Goal: Task Accomplishment & Management: Manage account settings

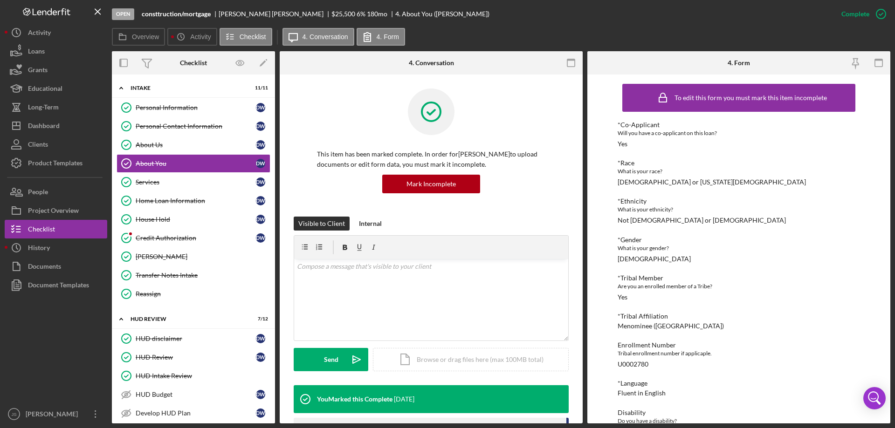
scroll to position [51, 0]
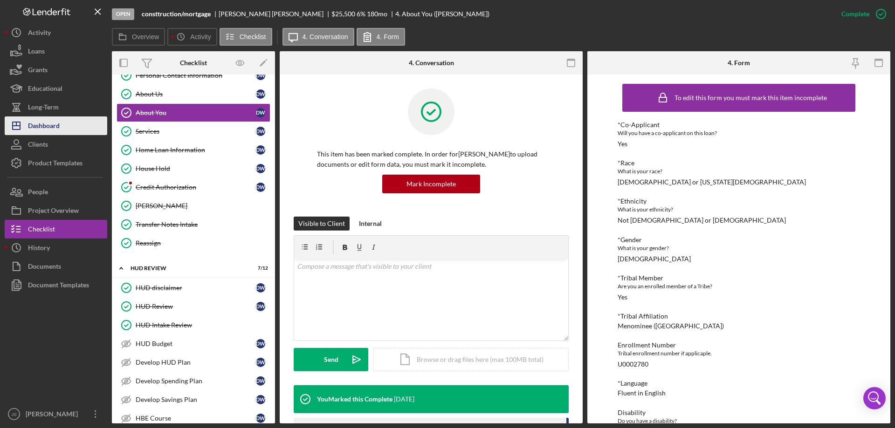
click at [52, 129] on div "Dashboard" at bounding box center [44, 127] width 32 height 21
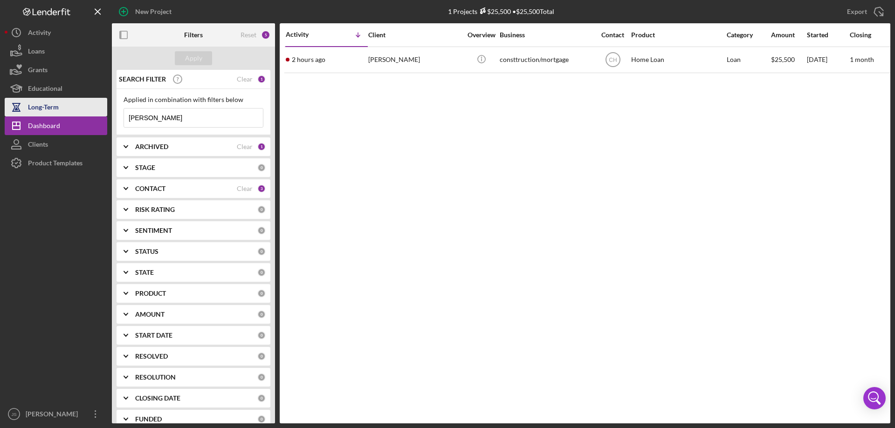
drag, startPoint x: 160, startPoint y: 117, endPoint x: 97, endPoint y: 110, distance: 63.8
click at [97, 110] on div "New Project 1 Projects $25,500 • $25,500 Total [PERSON_NAME] Export Icon/Export…" at bounding box center [447, 212] width 885 height 424
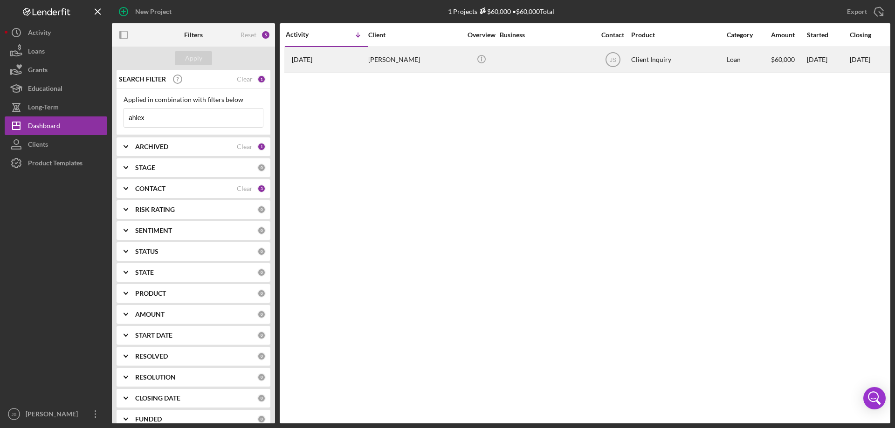
type input "ahlex"
click at [542, 61] on div at bounding box center [546, 60] width 93 height 25
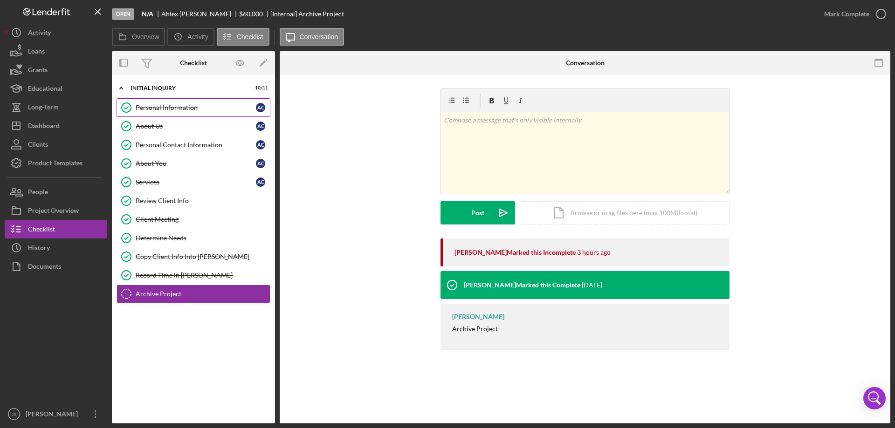
click at [157, 108] on div "Personal Information" at bounding box center [196, 107] width 120 height 7
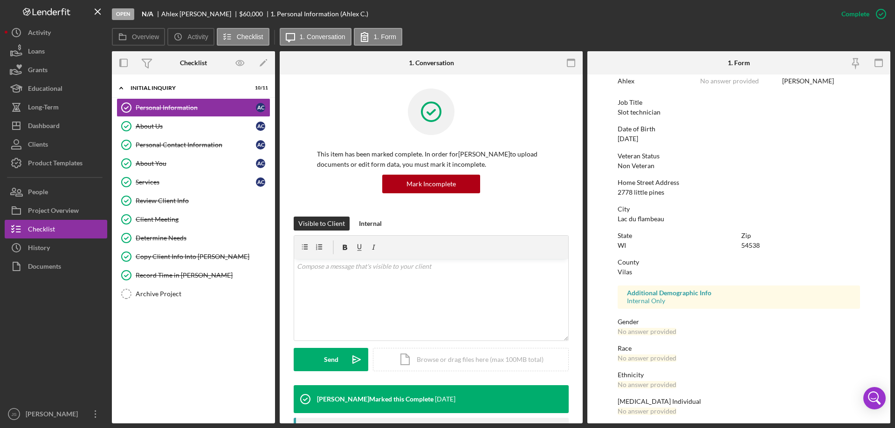
scroll to position [86, 0]
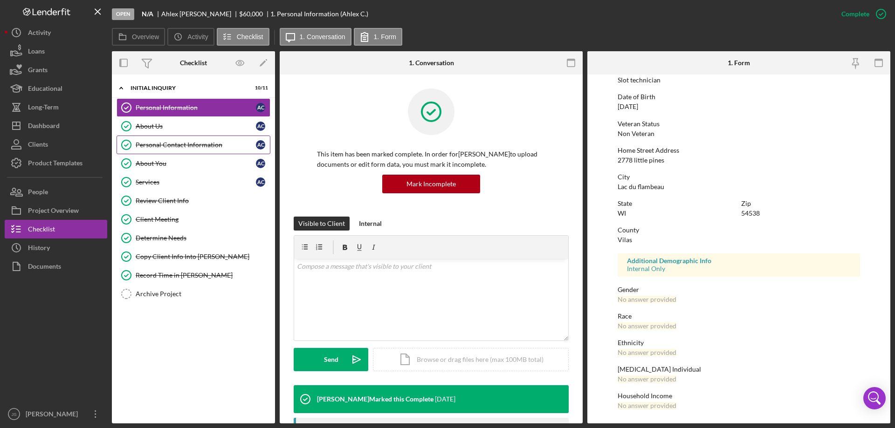
click at [204, 144] on div "Personal Contact Information" at bounding box center [196, 144] width 120 height 7
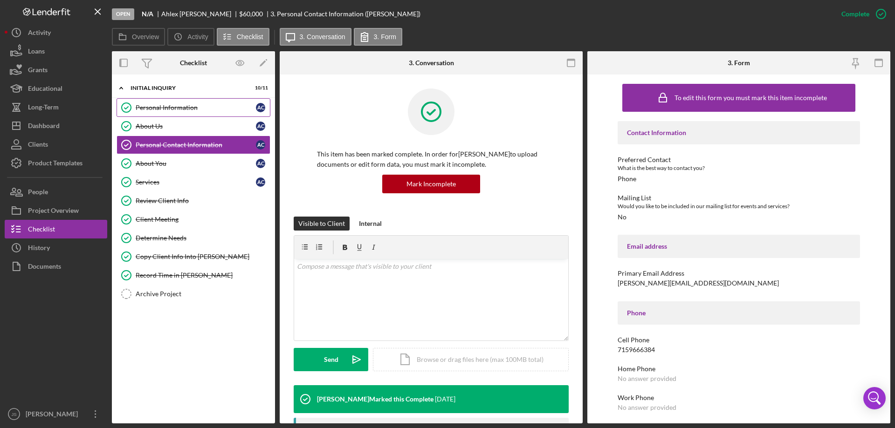
click at [176, 110] on div "Personal Information" at bounding box center [196, 107] width 120 height 7
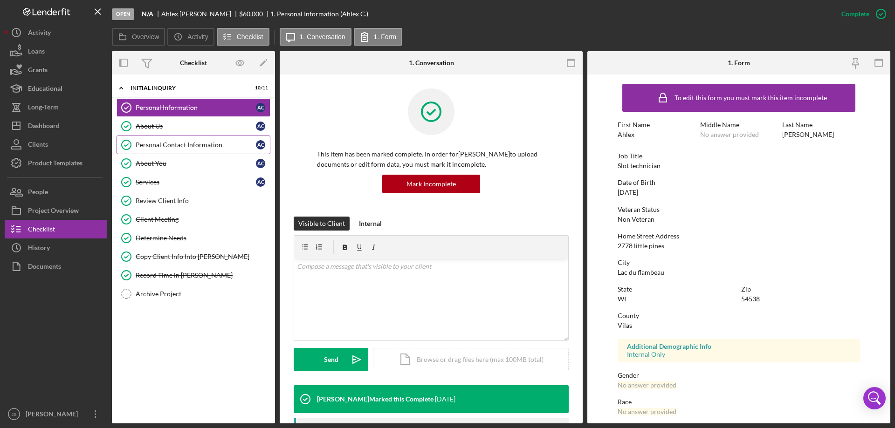
click at [213, 144] on div "Personal Contact Information" at bounding box center [196, 144] width 120 height 7
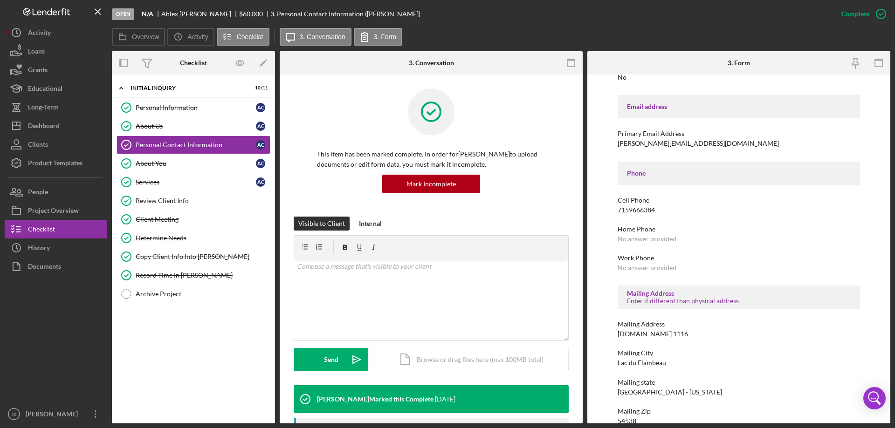
scroll to position [155, 0]
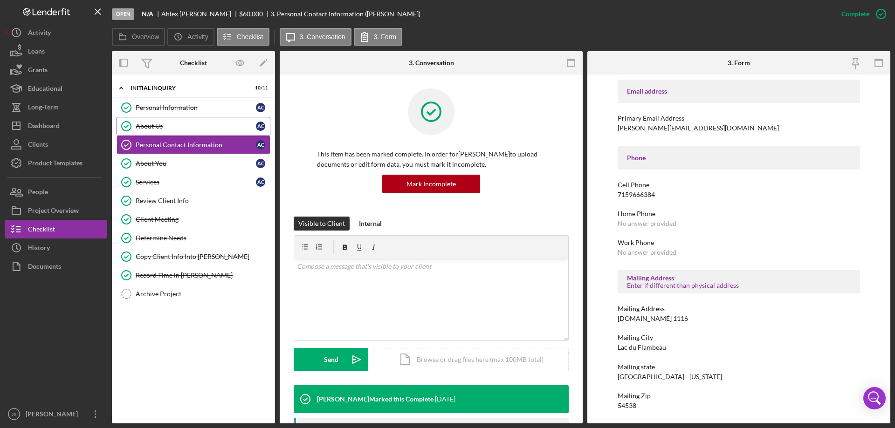
click at [160, 126] on div "About Us" at bounding box center [196, 126] width 120 height 7
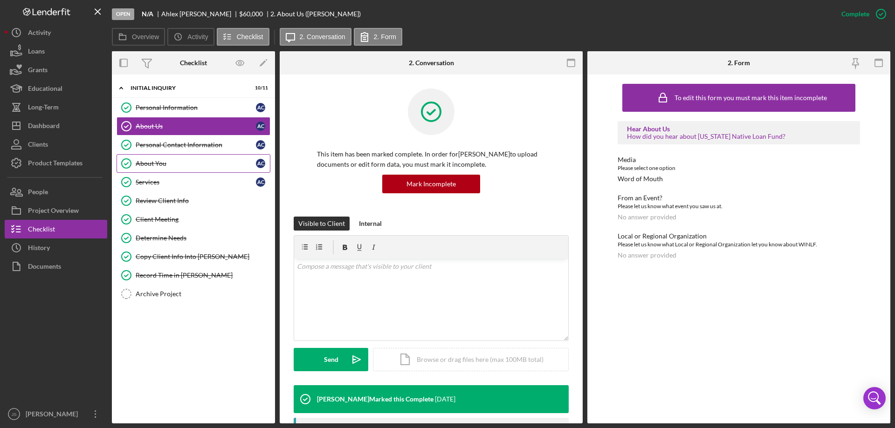
click at [193, 167] on div "About You" at bounding box center [196, 163] width 120 height 7
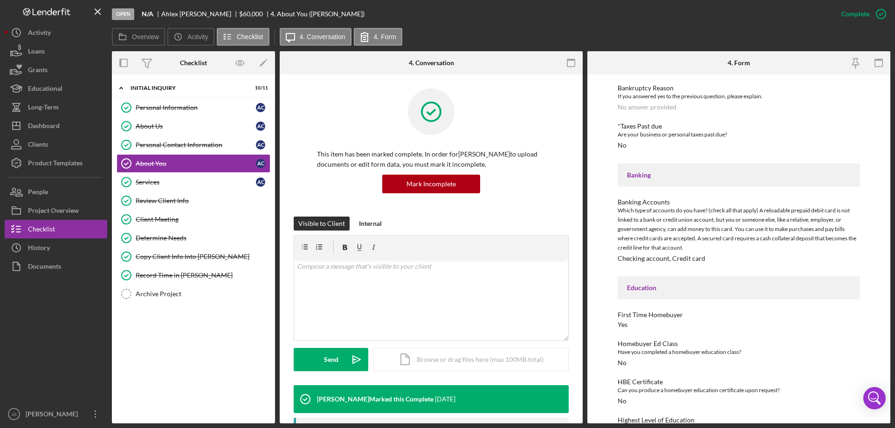
scroll to position [722, 0]
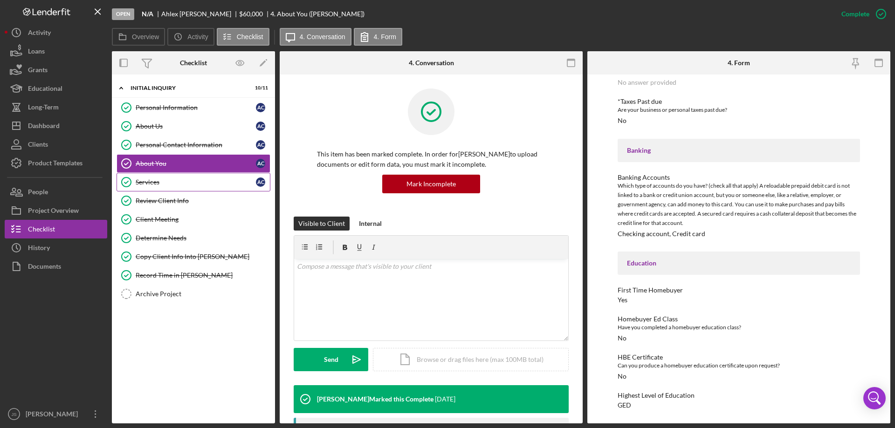
click at [146, 184] on div "Services" at bounding box center [196, 181] width 120 height 7
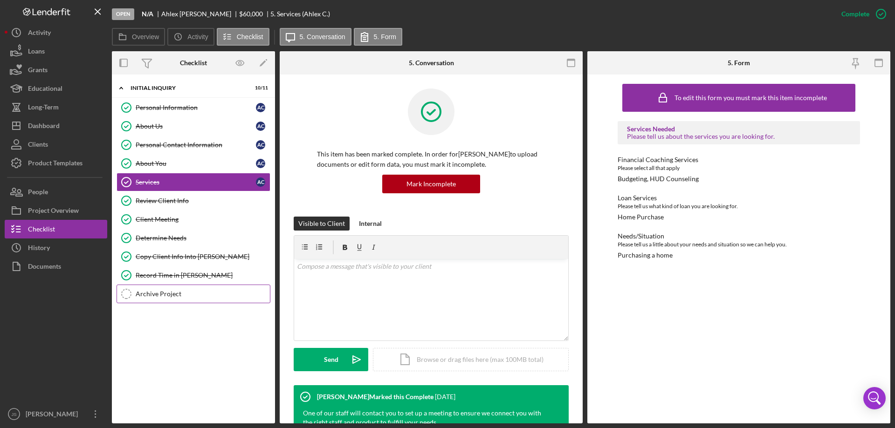
click at [153, 295] on div "Archive Project" at bounding box center [203, 293] width 134 height 7
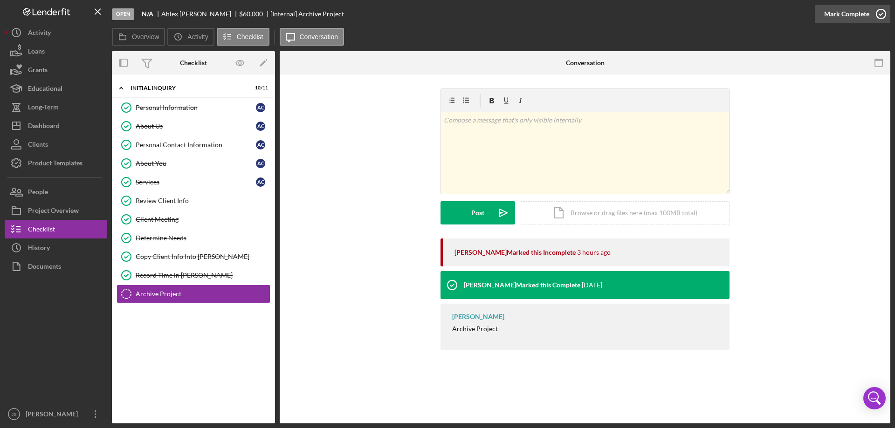
drag, startPoint x: 880, startPoint y: 11, endPoint x: 877, endPoint y: 17, distance: 6.3
click at [881, 11] on icon "button" at bounding box center [880, 13] width 23 height 23
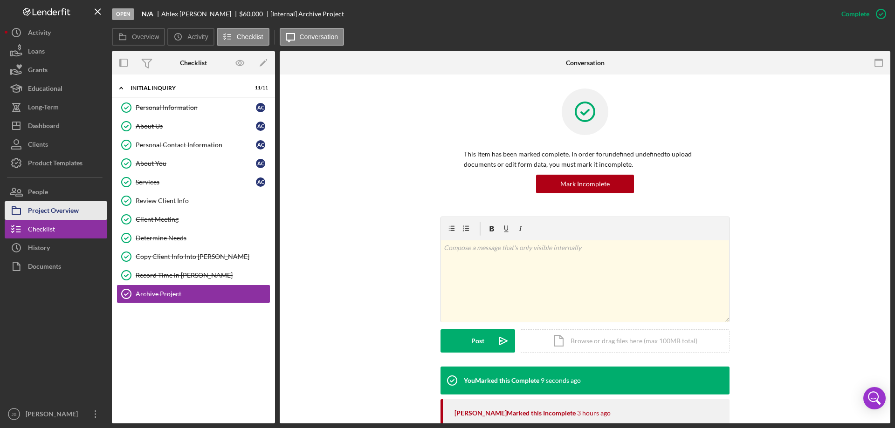
click at [73, 207] on div "Project Overview" at bounding box center [53, 211] width 51 height 21
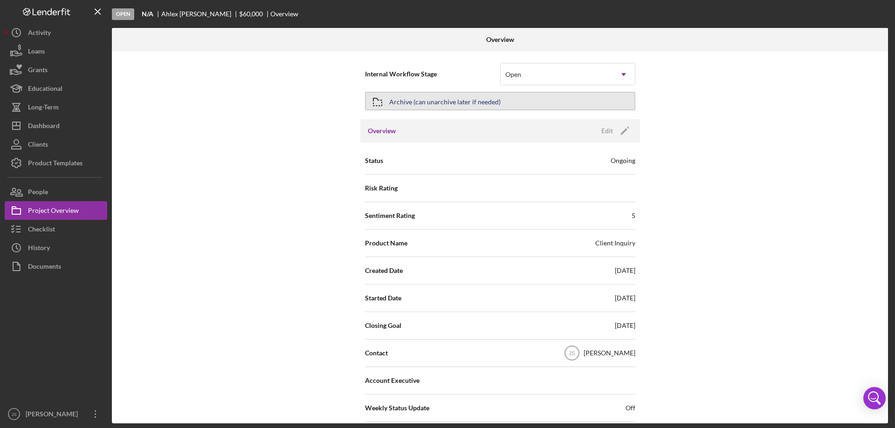
click at [511, 96] on button "Archive (can unarchive later if needed)" at bounding box center [500, 101] width 270 height 19
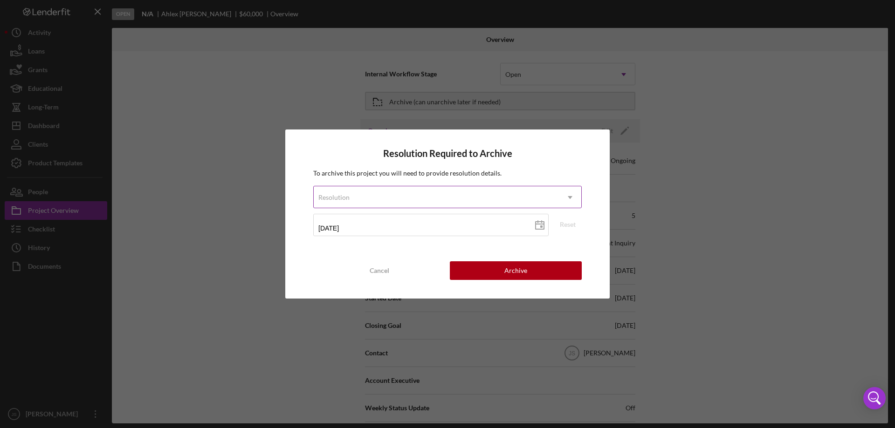
click at [460, 195] on div "Resolution" at bounding box center [436, 197] width 245 height 21
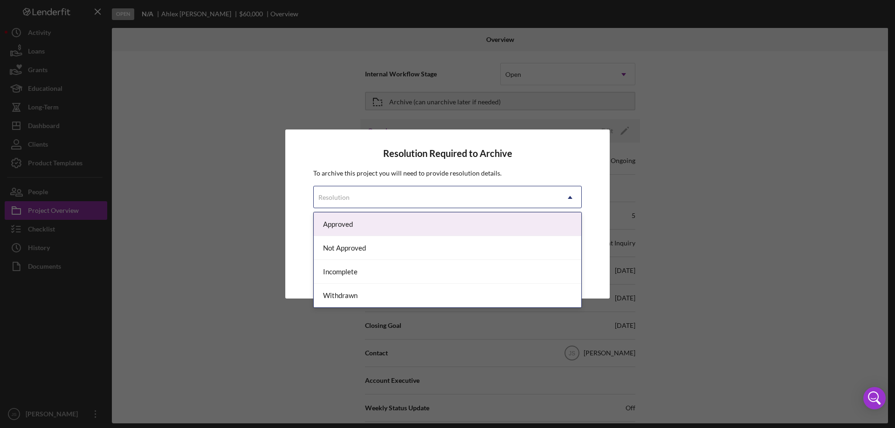
click at [377, 220] on div "Approved" at bounding box center [448, 225] width 268 height 24
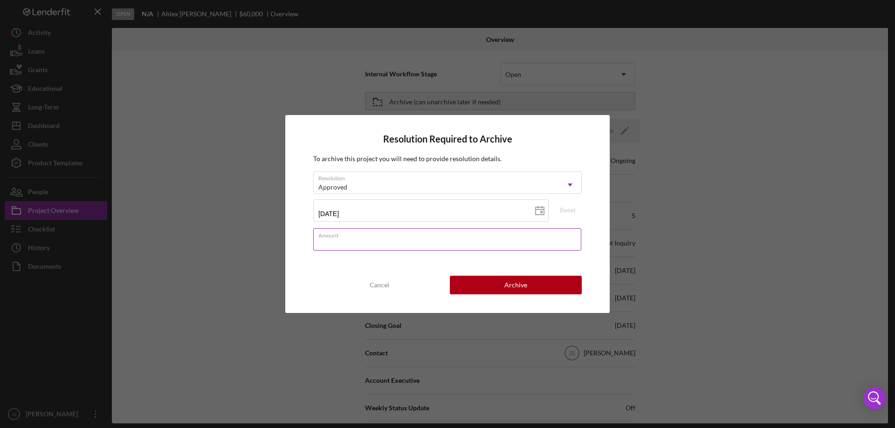
click at [359, 242] on input "Amount" at bounding box center [447, 239] width 268 height 22
type input "$0"
click at [471, 282] on button "Archive" at bounding box center [516, 285] width 132 height 19
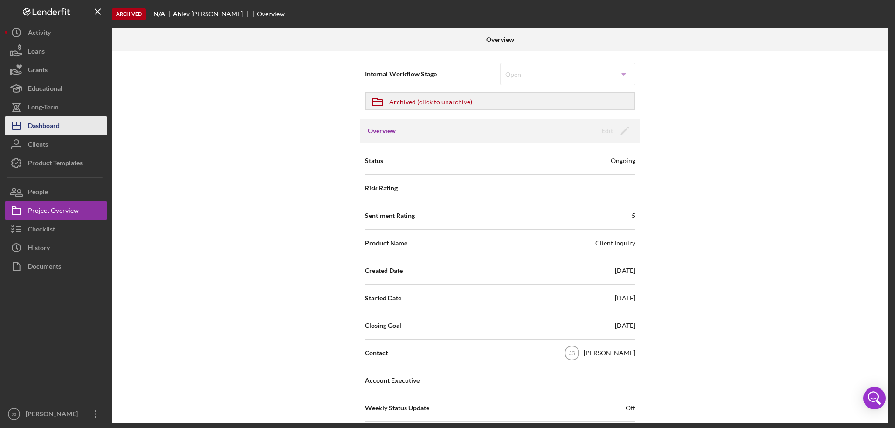
click at [76, 123] on button "Icon/Dashboard Dashboard" at bounding box center [56, 126] width 103 height 19
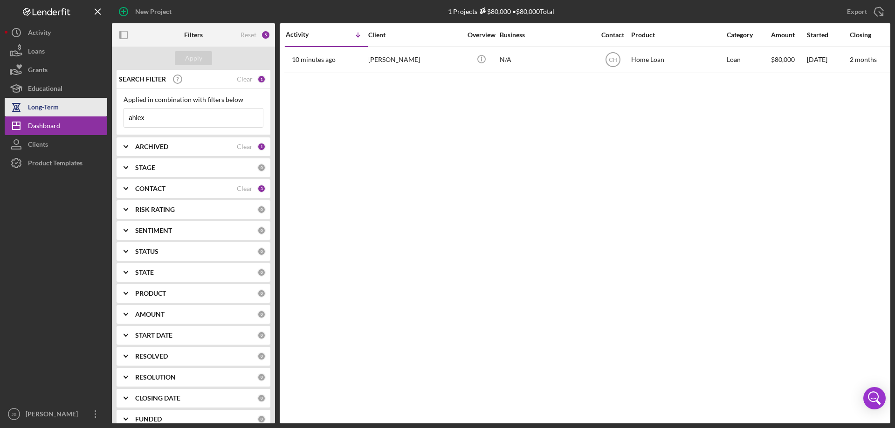
drag, startPoint x: 156, startPoint y: 118, endPoint x: 86, endPoint y: 107, distance: 70.7
click at [86, 107] on div "New Project 1 Projects $80,000 • $80,000 Total ahlex Export Icon/Export Filters…" at bounding box center [447, 212] width 885 height 424
click at [200, 58] on div "Apply" at bounding box center [193, 58] width 17 height 14
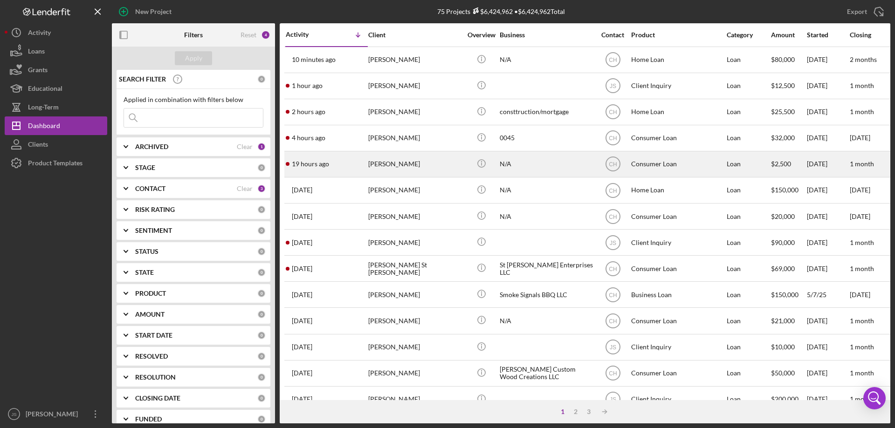
click at [453, 171] on div "[PERSON_NAME]" at bounding box center [414, 164] width 93 height 25
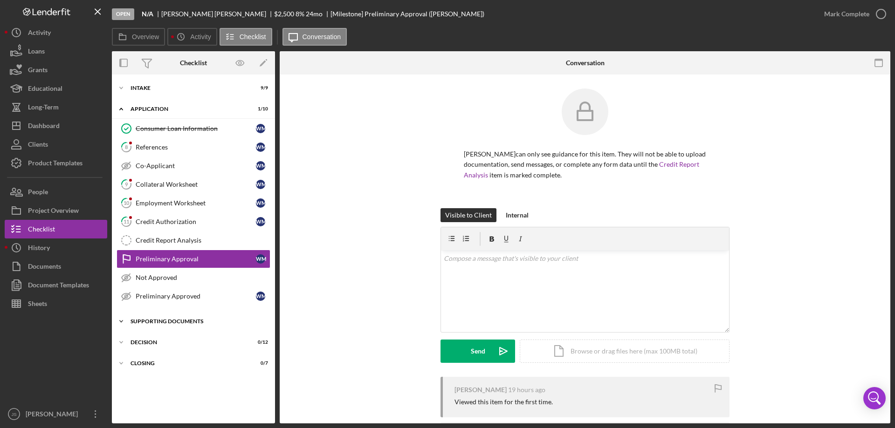
click at [122, 321] on icon "Icon/Expander" at bounding box center [121, 321] width 19 height 19
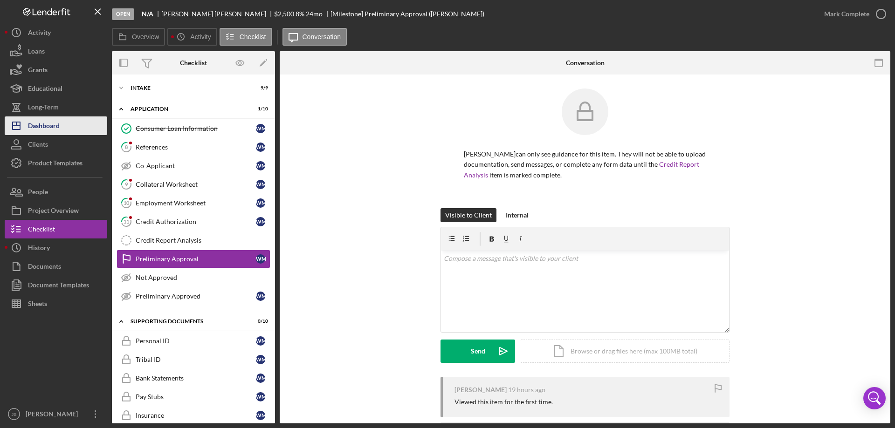
click at [58, 123] on div "Dashboard" at bounding box center [44, 127] width 32 height 21
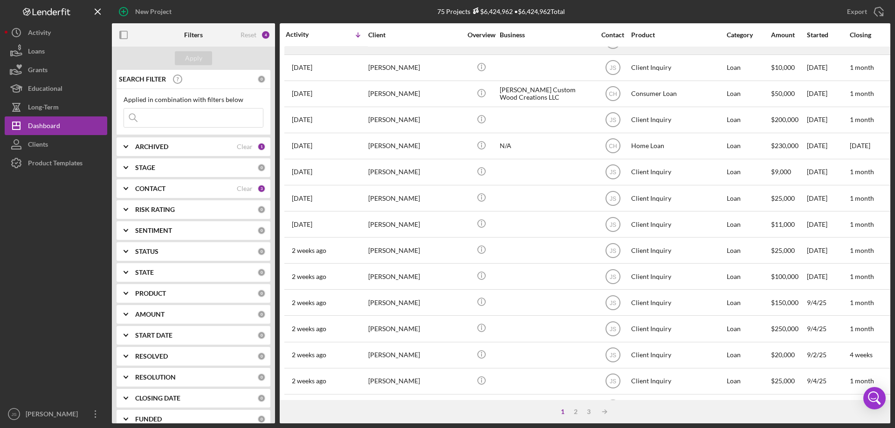
scroll to position [312, 0]
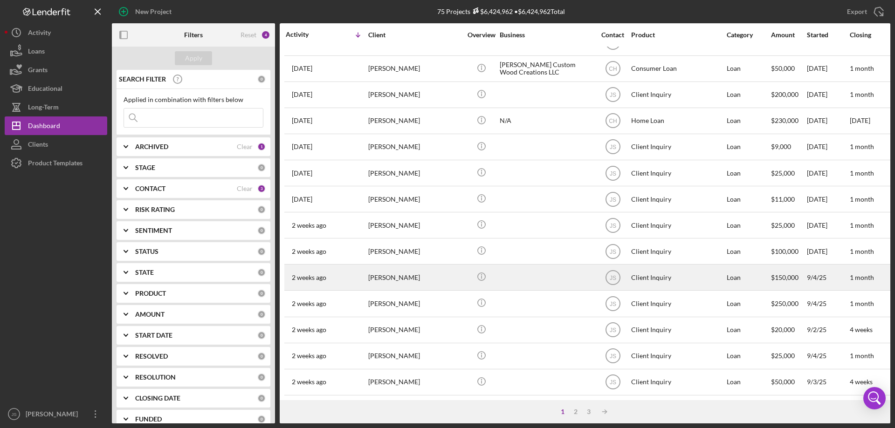
click at [520, 273] on div at bounding box center [546, 277] width 93 height 25
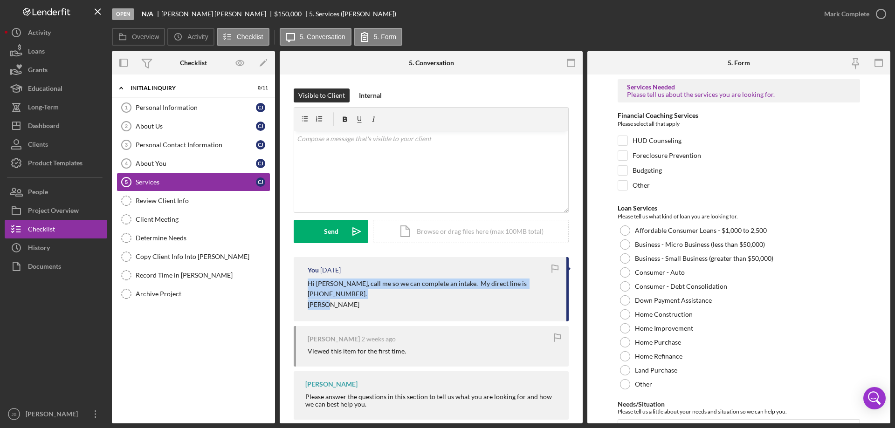
drag, startPoint x: 307, startPoint y: 281, endPoint x: 546, endPoint y: 292, distance: 239.3
click at [546, 292] on div "You [DATE] Hi [PERSON_NAME], call me so we can complete an intake. My direct li…" at bounding box center [431, 289] width 275 height 64
copy div "Hi [PERSON_NAME], call me so we can complete an intake. My direct line is [PHON…"
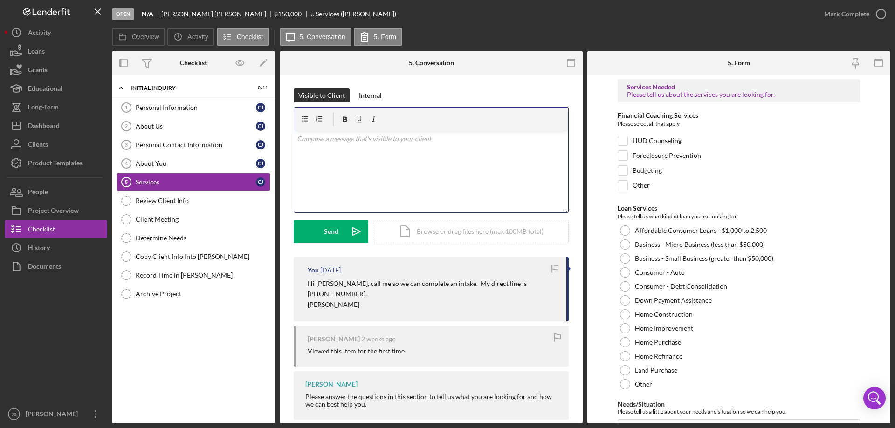
click at [327, 145] on div "v Color teal Color pink Remove color Add row above Add row below Add column bef…" at bounding box center [431, 172] width 274 height 82
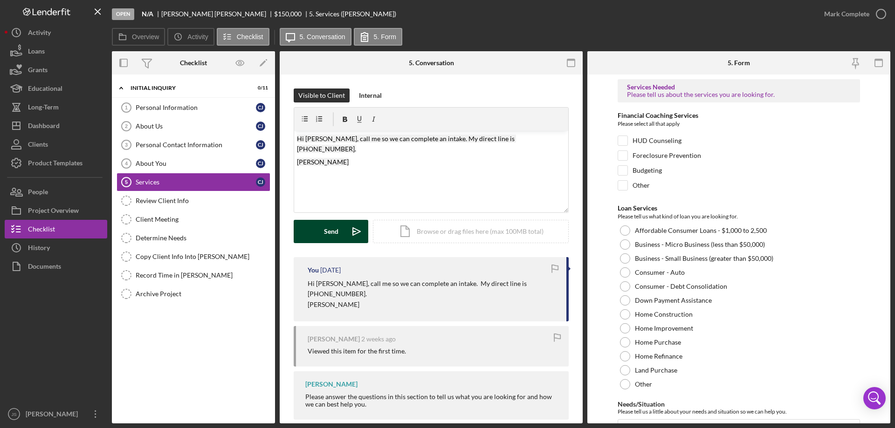
drag, startPoint x: 314, startPoint y: 228, endPoint x: 320, endPoint y: 230, distance: 6.3
click at [315, 228] on button "Send Icon/icon-invite-send" at bounding box center [331, 231] width 75 height 23
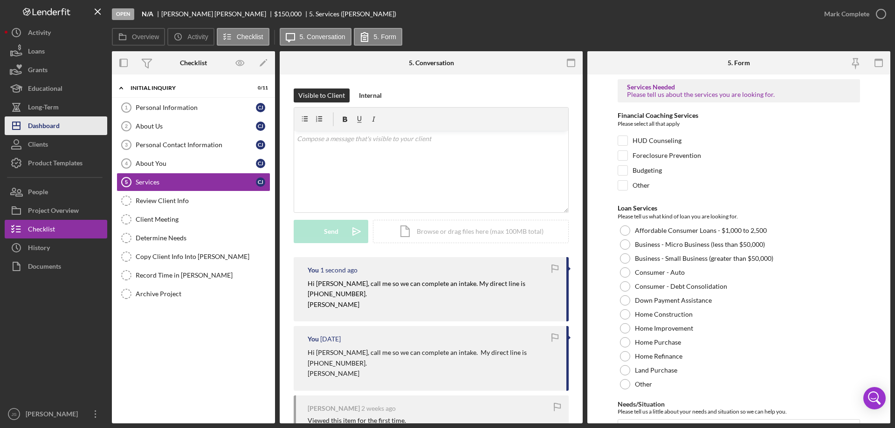
click at [57, 124] on div "Dashboard" at bounding box center [44, 127] width 32 height 21
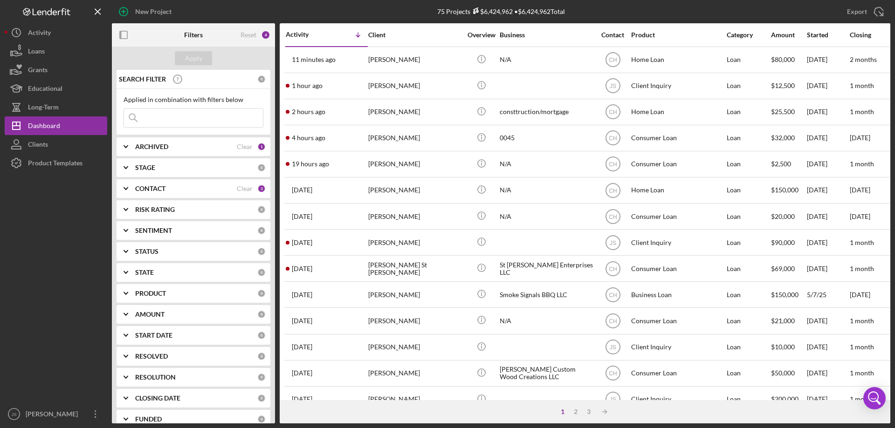
click at [161, 121] on input at bounding box center [193, 118] width 139 height 19
type input "[PERSON_NAME]"
click at [197, 57] on div "Apply" at bounding box center [193, 58] width 17 height 14
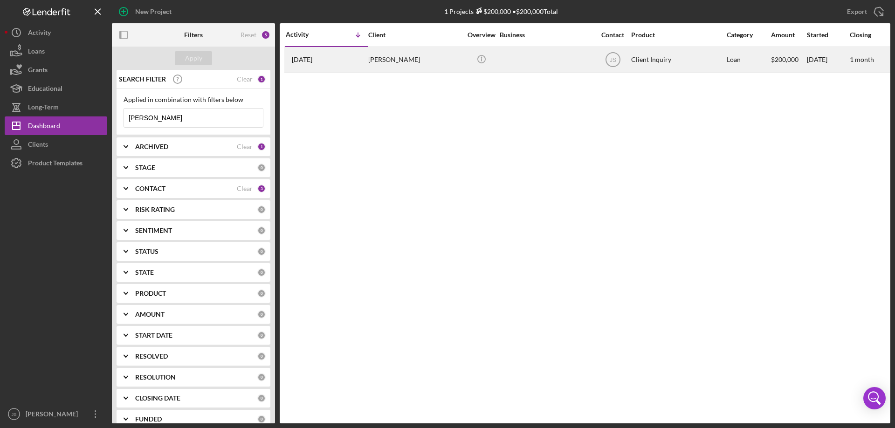
click at [443, 63] on div "[PERSON_NAME]" at bounding box center [414, 60] width 93 height 25
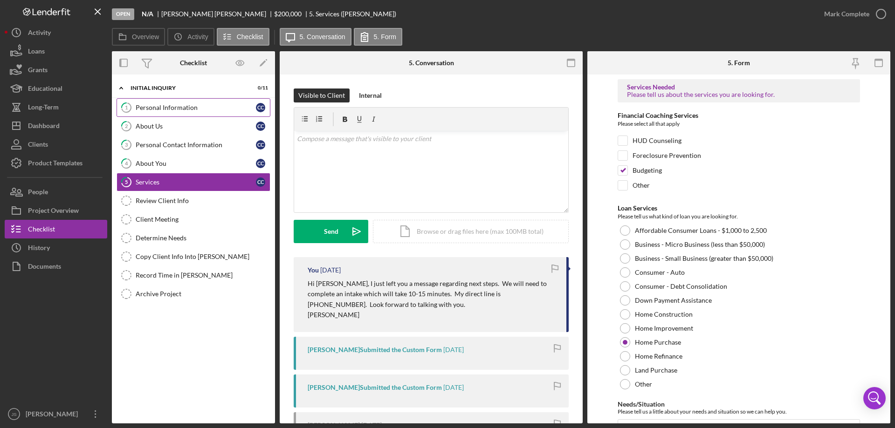
click at [194, 106] on div "Personal Information" at bounding box center [196, 107] width 120 height 7
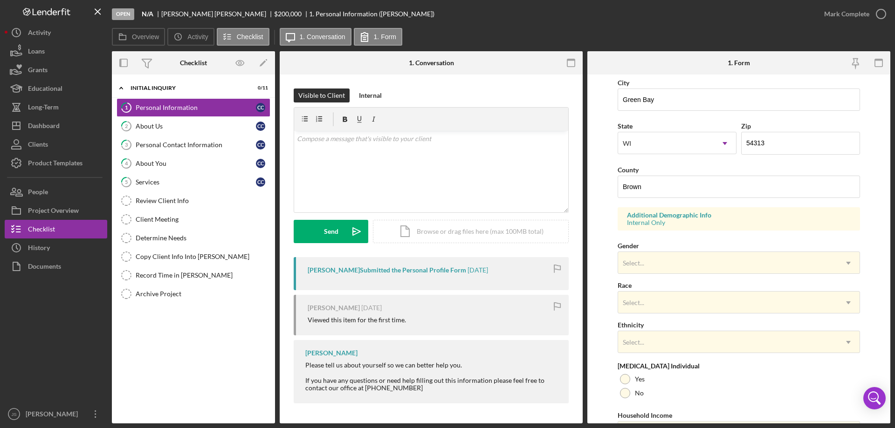
scroll to position [273, 0]
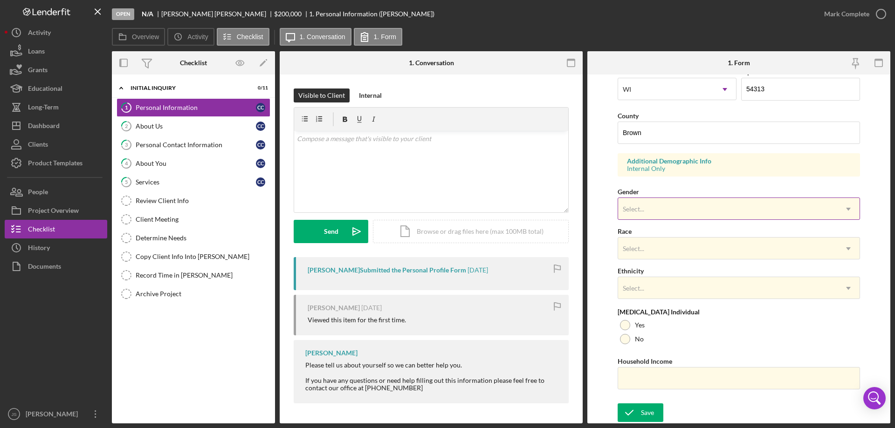
click at [662, 214] on div "Select..." at bounding box center [727, 209] width 219 height 21
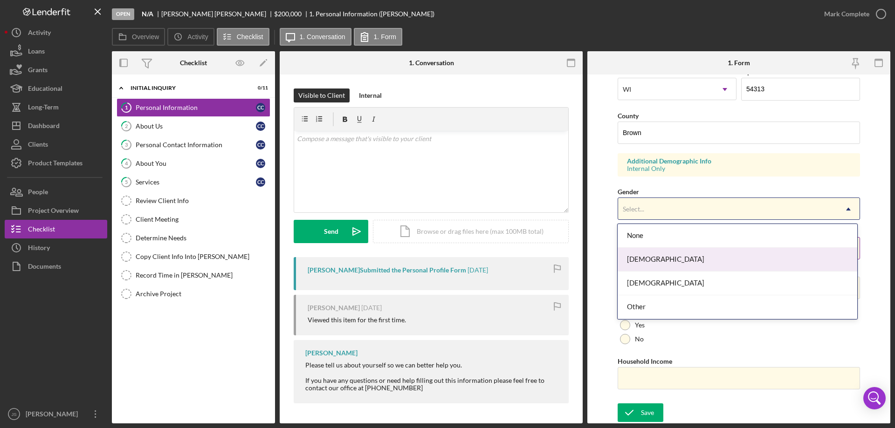
click at [667, 260] on div "[DEMOGRAPHIC_DATA]" at bounding box center [736, 260] width 239 height 24
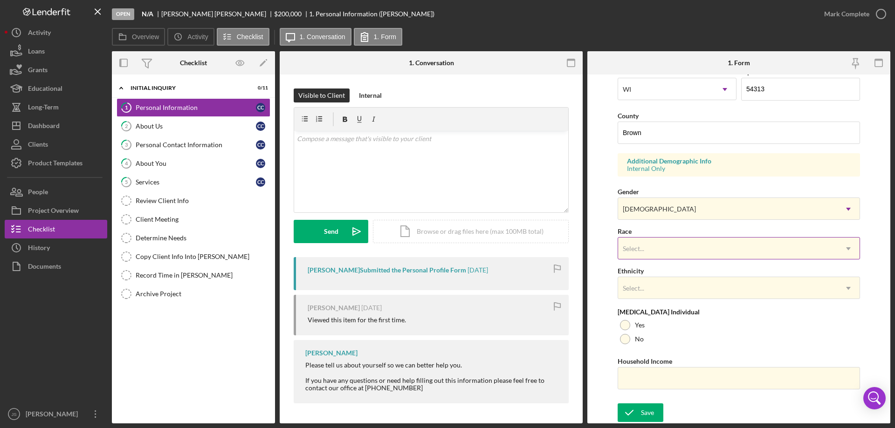
click at [677, 244] on div "Select..." at bounding box center [727, 248] width 219 height 21
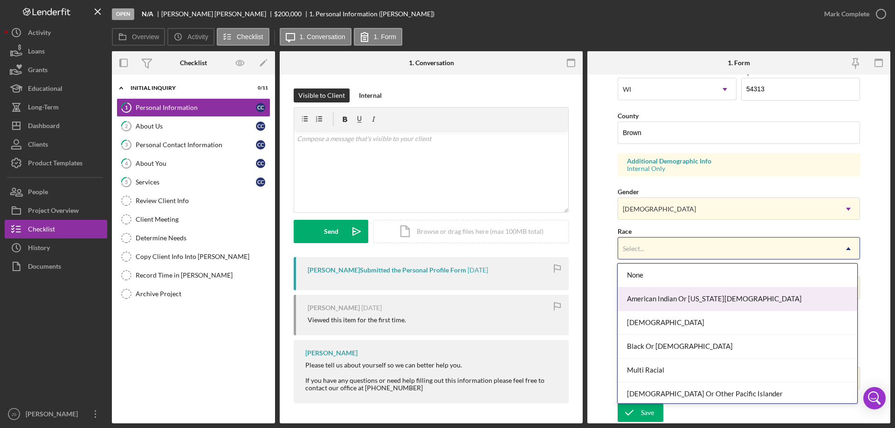
click at [716, 302] on div "American Indian Or [US_STATE][DEMOGRAPHIC_DATA]" at bounding box center [736, 300] width 239 height 24
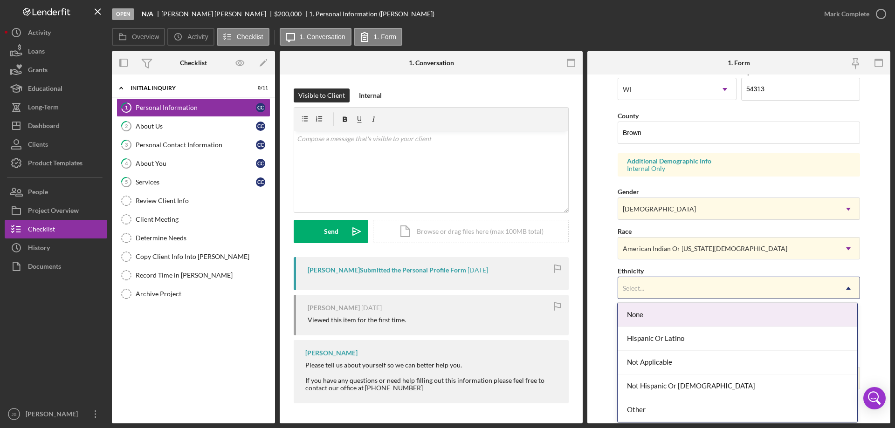
click at [760, 294] on div "Select..." at bounding box center [727, 288] width 219 height 21
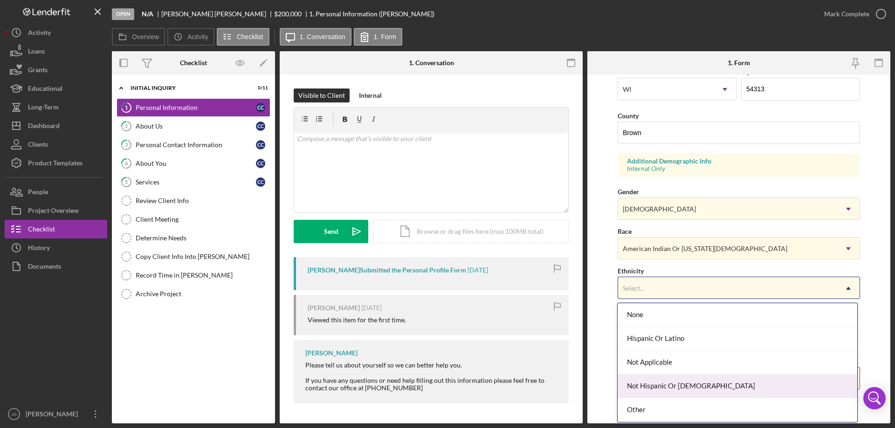
click at [703, 383] on div "Not Hispanic Or [DEMOGRAPHIC_DATA]" at bounding box center [736, 387] width 239 height 24
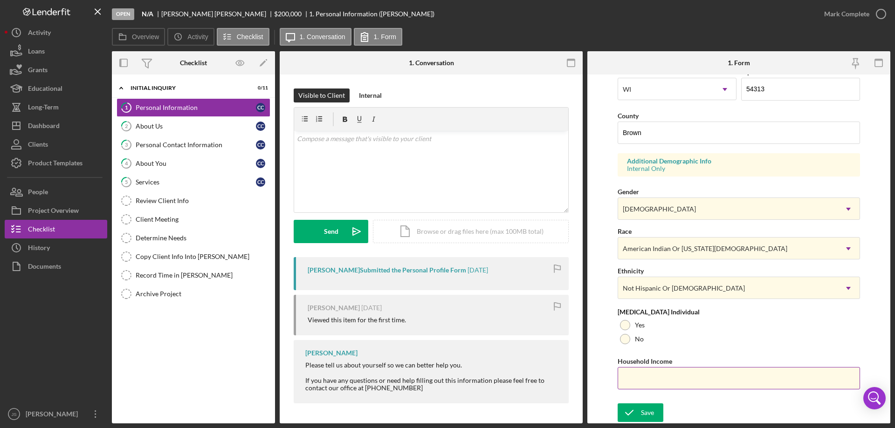
click at [640, 381] on input "Household Income" at bounding box center [738, 378] width 242 height 22
type input "$75,000"
click at [625, 341] on div at bounding box center [625, 339] width 10 height 10
click at [646, 411] on div "Save" at bounding box center [647, 413] width 13 height 19
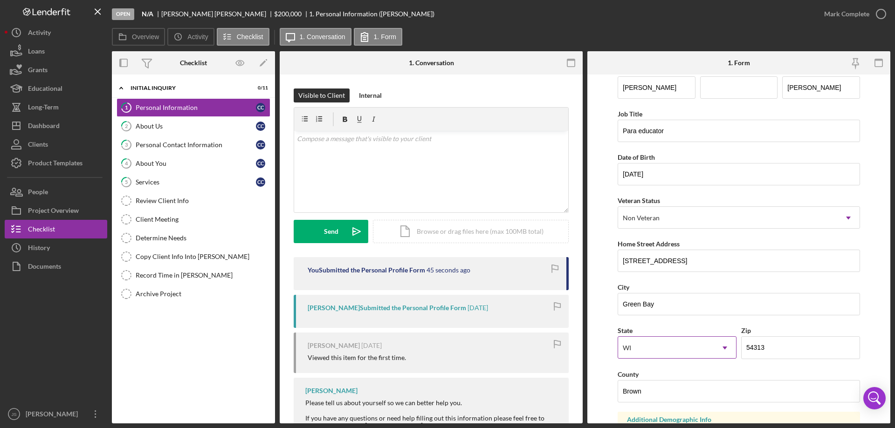
scroll to position [0, 0]
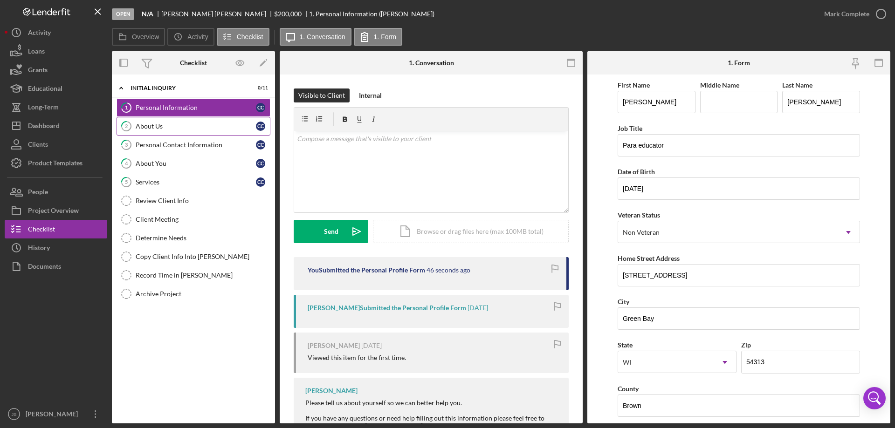
click at [185, 130] on div "About Us" at bounding box center [196, 126] width 120 height 7
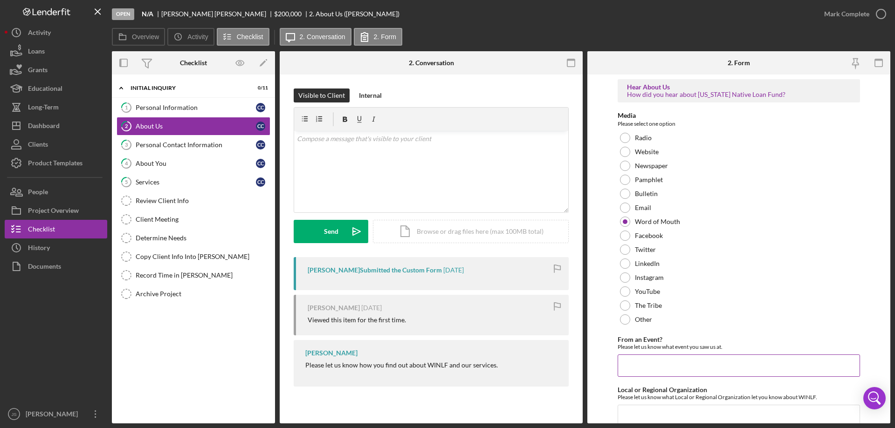
scroll to position [38, 0]
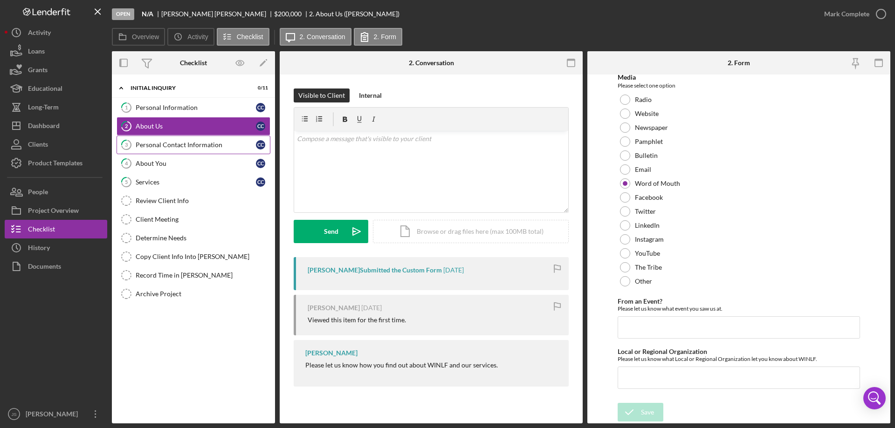
click at [178, 148] on div "Personal Contact Information" at bounding box center [196, 144] width 120 height 7
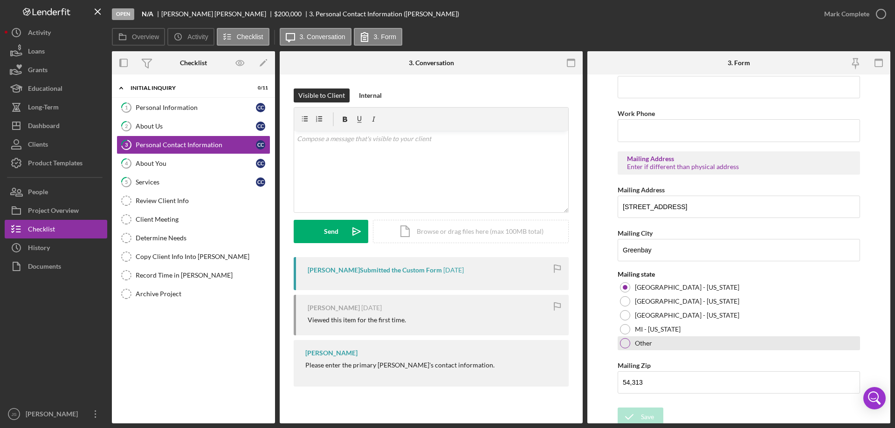
scroll to position [344, 0]
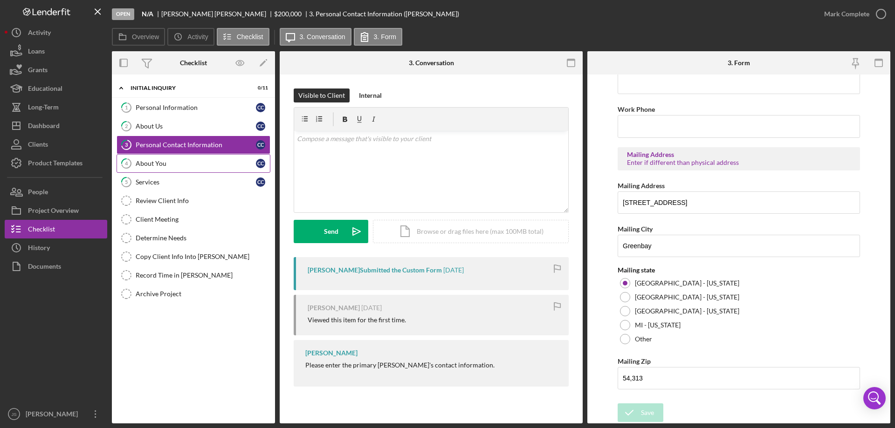
click at [217, 165] on div "About You" at bounding box center [196, 163] width 120 height 7
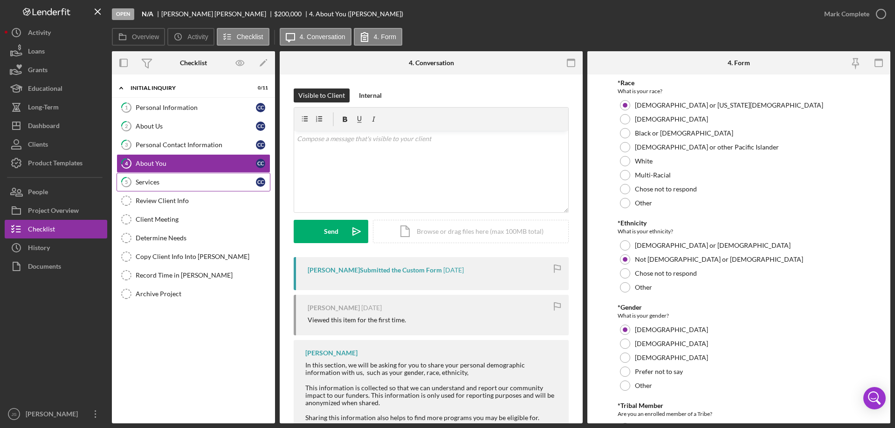
click at [206, 177] on link "5 Services C C" at bounding box center [194, 182] width 154 height 19
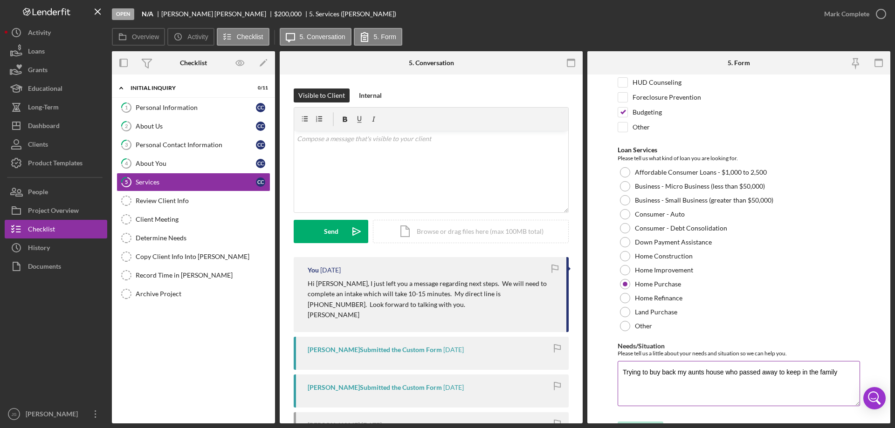
scroll to position [76, 0]
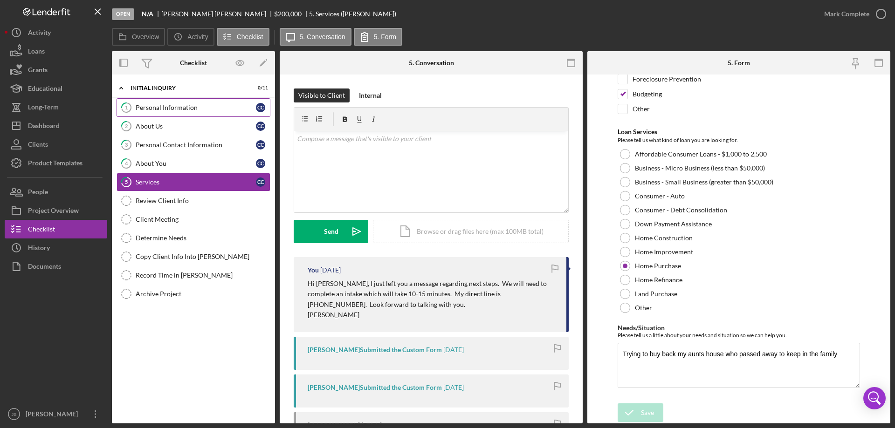
click at [212, 108] on div "Personal Information" at bounding box center [196, 107] width 120 height 7
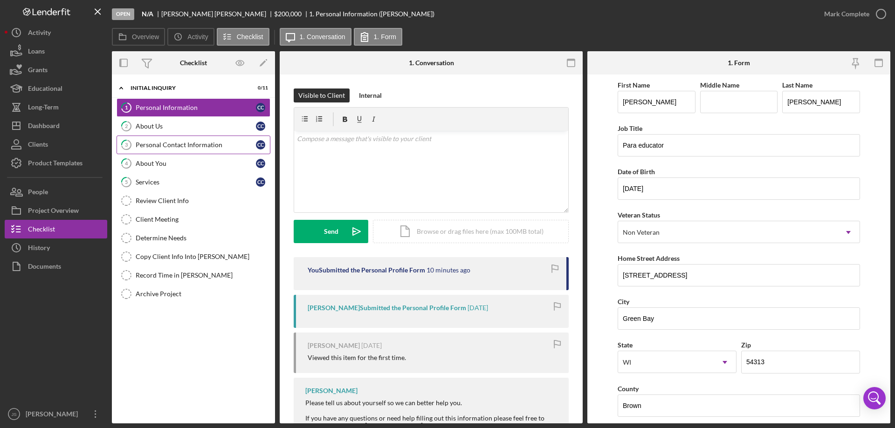
click at [210, 142] on div "Personal Contact Information" at bounding box center [196, 144] width 120 height 7
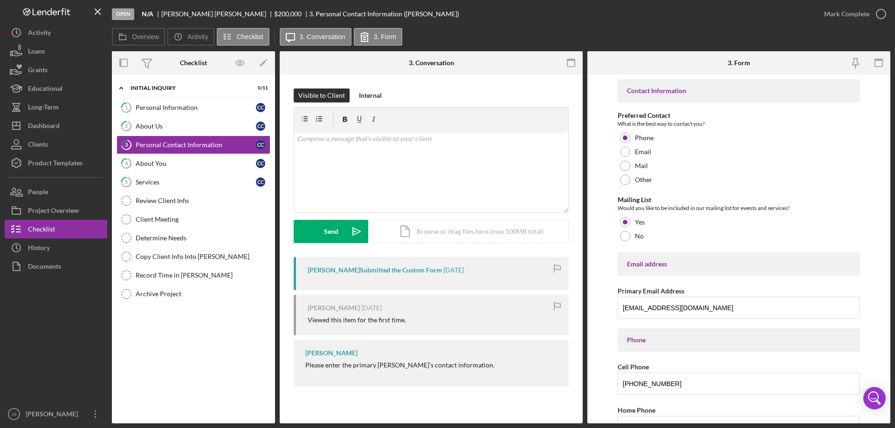
scroll to position [47, 0]
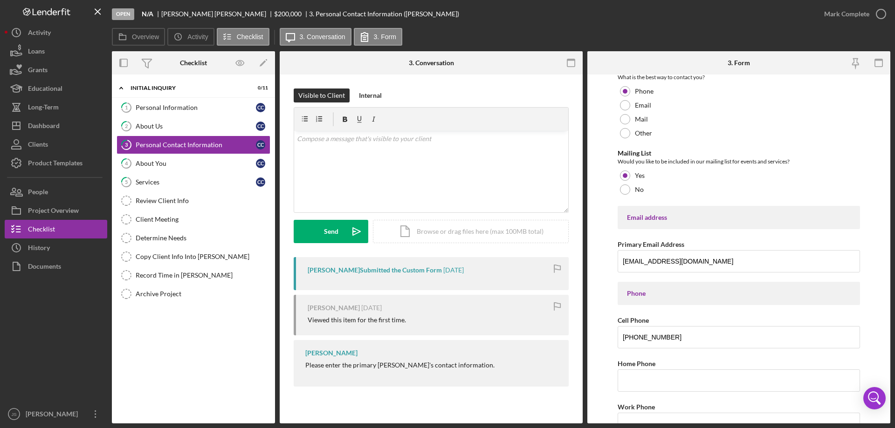
drag, startPoint x: 193, startPoint y: 106, endPoint x: 452, endPoint y: 135, distance: 260.2
click at [194, 106] on div "Personal Information" at bounding box center [196, 107] width 120 height 7
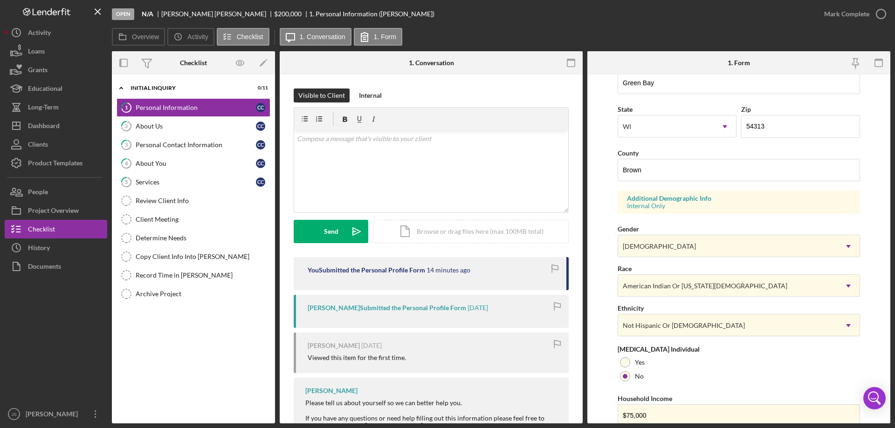
scroll to position [273, 0]
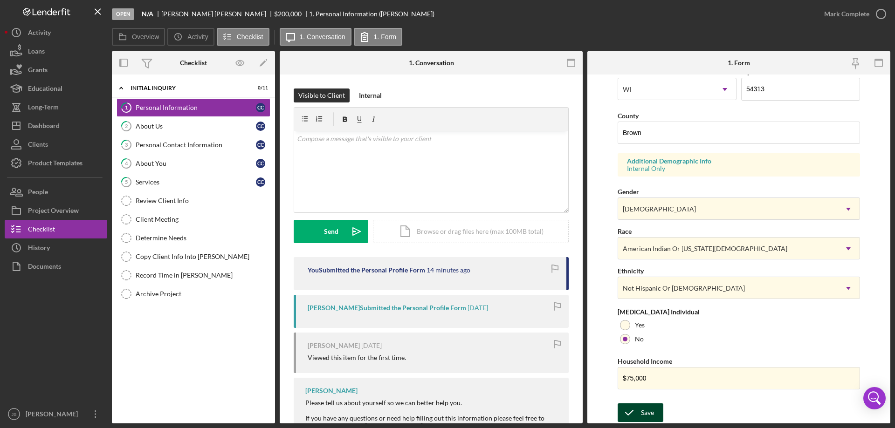
click at [645, 409] on div "Save" at bounding box center [647, 413] width 13 height 19
click at [878, 13] on div "Open N/A [PERSON_NAME] $200,000 $200,000 1. Personal Information ([PERSON_NAME]…" at bounding box center [447, 214] width 895 height 428
click at [62, 125] on button "Icon/Dashboard Dashboard" at bounding box center [56, 126] width 103 height 19
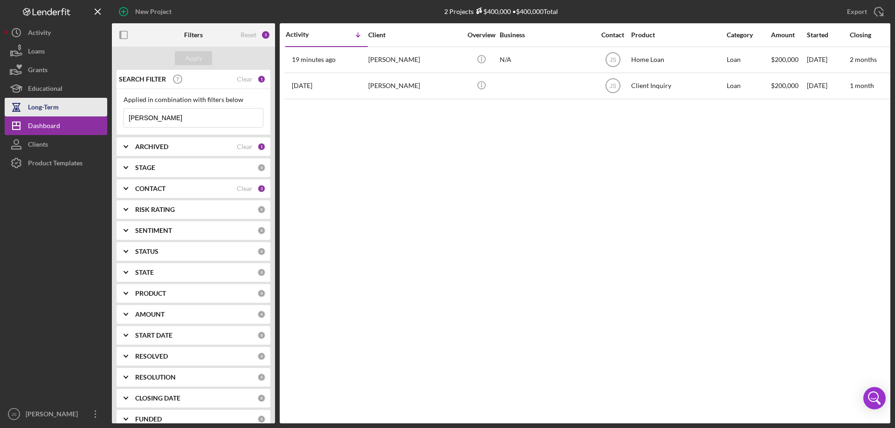
drag, startPoint x: 167, startPoint y: 116, endPoint x: 77, endPoint y: 107, distance: 89.9
click at [77, 108] on div "New Project 2 Projects $400,000 • $400,000 Total [PERSON_NAME] Export Icon/Expo…" at bounding box center [447, 212] width 885 height 424
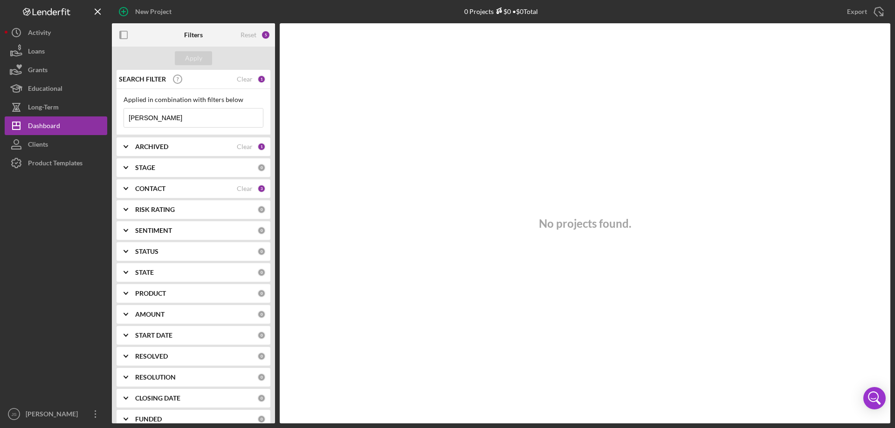
type input "[PERSON_NAME]"
click at [124, 190] on icon "Icon/Expander" at bounding box center [125, 188] width 23 height 23
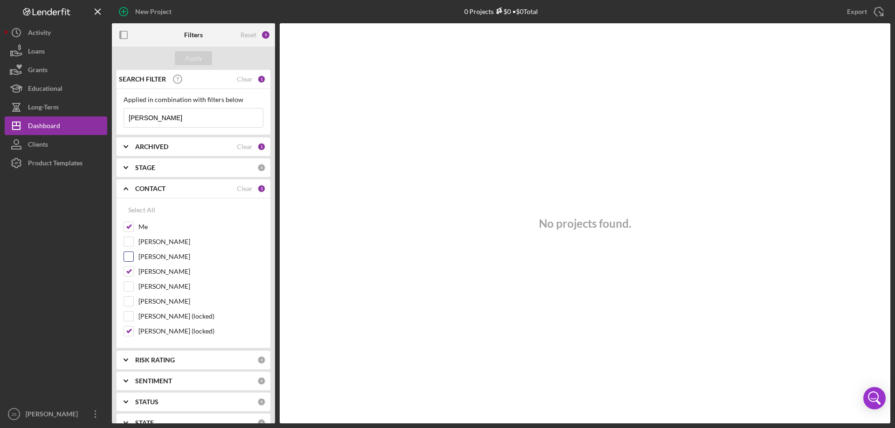
click at [125, 256] on input "[PERSON_NAME]" at bounding box center [128, 256] width 9 height 9
checkbox input "true"
click at [190, 55] on div "Apply" at bounding box center [193, 58] width 17 height 14
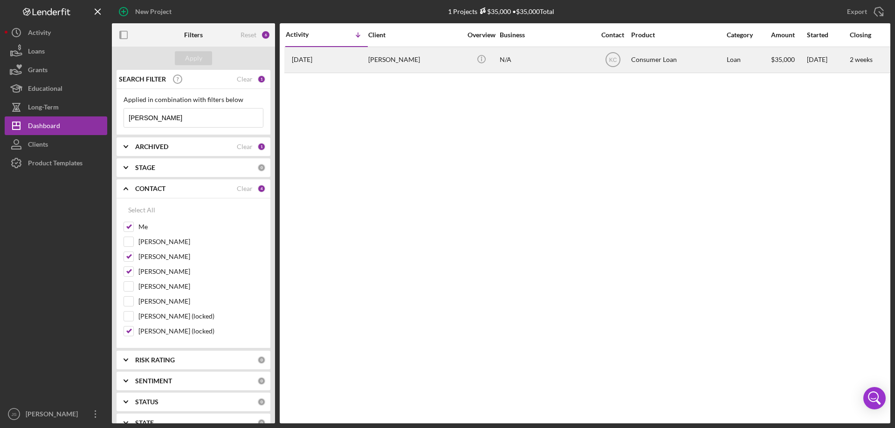
click at [454, 66] on div "[PERSON_NAME]" at bounding box center [414, 60] width 93 height 25
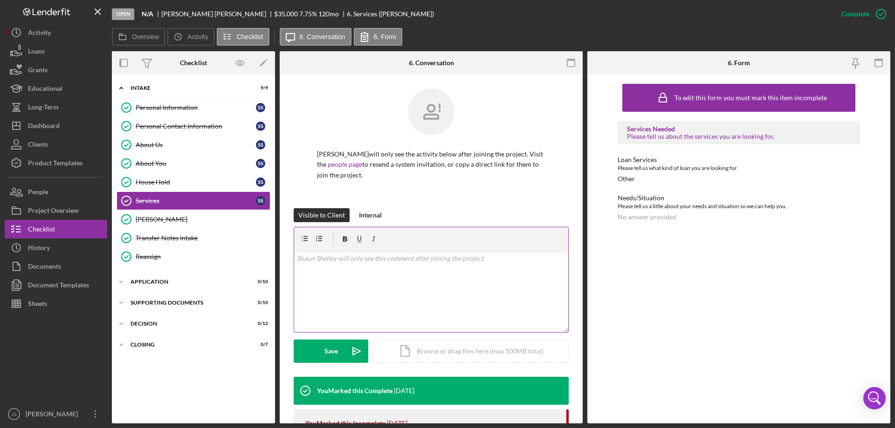
click at [309, 259] on p at bounding box center [431, 259] width 269 height 10
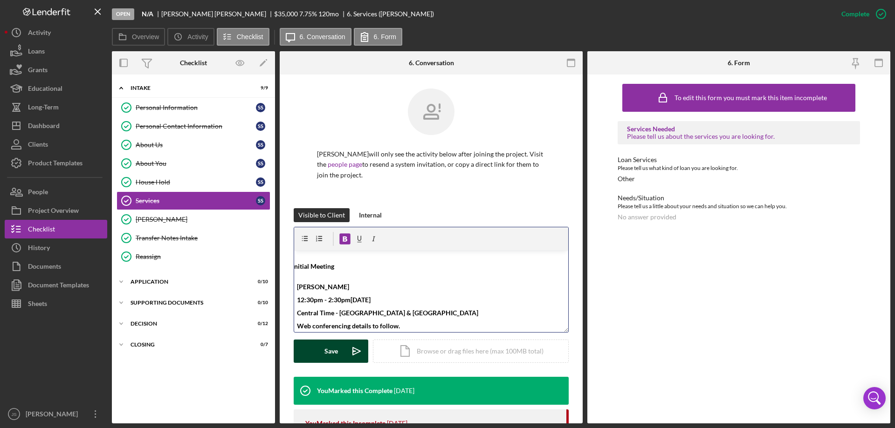
click at [324, 350] on div "Save" at bounding box center [331, 351] width 14 height 23
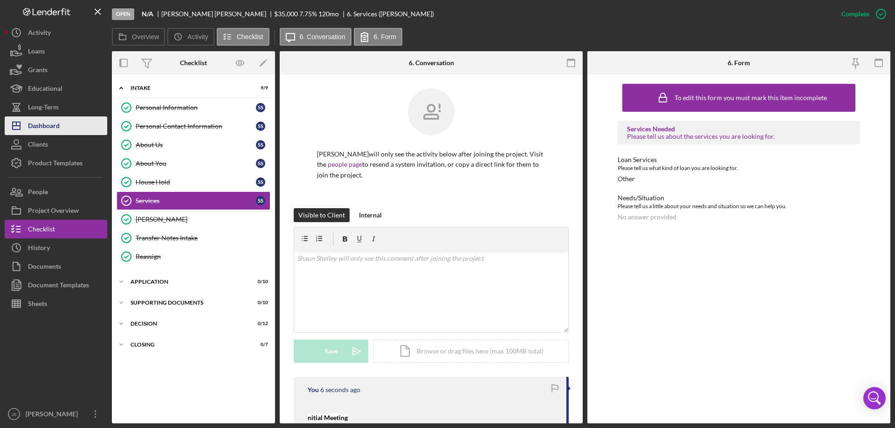
click at [63, 127] on button "Icon/Dashboard Dashboard" at bounding box center [56, 126] width 103 height 19
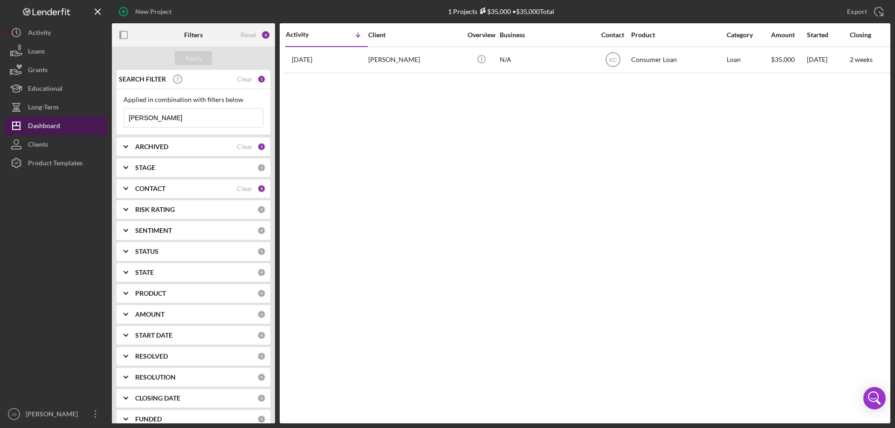
drag, startPoint x: 176, startPoint y: 112, endPoint x: 84, endPoint y: 120, distance: 92.6
click at [84, 120] on div "New Project 1 Projects $35,000 • $35,000 Total [PERSON_NAME] Export Icon/Export…" at bounding box center [447, 212] width 885 height 424
click at [196, 56] on div "Apply" at bounding box center [193, 58] width 17 height 14
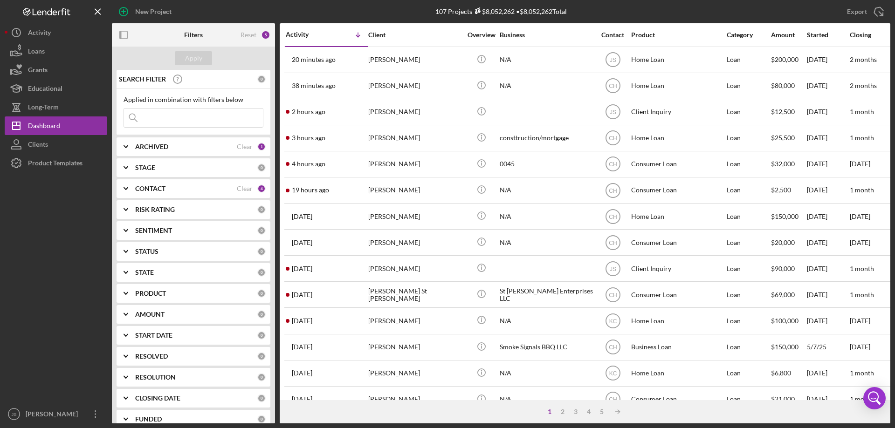
click at [127, 188] on polyline at bounding box center [126, 189] width 4 height 2
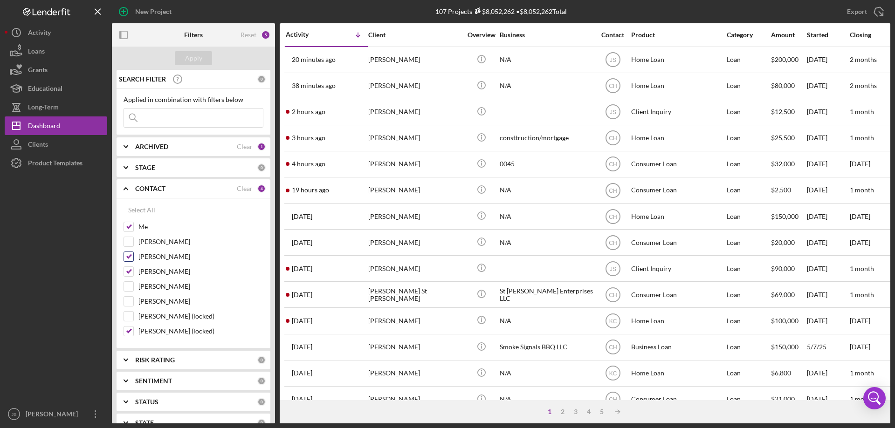
click at [130, 258] on input "[PERSON_NAME]" at bounding box center [128, 256] width 9 height 9
checkbox input "false"
click at [198, 56] on div "Apply" at bounding box center [193, 58] width 17 height 14
click at [125, 187] on icon "Icon/Expander" at bounding box center [125, 188] width 23 height 23
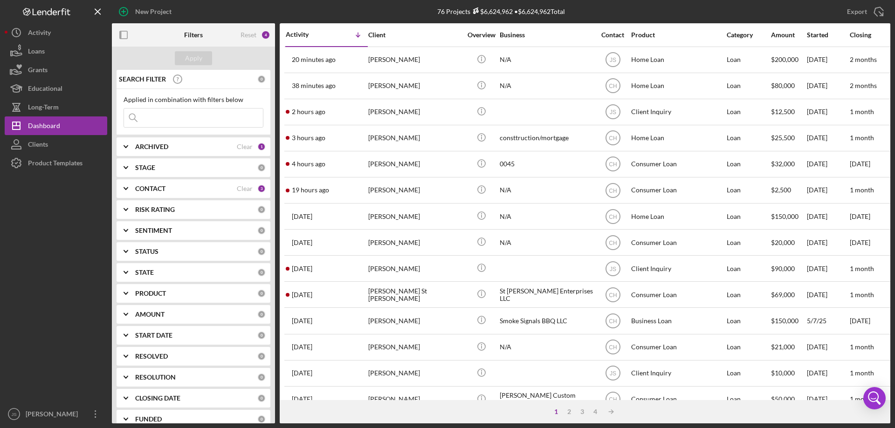
click at [173, 121] on input at bounding box center [193, 118] width 139 height 19
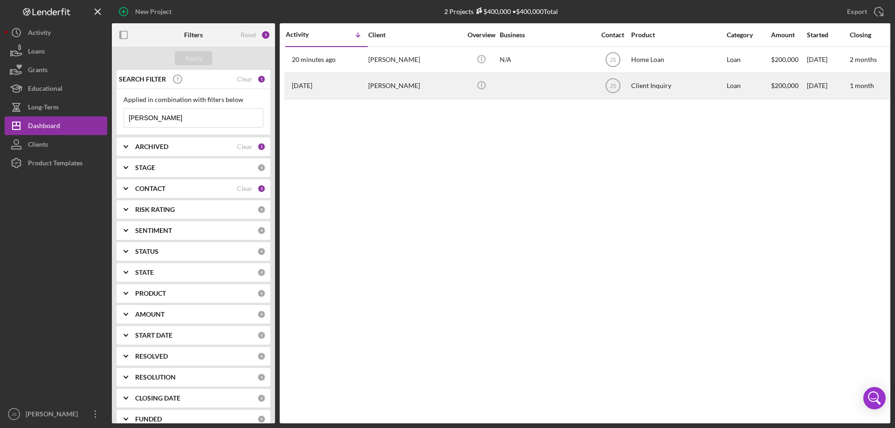
type input "[PERSON_NAME]"
click at [564, 94] on div at bounding box center [546, 86] width 93 height 25
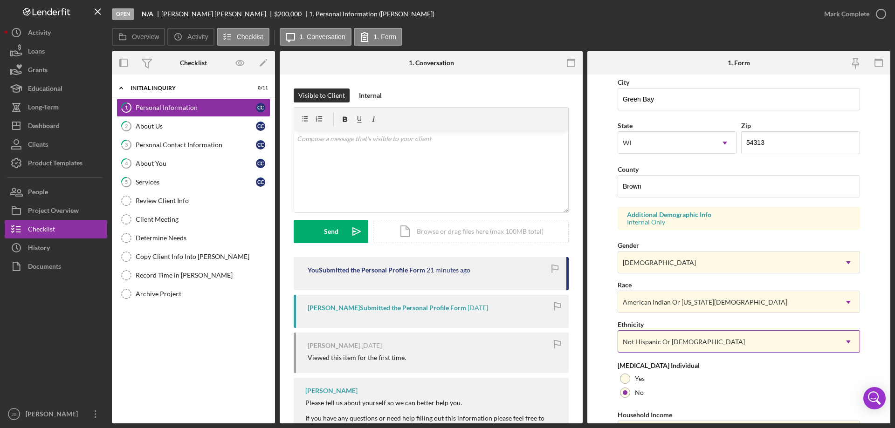
scroll to position [273, 0]
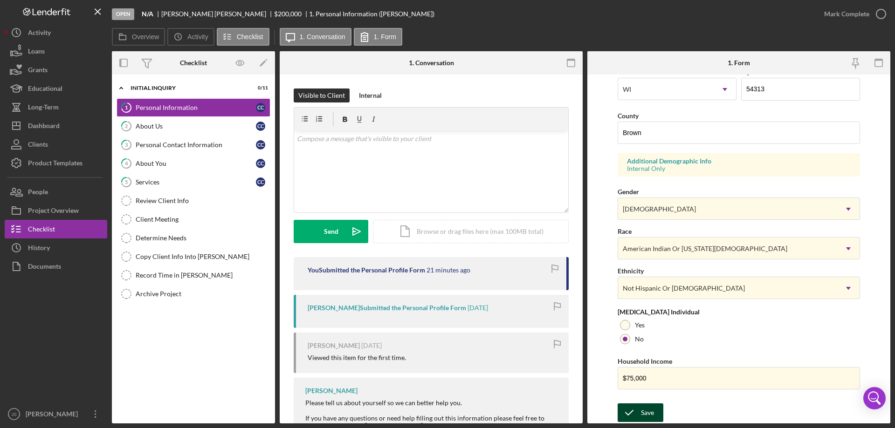
click at [644, 413] on div "Save" at bounding box center [647, 413] width 13 height 19
click at [881, 14] on icon "button" at bounding box center [880, 13] width 23 height 23
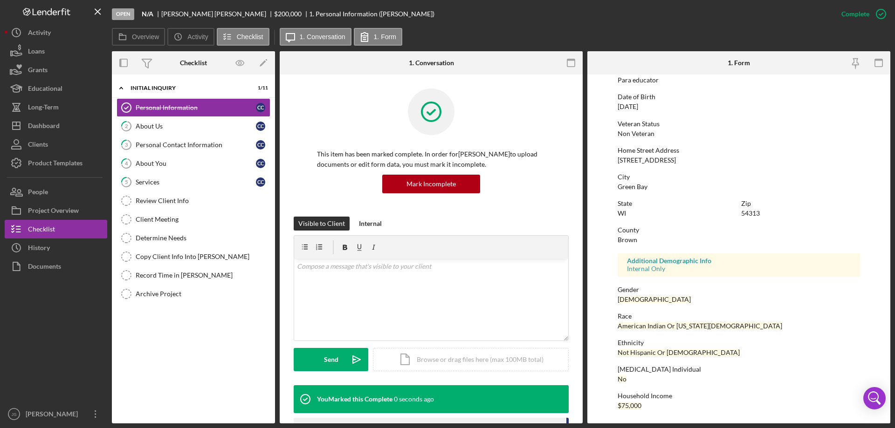
scroll to position [86, 0]
click at [182, 147] on div "Personal Contact Information" at bounding box center [196, 144] width 120 height 7
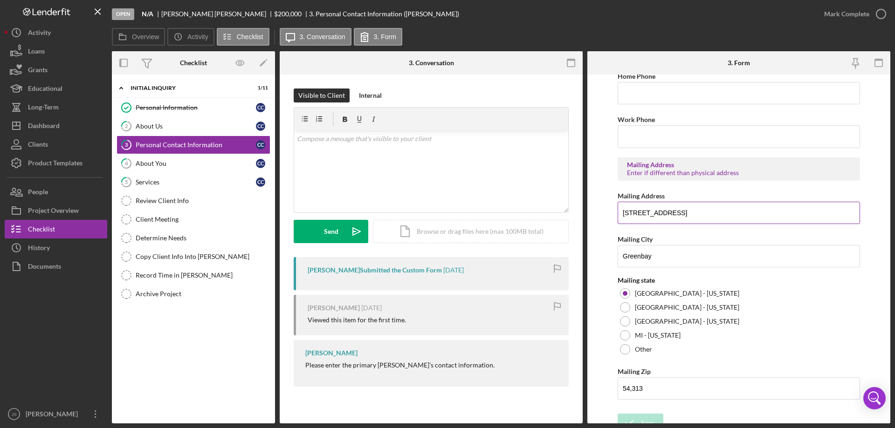
scroll to position [344, 0]
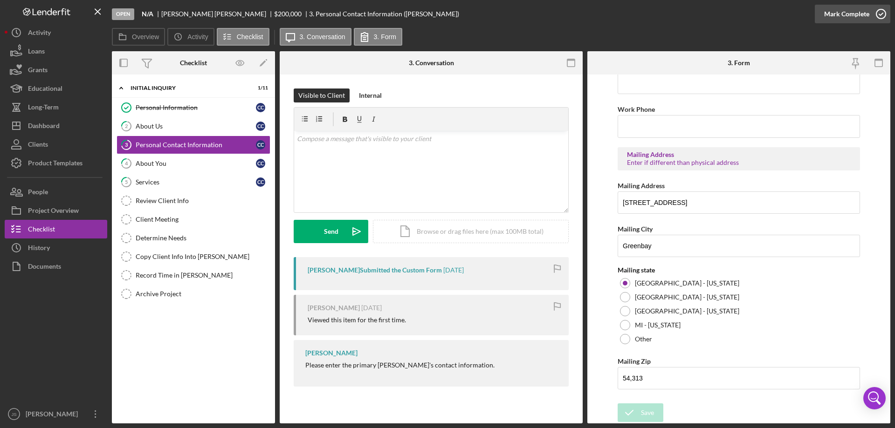
drag, startPoint x: 878, startPoint y: 13, endPoint x: 873, endPoint y: 17, distance: 5.9
click at [878, 13] on icon "button" at bounding box center [880, 13] width 23 height 23
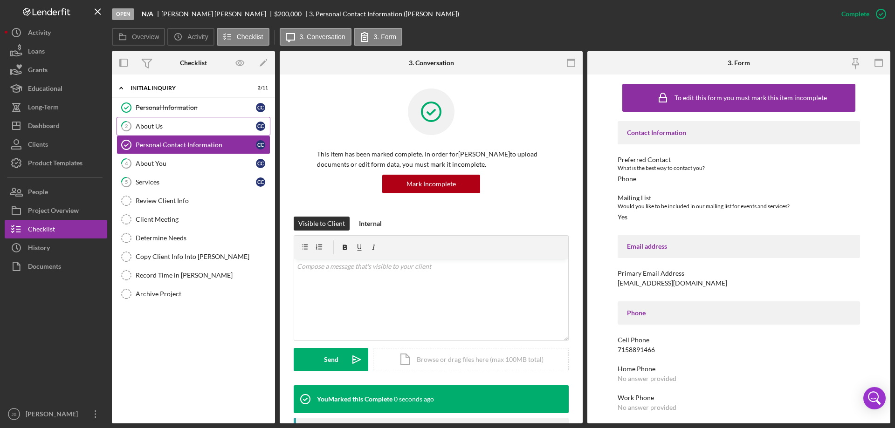
click at [175, 123] on div "About Us" at bounding box center [196, 126] width 120 height 7
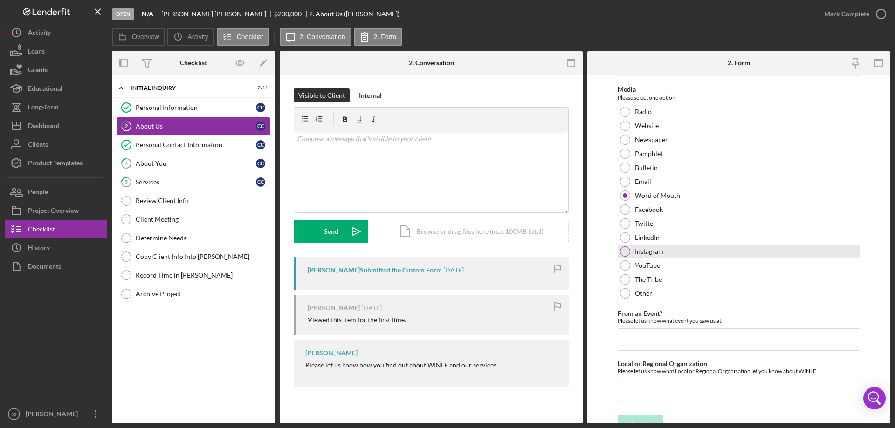
scroll to position [38, 0]
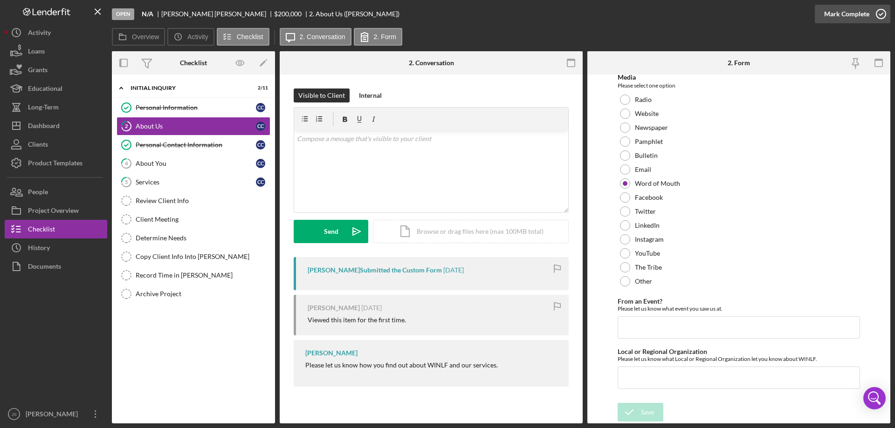
click at [883, 14] on icon "button" at bounding box center [880, 13] width 23 height 23
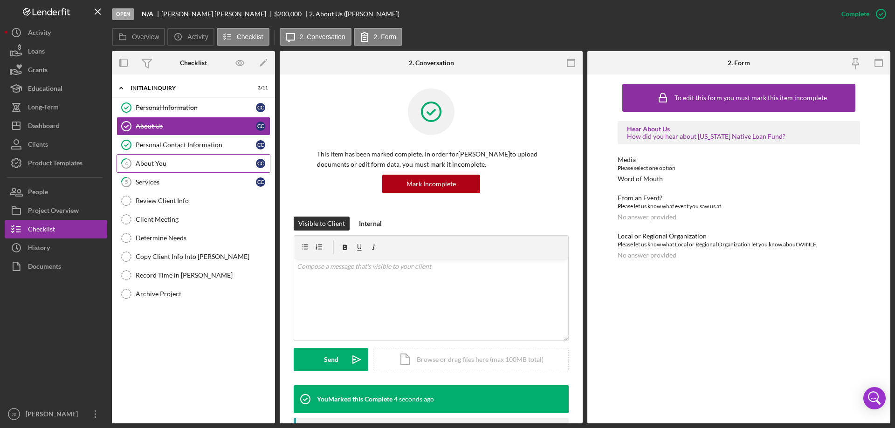
click at [179, 161] on div "About You" at bounding box center [196, 163] width 120 height 7
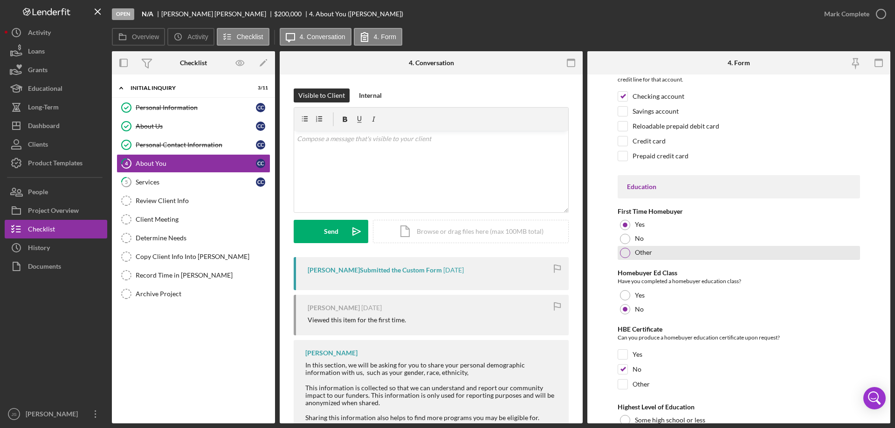
scroll to position [1938, 0]
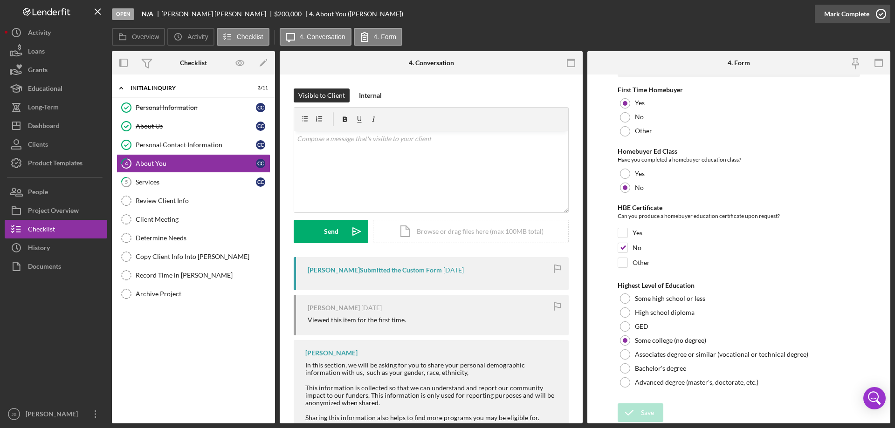
click at [879, 13] on icon "button" at bounding box center [880, 13] width 23 height 23
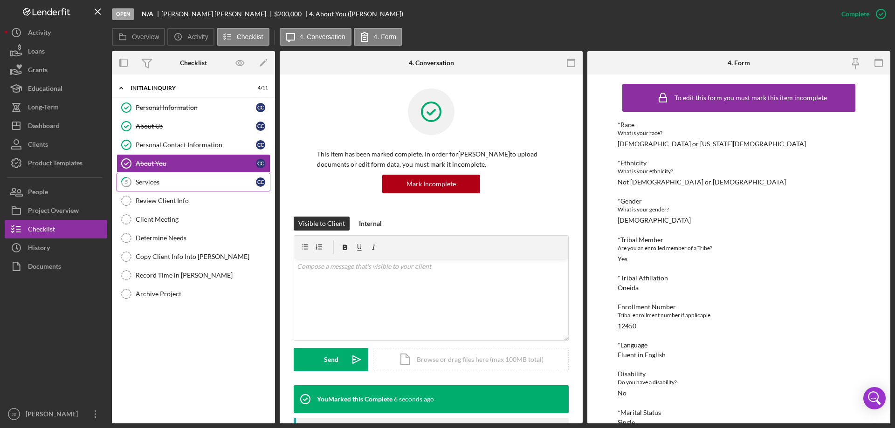
click at [157, 182] on div "Services" at bounding box center [196, 181] width 120 height 7
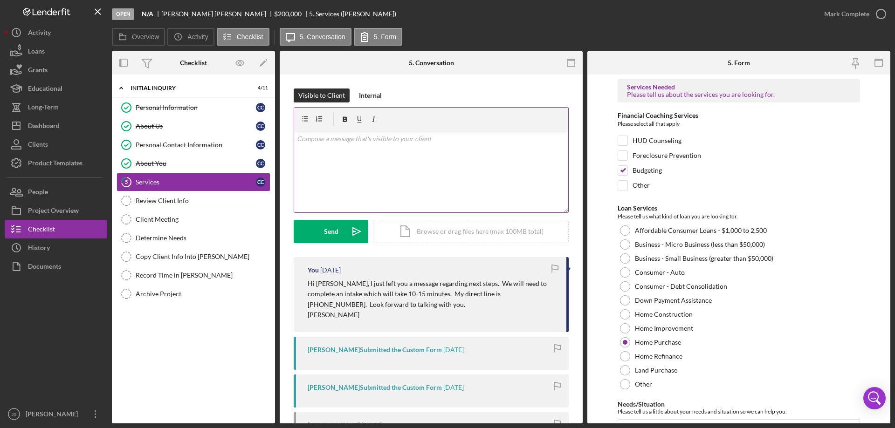
click at [317, 163] on div "v Color teal Color pink Remove color Add row above Add row below Add column bef…" at bounding box center [431, 172] width 274 height 82
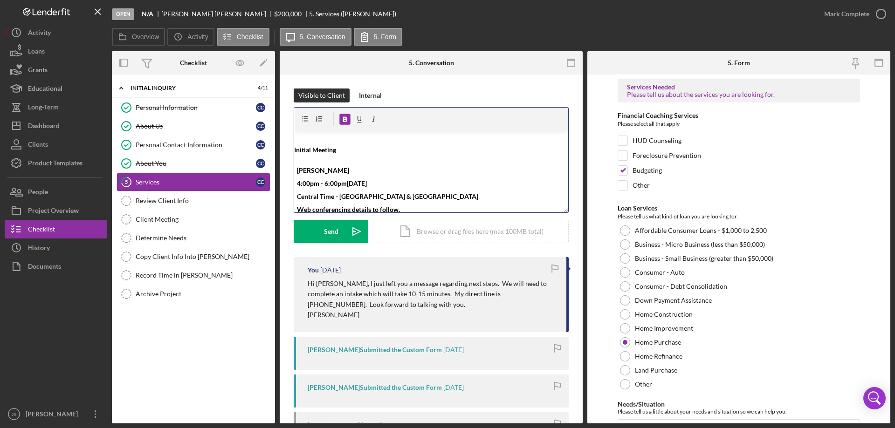
scroll to position [3, 0]
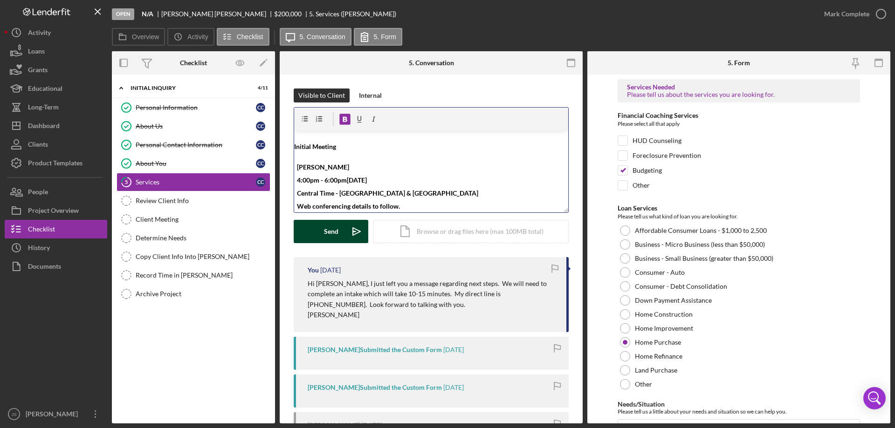
click at [332, 232] on div "Send" at bounding box center [331, 231] width 14 height 23
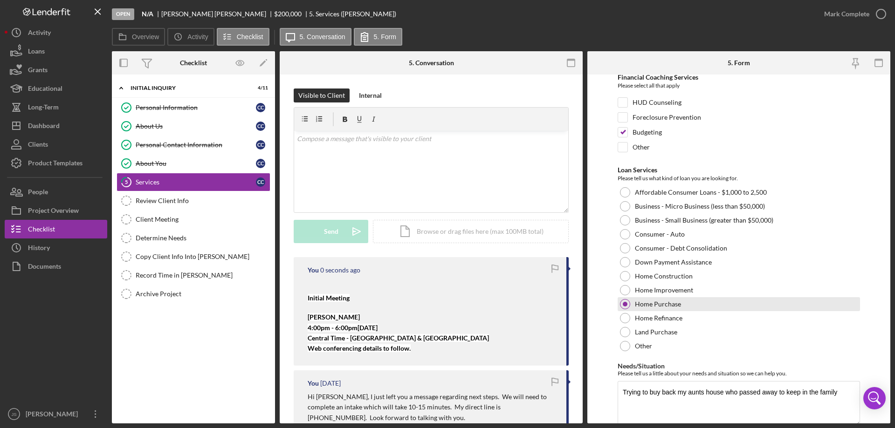
scroll to position [76, 0]
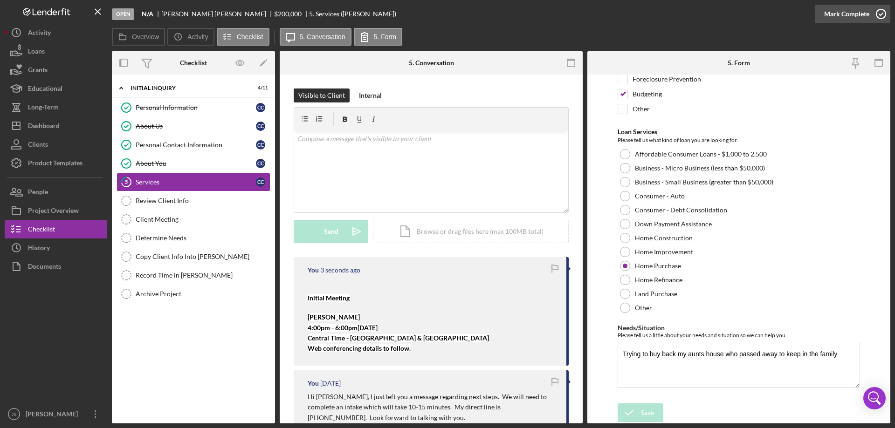
click at [881, 15] on icon "button" at bounding box center [880, 13] width 23 height 23
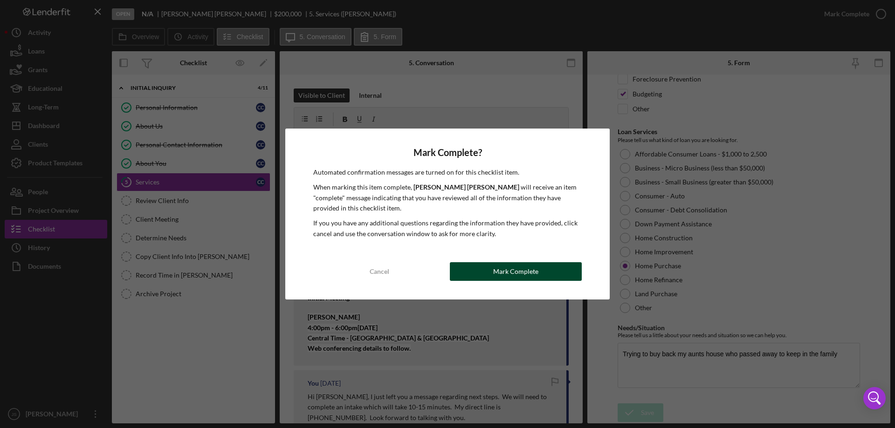
click at [521, 267] on div "Mark Complete" at bounding box center [515, 271] width 45 height 19
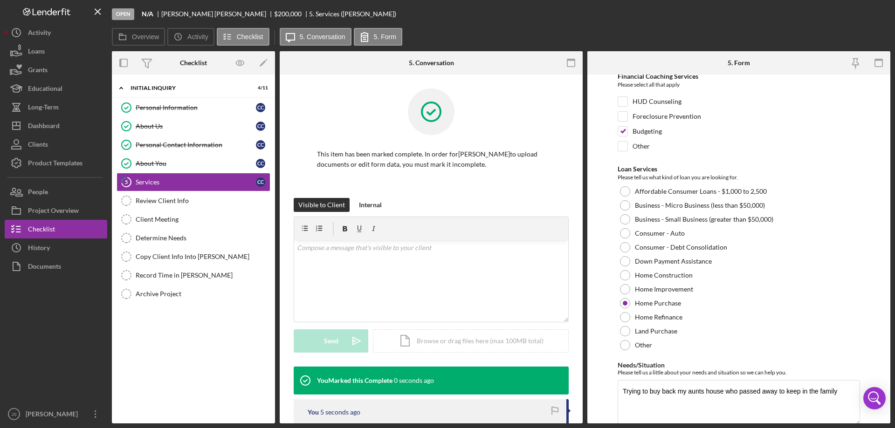
scroll to position [114, 0]
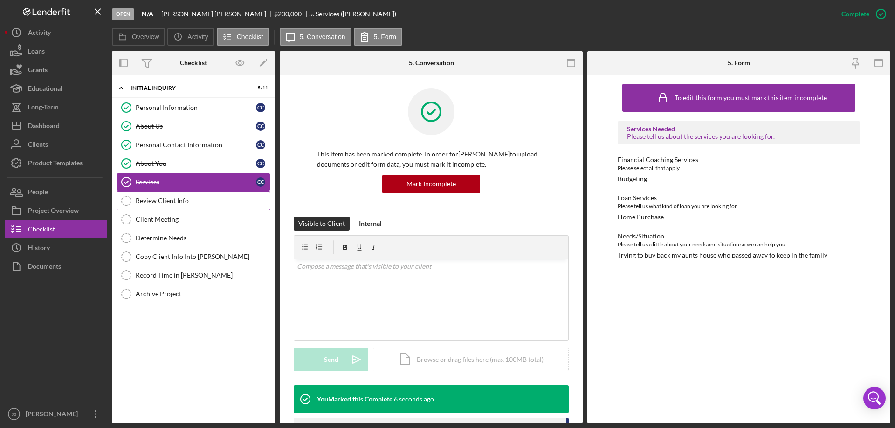
click at [202, 201] on div "Review Client Info" at bounding box center [203, 200] width 134 height 7
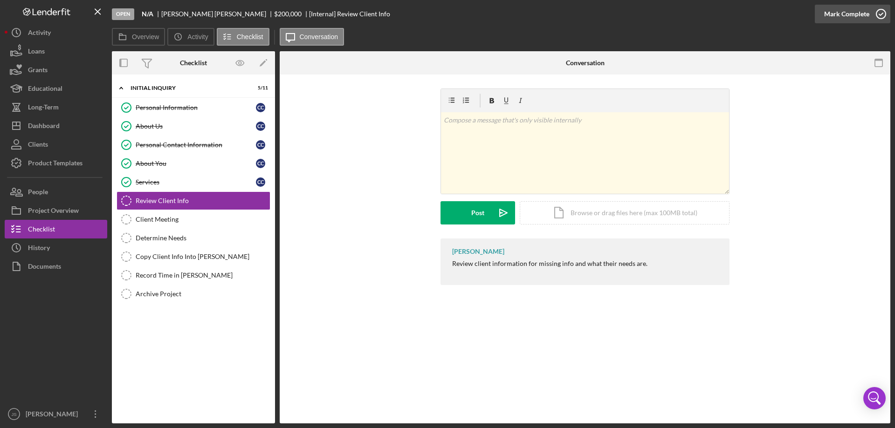
click at [880, 12] on icon "button" at bounding box center [880, 13] width 23 height 23
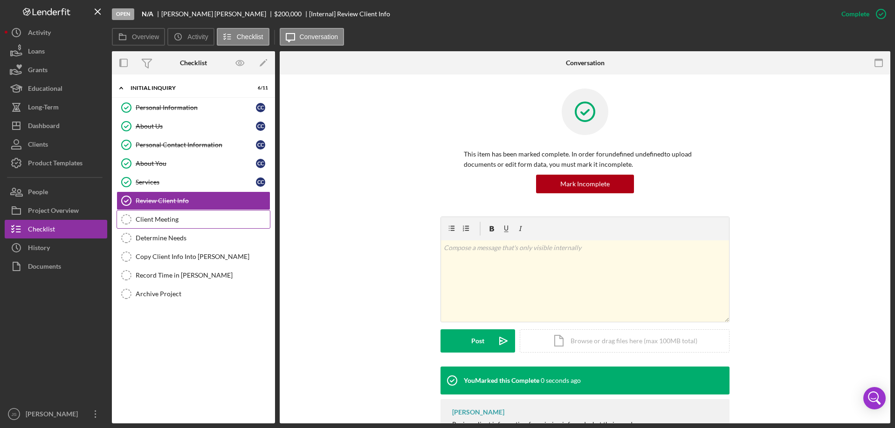
click at [164, 218] on div "Client Meeting" at bounding box center [203, 219] width 134 height 7
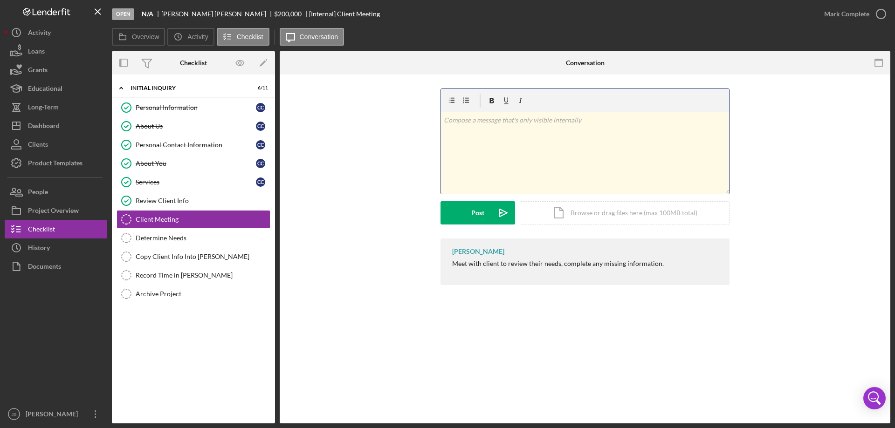
click at [476, 146] on div "v Color teal Color pink Remove color Add row above Add row below Add column bef…" at bounding box center [585, 153] width 288 height 82
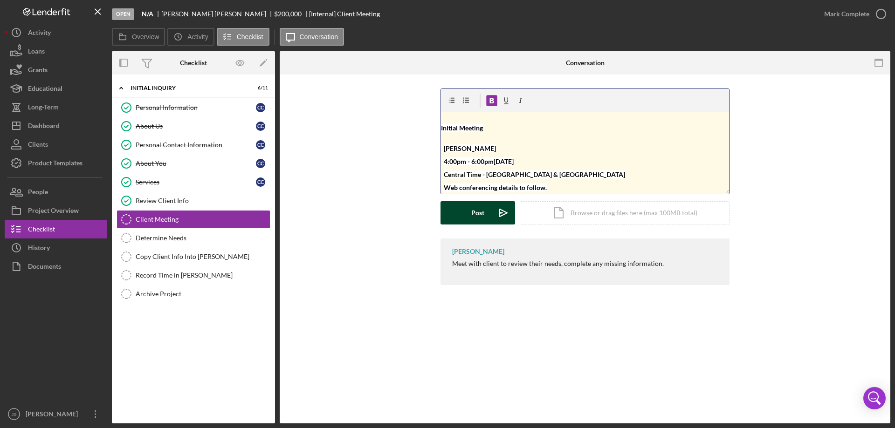
click at [471, 209] on div "Post" at bounding box center [477, 212] width 13 height 23
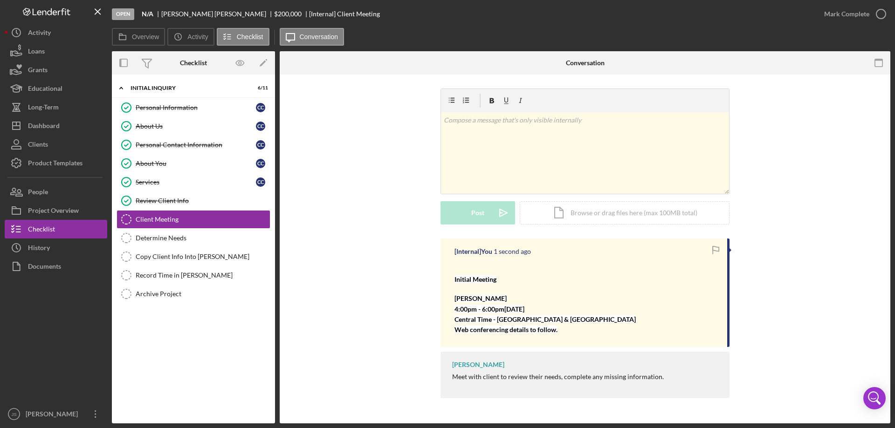
drag, startPoint x: 878, startPoint y: 11, endPoint x: 669, endPoint y: 55, distance: 213.9
click at [0, 0] on icon "button" at bounding box center [0, 0] width 0 height 0
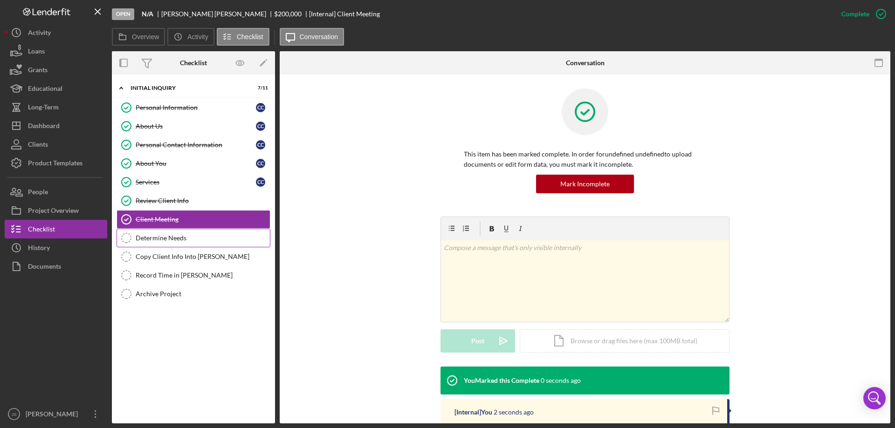
click at [164, 233] on link "Determine Needs Determine Needs" at bounding box center [194, 238] width 154 height 19
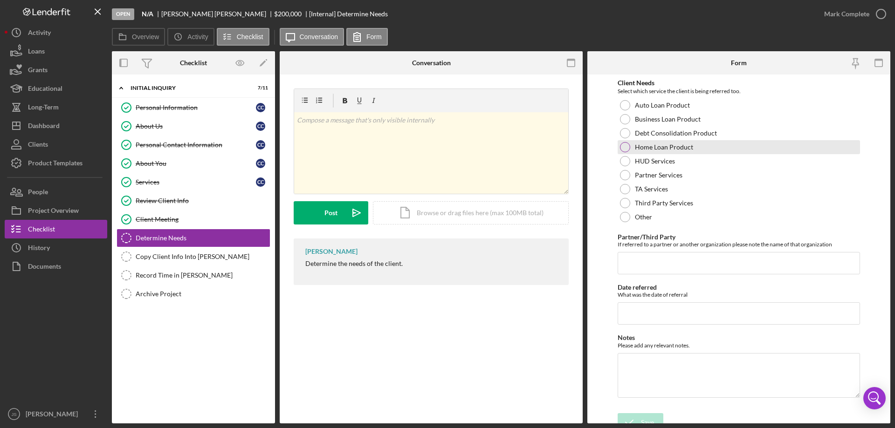
click at [625, 144] on div at bounding box center [625, 147] width 10 height 10
click at [630, 416] on icon "submit" at bounding box center [628, 422] width 23 height 23
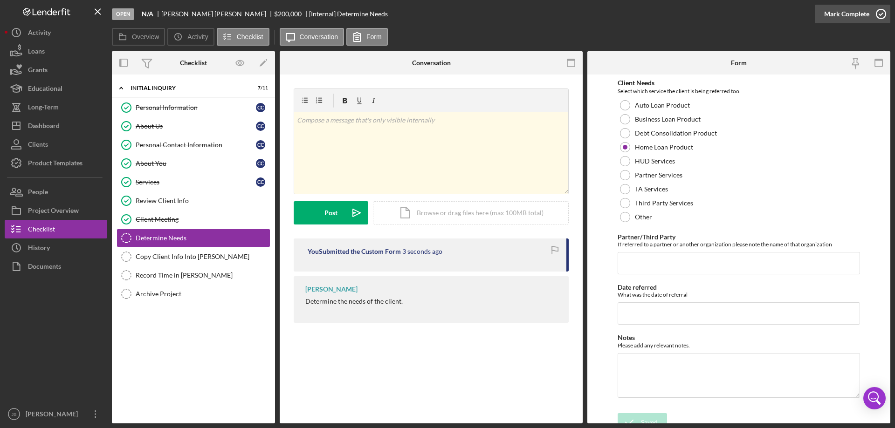
click at [880, 15] on icon "button" at bounding box center [880, 13] width 23 height 23
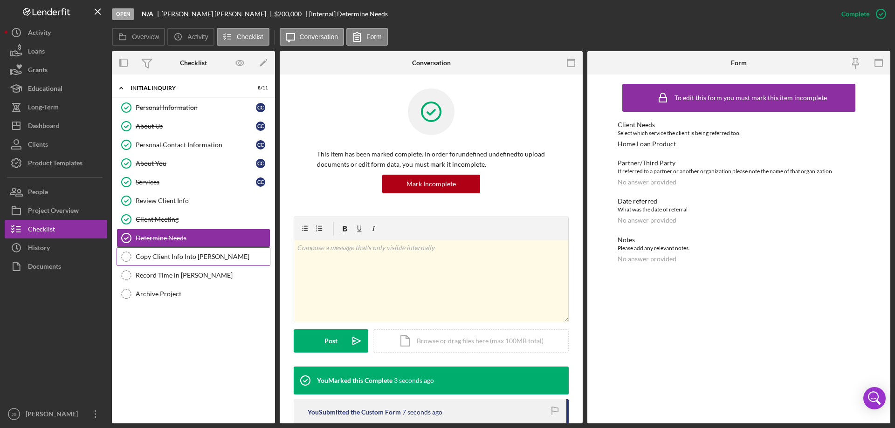
click at [214, 254] on div "Copy Client Info Into [PERSON_NAME]" at bounding box center [203, 256] width 134 height 7
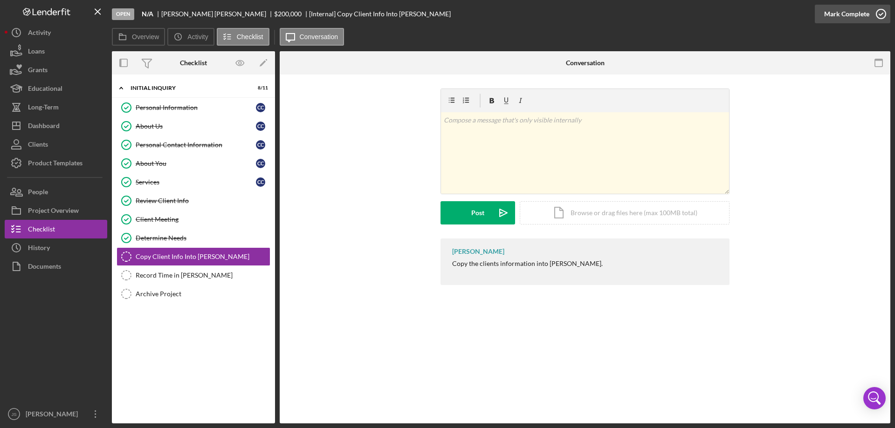
click at [882, 11] on icon "button" at bounding box center [880, 13] width 23 height 23
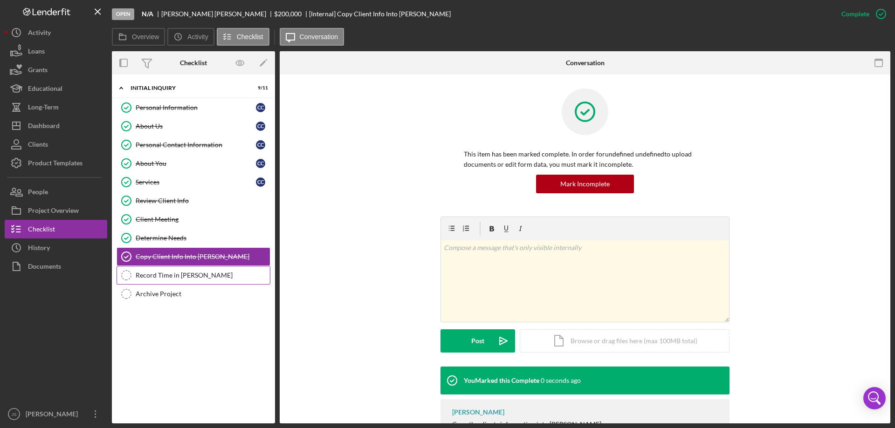
drag, startPoint x: 207, startPoint y: 274, endPoint x: 215, endPoint y: 272, distance: 7.6
click at [208, 274] on div "Record Time in [PERSON_NAME]" at bounding box center [203, 275] width 134 height 7
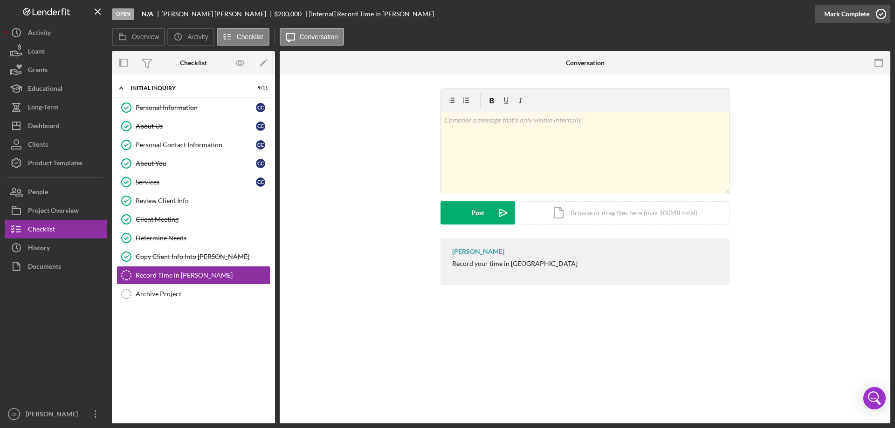
click at [880, 13] on icon "button" at bounding box center [880, 13] width 23 height 23
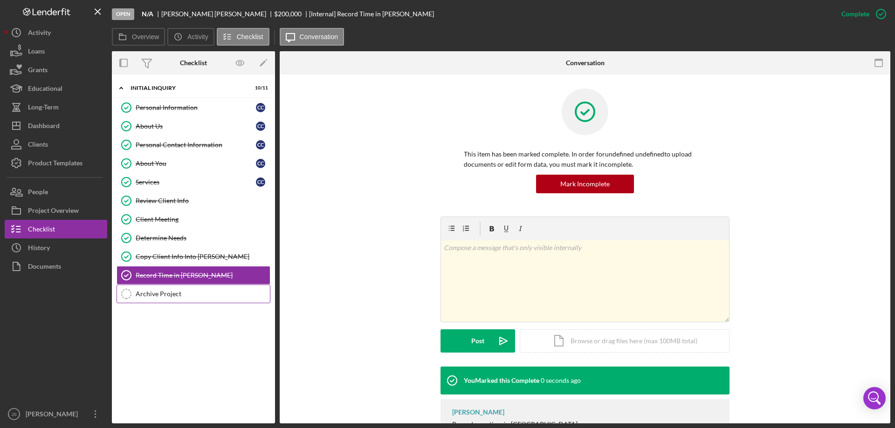
drag, startPoint x: 187, startPoint y: 293, endPoint x: 223, endPoint y: 283, distance: 37.6
click at [187, 293] on div "Archive Project" at bounding box center [203, 293] width 134 height 7
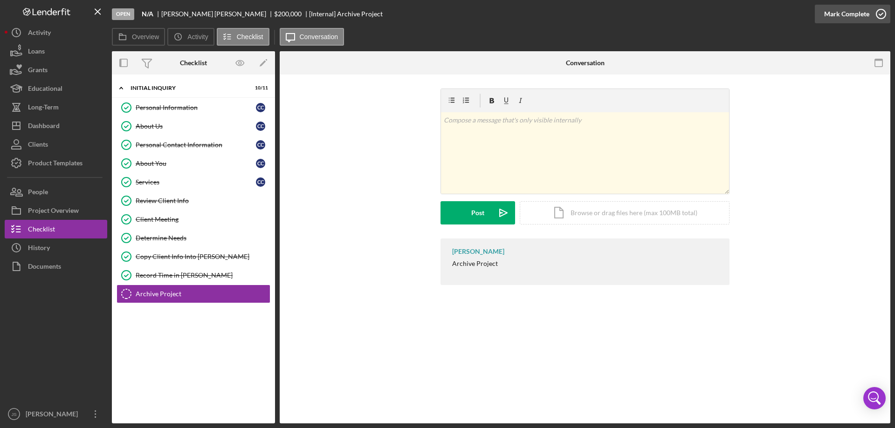
click at [883, 13] on icon "button" at bounding box center [880, 13] width 23 height 23
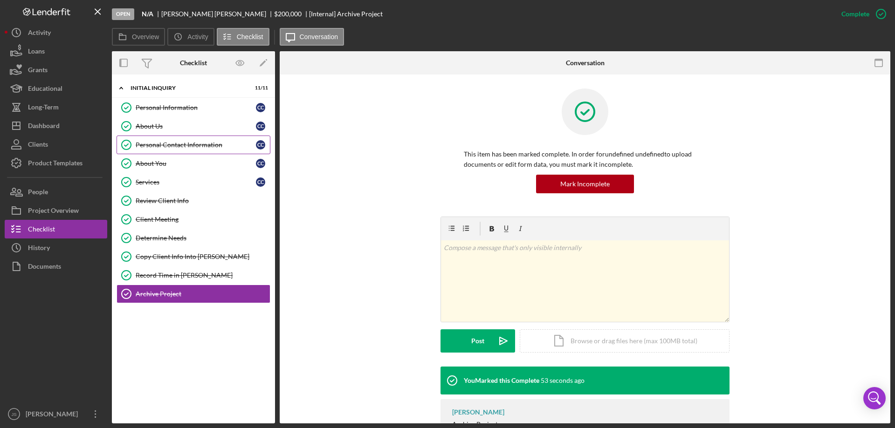
click at [176, 144] on div "Personal Contact Information" at bounding box center [196, 144] width 120 height 7
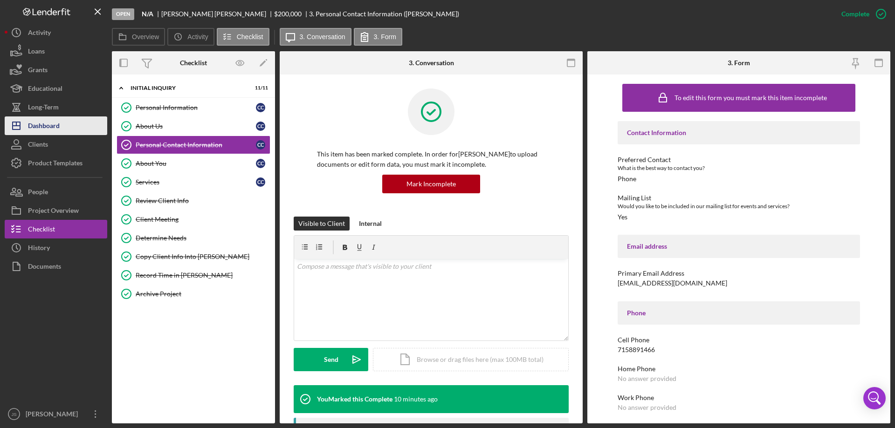
click at [74, 120] on button "Icon/Dashboard Dashboard" at bounding box center [56, 126] width 103 height 19
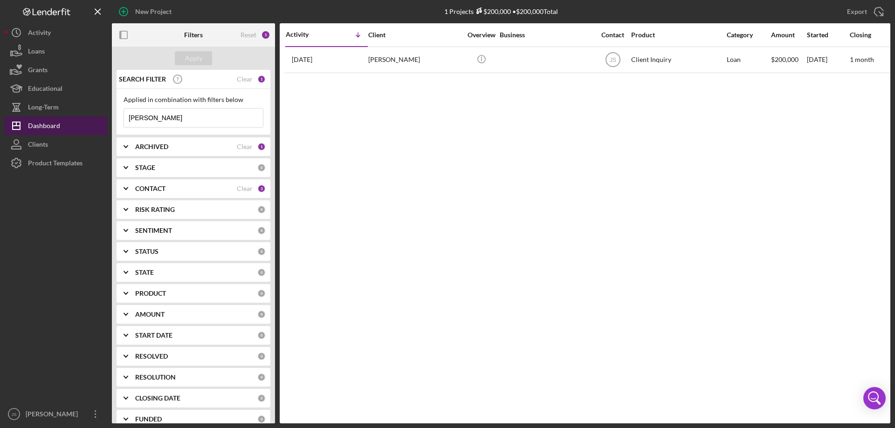
drag, startPoint x: 94, startPoint y: 117, endPoint x: 54, endPoint y: 120, distance: 40.6
click at [54, 120] on div "New Project 1 Projects $200,000 • $200,000 Total [PERSON_NAME] Export Icon/Expo…" at bounding box center [447, 212] width 885 height 424
click at [192, 57] on div "Apply" at bounding box center [193, 58] width 17 height 14
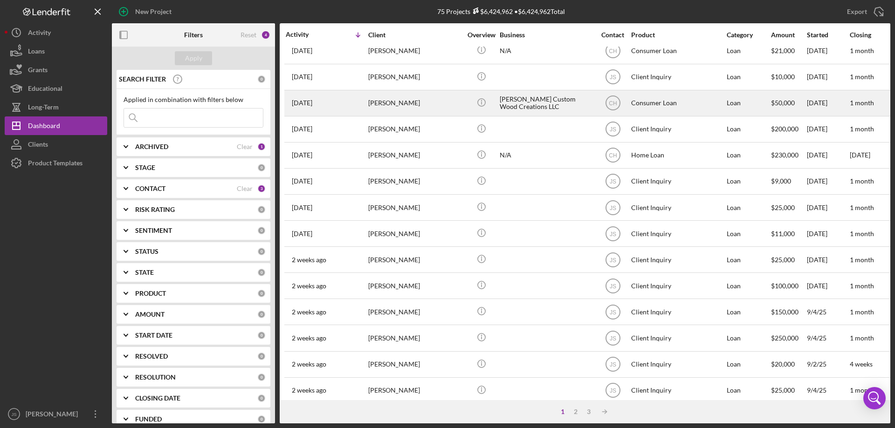
scroll to position [312, 0]
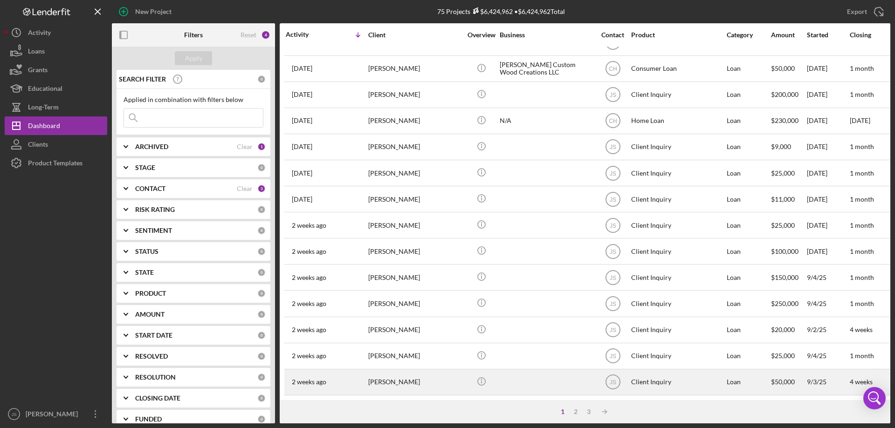
click at [539, 380] on div at bounding box center [546, 382] width 93 height 25
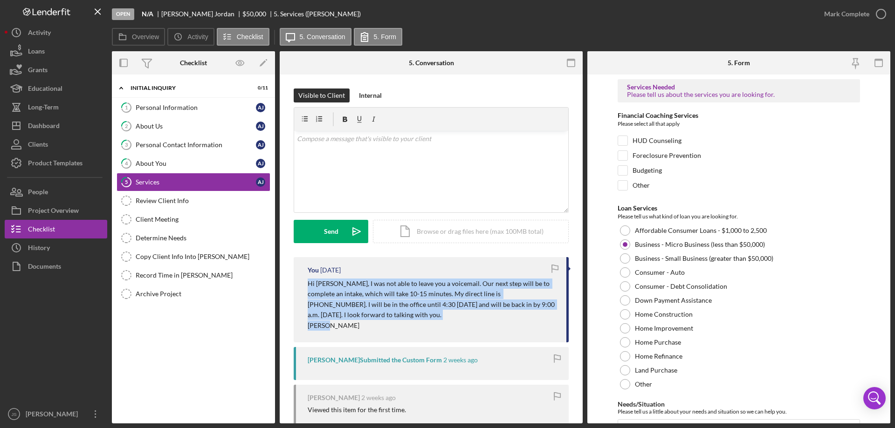
drag, startPoint x: 309, startPoint y: 283, endPoint x: 481, endPoint y: 316, distance: 175.5
click at [535, 326] on div "Hi [PERSON_NAME], I was not able to leave you a voicemail. Our next step will b…" at bounding box center [432, 305] width 249 height 52
copy div "Hi [PERSON_NAME], I was not able to leave you a voicemail. Our next step will b…"
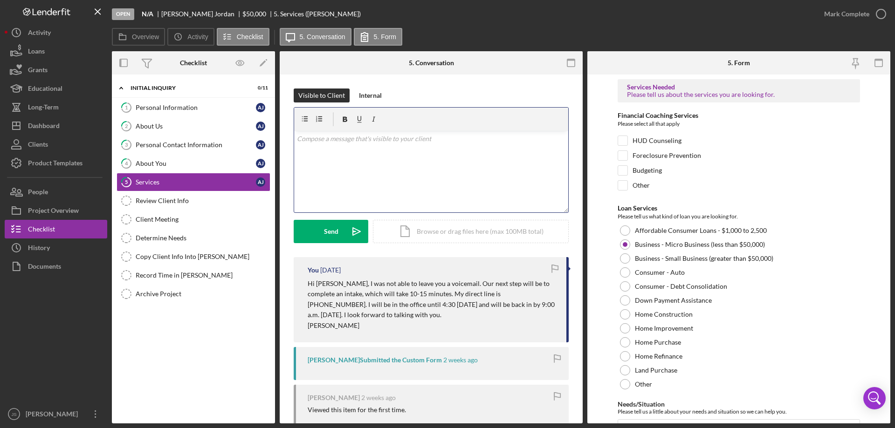
click at [339, 149] on div "v Color teal Color pink Remove color Add row above Add row below Add column bef…" at bounding box center [431, 172] width 274 height 82
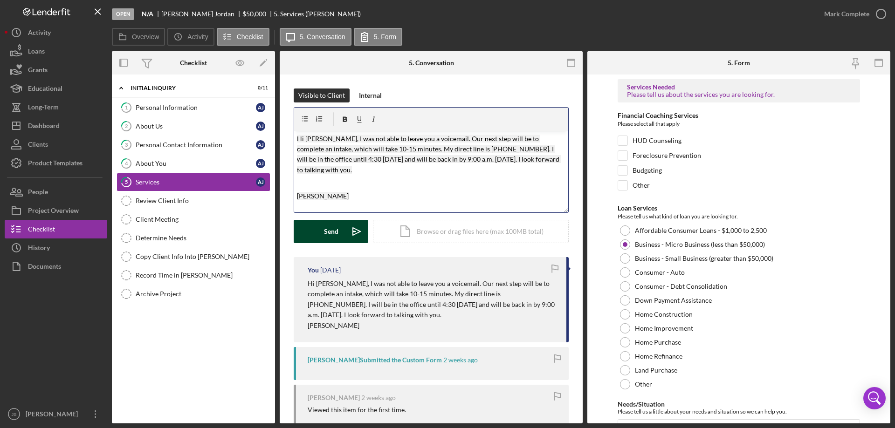
click at [334, 233] on div "Send" at bounding box center [331, 231] width 14 height 23
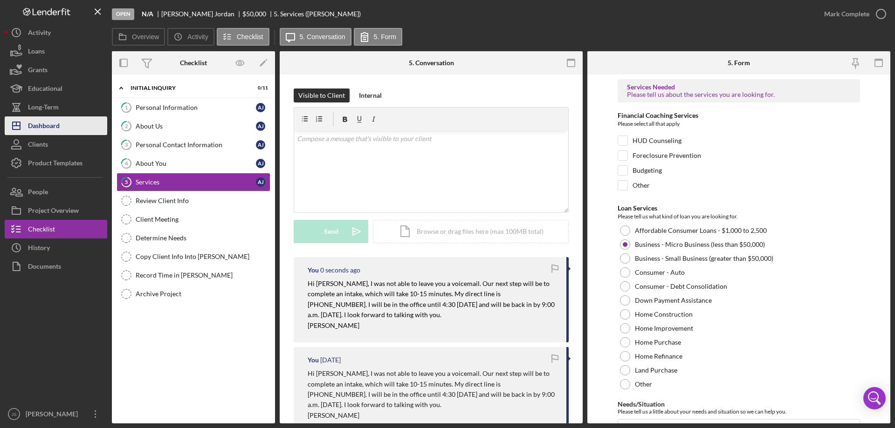
click at [57, 126] on div "Dashboard" at bounding box center [44, 127] width 32 height 21
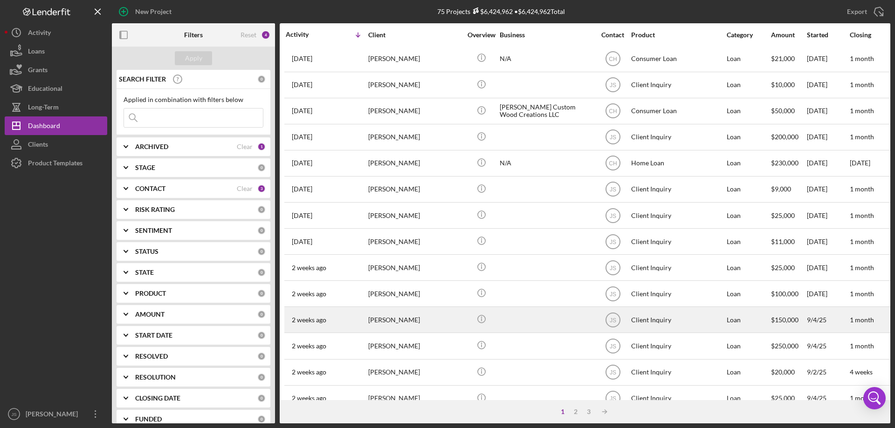
scroll to position [312, 0]
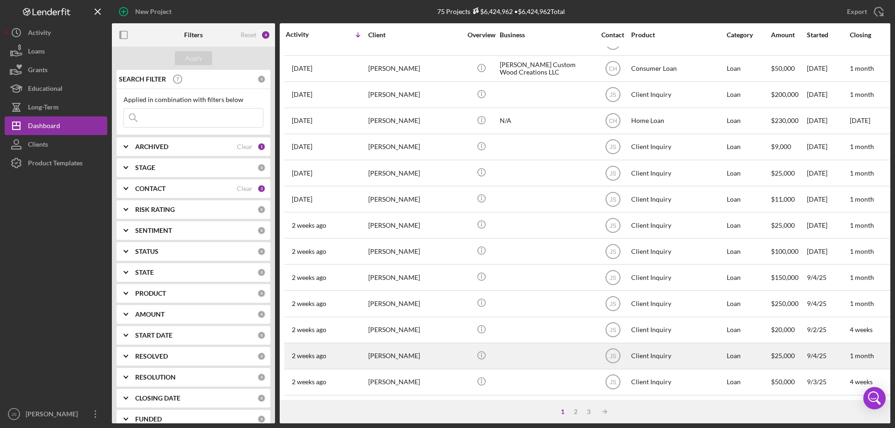
click at [518, 350] on div at bounding box center [546, 356] width 93 height 25
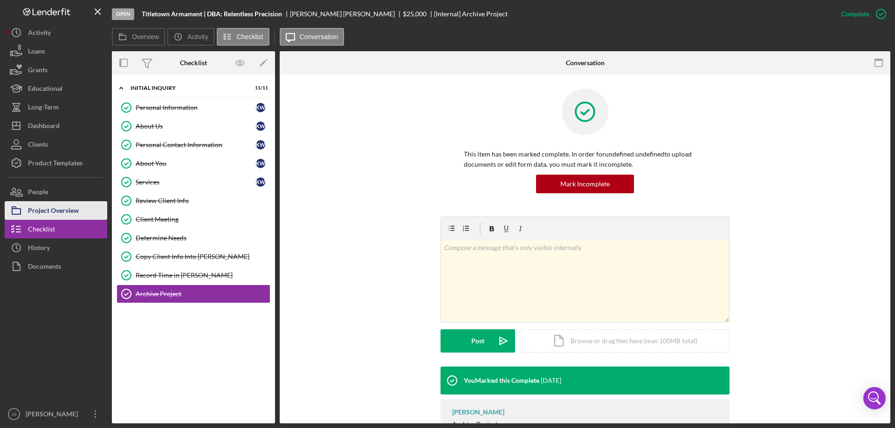
click at [74, 210] on div "Project Overview" at bounding box center [53, 211] width 51 height 21
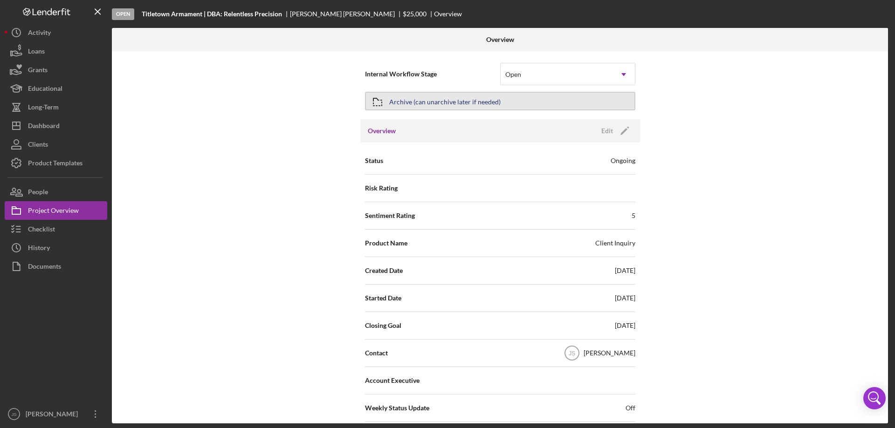
click at [514, 96] on button "Archive (can unarchive later if needed)" at bounding box center [500, 101] width 270 height 19
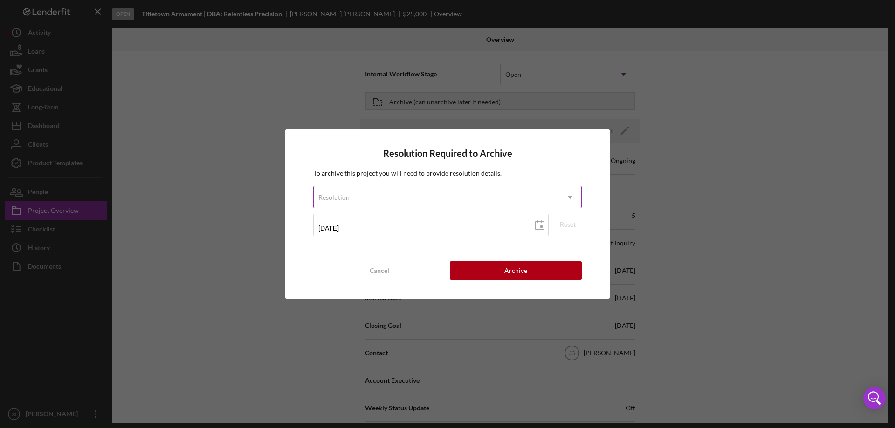
click at [437, 194] on div "Resolution" at bounding box center [436, 197] width 245 height 21
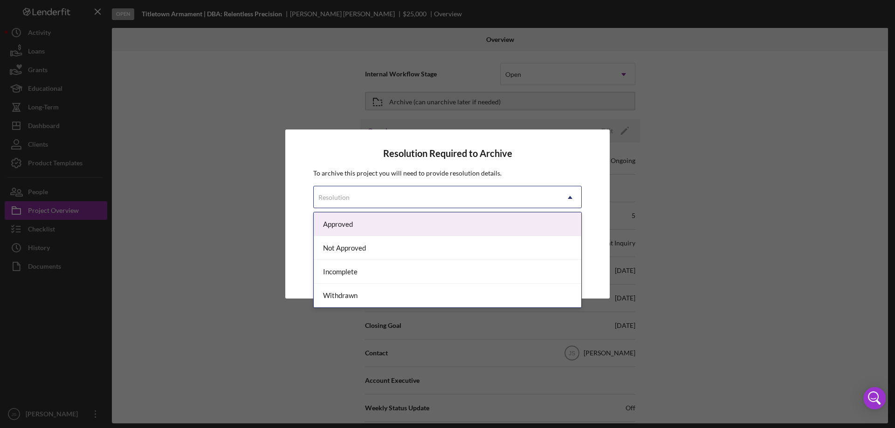
click at [390, 225] on div "Approved" at bounding box center [448, 225] width 268 height 24
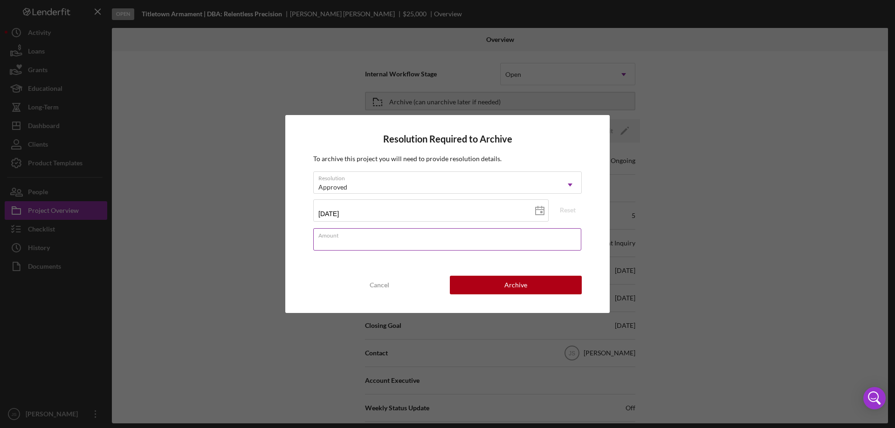
click at [367, 236] on div "Amount" at bounding box center [447, 239] width 268 height 23
type input "$0"
click at [495, 288] on button "Archive" at bounding box center [516, 285] width 132 height 19
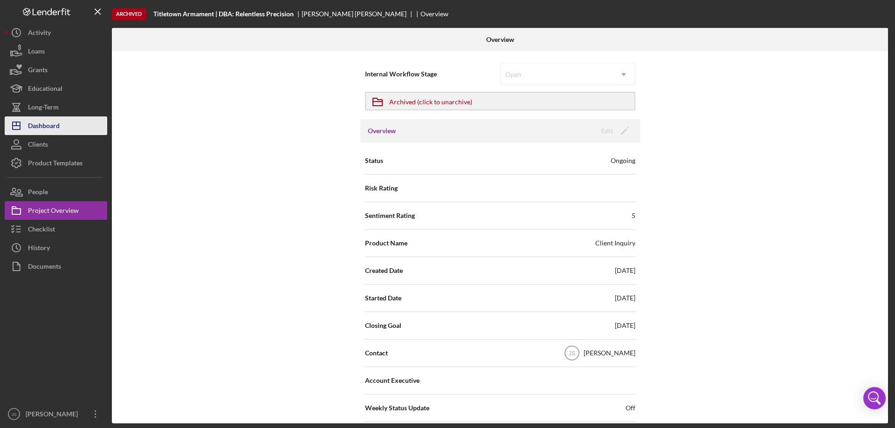
click at [66, 126] on button "Icon/Dashboard Dashboard" at bounding box center [56, 126] width 103 height 19
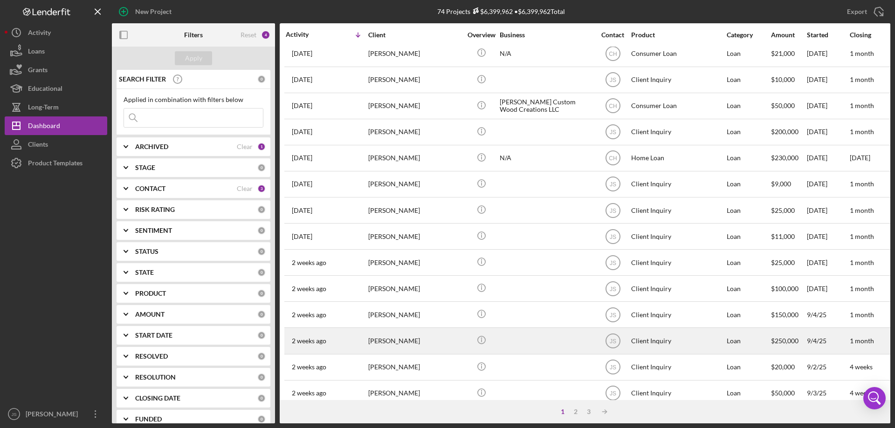
scroll to position [312, 0]
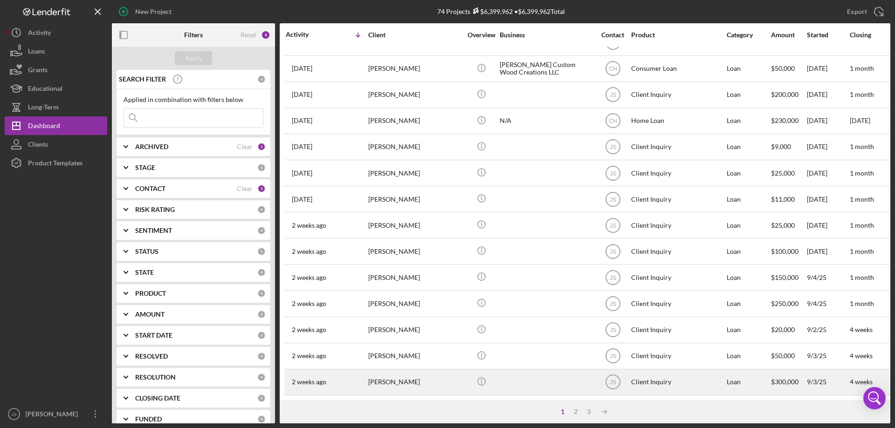
click at [445, 378] on div "[PERSON_NAME]" at bounding box center [414, 382] width 93 height 25
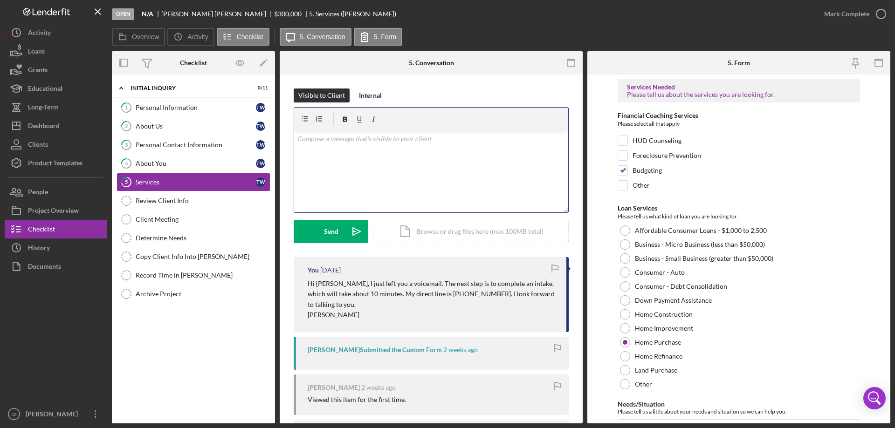
click at [370, 172] on div "v Color teal Color pink Remove color Add row above Add row below Add column bef…" at bounding box center [431, 172] width 274 height 82
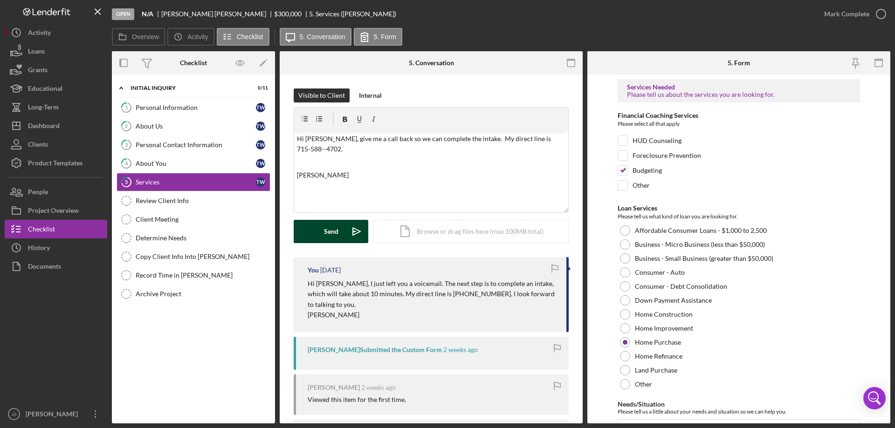
click at [330, 226] on div "Send" at bounding box center [331, 231] width 14 height 23
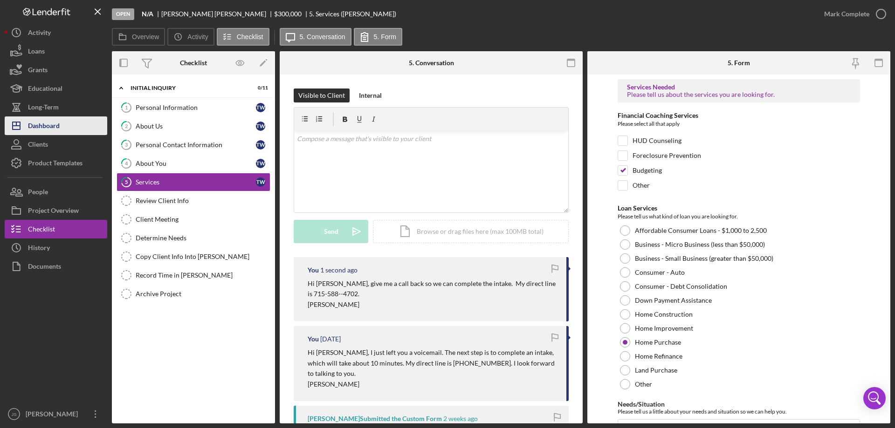
click at [64, 127] on button "Icon/Dashboard Dashboard" at bounding box center [56, 126] width 103 height 19
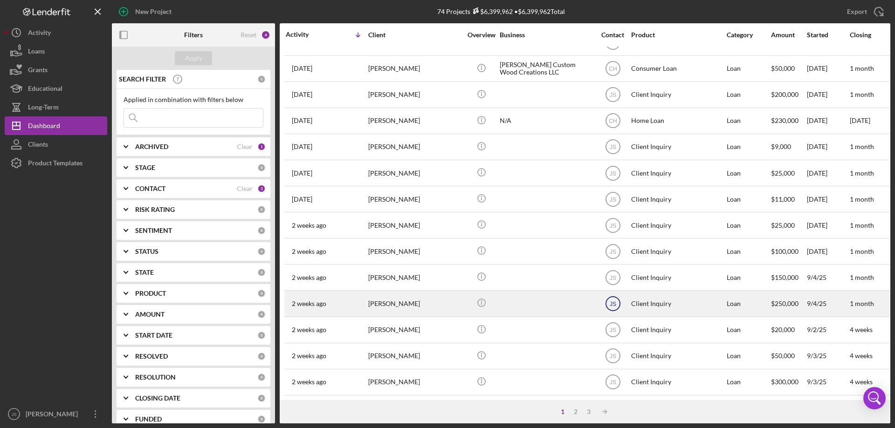
scroll to position [312, 0]
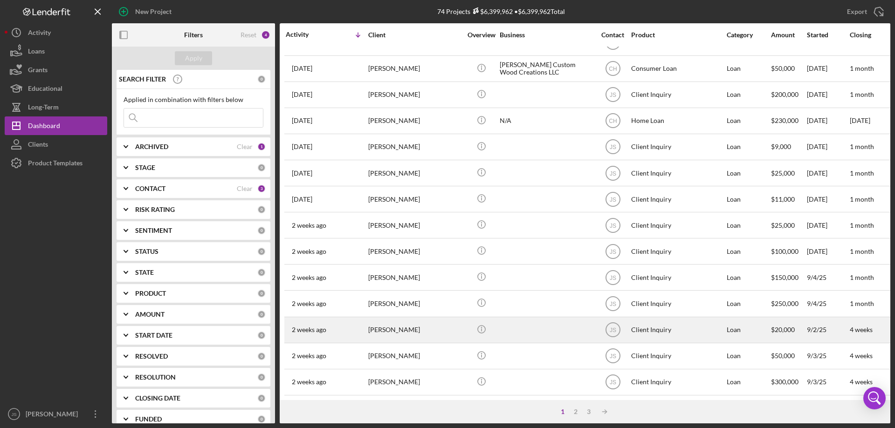
click at [430, 327] on div "[PERSON_NAME]" at bounding box center [414, 330] width 93 height 25
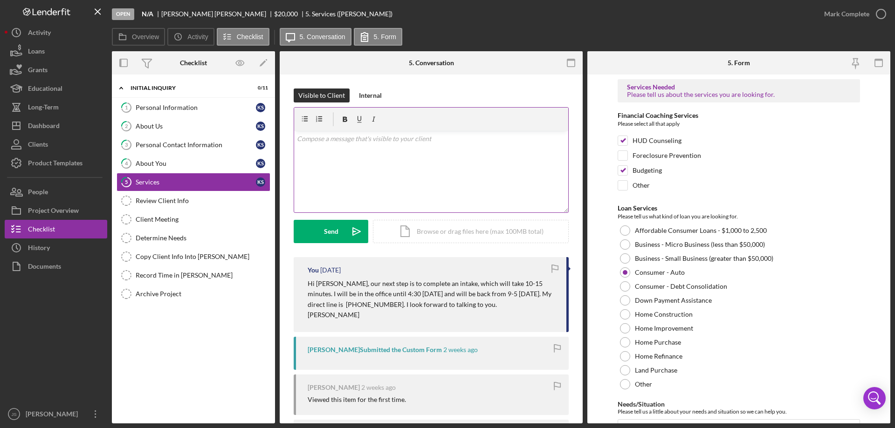
click at [329, 147] on div "v Color teal Color pink Remove color Add row above Add row below Add column bef…" at bounding box center [431, 172] width 274 height 82
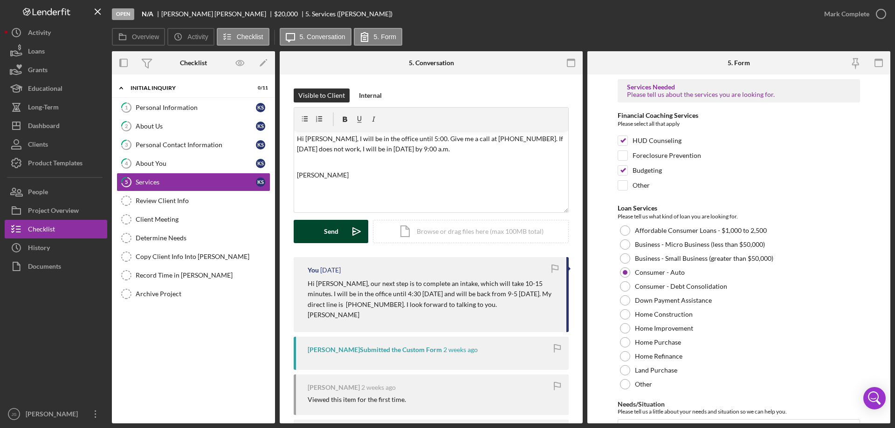
click at [302, 226] on button "Send Icon/icon-invite-send" at bounding box center [331, 231] width 75 height 23
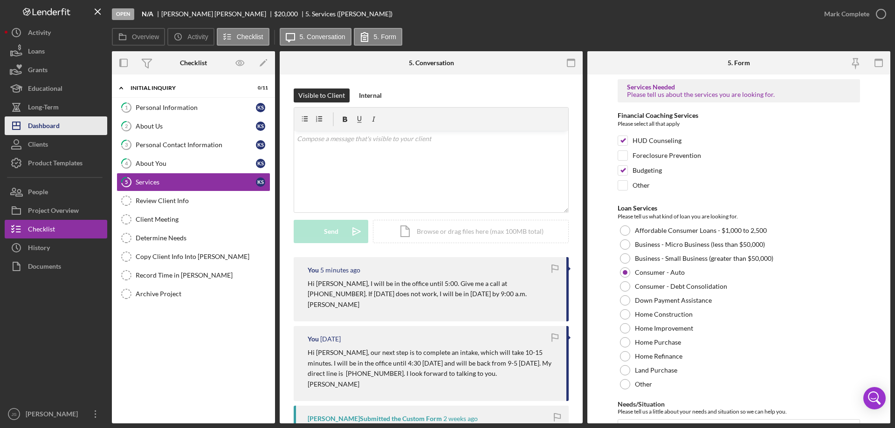
click at [69, 127] on button "Icon/Dashboard Dashboard" at bounding box center [56, 126] width 103 height 19
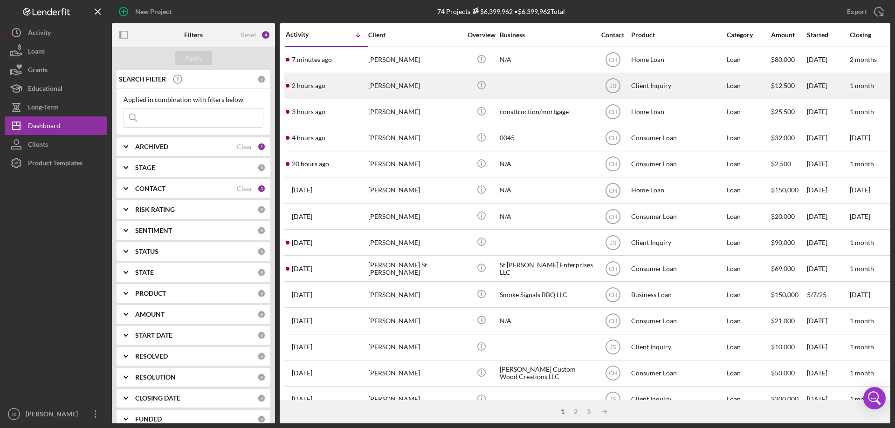
click at [443, 90] on div "[PERSON_NAME]" at bounding box center [414, 86] width 93 height 25
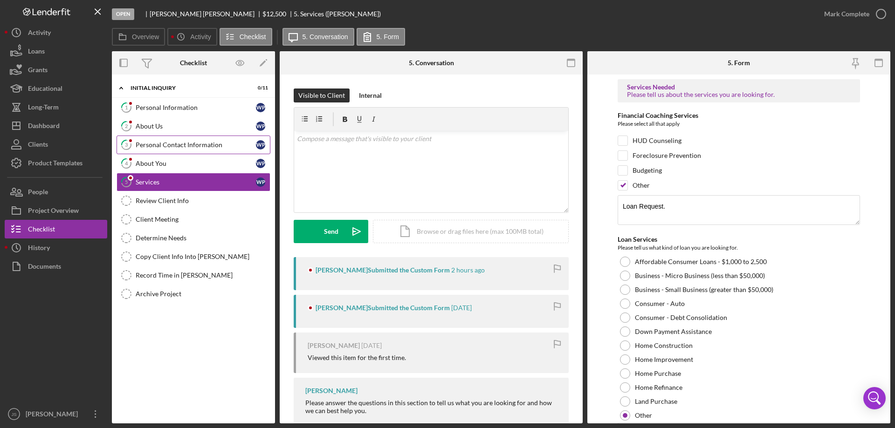
click at [210, 147] on div "Personal Contact Information" at bounding box center [196, 144] width 120 height 7
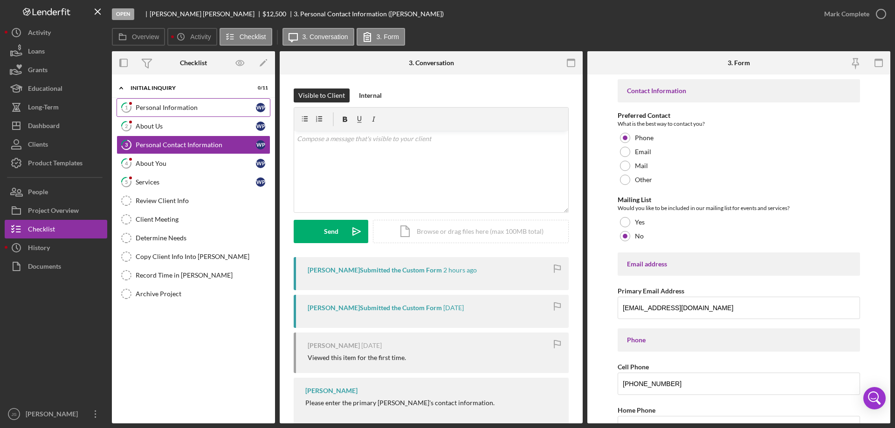
click at [221, 110] on div "Personal Information" at bounding box center [196, 107] width 120 height 7
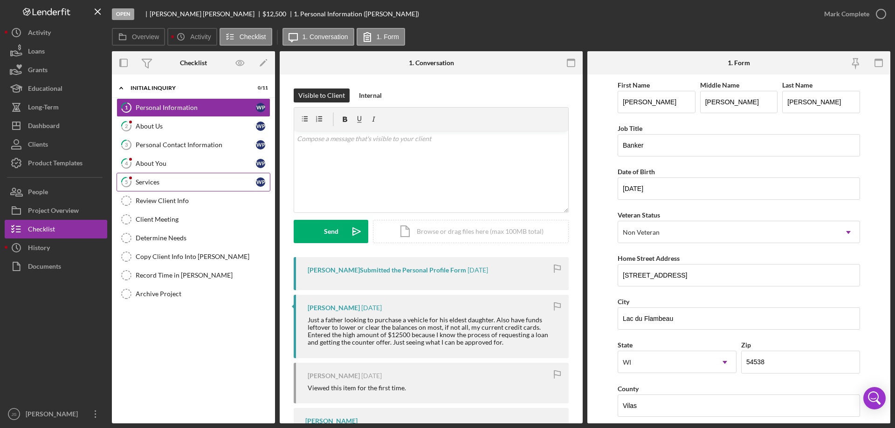
click at [190, 178] on div "Services" at bounding box center [196, 181] width 120 height 7
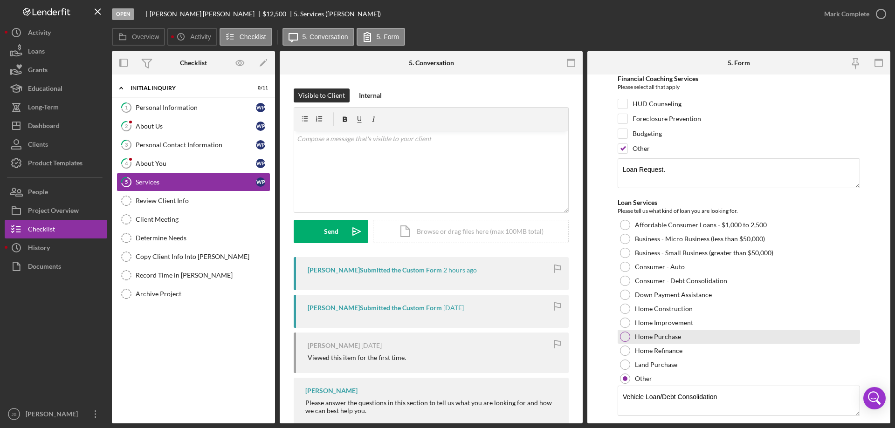
scroll to position [93, 0]
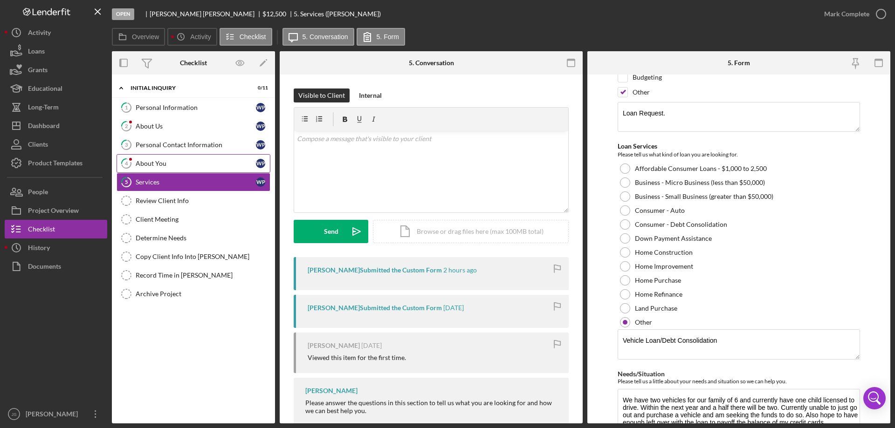
click at [188, 163] on div "About You" at bounding box center [196, 163] width 120 height 7
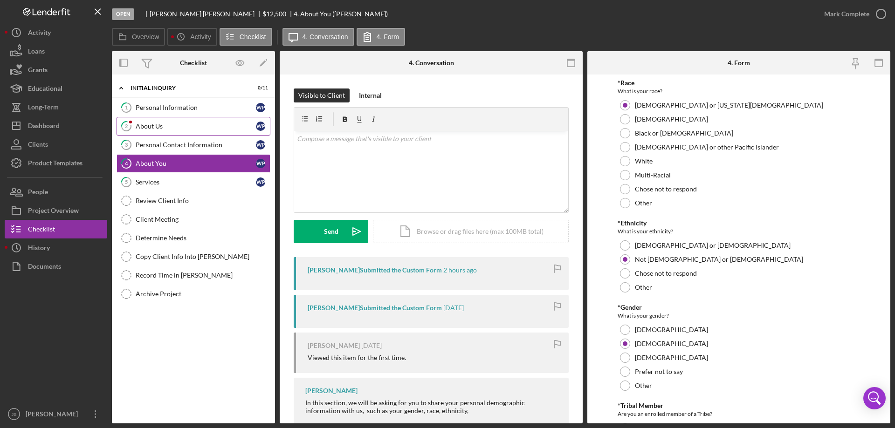
click at [158, 123] on div "About Us" at bounding box center [196, 126] width 120 height 7
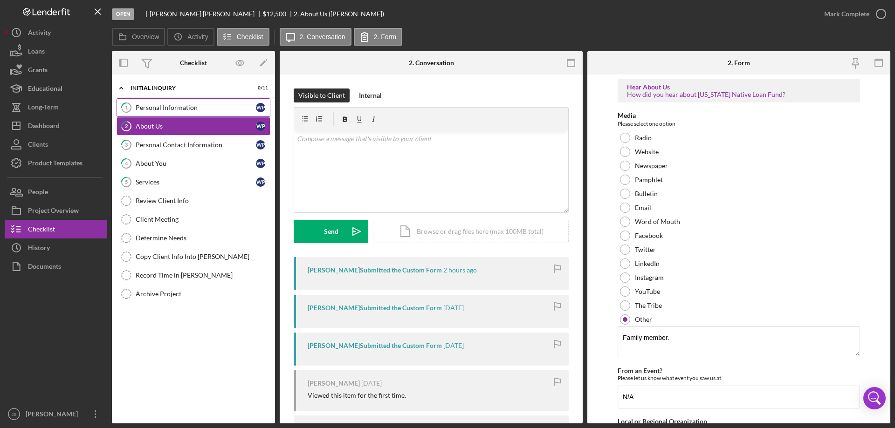
click at [212, 104] on div "Personal Information" at bounding box center [196, 107] width 120 height 7
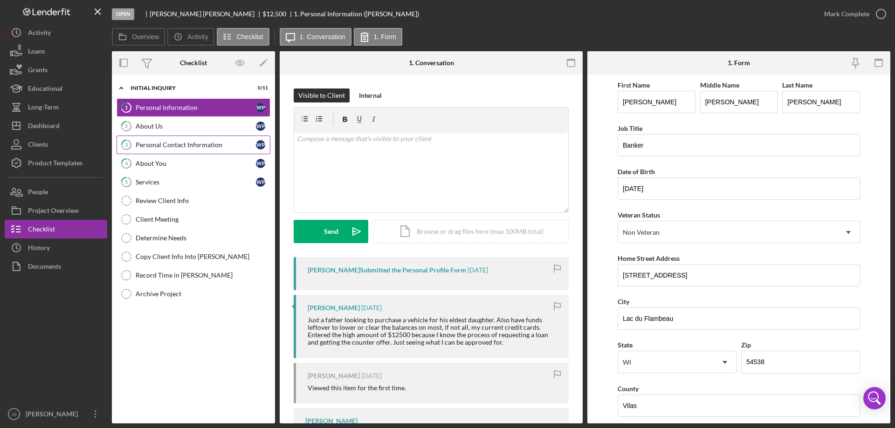
click at [202, 144] on div "Personal Contact Information" at bounding box center [196, 144] width 120 height 7
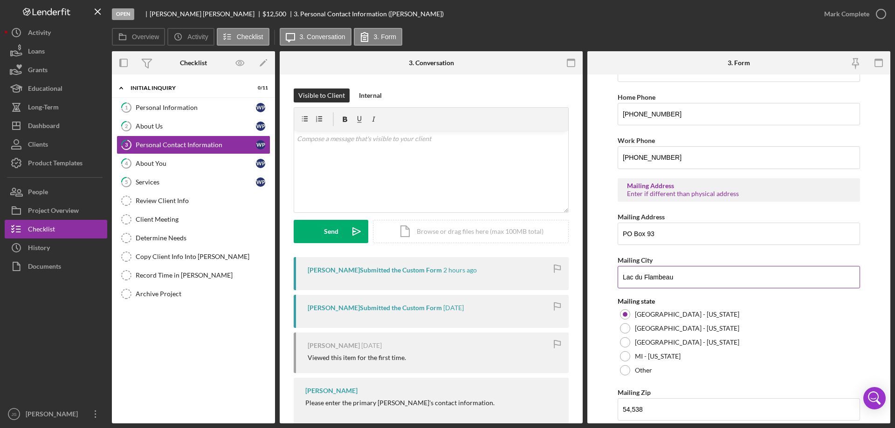
scroll to position [344, 0]
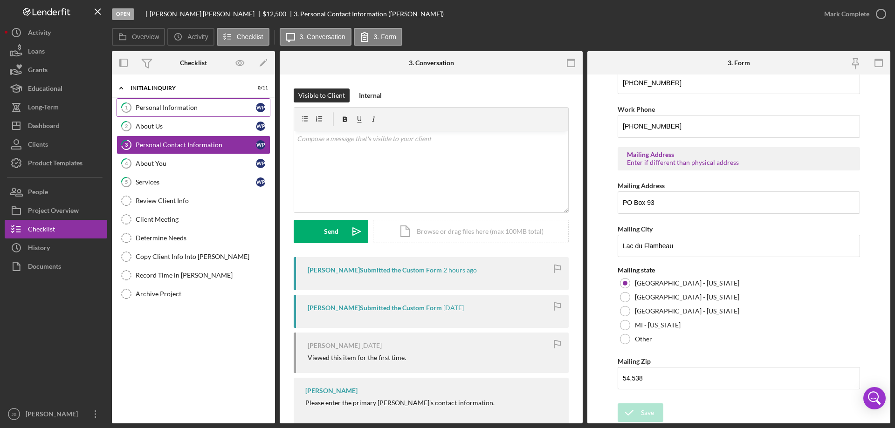
click at [224, 114] on link "1 Personal Information W P" at bounding box center [194, 107] width 154 height 19
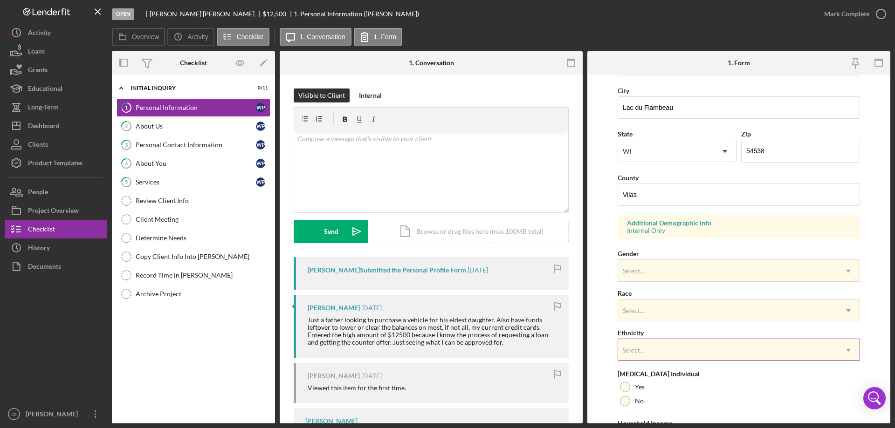
scroll to position [273, 0]
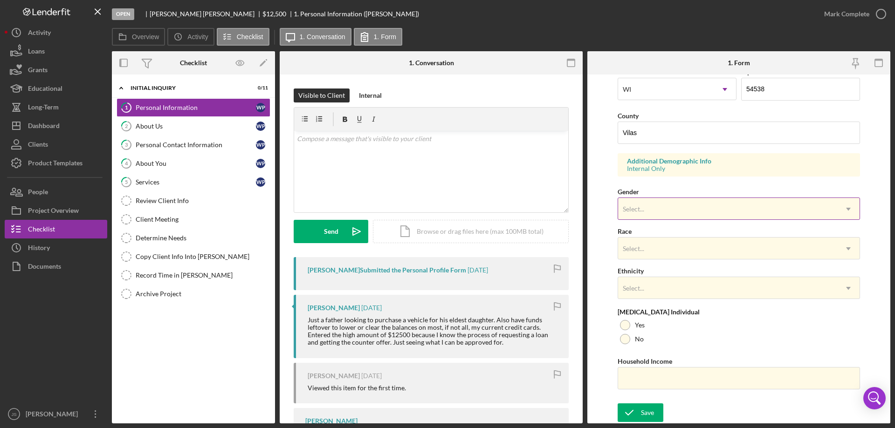
click at [833, 209] on div "Select..." at bounding box center [727, 209] width 219 height 21
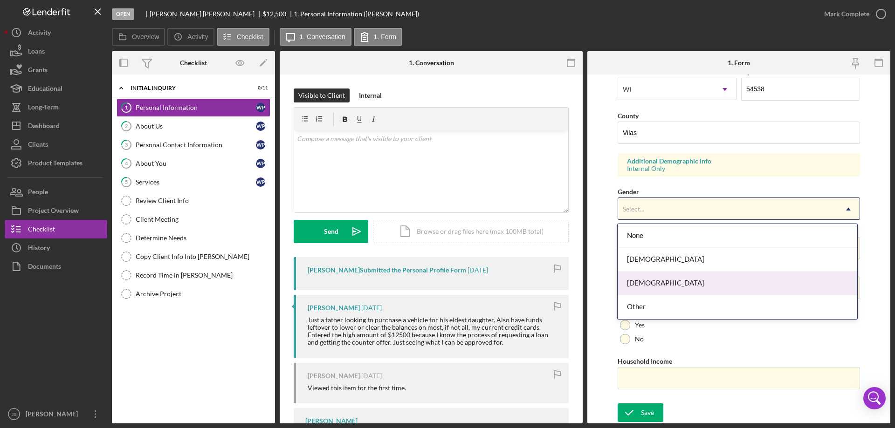
drag, startPoint x: 671, startPoint y: 281, endPoint x: 671, endPoint y: 274, distance: 6.1
click at [671, 278] on div "[DEMOGRAPHIC_DATA]" at bounding box center [736, 284] width 239 height 24
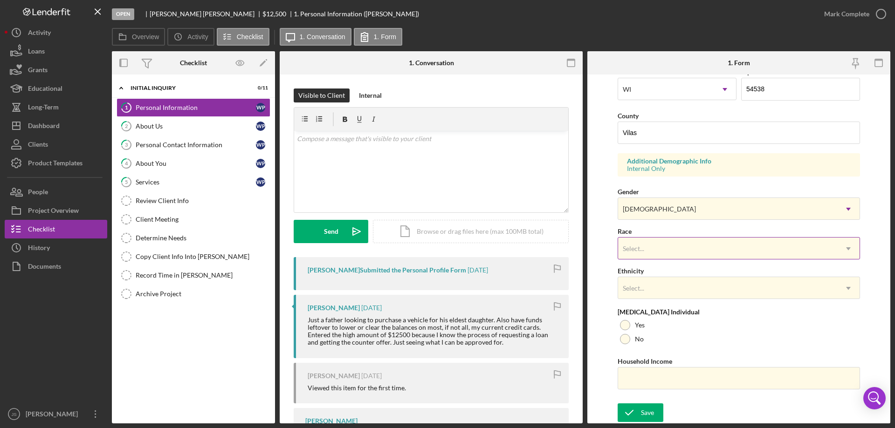
click at [683, 251] on div "Select..." at bounding box center [727, 248] width 219 height 21
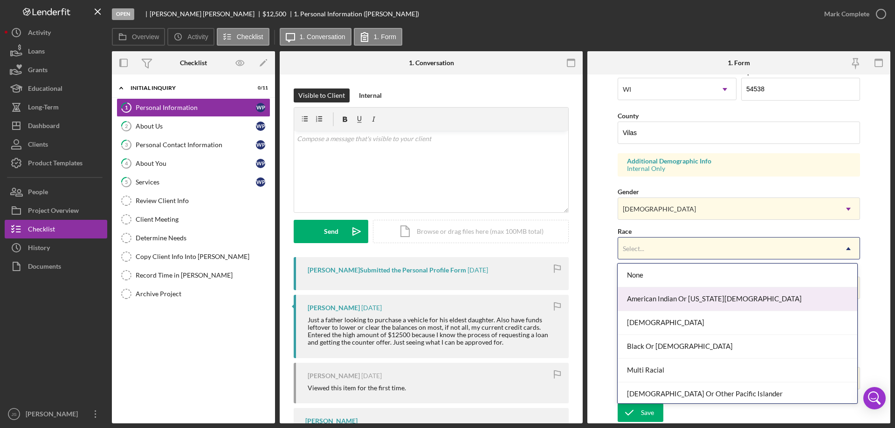
click at [689, 295] on div "American Indian Or [US_STATE][DEMOGRAPHIC_DATA]" at bounding box center [736, 300] width 239 height 24
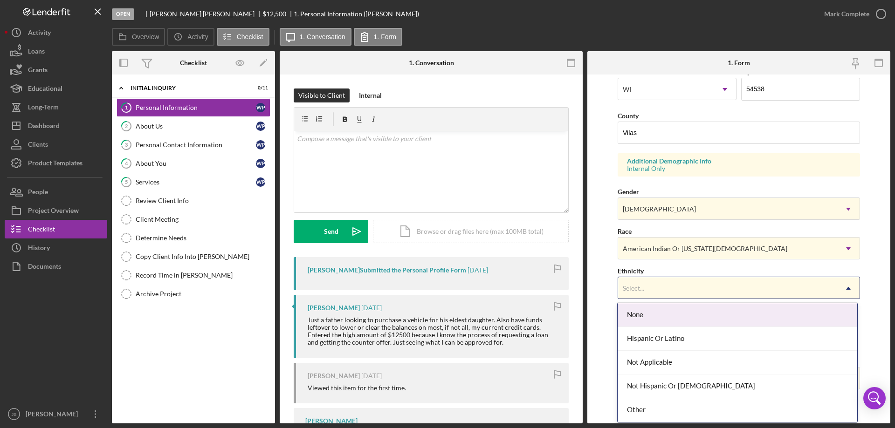
click at [692, 288] on div "Select..." at bounding box center [727, 288] width 219 height 21
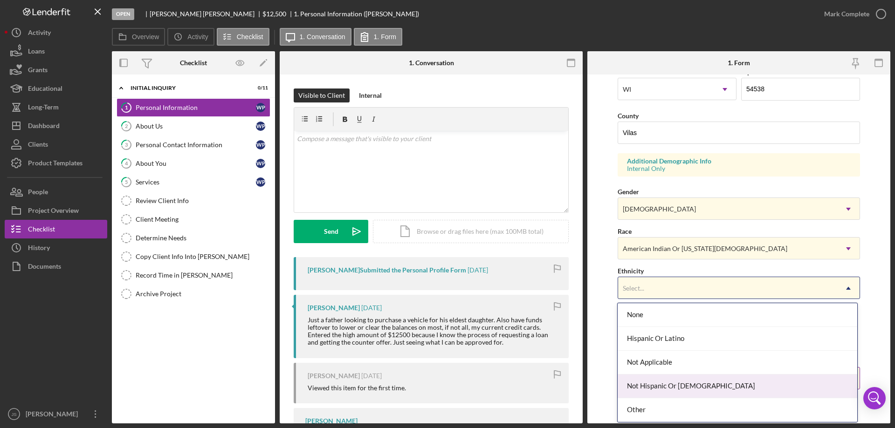
click at [697, 386] on div "Not Hispanic Or [DEMOGRAPHIC_DATA]" at bounding box center [736, 387] width 239 height 24
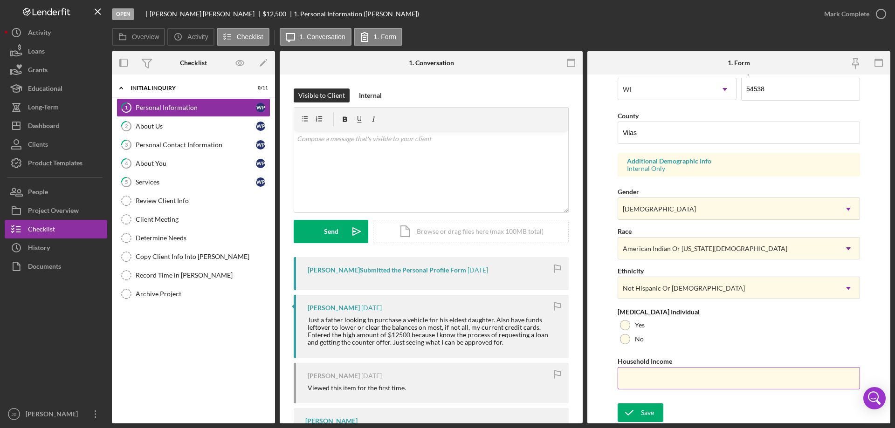
click at [631, 377] on input "Household Income" at bounding box center [738, 378] width 242 height 22
type input "$40,000"
click at [625, 325] on div at bounding box center [625, 325] width 10 height 10
click at [641, 415] on div "Save" at bounding box center [647, 413] width 13 height 19
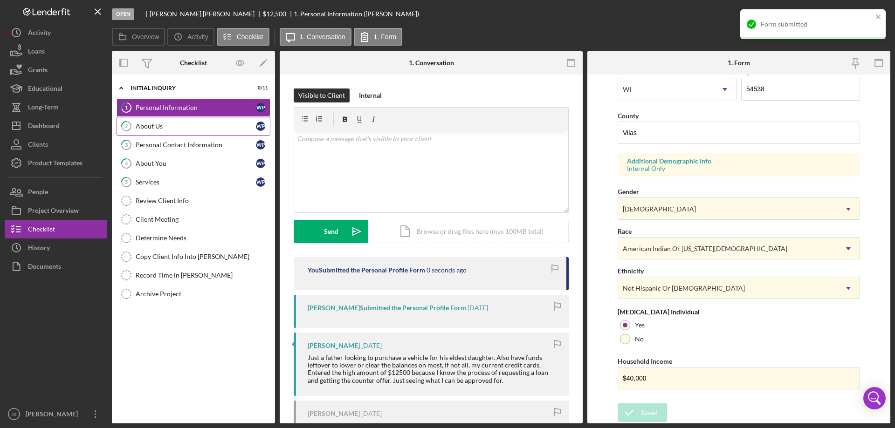
click at [182, 129] on div "About Us" at bounding box center [196, 126] width 120 height 7
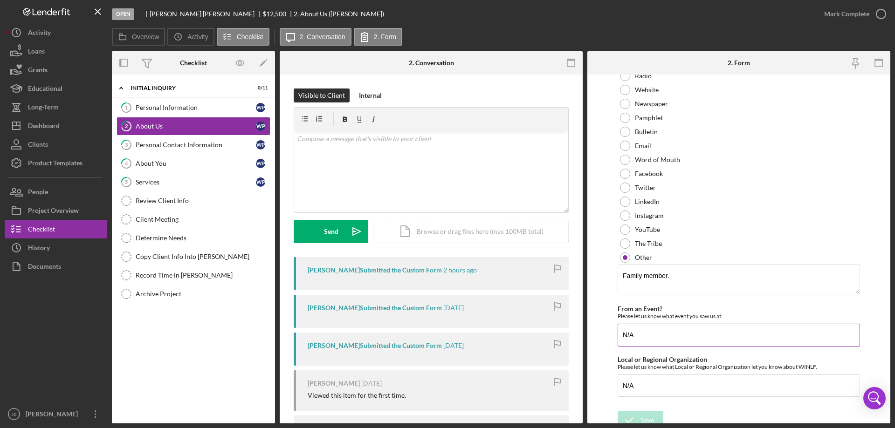
scroll to position [69, 0]
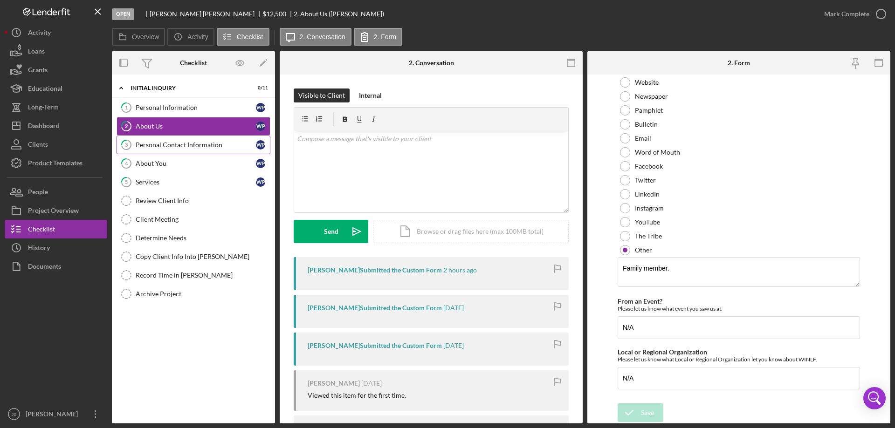
click at [206, 149] on link "3 Personal Contact Information W P" at bounding box center [194, 145] width 154 height 19
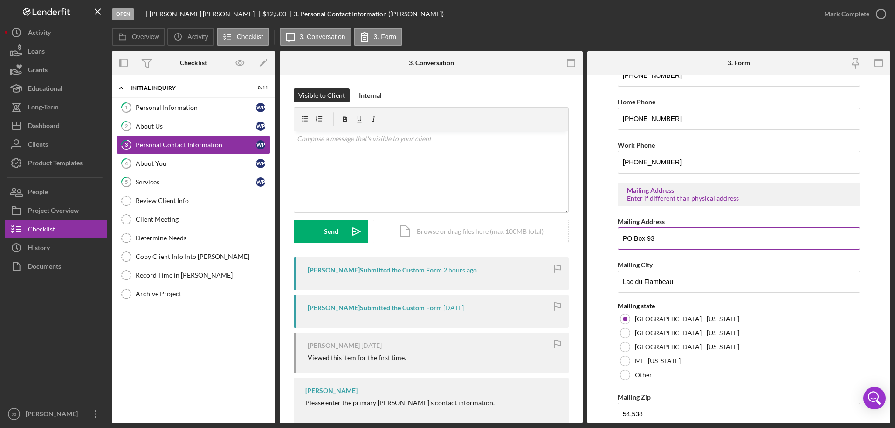
scroll to position [344, 0]
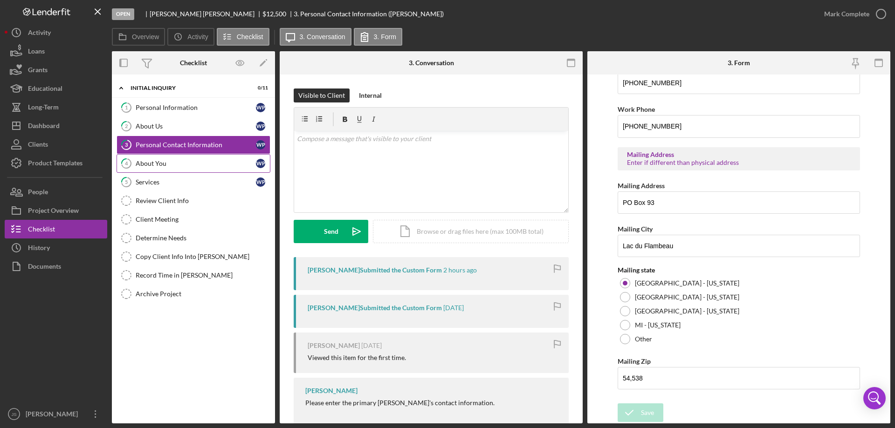
click at [189, 165] on div "About You" at bounding box center [196, 163] width 120 height 7
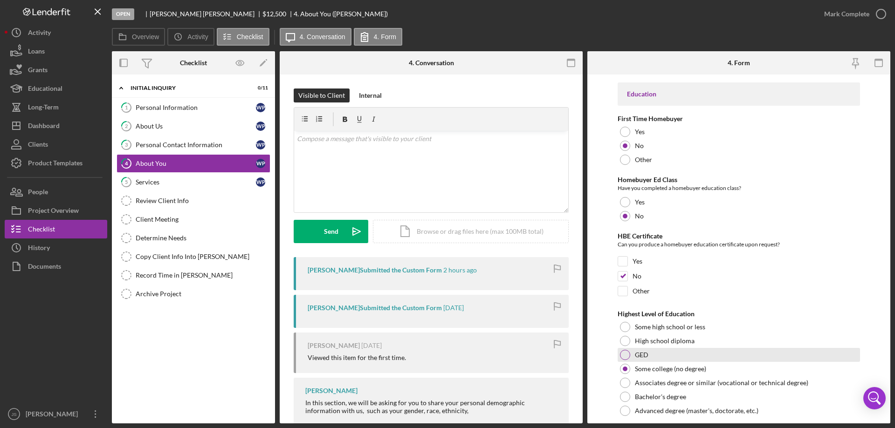
scroll to position [1969, 0]
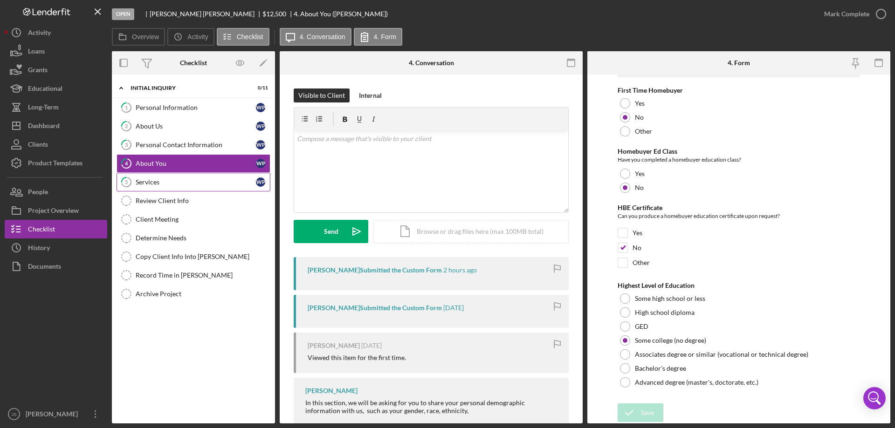
click at [194, 182] on div "Services" at bounding box center [196, 181] width 120 height 7
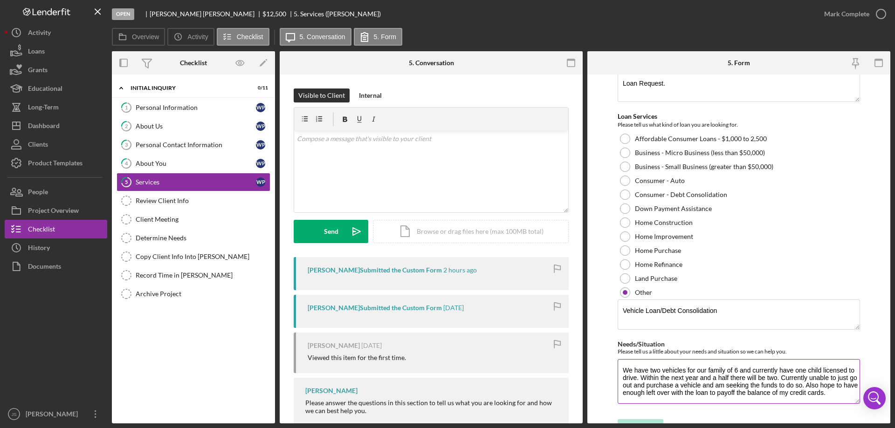
scroll to position [139, 0]
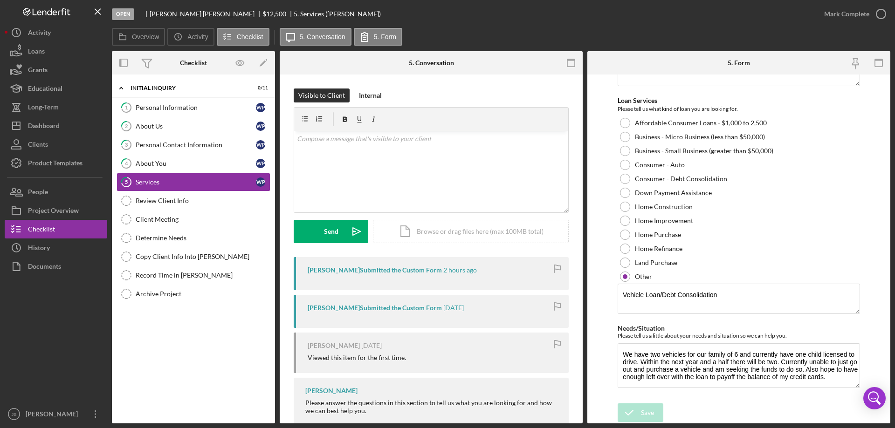
drag, startPoint x: 166, startPoint y: 108, endPoint x: 327, endPoint y: 149, distance: 165.6
click at [167, 108] on div "Personal Information" at bounding box center [196, 107] width 120 height 7
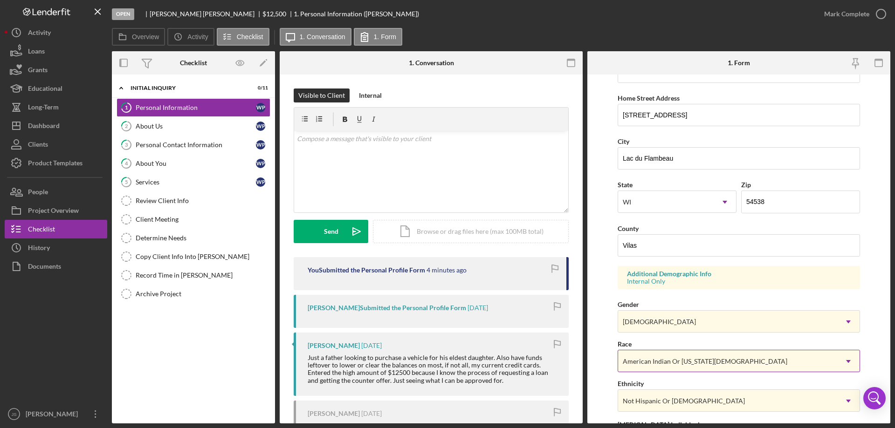
scroll to position [273, 0]
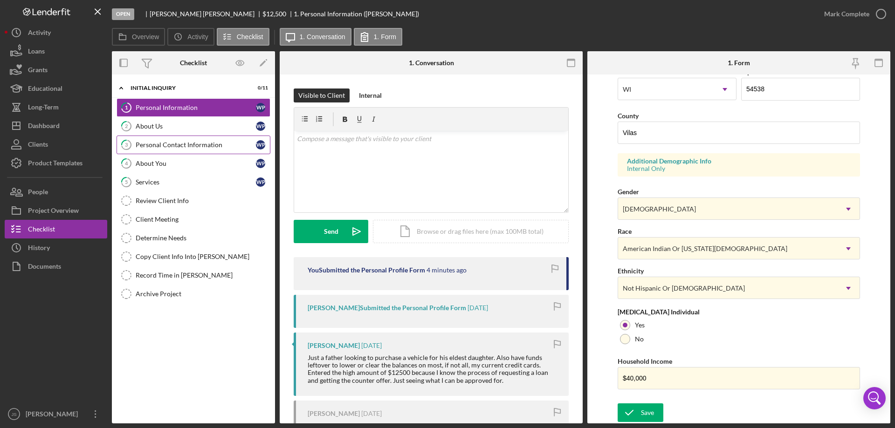
click at [185, 144] on div "Personal Contact Information" at bounding box center [196, 144] width 120 height 7
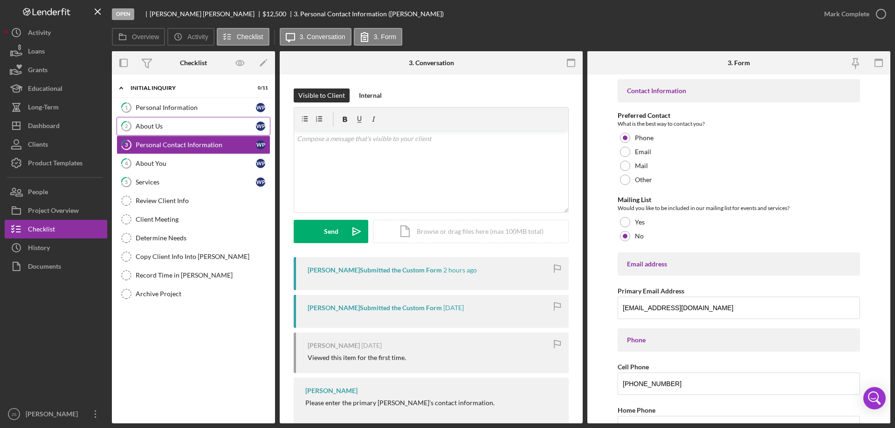
click at [181, 129] on div "About Us" at bounding box center [196, 126] width 120 height 7
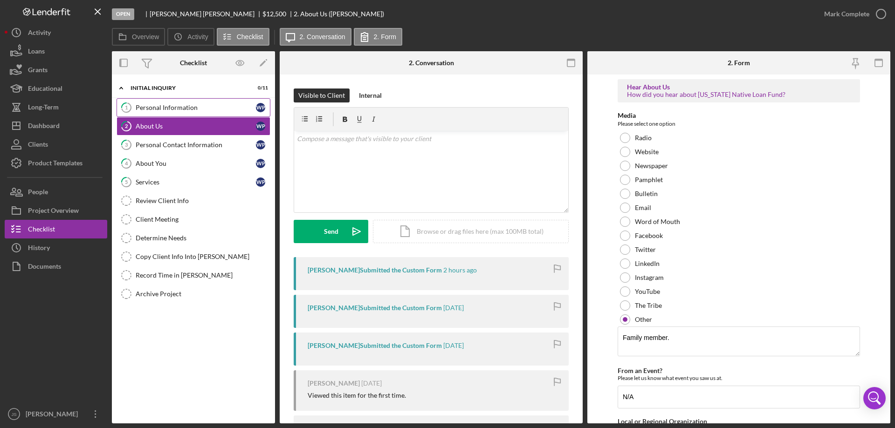
click at [166, 103] on link "1 Personal Information W P" at bounding box center [194, 107] width 154 height 19
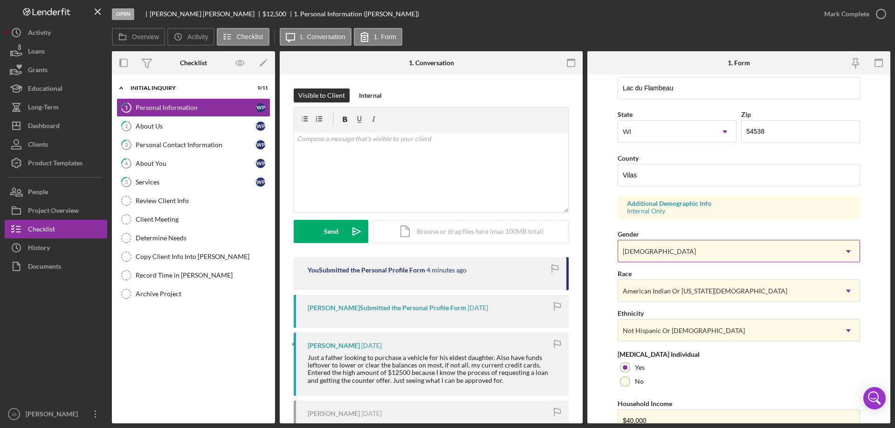
scroll to position [273, 0]
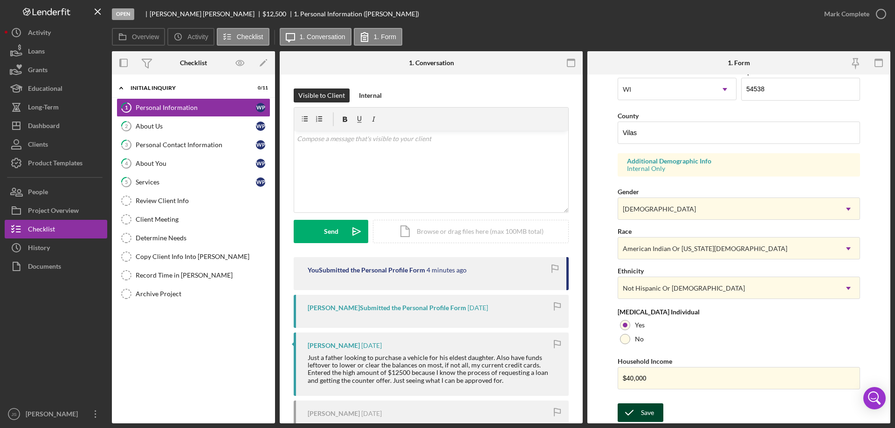
click at [645, 412] on div "Save" at bounding box center [647, 413] width 13 height 19
click at [879, 14] on icon "button" at bounding box center [880, 13] width 23 height 23
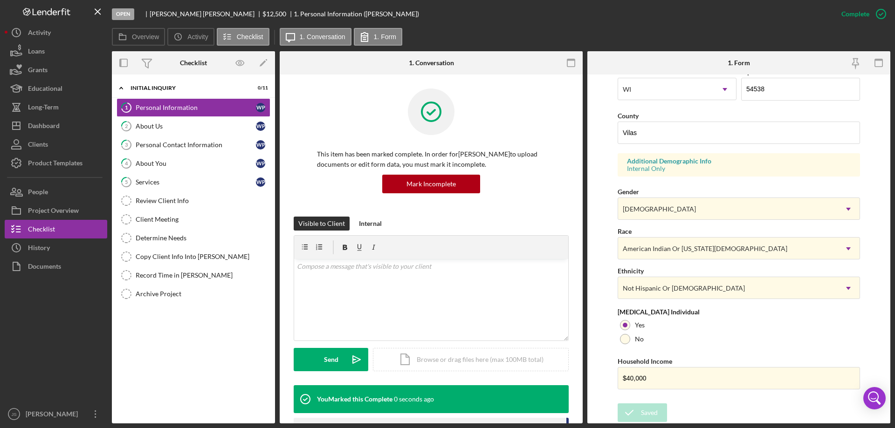
scroll to position [86, 0]
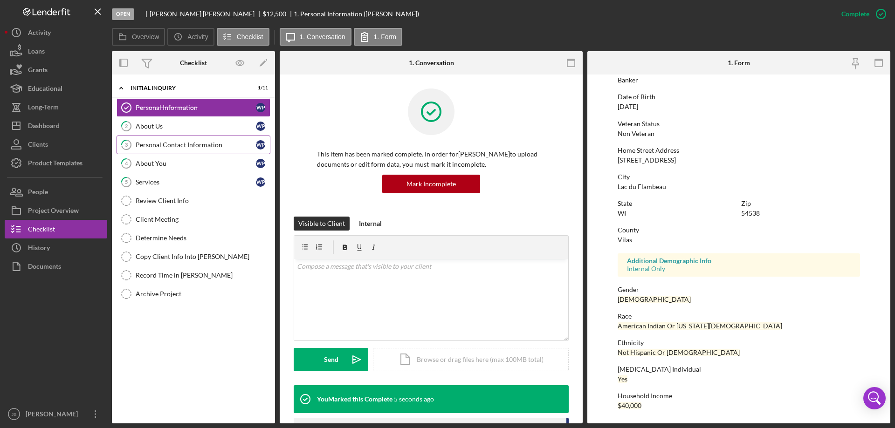
click at [178, 142] on div "Personal Contact Information" at bounding box center [196, 144] width 120 height 7
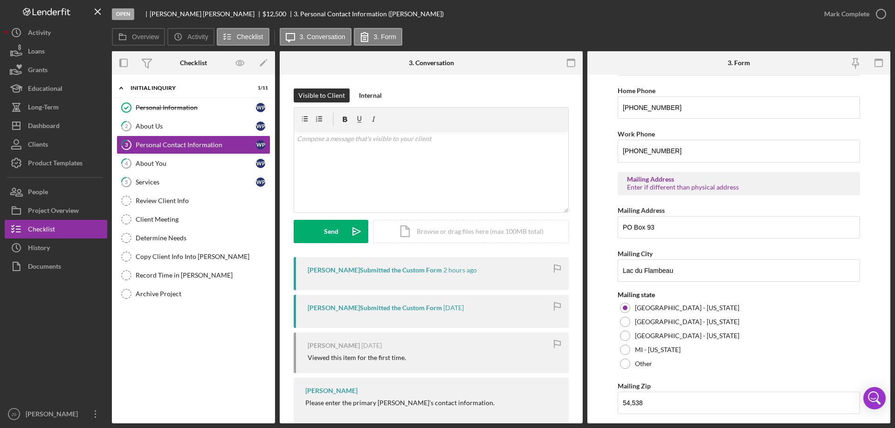
scroll to position [326, 0]
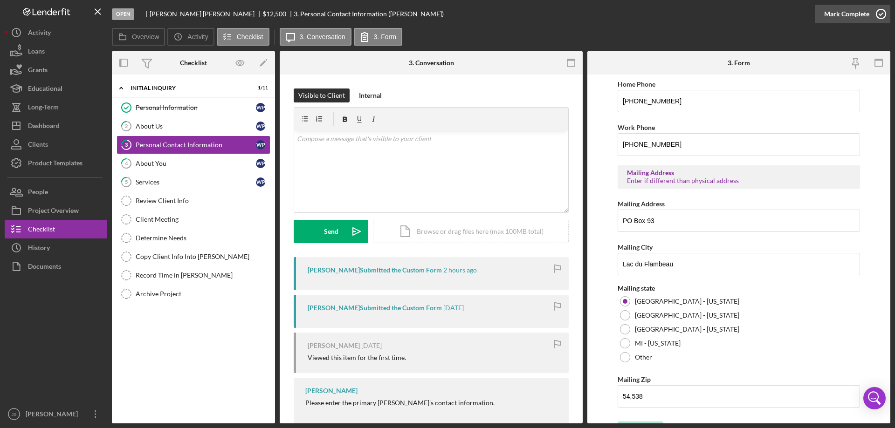
click at [884, 13] on icon "button" at bounding box center [880, 13] width 23 height 23
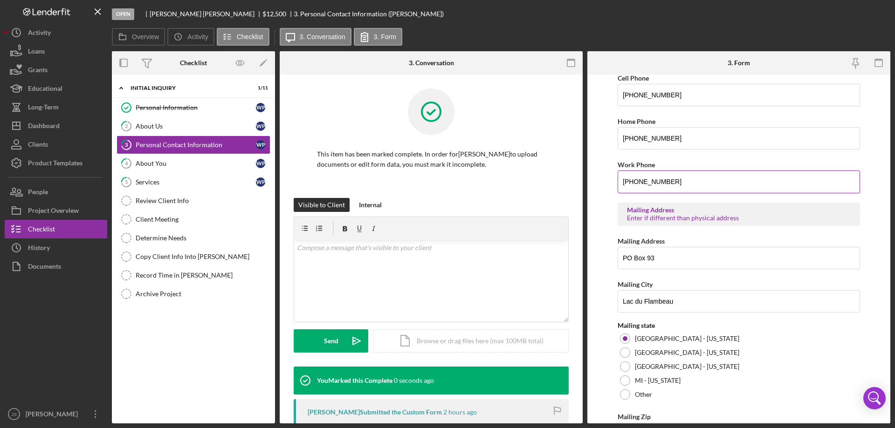
scroll to position [364, 0]
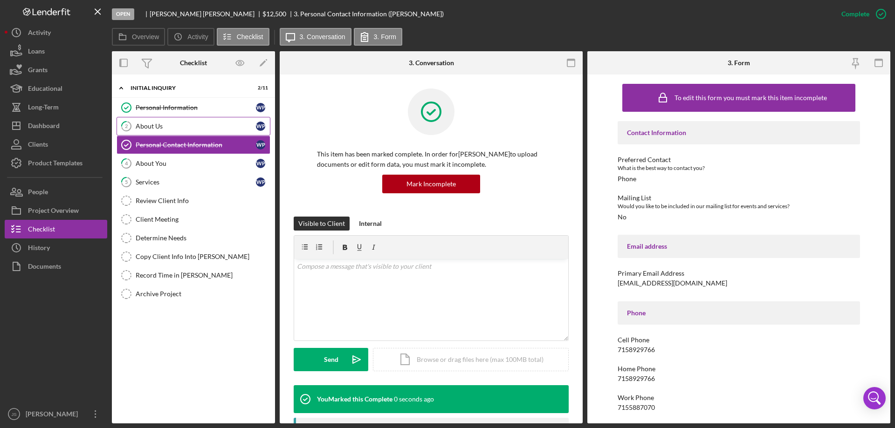
click at [172, 124] on div "About Us" at bounding box center [196, 126] width 120 height 7
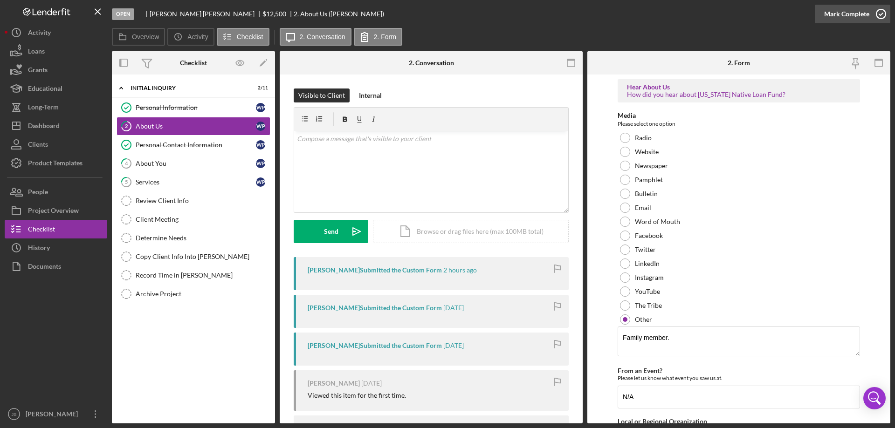
click at [881, 12] on icon "button" at bounding box center [880, 13] width 23 height 23
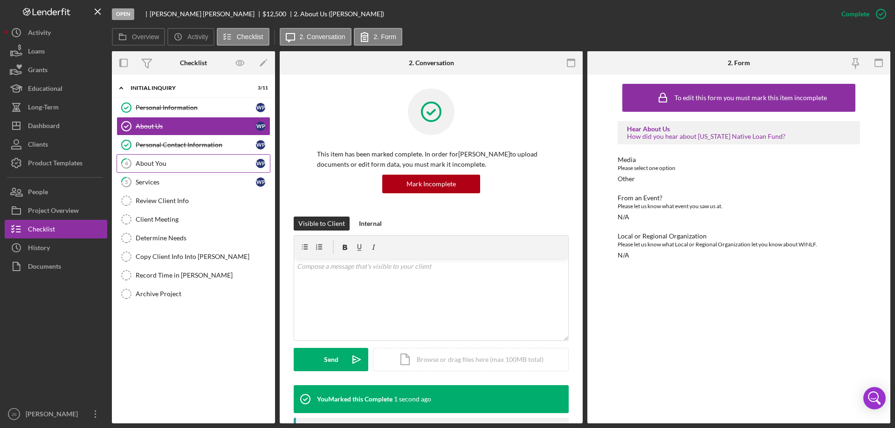
click at [178, 162] on div "About You" at bounding box center [196, 163] width 120 height 7
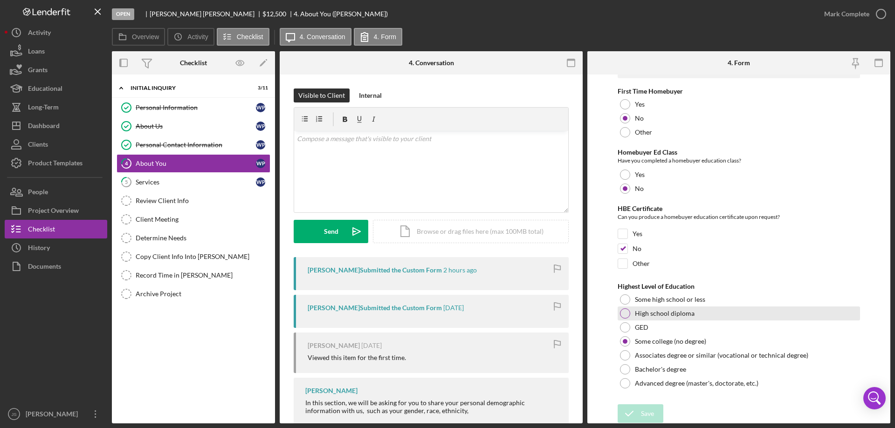
scroll to position [1969, 0]
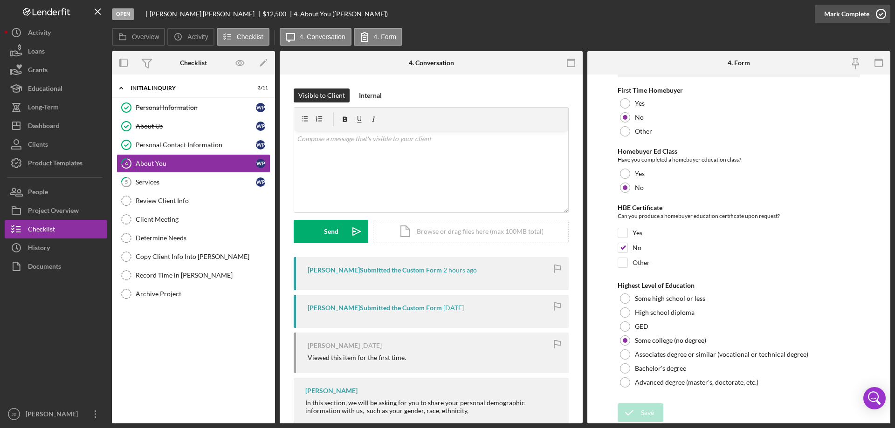
click at [879, 13] on icon "button" at bounding box center [880, 13] width 23 height 23
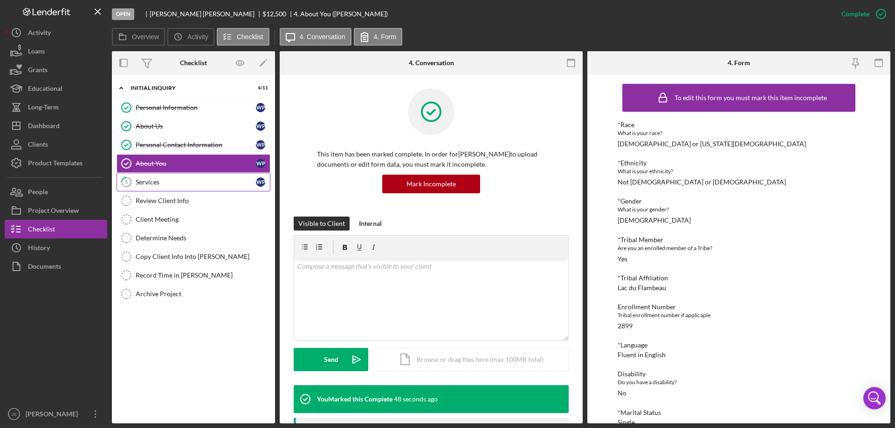
click at [189, 183] on div "Services" at bounding box center [196, 181] width 120 height 7
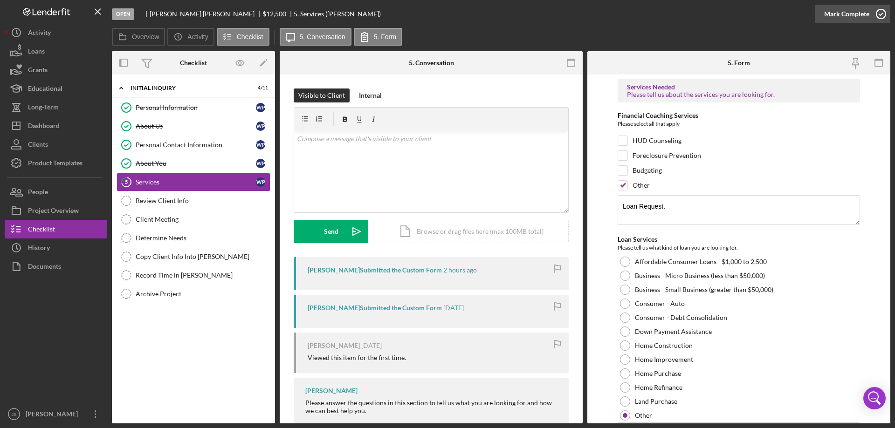
click at [881, 10] on circle "button" at bounding box center [880, 13] width 9 height 9
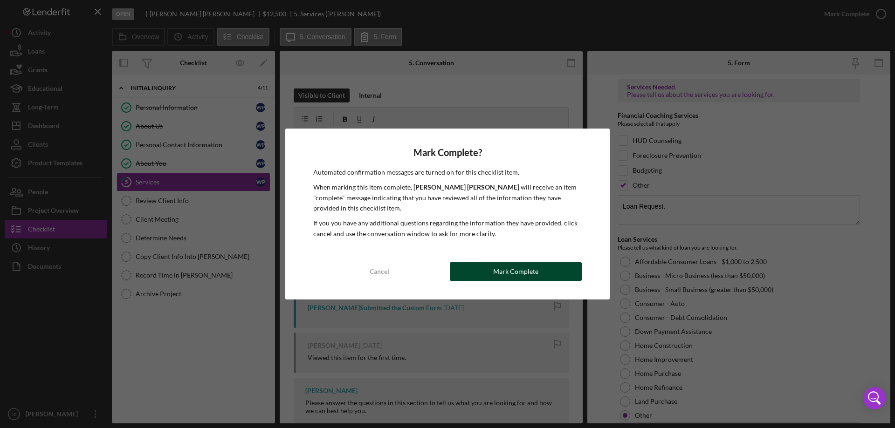
click at [501, 274] on div "Mark Complete" at bounding box center [515, 271] width 45 height 19
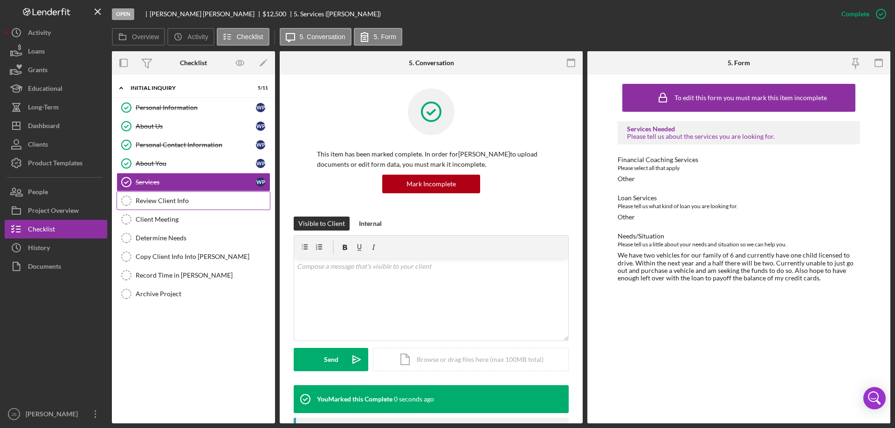
click at [201, 198] on div "Review Client Info" at bounding box center [203, 200] width 134 height 7
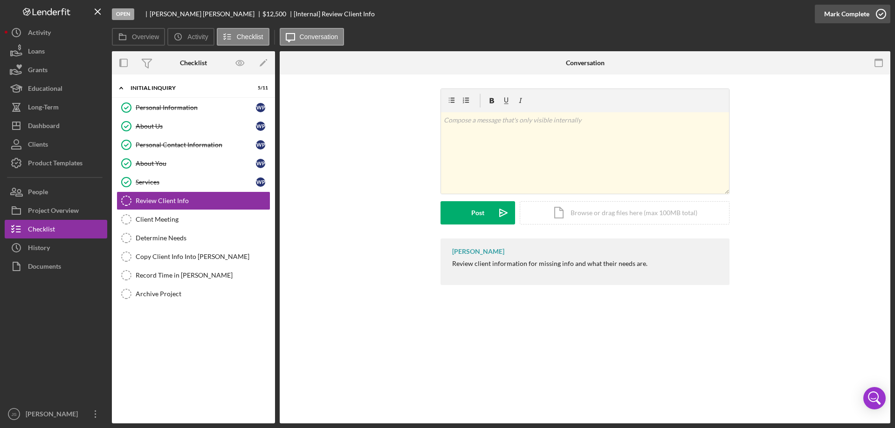
click at [881, 13] on icon "button" at bounding box center [880, 13] width 23 height 23
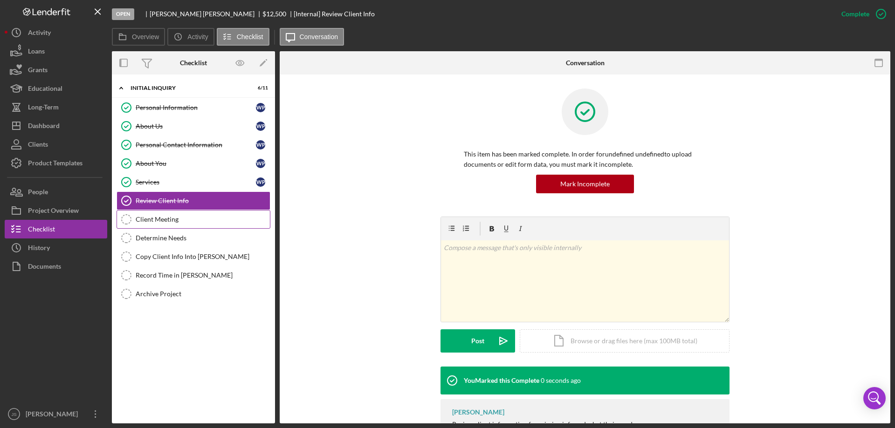
drag, startPoint x: 190, startPoint y: 221, endPoint x: 204, endPoint y: 220, distance: 14.0
click at [191, 221] on div "Client Meeting" at bounding box center [203, 219] width 134 height 7
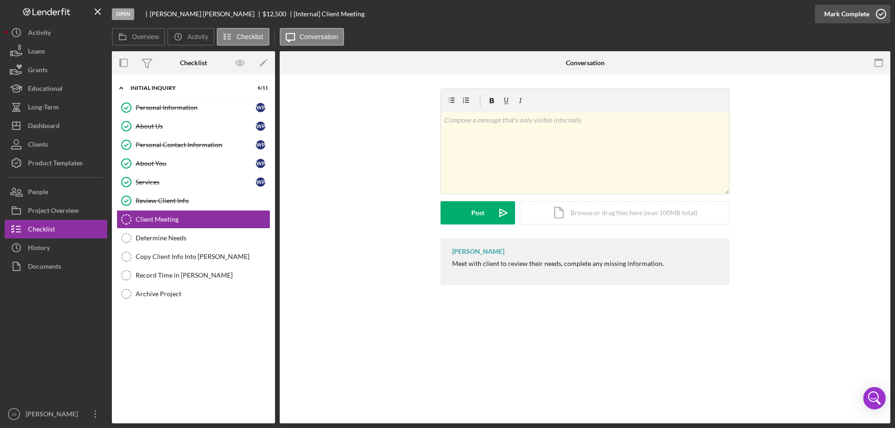
click at [878, 13] on icon "button" at bounding box center [880, 13] width 23 height 23
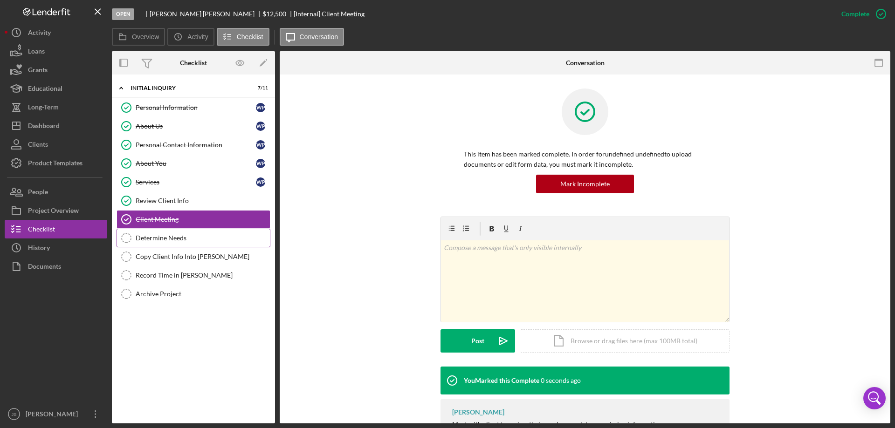
click at [167, 240] on div "Determine Needs" at bounding box center [203, 237] width 134 height 7
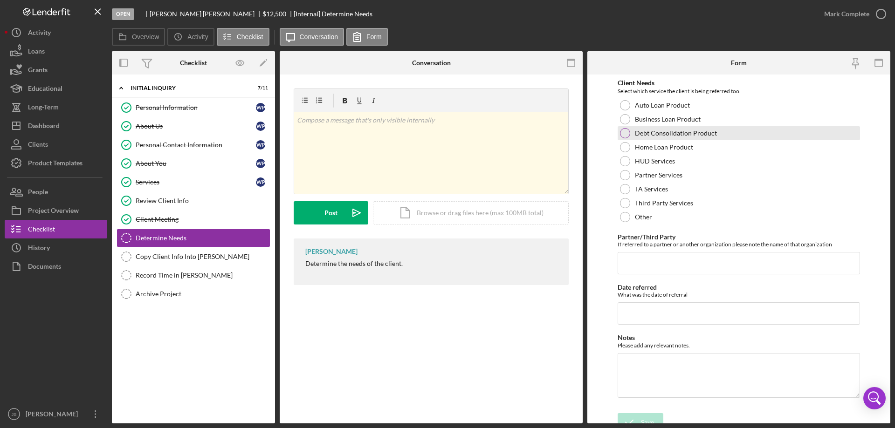
click at [627, 131] on div at bounding box center [625, 133] width 10 height 10
click at [645, 419] on div "Save" at bounding box center [647, 422] width 13 height 19
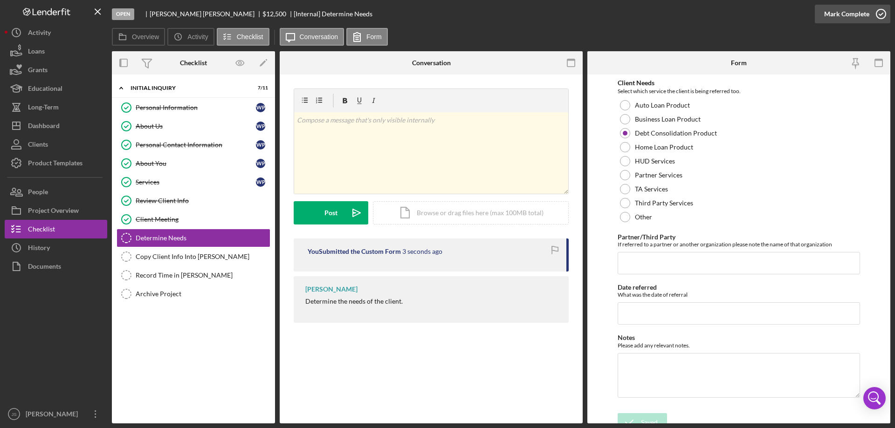
click at [879, 12] on icon "button" at bounding box center [880, 13] width 23 height 23
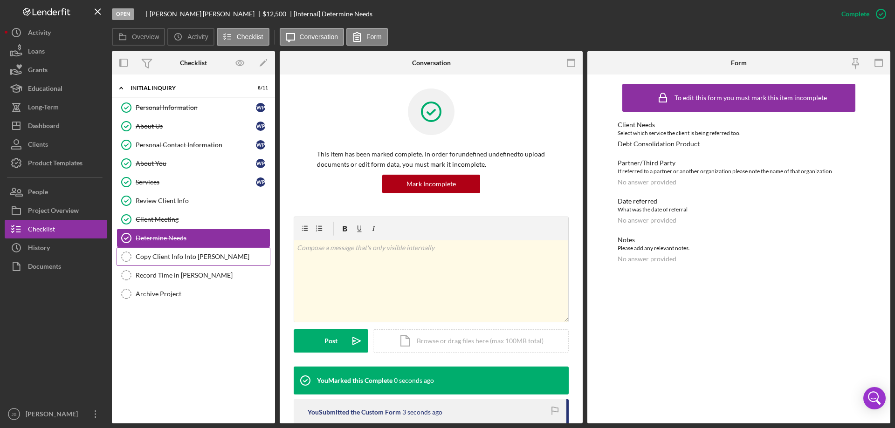
drag, startPoint x: 184, startPoint y: 257, endPoint x: 191, endPoint y: 256, distance: 7.1
click at [185, 257] on div "Copy Client Info Into [PERSON_NAME]" at bounding box center [203, 256] width 134 height 7
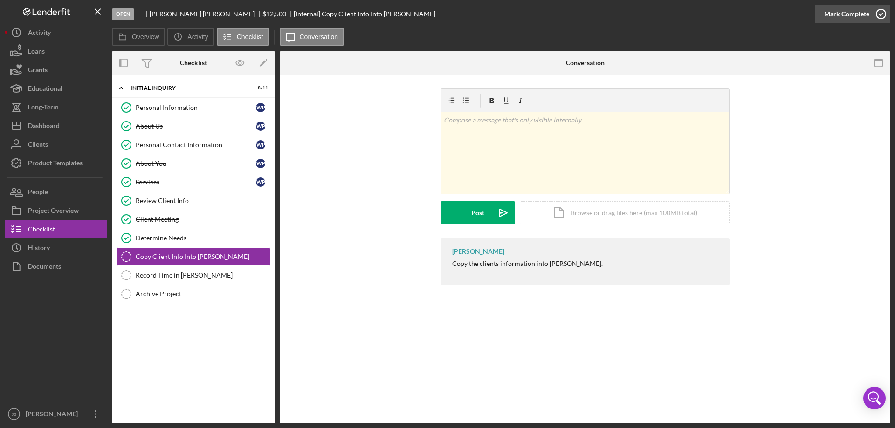
click at [880, 11] on icon "button" at bounding box center [880, 13] width 23 height 23
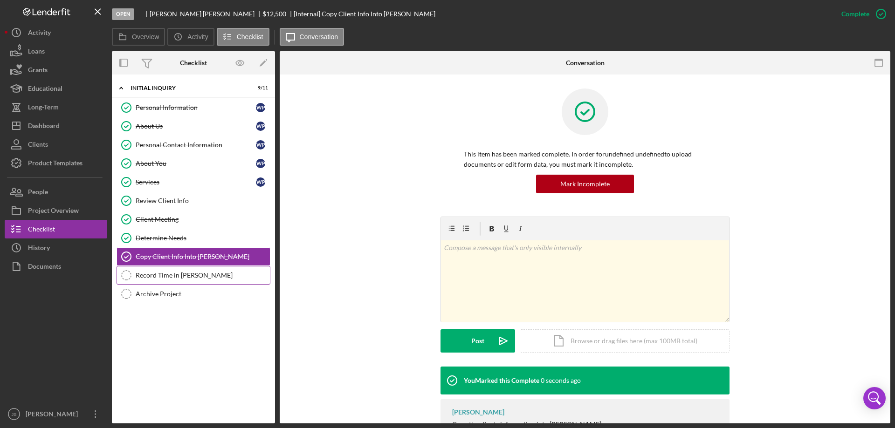
drag, startPoint x: 179, startPoint y: 277, endPoint x: 206, endPoint y: 268, distance: 29.2
click at [179, 277] on div "Record Time in [PERSON_NAME]" at bounding box center [203, 275] width 134 height 7
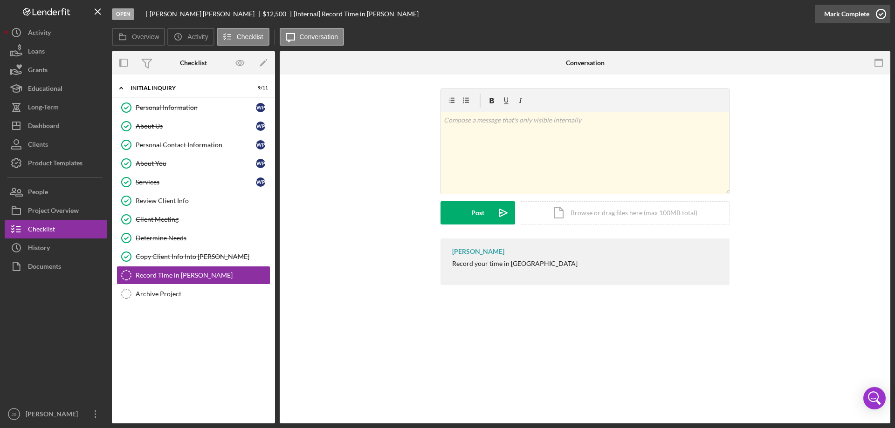
click at [880, 14] on icon "button" at bounding box center [880, 13] width 23 height 23
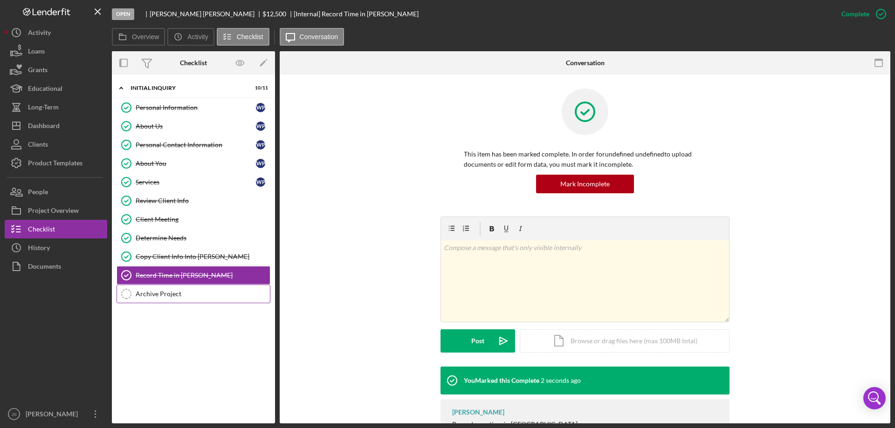
click at [165, 291] on div "Archive Project" at bounding box center [203, 293] width 134 height 7
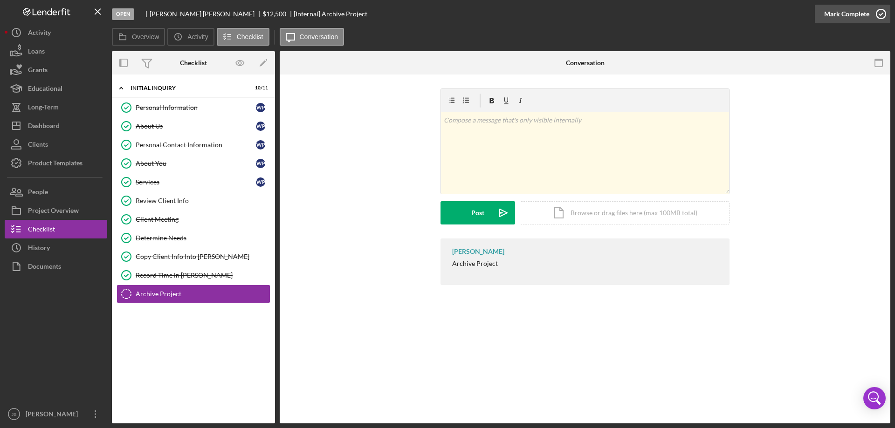
click at [881, 13] on icon "button" at bounding box center [880, 13] width 23 height 23
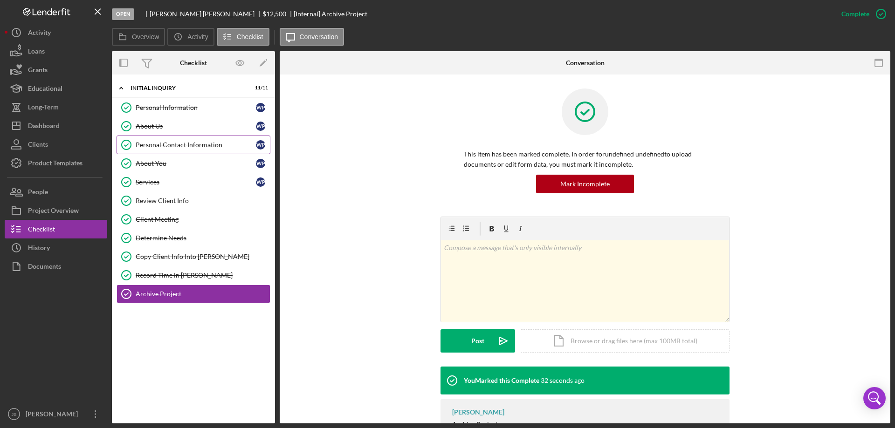
click at [180, 144] on div "Personal Contact Information" at bounding box center [196, 144] width 120 height 7
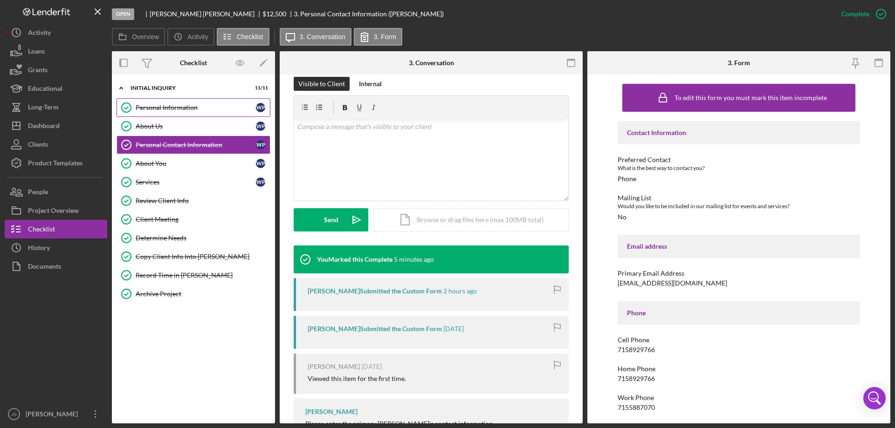
click at [216, 109] on div "Personal Information" at bounding box center [196, 107] width 120 height 7
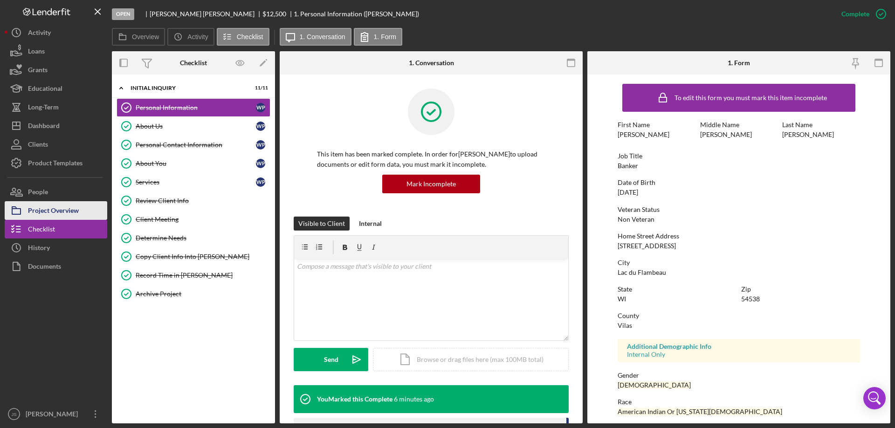
click at [73, 211] on div "Project Overview" at bounding box center [53, 211] width 51 height 21
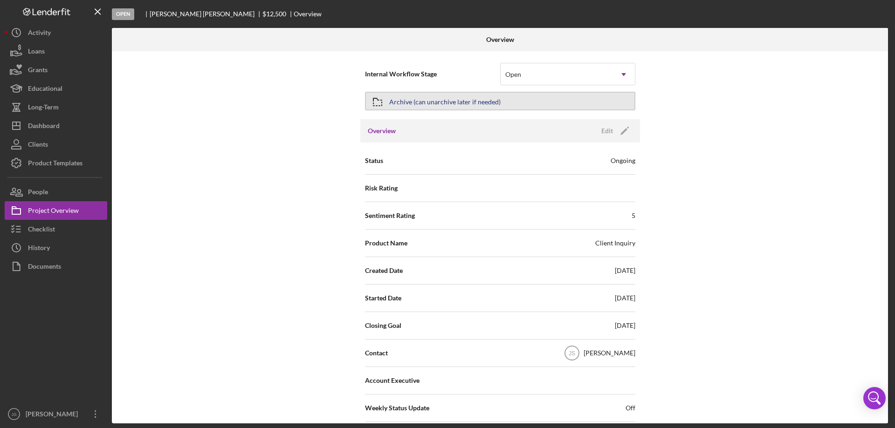
click at [509, 95] on button "Archive (can unarchive later if needed)" at bounding box center [500, 101] width 270 height 19
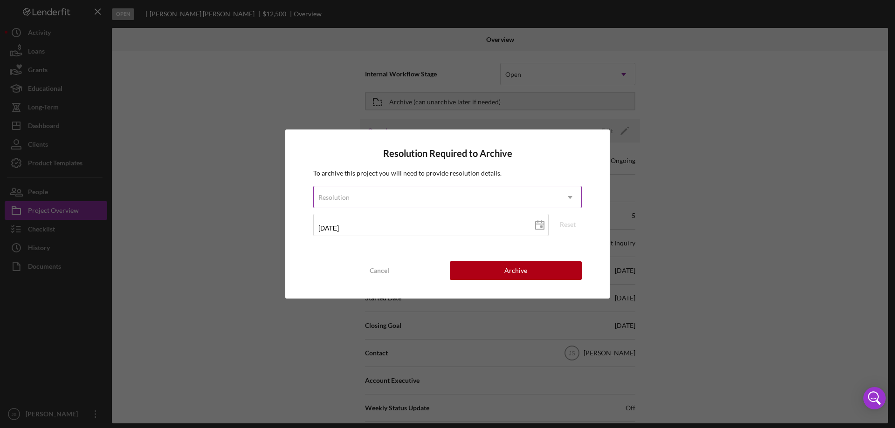
click at [381, 192] on div "Resolution" at bounding box center [436, 197] width 245 height 21
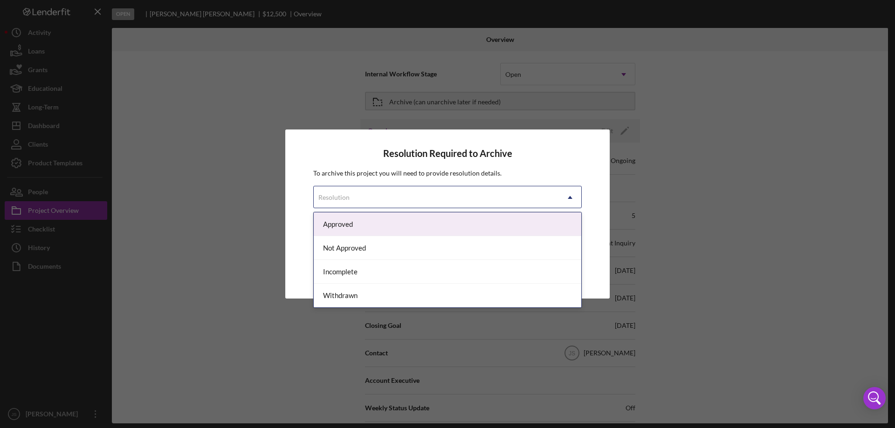
click at [379, 226] on div "Approved" at bounding box center [448, 225] width 268 height 24
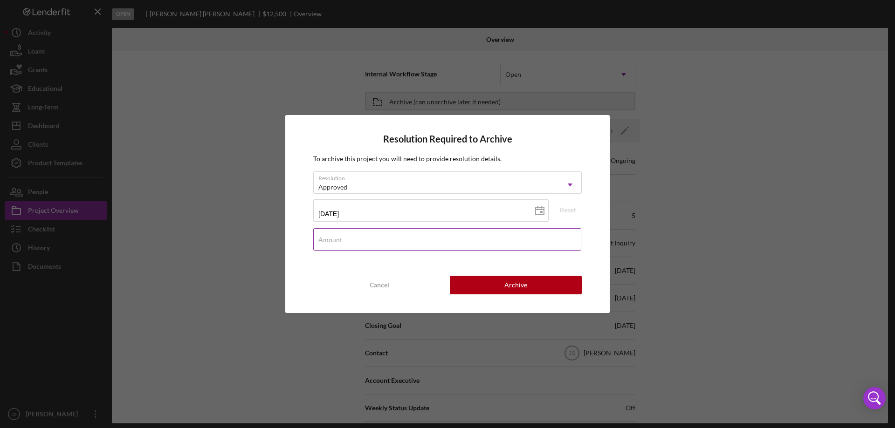
click at [348, 241] on input "Amount" at bounding box center [447, 239] width 268 height 22
type input "$0"
click at [532, 282] on button "Archive" at bounding box center [516, 285] width 132 height 19
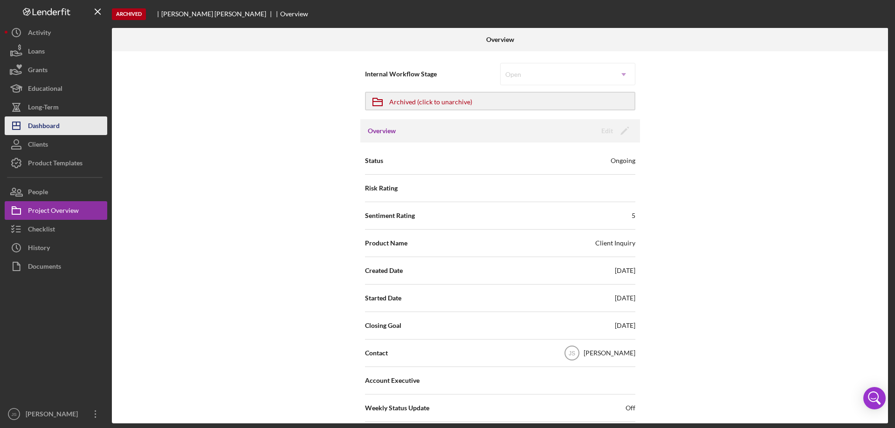
click at [58, 123] on div "Dashboard" at bounding box center [44, 127] width 32 height 21
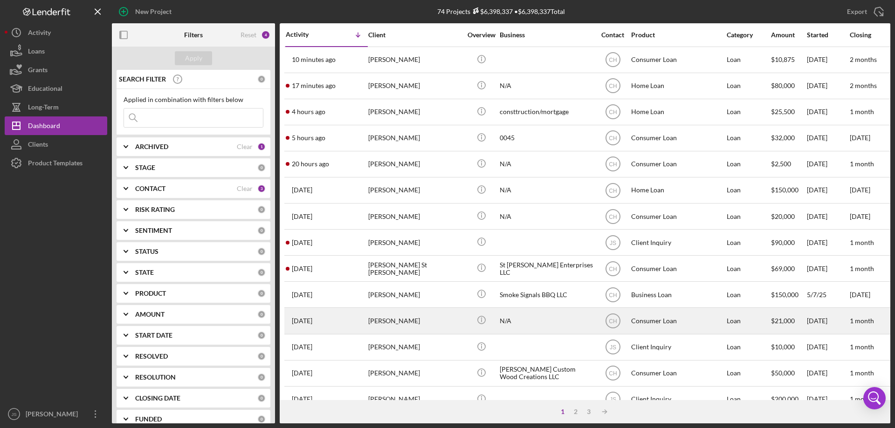
scroll to position [47, 0]
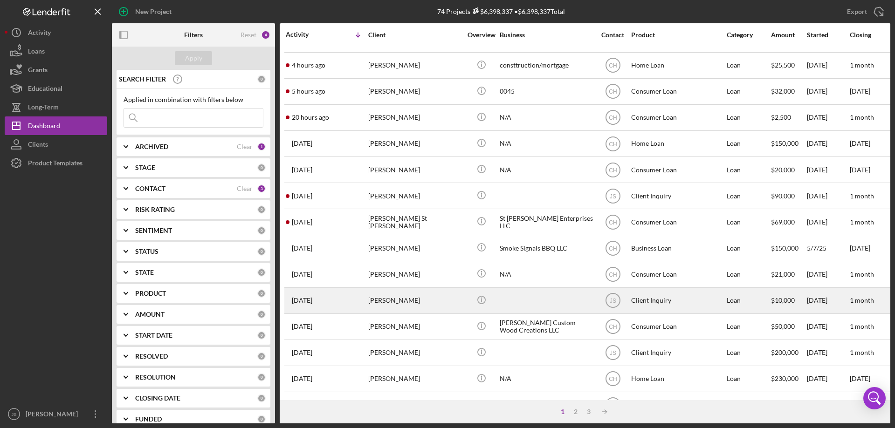
click at [433, 301] on div "[PERSON_NAME]" at bounding box center [414, 300] width 93 height 25
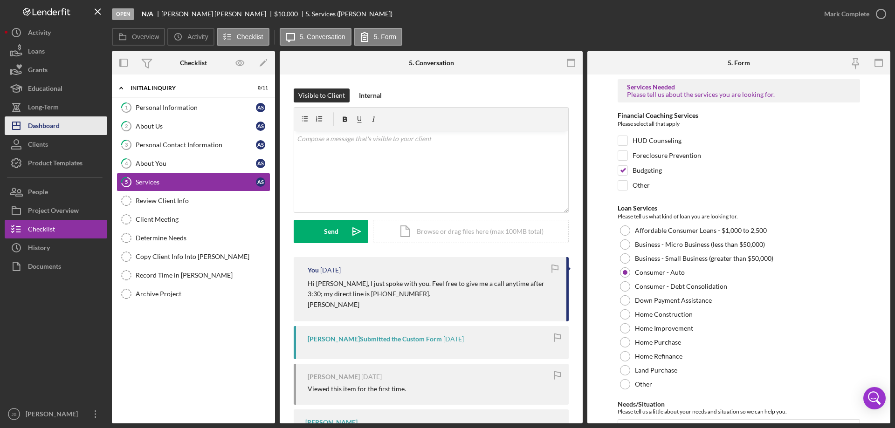
click at [53, 125] on div "Dashboard" at bounding box center [44, 127] width 32 height 21
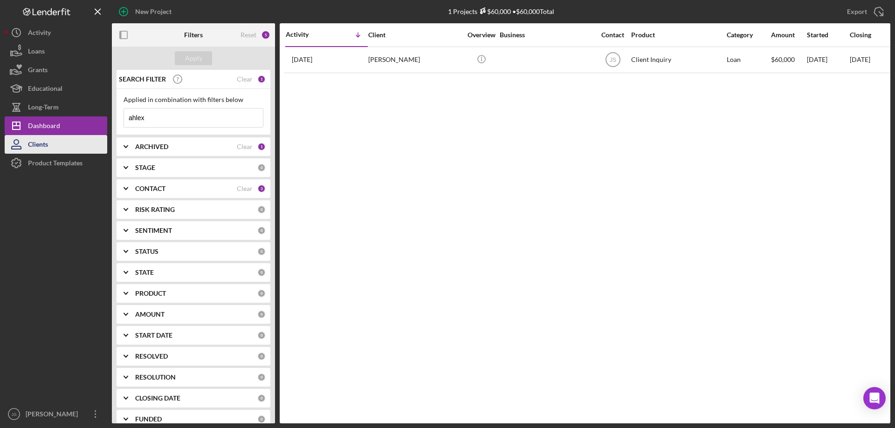
click at [49, 149] on button "Clients" at bounding box center [56, 144] width 103 height 19
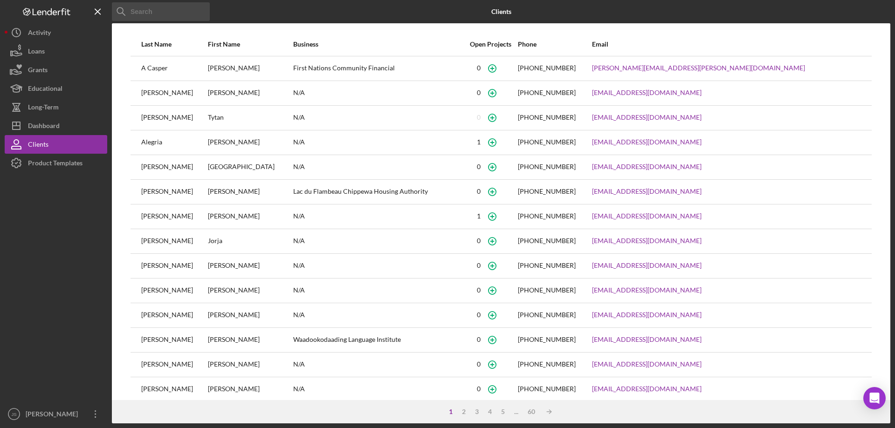
click at [157, 9] on input at bounding box center [161, 11] width 98 height 19
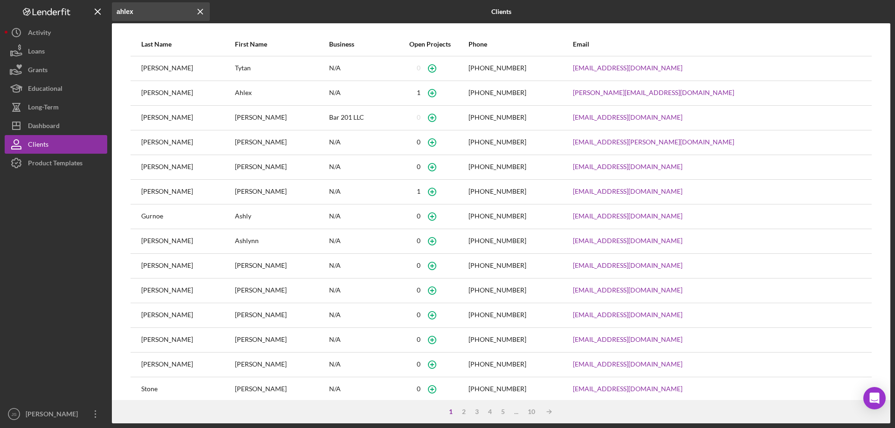
type input "ahlex"
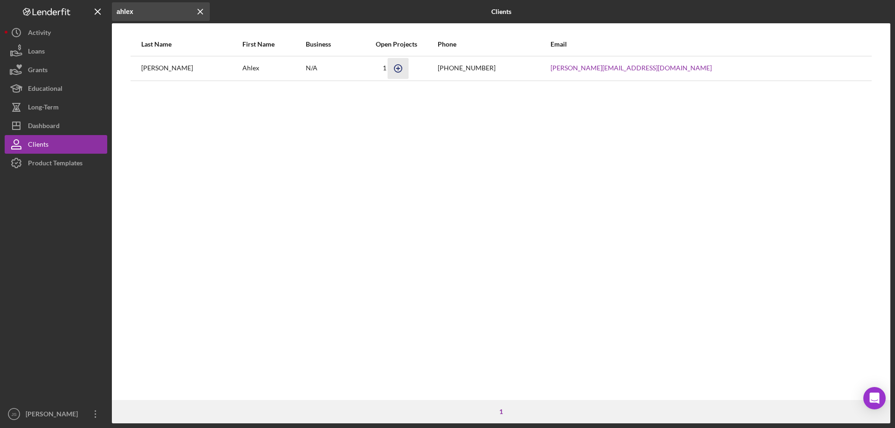
click at [409, 70] on icon "button" at bounding box center [398, 68] width 21 height 21
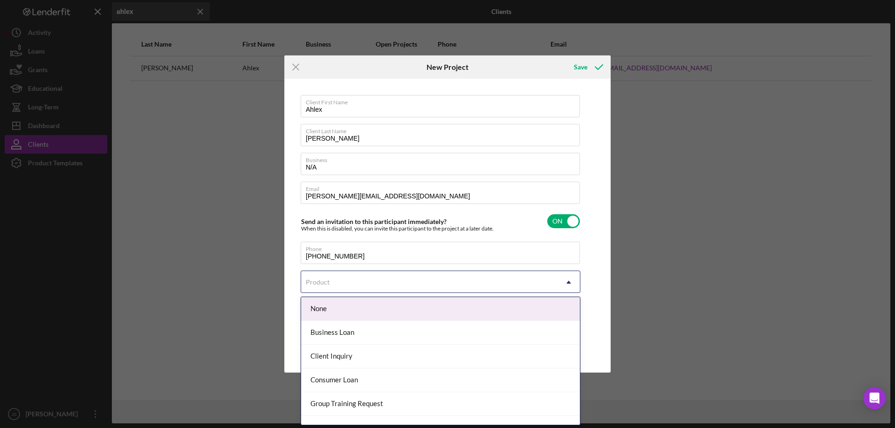
click at [369, 281] on div "Product" at bounding box center [429, 282] width 256 height 21
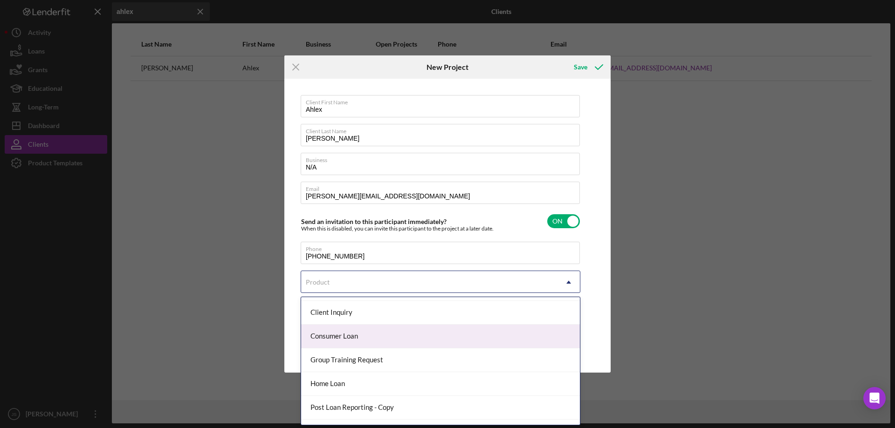
scroll to position [93, 0]
click at [378, 335] on div "Home Loan" at bounding box center [440, 335] width 279 height 24
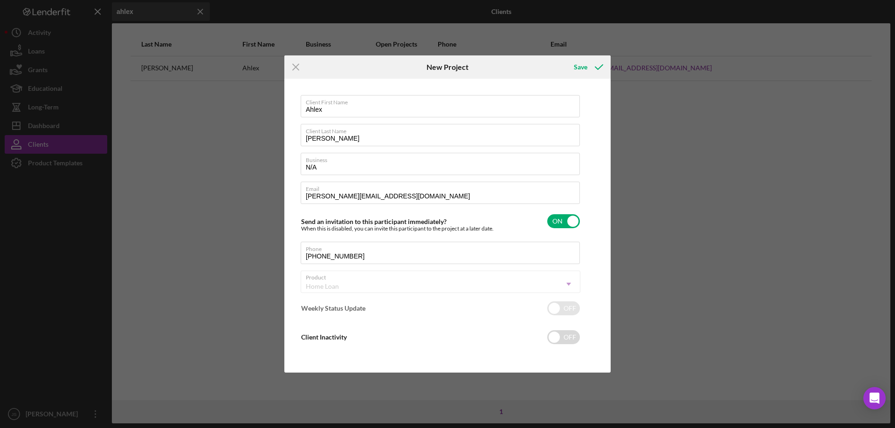
checkbox input "true"
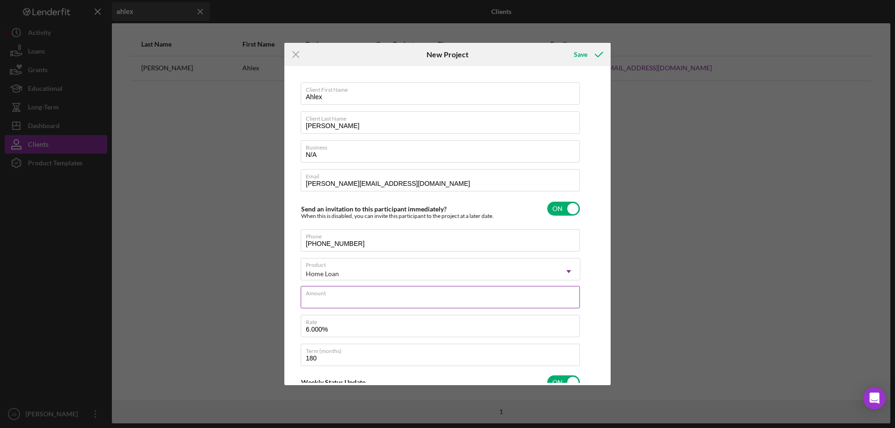
click at [377, 299] on input "Amount" at bounding box center [440, 297] width 279 height 22
type input "$80,000"
click at [578, 57] on div "Save" at bounding box center [581, 54] width 14 height 19
checkbox input "false"
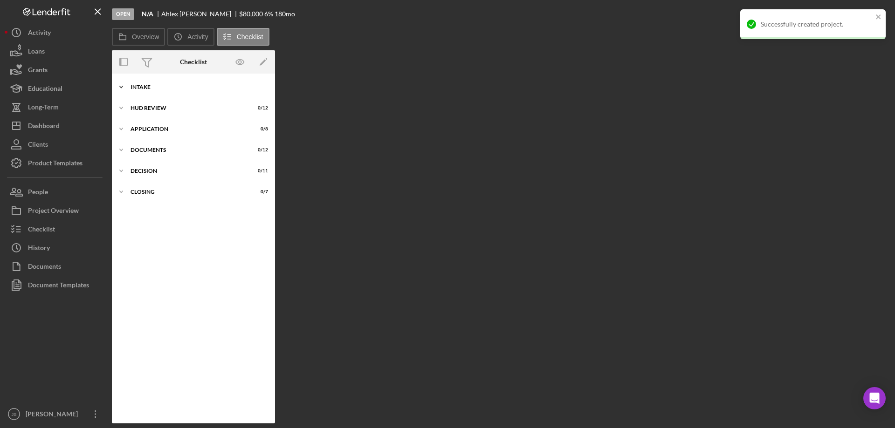
click at [123, 84] on icon "Icon/Expander" at bounding box center [121, 87] width 19 height 19
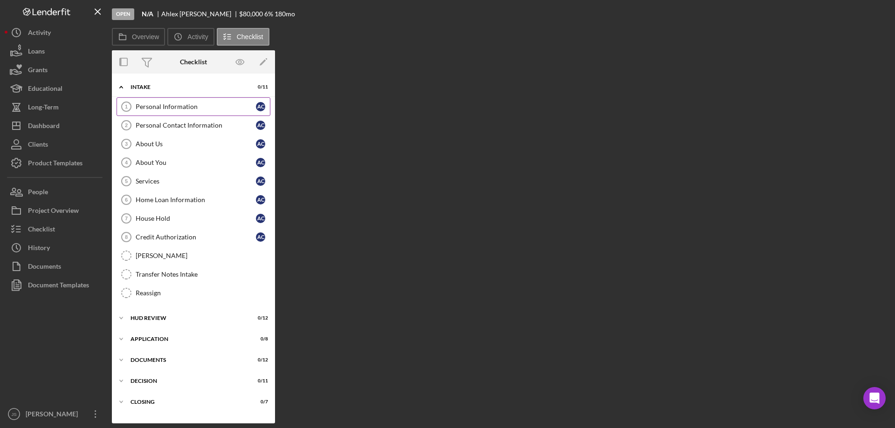
click at [161, 104] on div "Personal Information" at bounding box center [196, 106] width 120 height 7
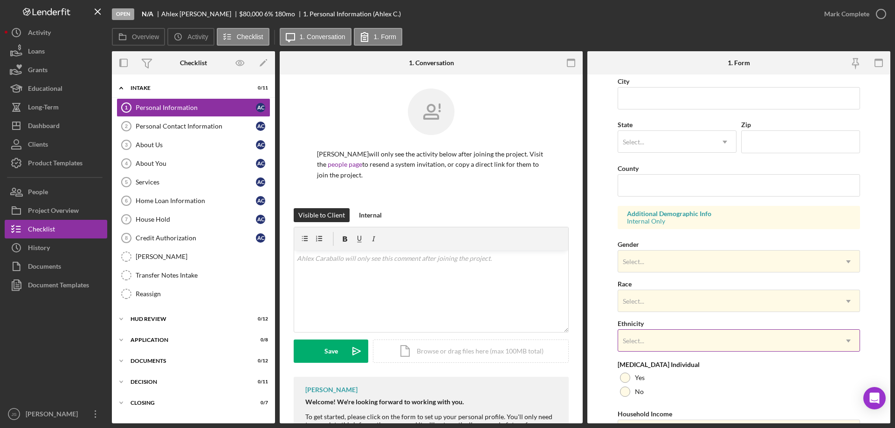
scroll to position [273, 0]
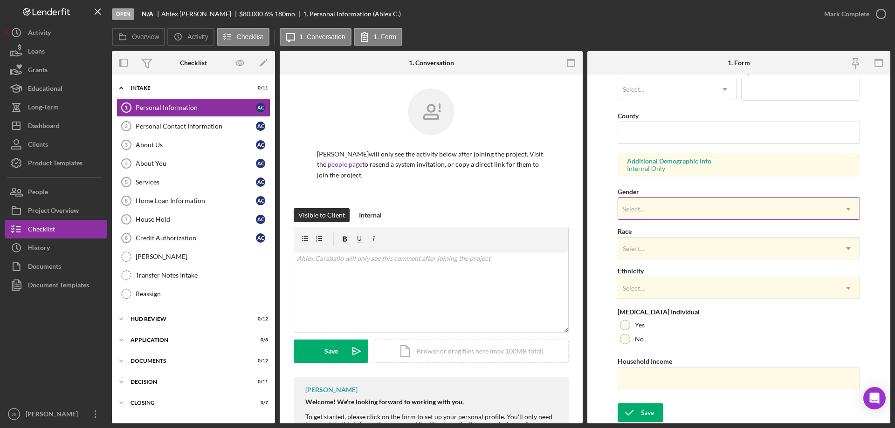
click at [650, 210] on div "Select..." at bounding box center [727, 209] width 219 height 21
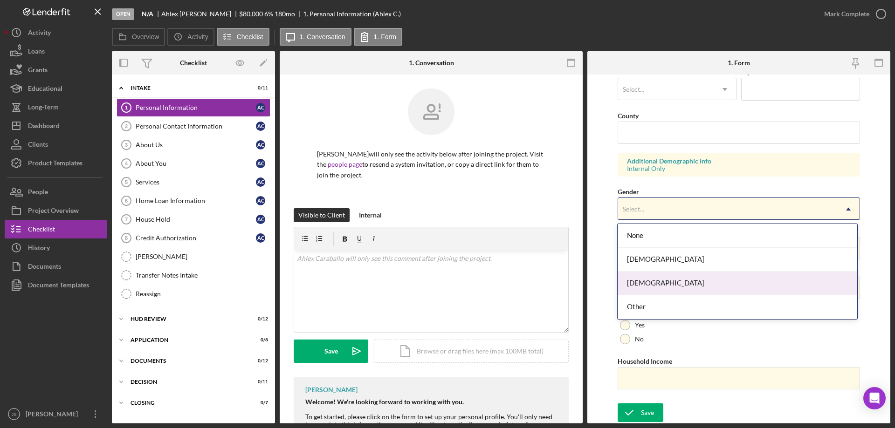
click at [662, 284] on div "[DEMOGRAPHIC_DATA]" at bounding box center [736, 284] width 239 height 24
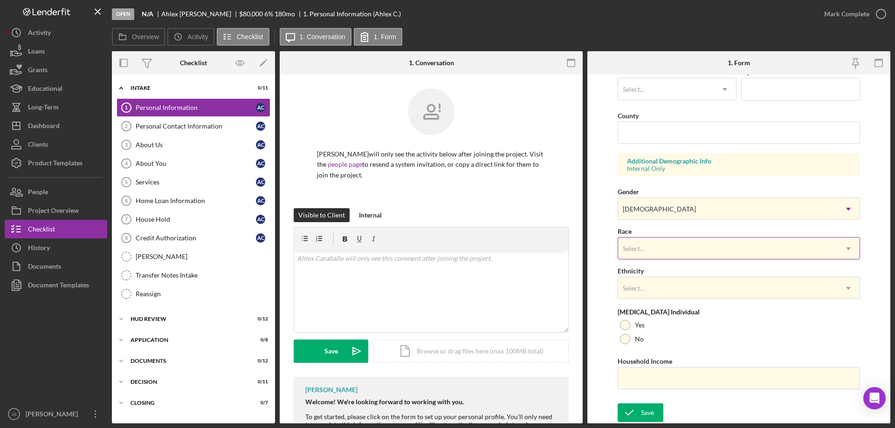
click at [672, 253] on div "Select..." at bounding box center [727, 248] width 219 height 21
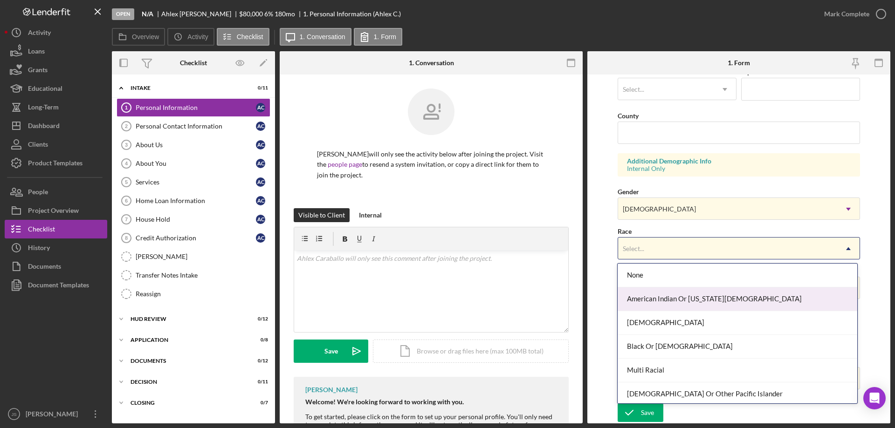
click at [687, 295] on div "American Indian Or [US_STATE][DEMOGRAPHIC_DATA]" at bounding box center [736, 300] width 239 height 24
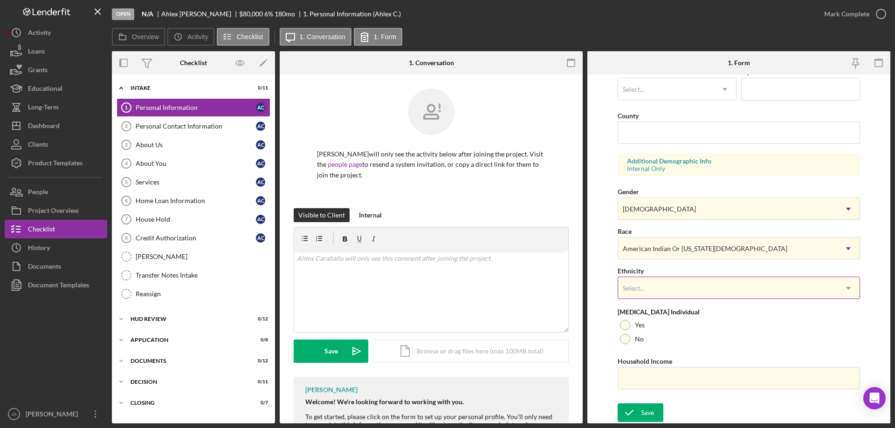
click at [682, 288] on div "Select..." at bounding box center [727, 288] width 219 height 21
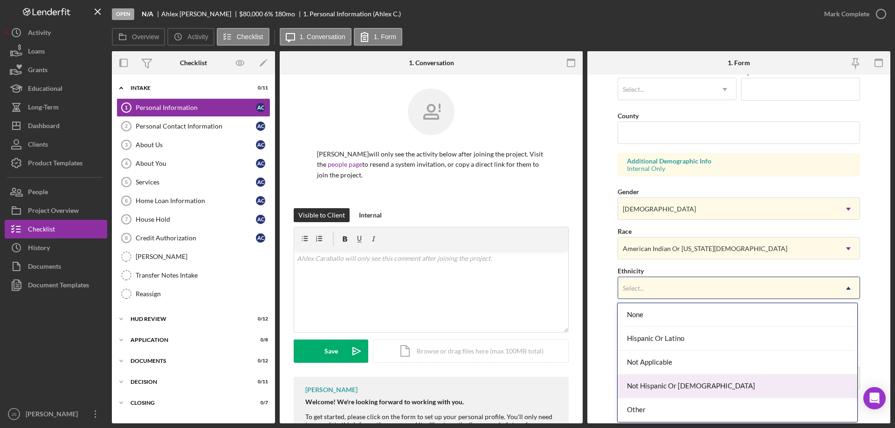
click at [718, 384] on div "Not Hispanic Or [DEMOGRAPHIC_DATA]" at bounding box center [736, 387] width 239 height 24
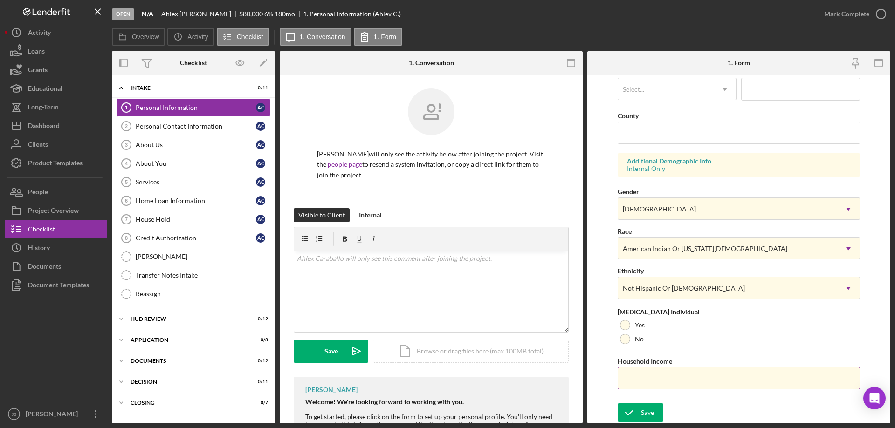
click at [636, 381] on input "Household Income" at bounding box center [738, 378] width 242 height 22
type input "$45,000"
click at [625, 325] on div at bounding box center [625, 325] width 10 height 10
click at [643, 410] on div "Save" at bounding box center [647, 413] width 13 height 19
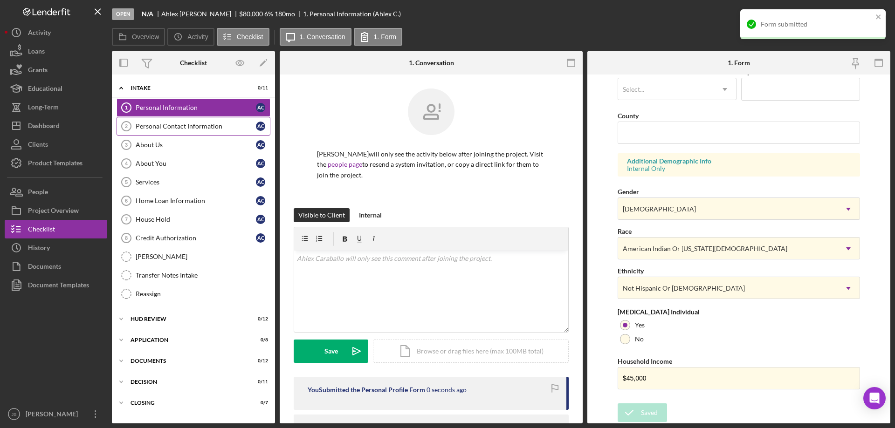
click at [176, 129] on div "Personal Contact Information" at bounding box center [196, 126] width 120 height 7
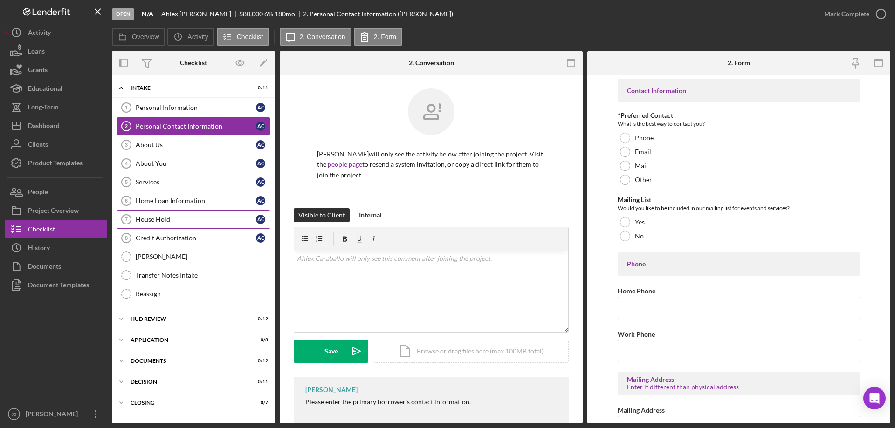
click at [178, 220] on div "House Hold" at bounding box center [196, 219] width 120 height 7
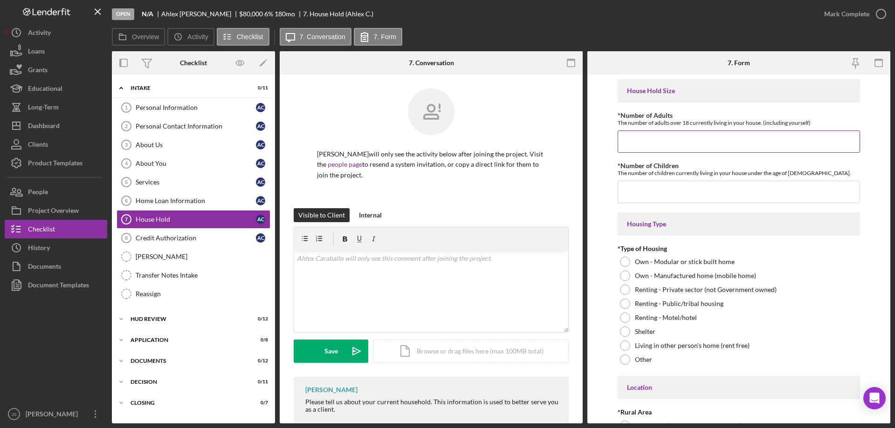
click at [651, 143] on input "*Number of Adults" at bounding box center [738, 141] width 242 height 22
type input "1"
click at [691, 192] on input "*Number of Children" at bounding box center [738, 192] width 242 height 22
type input "2"
click at [623, 287] on div at bounding box center [625, 290] width 10 height 10
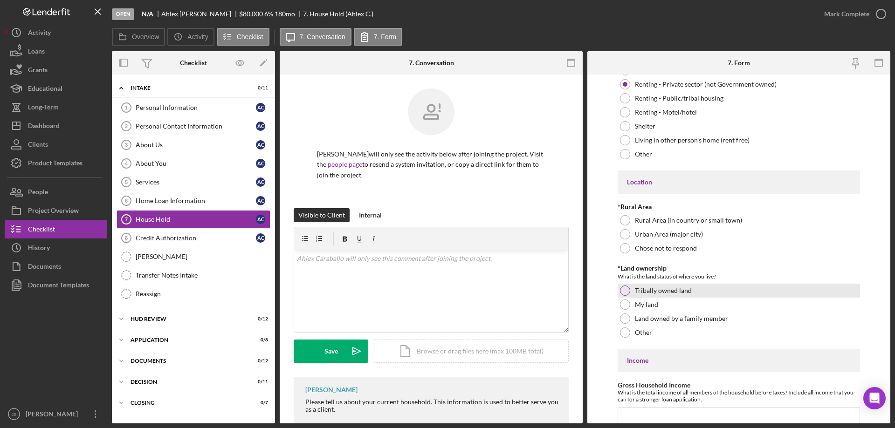
scroll to position [246, 0]
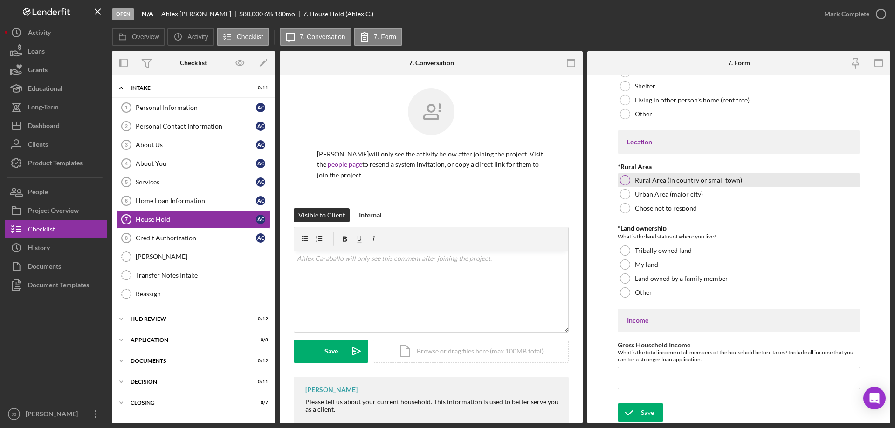
click at [626, 177] on div at bounding box center [625, 180] width 10 height 10
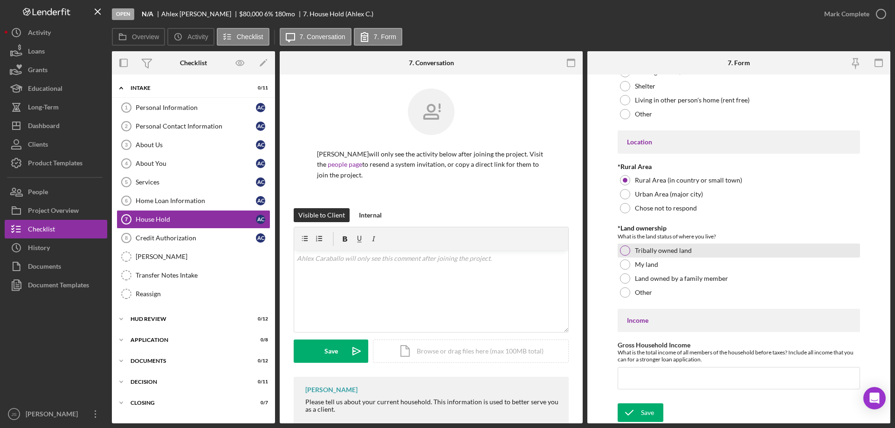
click at [625, 251] on div at bounding box center [625, 251] width 10 height 10
click at [635, 381] on input "Gross Household Income" at bounding box center [738, 378] width 242 height 22
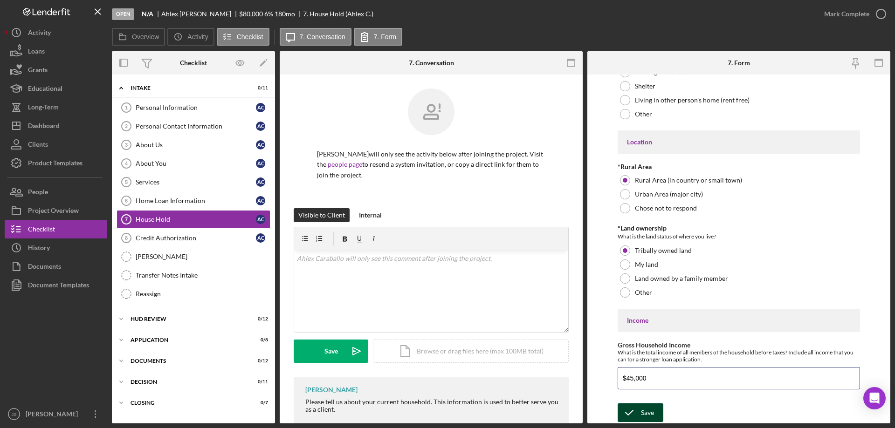
type input "$45,000"
click at [635, 410] on icon "submit" at bounding box center [628, 412] width 23 height 23
click at [178, 107] on div "Personal Information" at bounding box center [196, 107] width 120 height 7
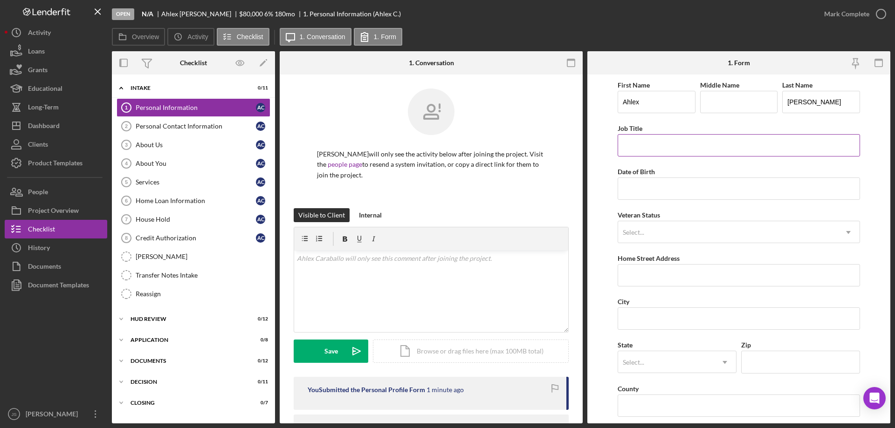
click at [655, 150] on input "Job Title" at bounding box center [738, 145] width 242 height 22
type input "Slot Technician"
type input "[DATE]"
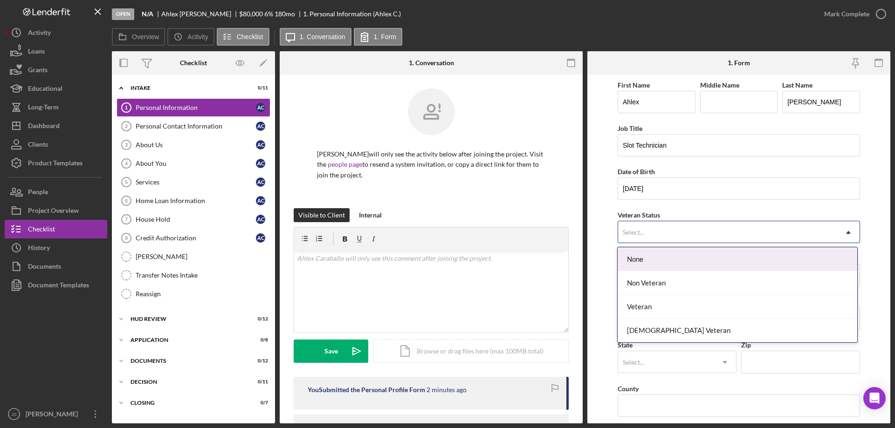
click at [672, 234] on div "Select..." at bounding box center [727, 232] width 219 height 21
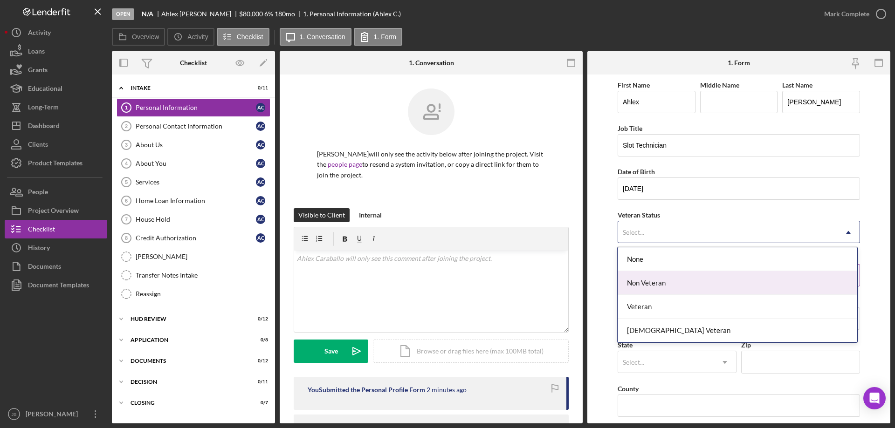
click at [673, 285] on div "Non Veteran" at bounding box center [736, 283] width 239 height 24
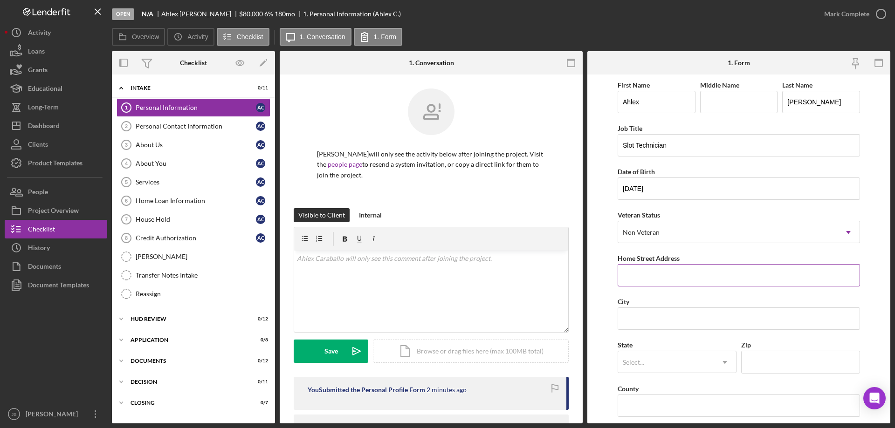
click at [686, 280] on input "Home Street Address" at bounding box center [738, 275] width 242 height 22
type input "2778 Little Pines"
type input "Lac du Flambeau"
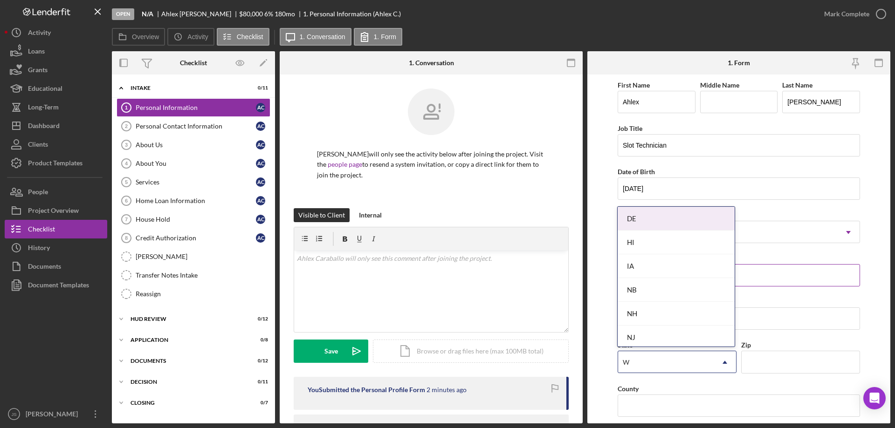
type input "WI"
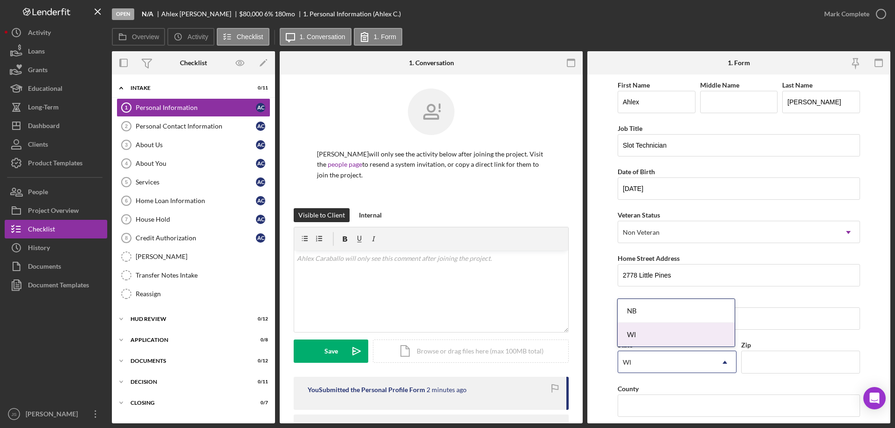
click at [673, 336] on div "WI" at bounding box center [675, 335] width 117 height 24
click at [753, 358] on input "Zip" at bounding box center [800, 362] width 119 height 22
type input "54538"
drag, startPoint x: 674, startPoint y: 402, endPoint x: 680, endPoint y: 402, distance: 5.6
click at [676, 402] on input "County" at bounding box center [738, 406] width 242 height 22
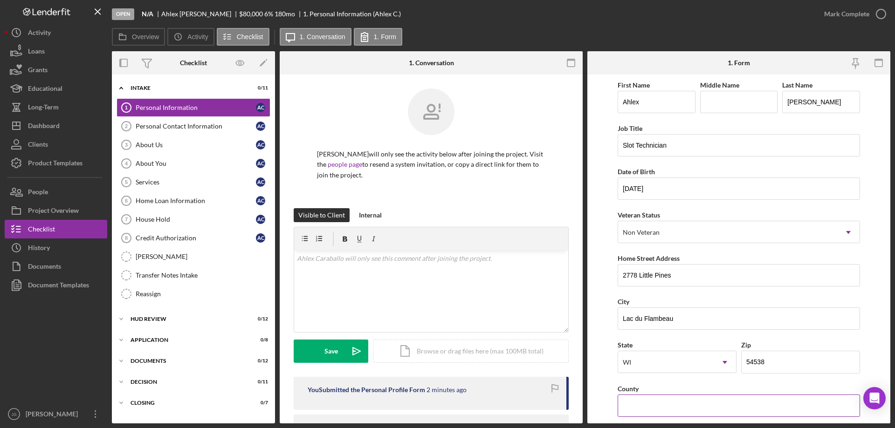
type input "v"
type input "B"
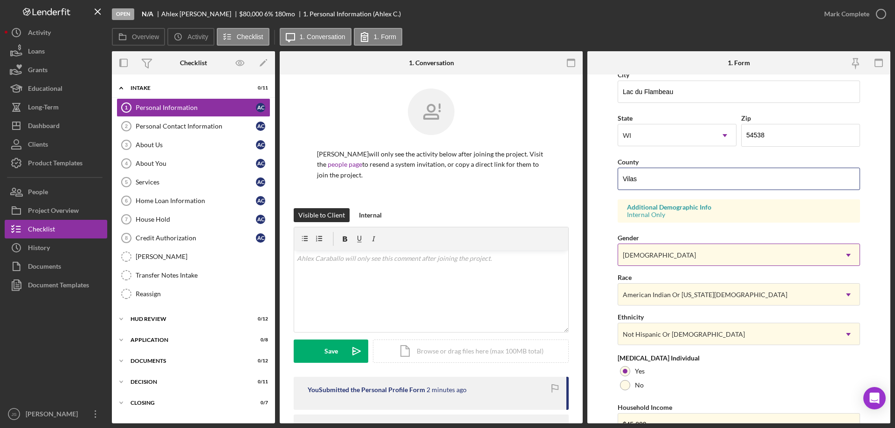
scroll to position [273, 0]
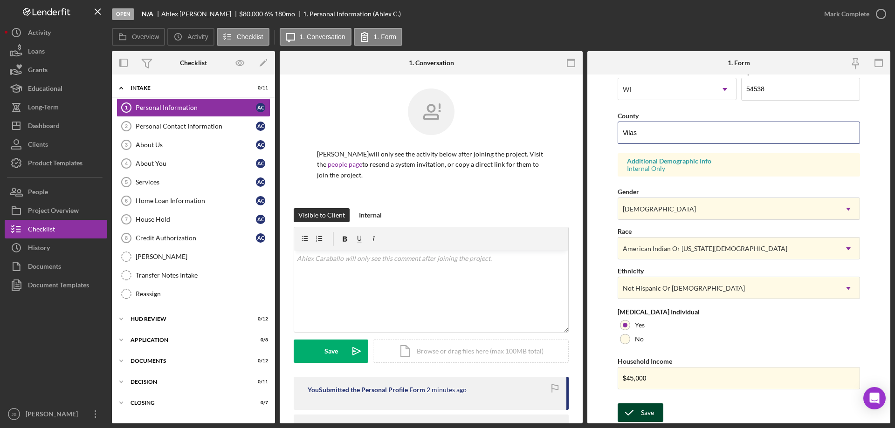
type input "Vilas"
click at [640, 412] on button "Save" at bounding box center [640, 413] width 46 height 19
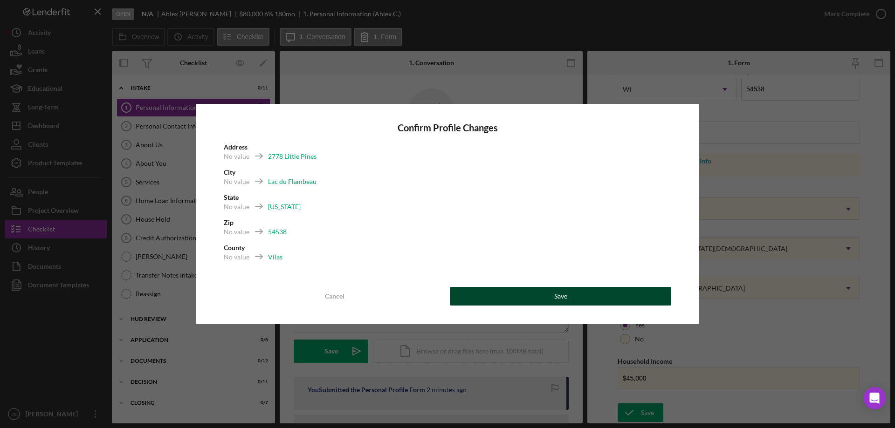
click at [575, 297] on button "Save" at bounding box center [560, 296] width 221 height 19
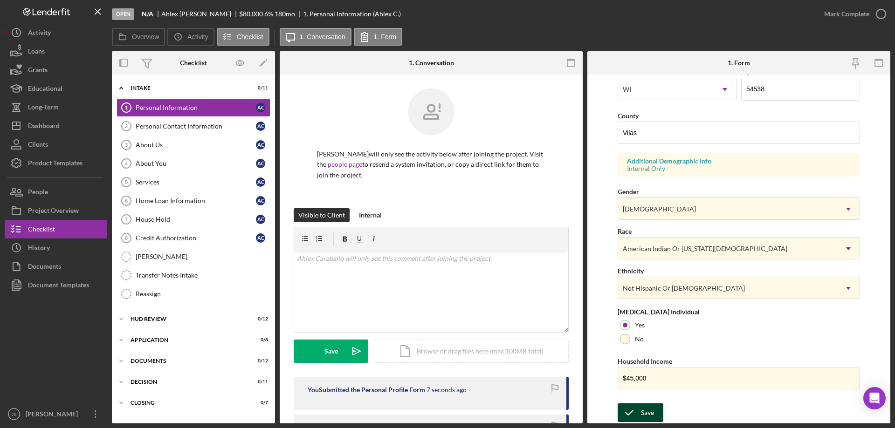
click at [641, 414] on div "Save" at bounding box center [647, 413] width 13 height 19
click at [882, 12] on icon "button" at bounding box center [880, 13] width 23 height 23
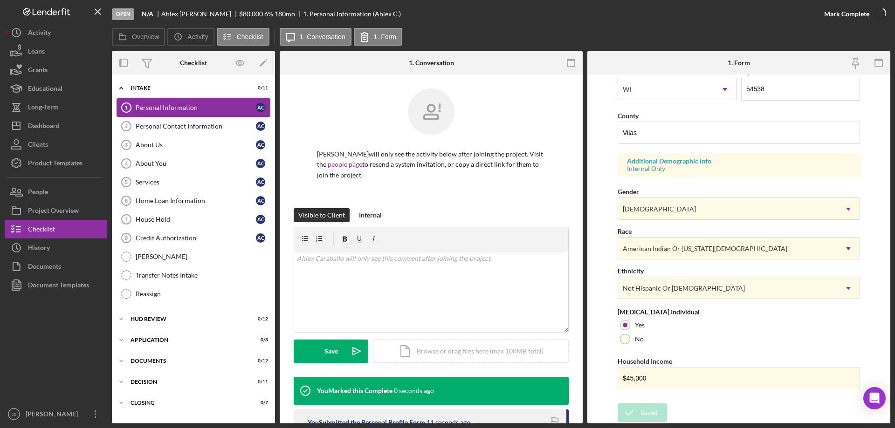
scroll to position [86, 0]
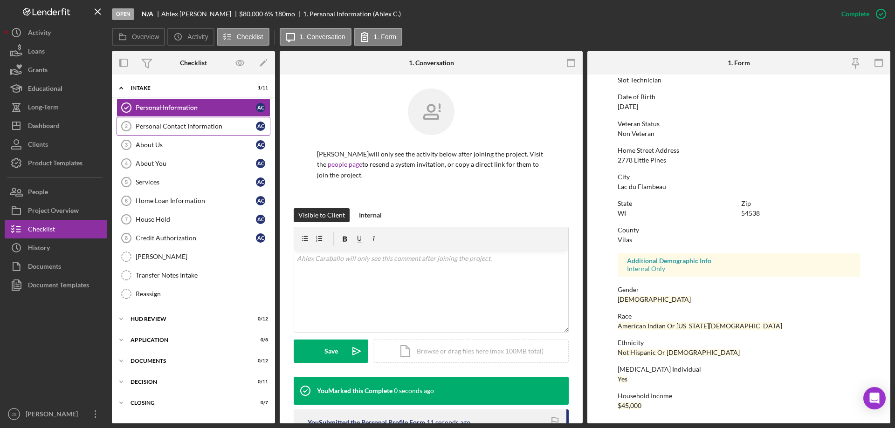
click at [209, 124] on div "Personal Contact Information" at bounding box center [196, 126] width 120 height 7
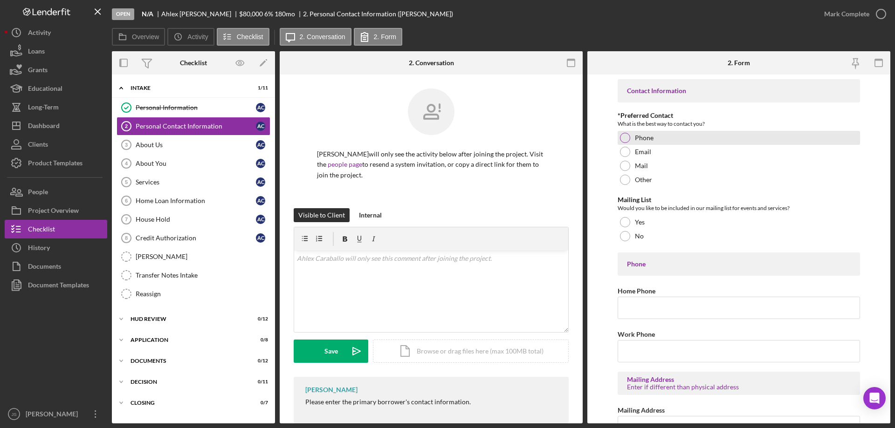
click at [627, 137] on div at bounding box center [625, 138] width 10 height 10
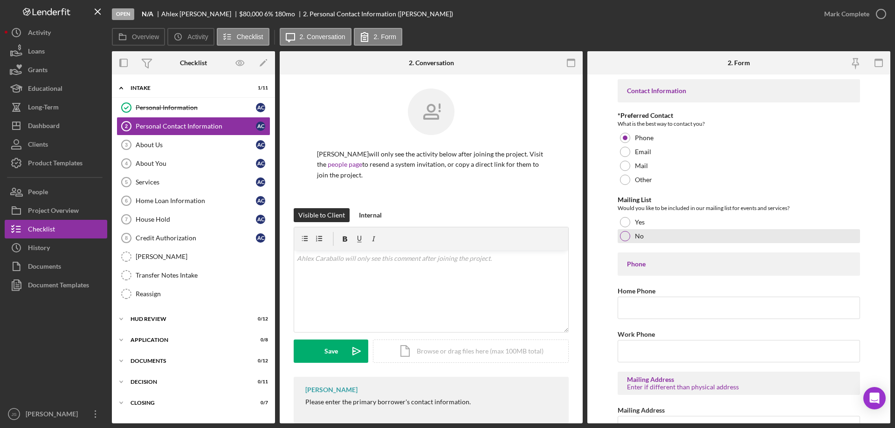
click at [628, 233] on div at bounding box center [625, 236] width 10 height 10
click at [638, 314] on input "Home Phone" at bounding box center [738, 308] width 242 height 22
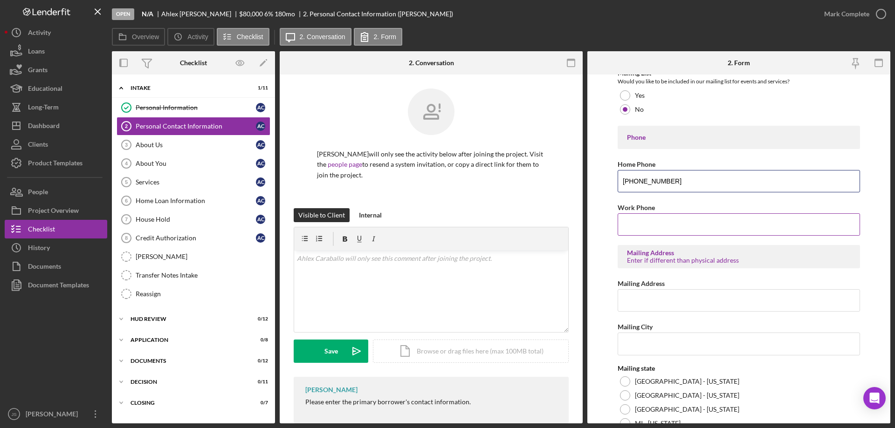
scroll to position [140, 0]
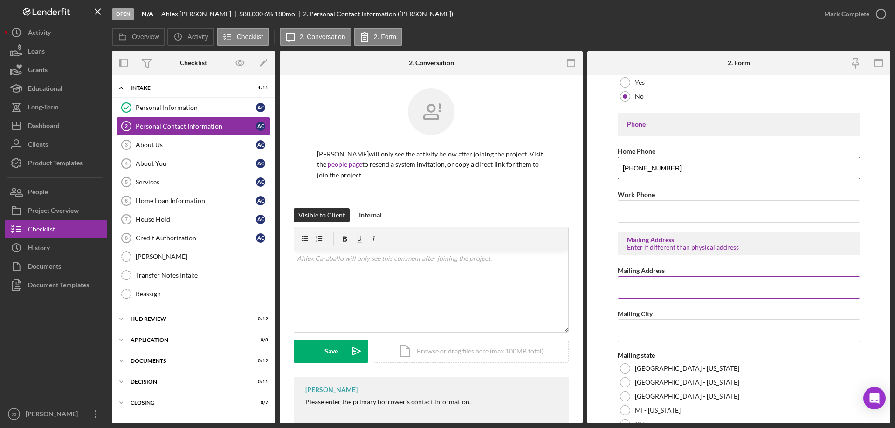
type input "(715) 966-6384"
drag, startPoint x: 649, startPoint y: 284, endPoint x: 648, endPoint y: 291, distance: 7.1
click at [650, 284] on input "Mailing Address" at bounding box center [738, 287] width 242 height 22
type input "PO Box 1116"
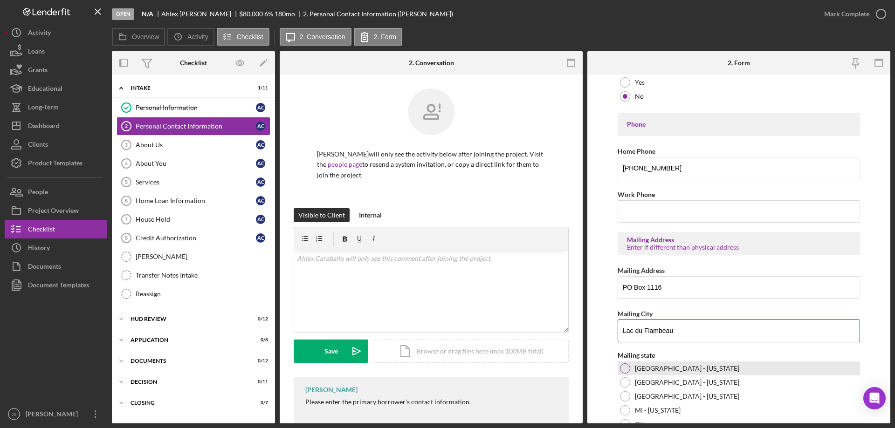
type input "Lac du Flambeau"
click at [623, 366] on div at bounding box center [625, 369] width 10 height 10
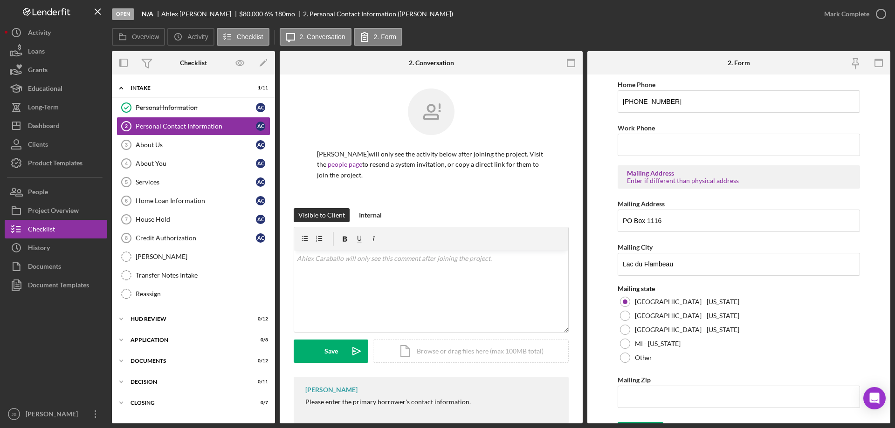
scroll to position [225, 0]
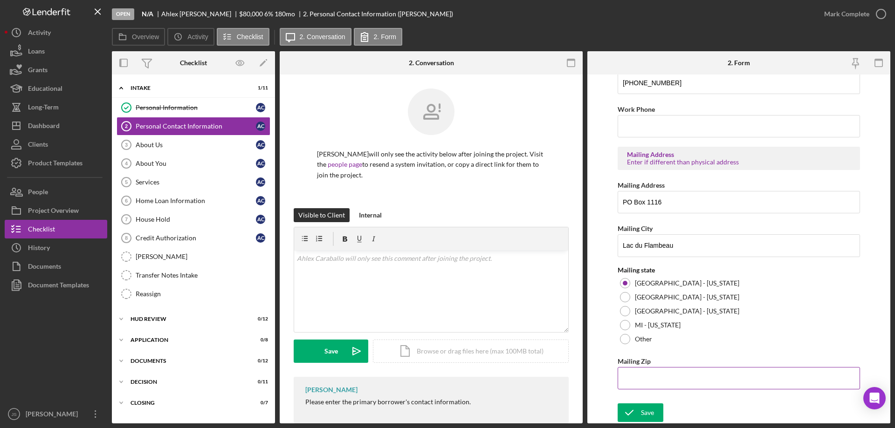
click at [629, 380] on input "Mailing Zip" at bounding box center [738, 378] width 242 height 22
type input "54,538"
click at [645, 412] on div "Save" at bounding box center [647, 413] width 13 height 19
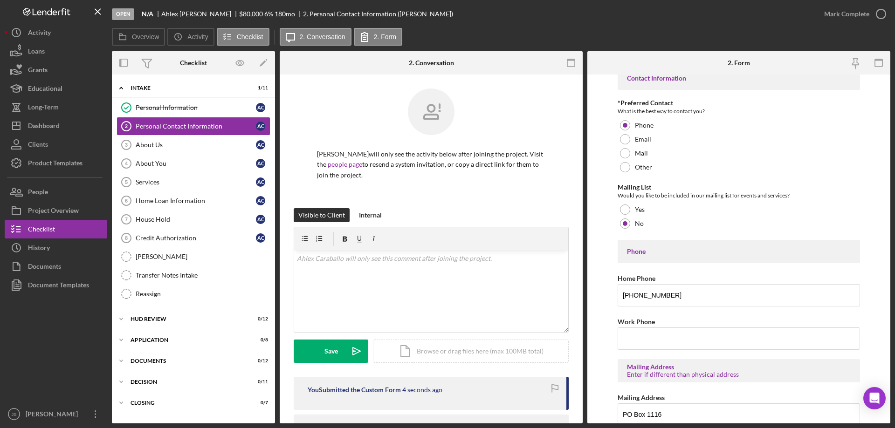
scroll to position [0, 0]
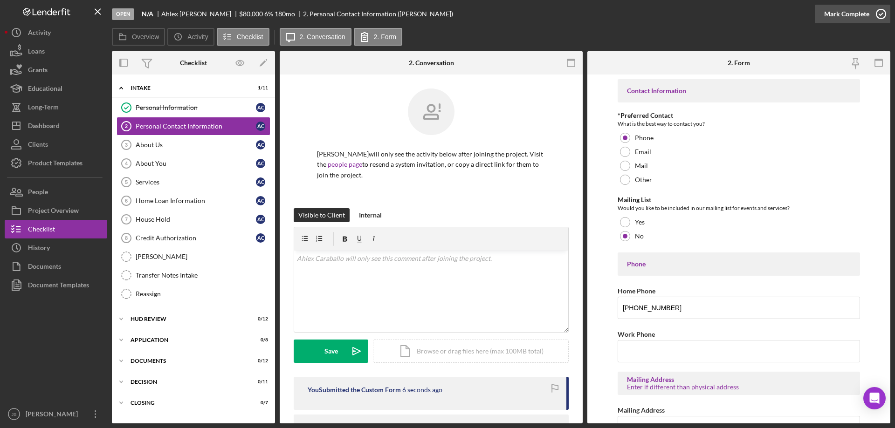
click at [880, 12] on icon "button" at bounding box center [880, 13] width 23 height 23
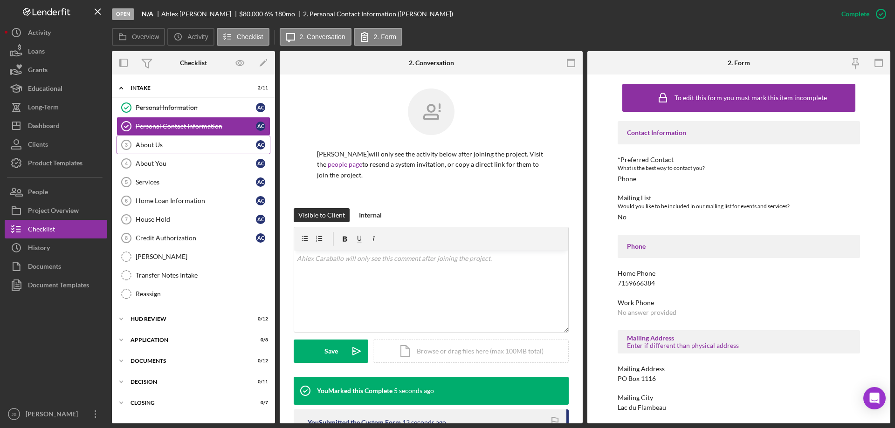
click at [156, 142] on div "About Us" at bounding box center [196, 144] width 120 height 7
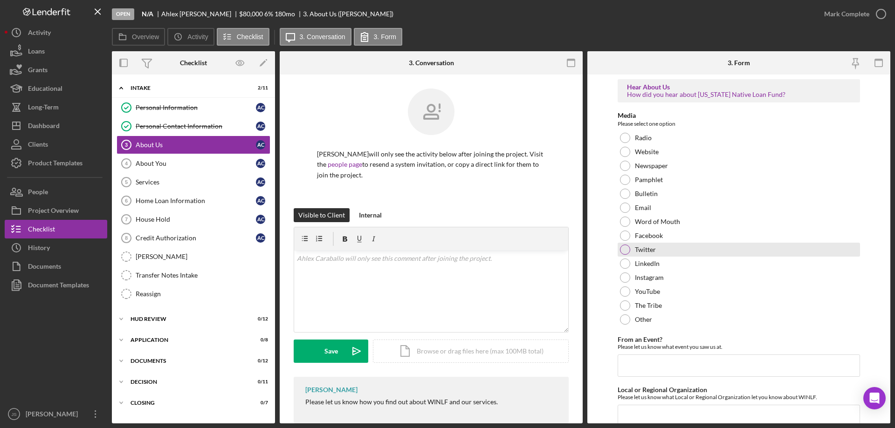
drag, startPoint x: 627, startPoint y: 222, endPoint x: 647, endPoint y: 254, distance: 37.2
click at [627, 222] on div at bounding box center [625, 222] width 10 height 10
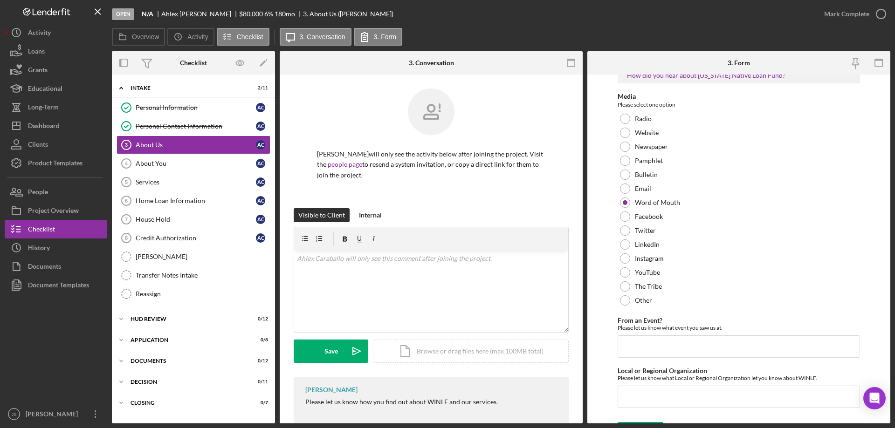
scroll to position [38, 0]
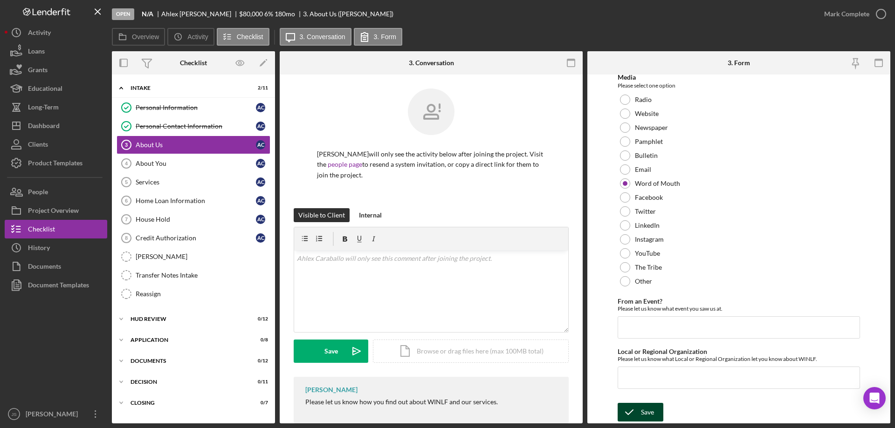
click at [646, 407] on div "Save" at bounding box center [647, 412] width 13 height 19
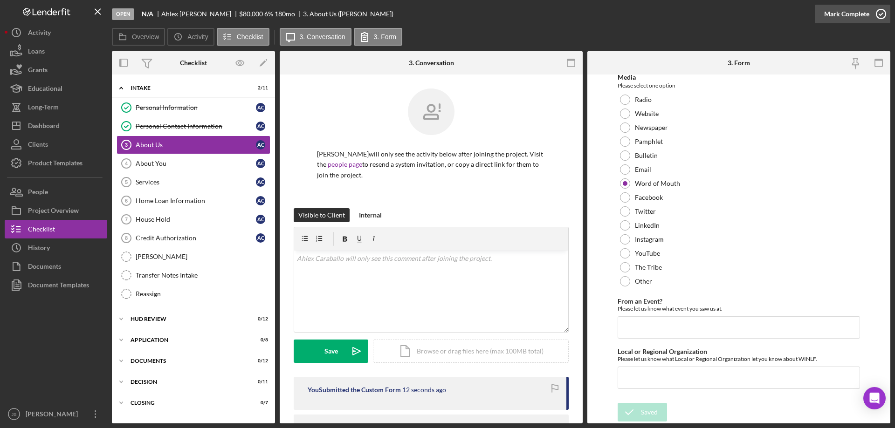
click at [883, 12] on icon "button" at bounding box center [880, 13] width 23 height 23
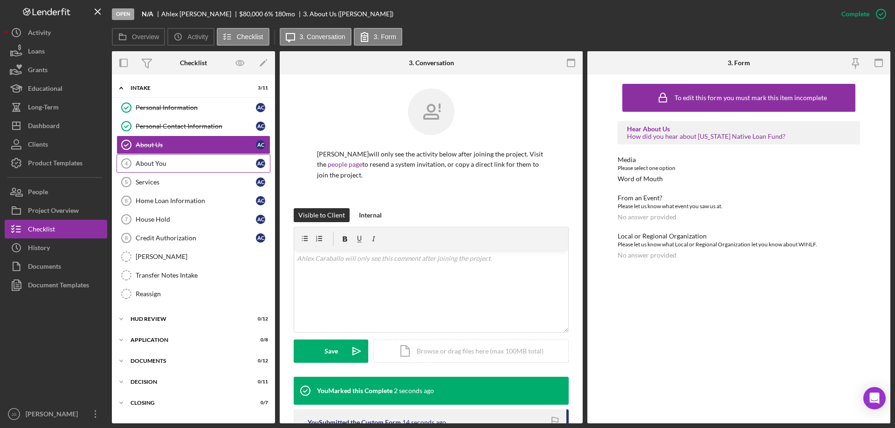
click at [186, 162] on div "About You" at bounding box center [196, 163] width 120 height 7
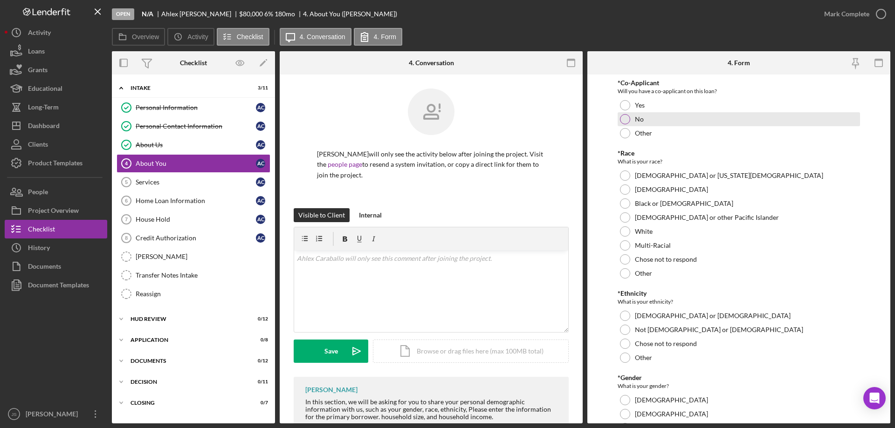
click at [625, 120] on div at bounding box center [625, 119] width 10 height 10
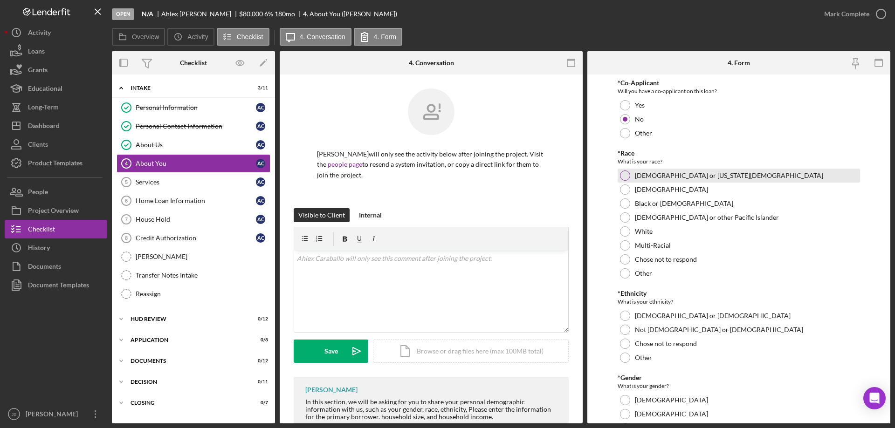
click at [624, 176] on div at bounding box center [625, 176] width 10 height 10
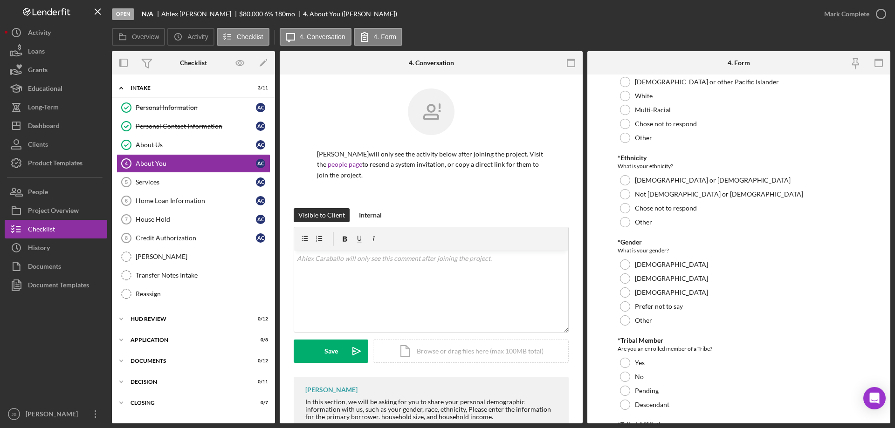
scroll to position [140, 0]
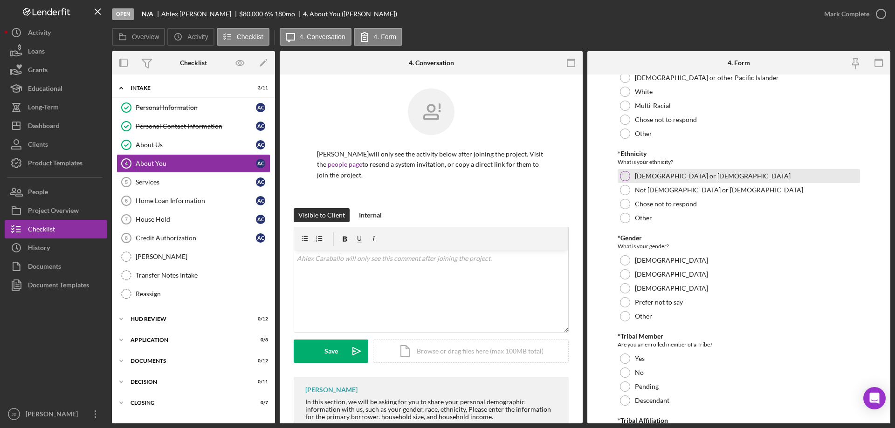
click at [621, 174] on div at bounding box center [625, 176] width 10 height 10
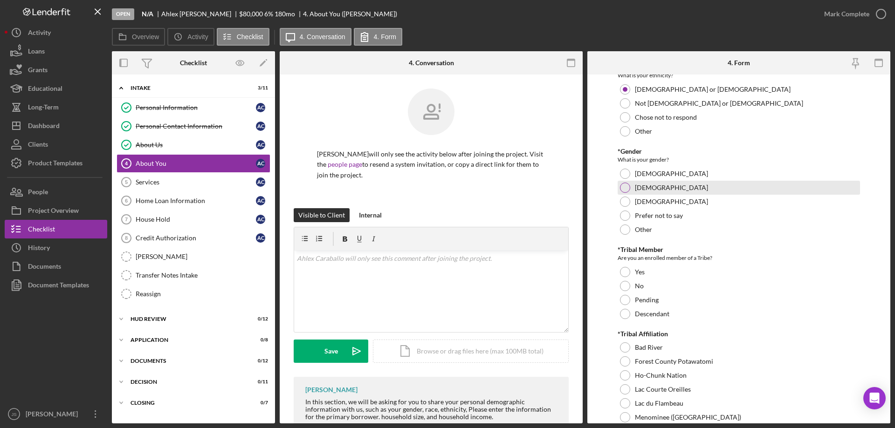
scroll to position [233, 0]
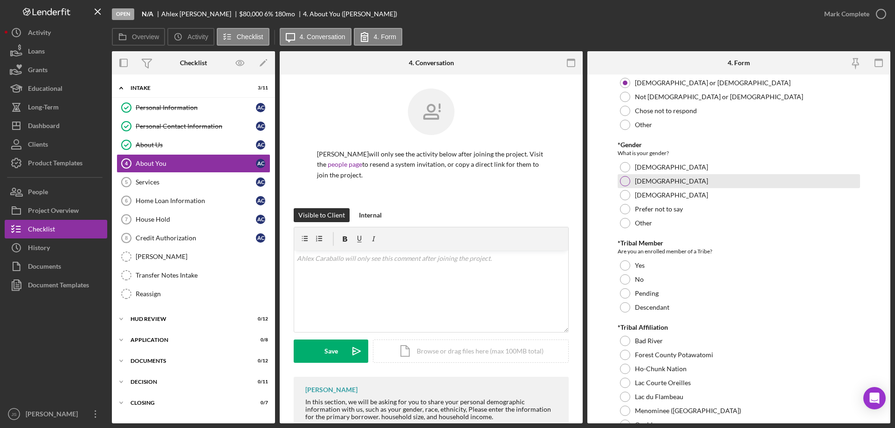
click at [628, 181] on div at bounding box center [625, 181] width 10 height 10
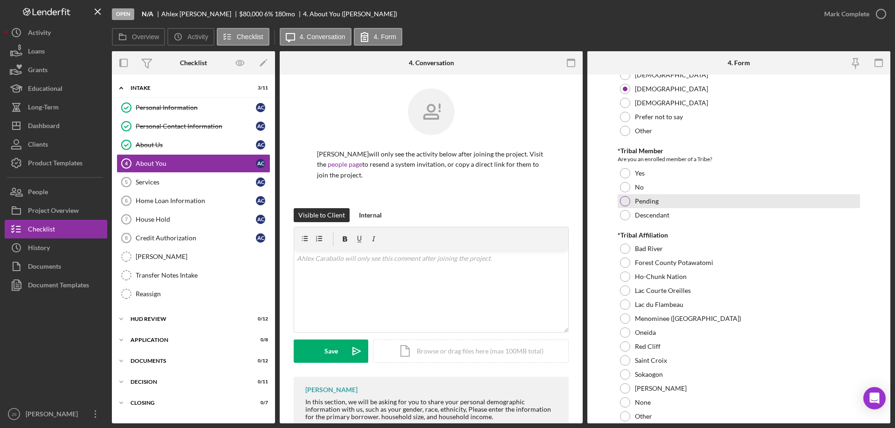
scroll to position [326, 0]
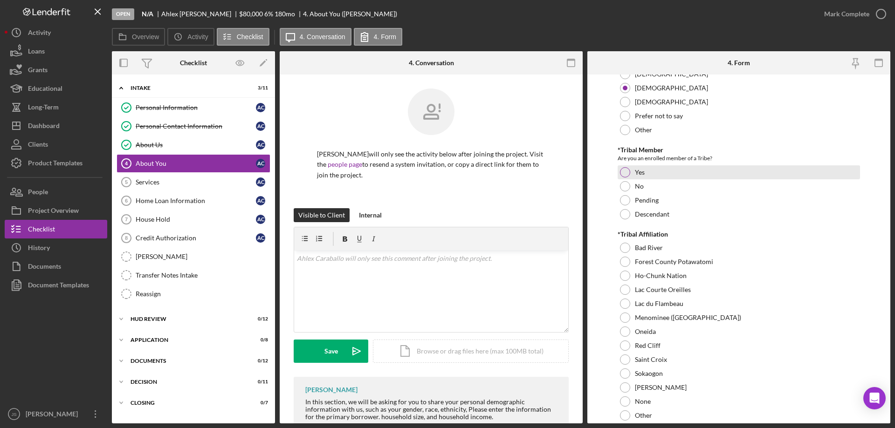
click at [625, 171] on div at bounding box center [625, 172] width 10 height 10
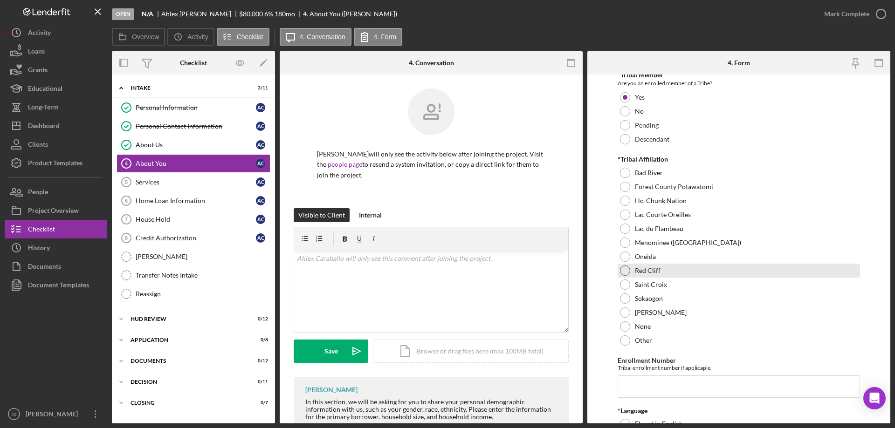
scroll to position [419, 0]
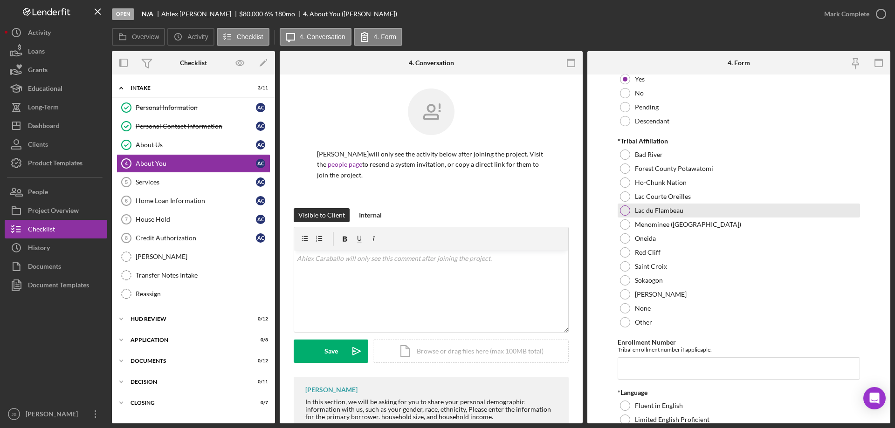
click at [646, 215] on div "Lac du Flambeau" at bounding box center [738, 211] width 242 height 14
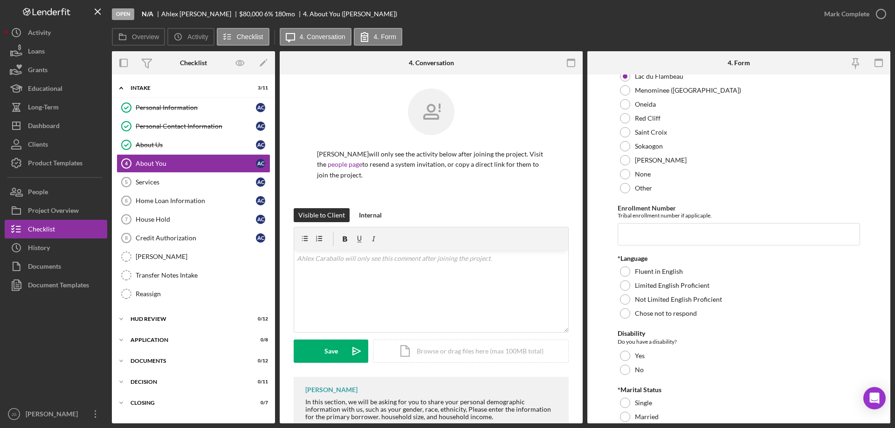
scroll to position [559, 0]
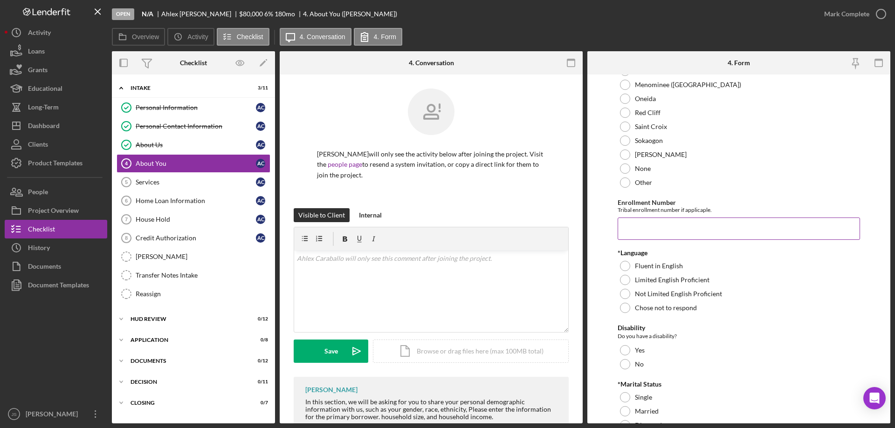
click at [640, 231] on input "Enrollment Number" at bounding box center [738, 229] width 242 height 22
type input "3684"
click at [621, 263] on div at bounding box center [625, 266] width 10 height 10
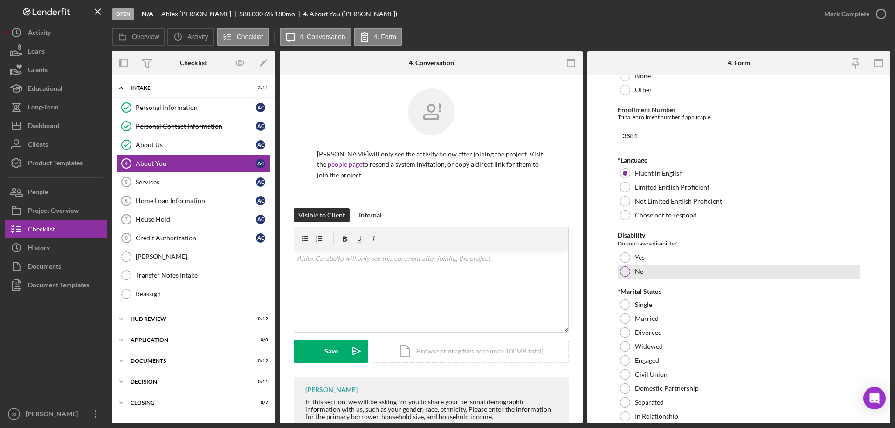
scroll to position [699, 0]
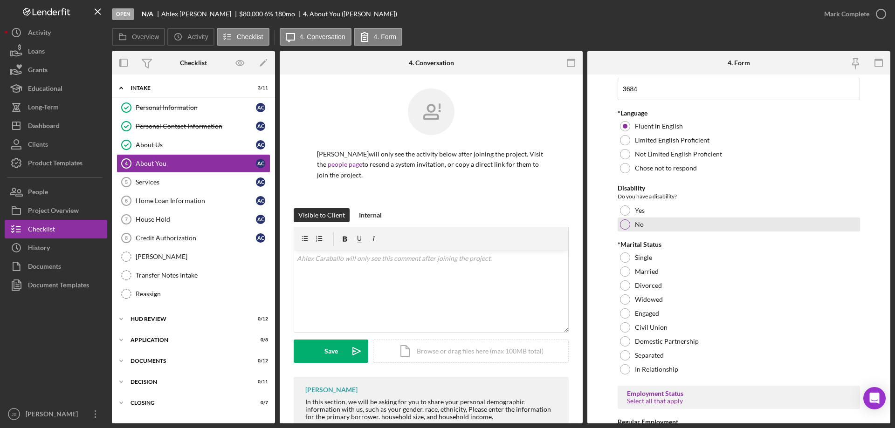
click at [625, 222] on div at bounding box center [625, 225] width 10 height 10
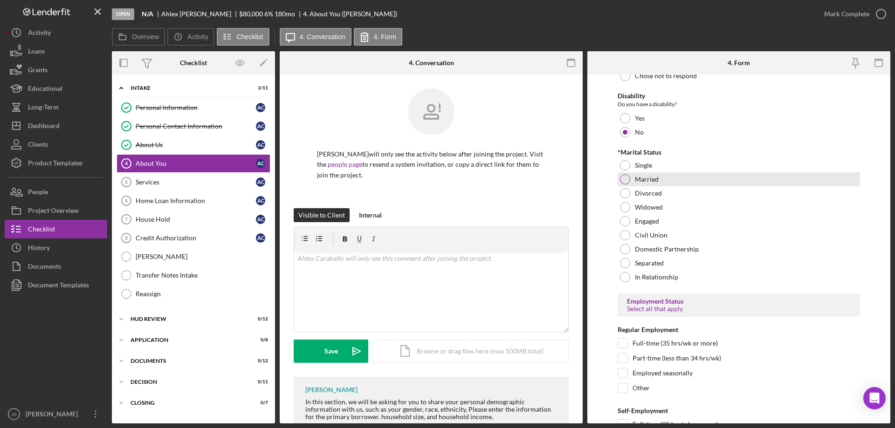
scroll to position [792, 0]
click at [627, 162] on div at bounding box center [625, 164] width 10 height 10
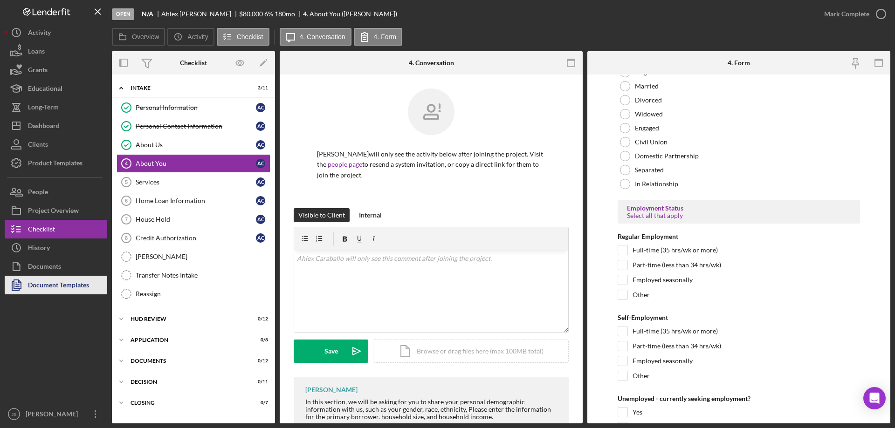
scroll to position [885, 0]
click at [621, 248] on input "Full-time (35 hrs/wk or more)" at bounding box center [622, 249] width 9 height 9
checkbox input "true"
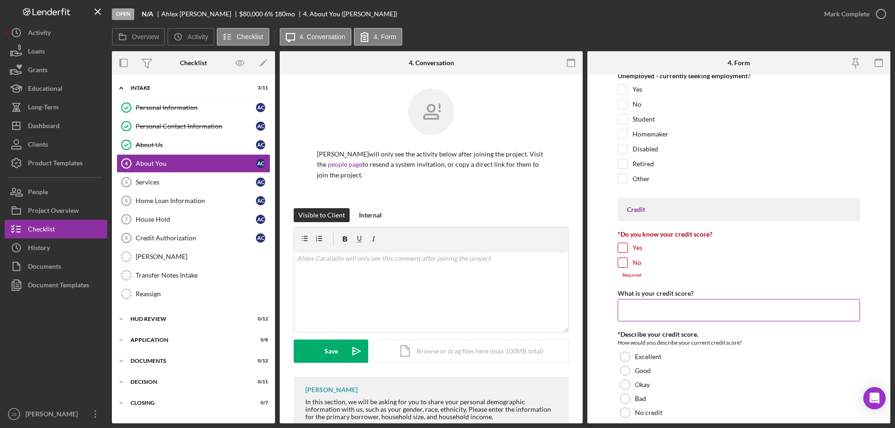
scroll to position [1212, 0]
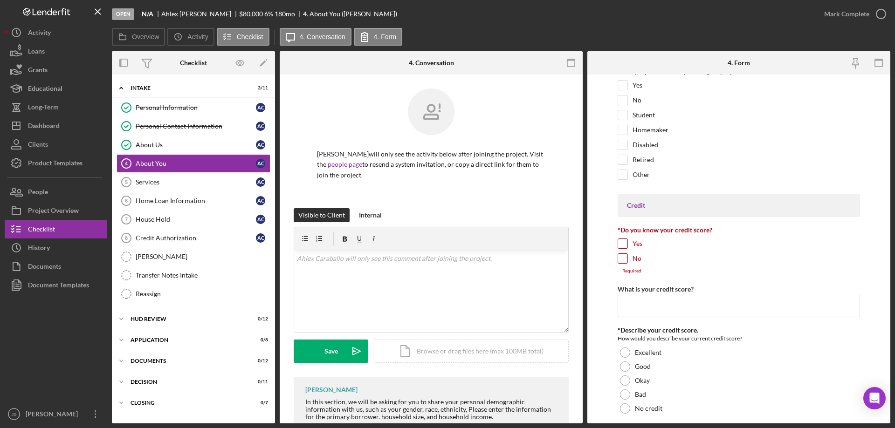
click at [618, 243] on input "Yes" at bounding box center [622, 243] width 9 height 9
checkbox input "true"
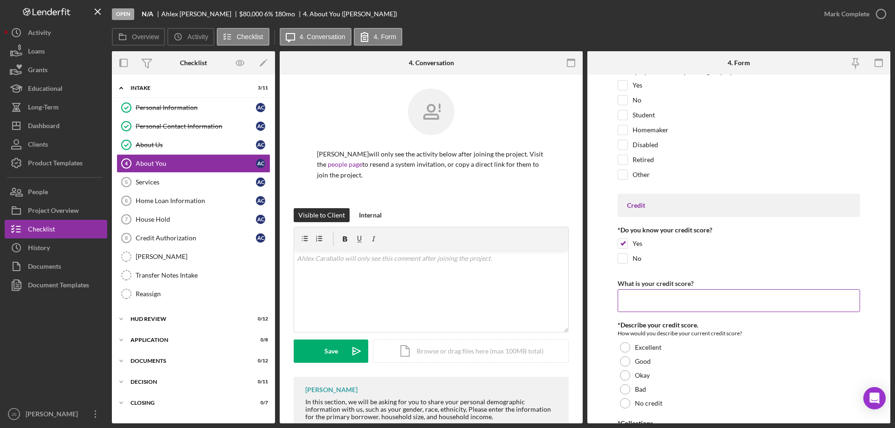
click at [638, 304] on input "What is your credit score?" at bounding box center [738, 300] width 242 height 22
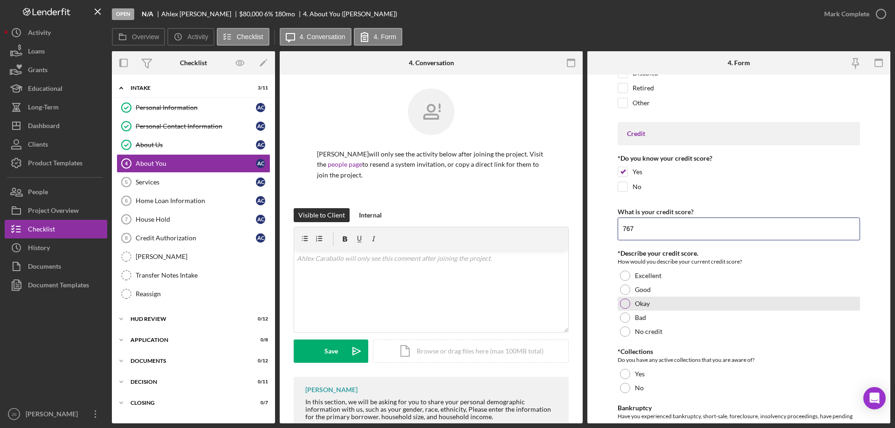
scroll to position [1305, 0]
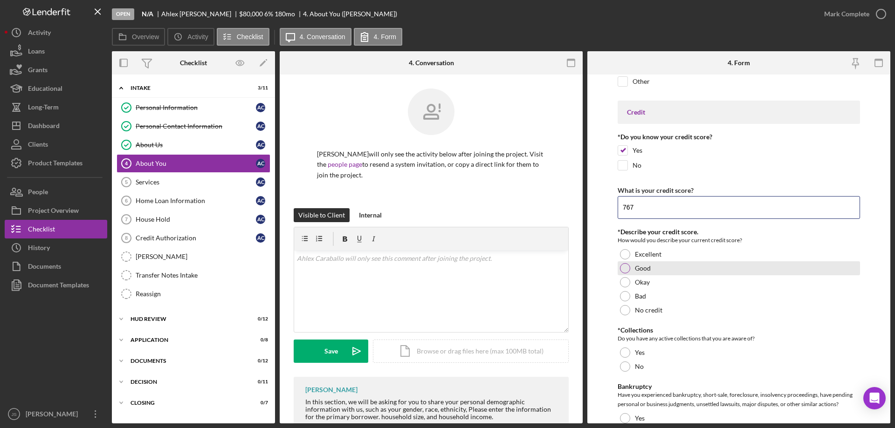
type input "767"
click at [624, 266] on div at bounding box center [625, 268] width 10 height 10
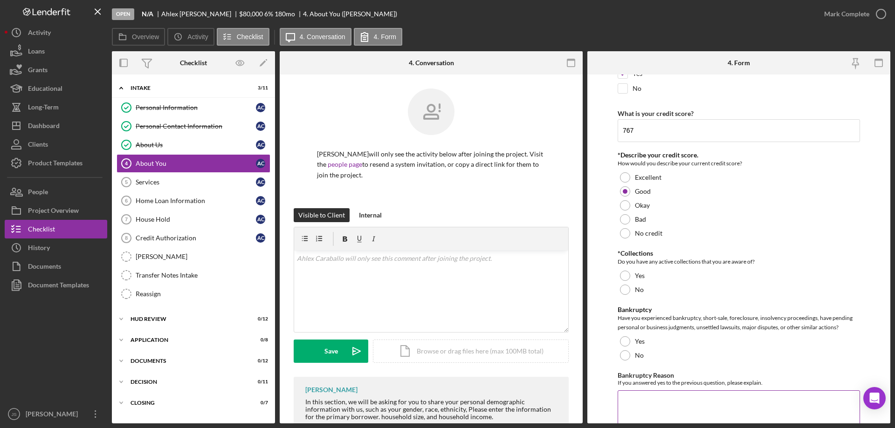
scroll to position [1398, 0]
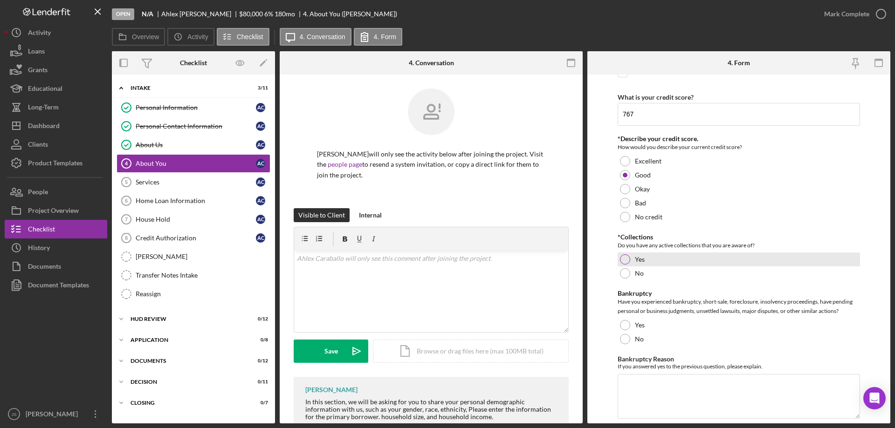
click at [624, 258] on div at bounding box center [625, 259] width 10 height 10
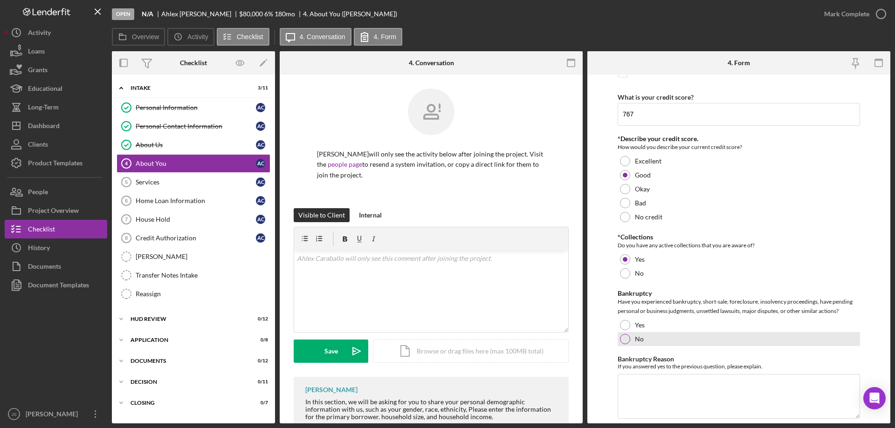
click at [625, 335] on div at bounding box center [625, 339] width 10 height 10
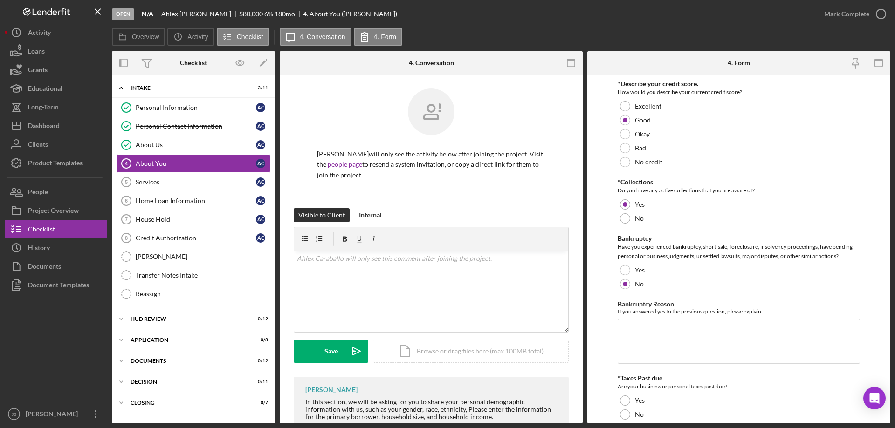
scroll to position [1585, 0]
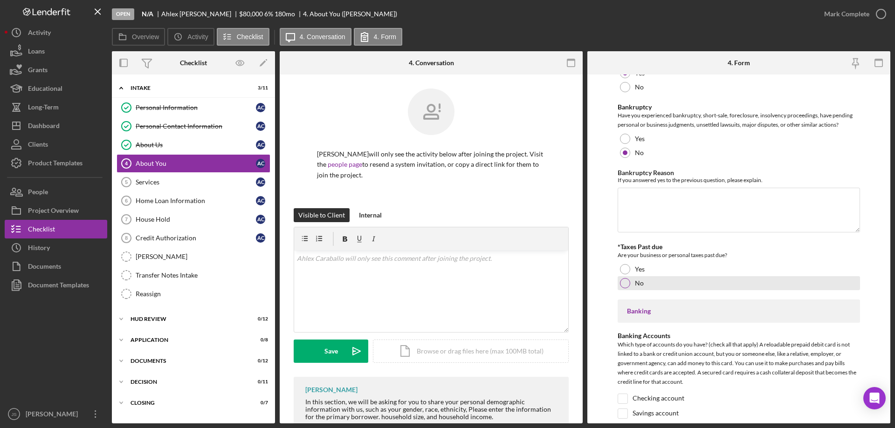
click at [625, 283] on div at bounding box center [625, 283] width 10 height 10
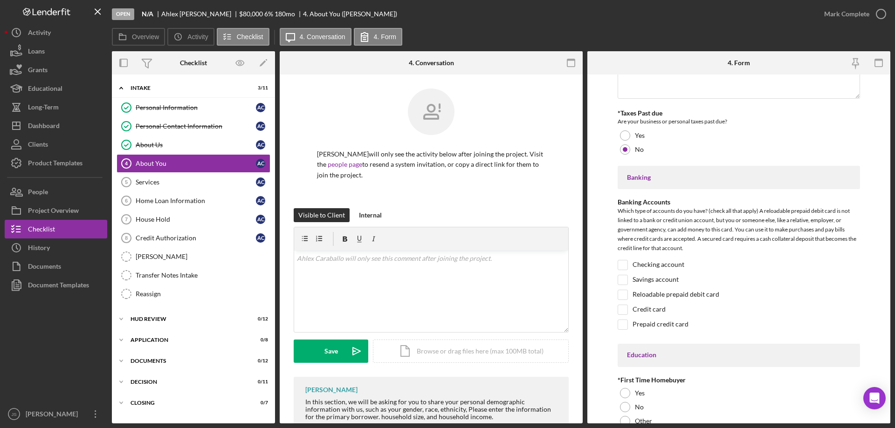
scroll to position [1771, 0]
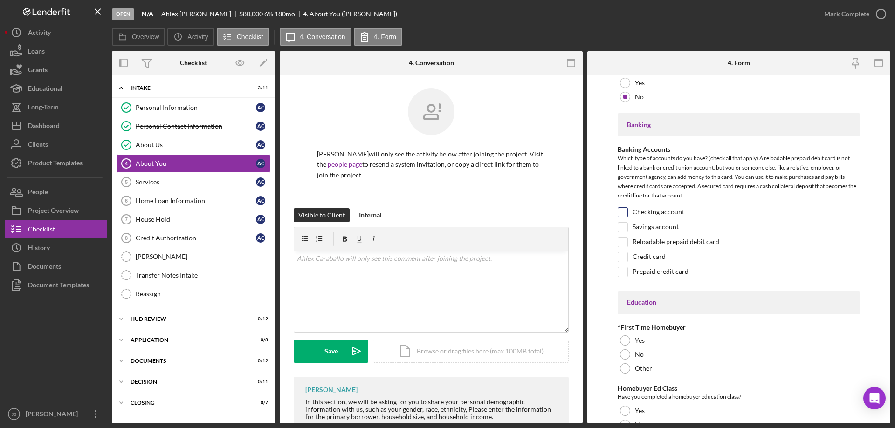
click at [620, 209] on input "Checking account" at bounding box center [622, 212] width 9 height 9
checkbox input "true"
click at [624, 257] on input "Credit card" at bounding box center [622, 257] width 9 height 9
checkbox input "true"
click at [623, 340] on div at bounding box center [625, 341] width 10 height 10
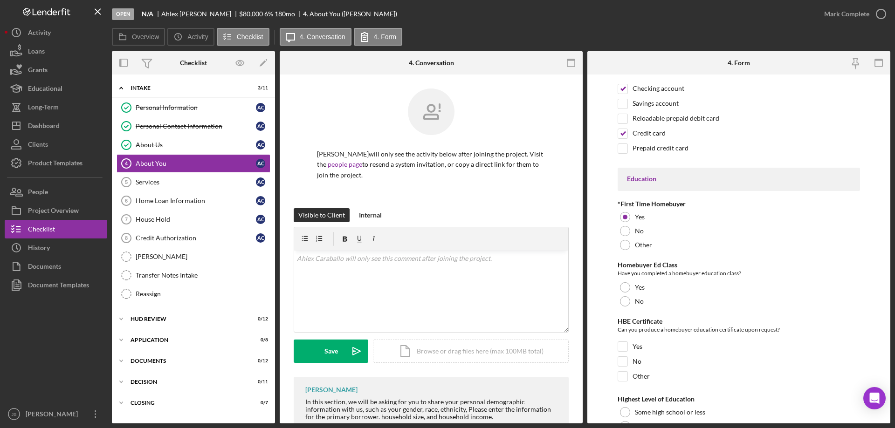
scroll to position [1911, 0]
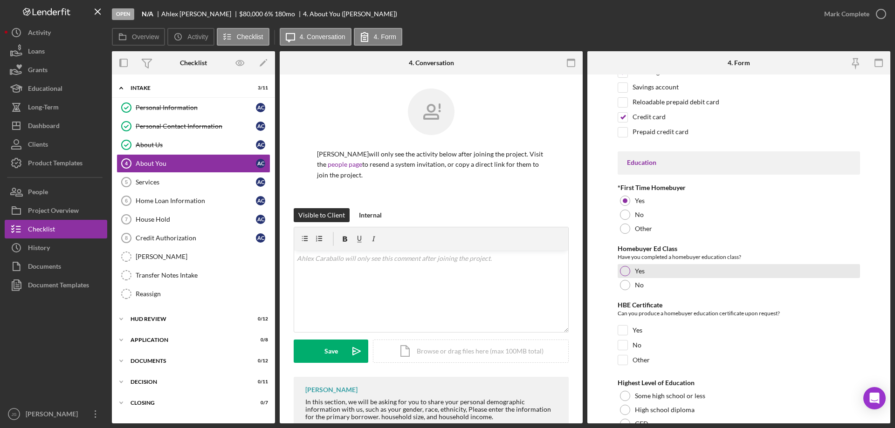
click at [624, 270] on div at bounding box center [625, 271] width 10 height 10
click at [624, 331] on input "Yes" at bounding box center [622, 330] width 9 height 9
checkbox input "true"
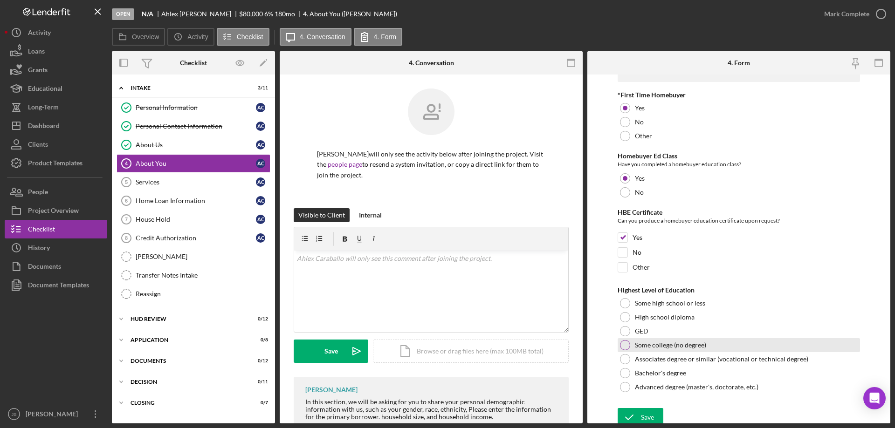
scroll to position [2008, 0]
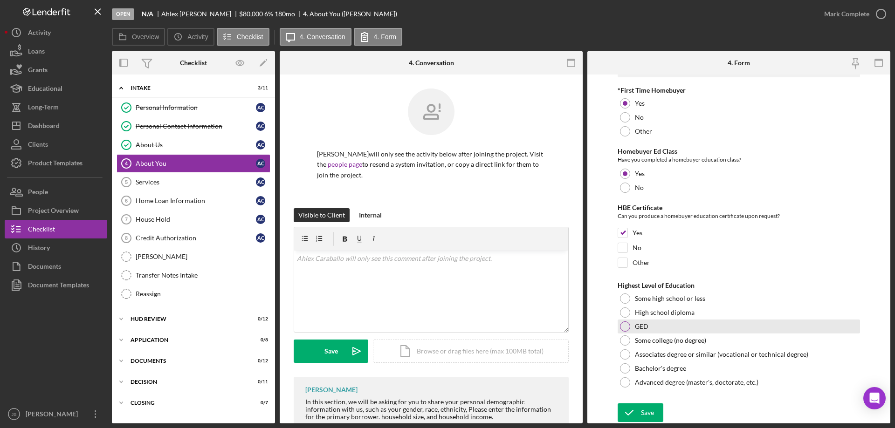
click at [624, 325] on div at bounding box center [625, 327] width 10 height 10
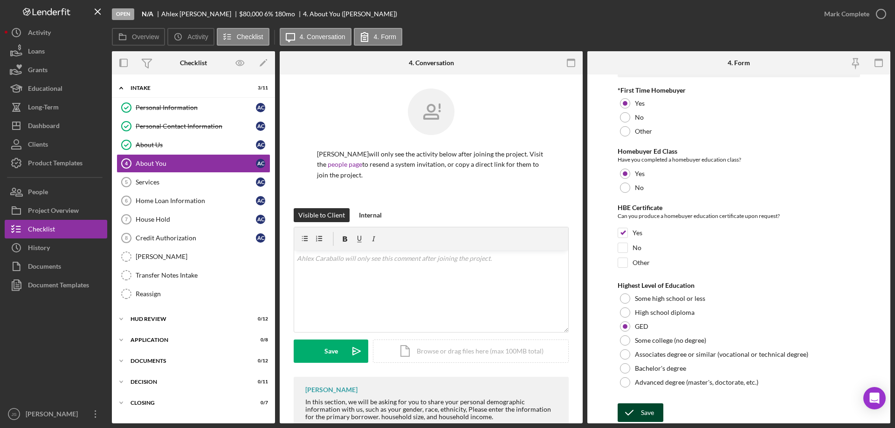
click at [628, 409] on icon "submit" at bounding box center [628, 412] width 23 height 23
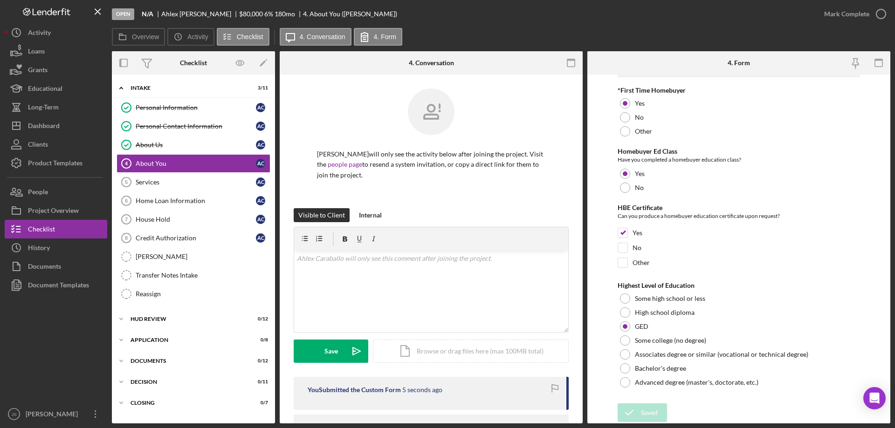
click at [0, 0] on icon "button" at bounding box center [0, 0] width 0 height 0
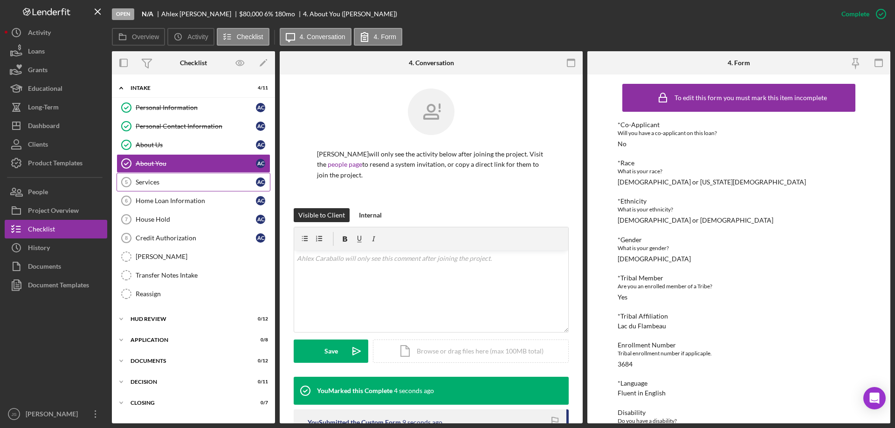
click at [154, 182] on div "Services" at bounding box center [196, 181] width 120 height 7
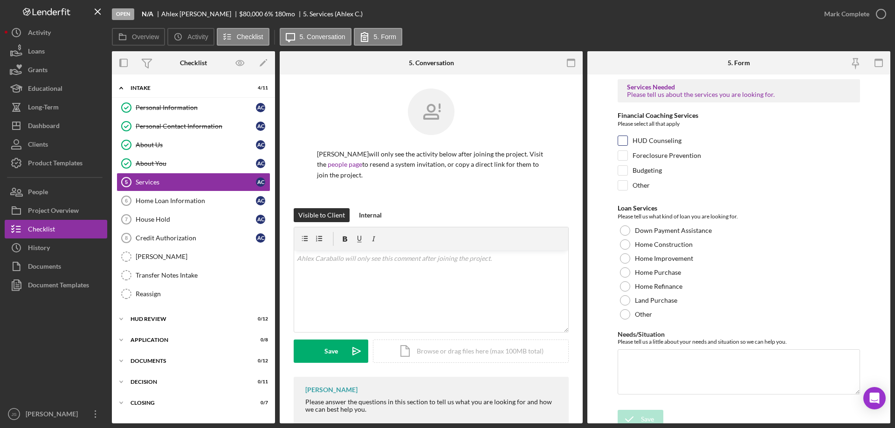
click at [620, 138] on input "HUD Counseling" at bounding box center [622, 140] width 9 height 9
checkbox input "true"
click at [622, 172] on input "Budgeting" at bounding box center [622, 170] width 9 height 9
checkbox input "true"
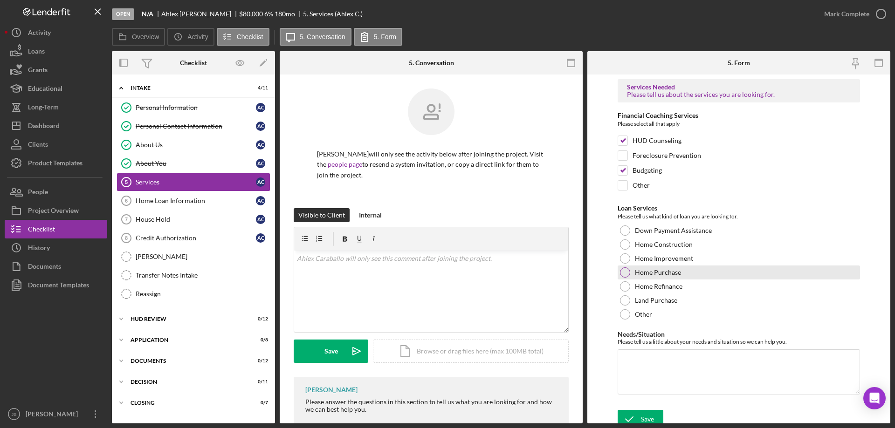
click at [626, 271] on div at bounding box center [625, 273] width 10 height 10
click at [677, 364] on textarea "Needs/Situation" at bounding box center [738, 372] width 242 height 45
type textarea "p"
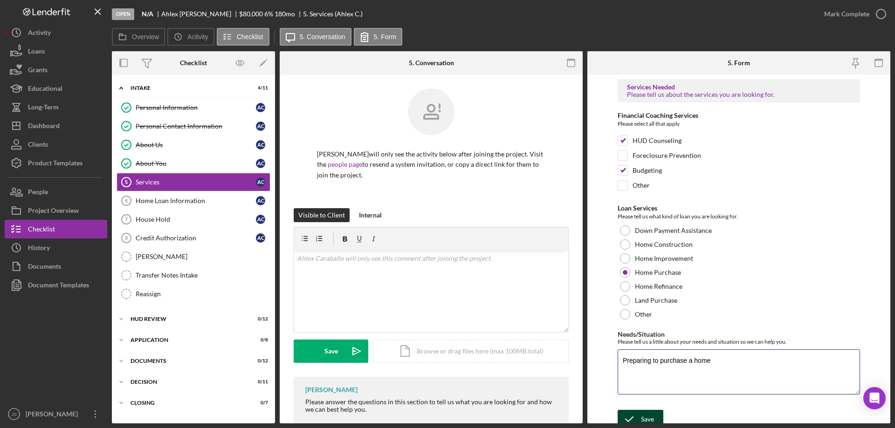
type textarea "Preparing to purchase a home"
click at [638, 414] on icon "submit" at bounding box center [628, 419] width 23 height 23
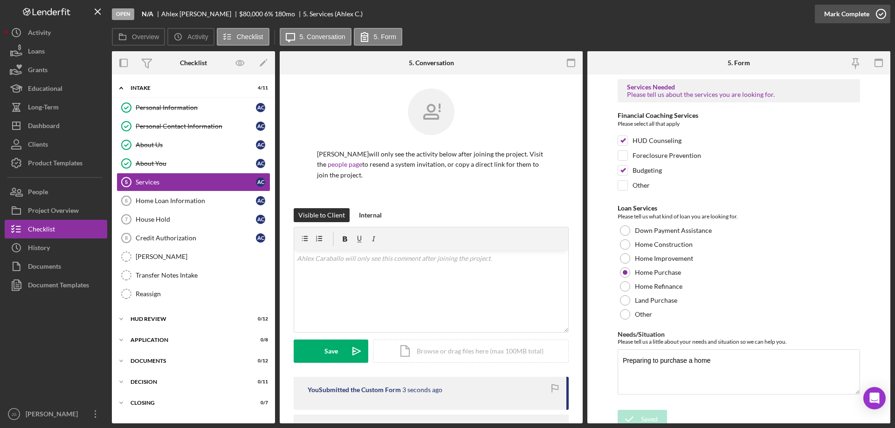
click at [884, 14] on icon "button" at bounding box center [880, 13] width 23 height 23
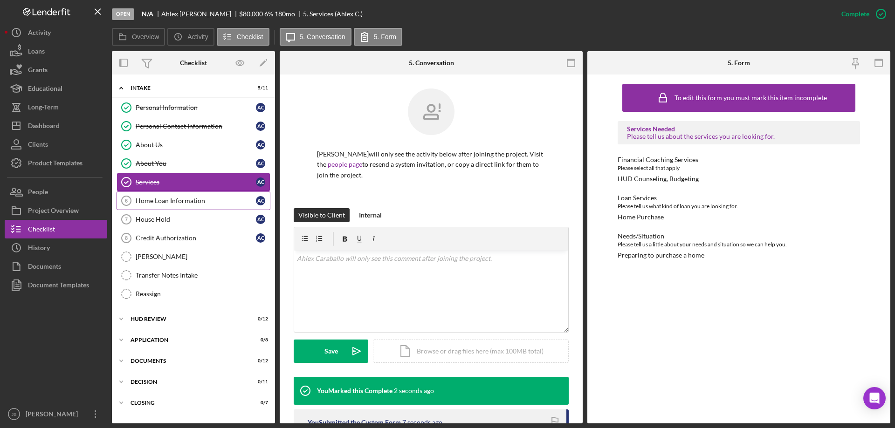
click at [160, 201] on div "Home Loan Information" at bounding box center [196, 200] width 120 height 7
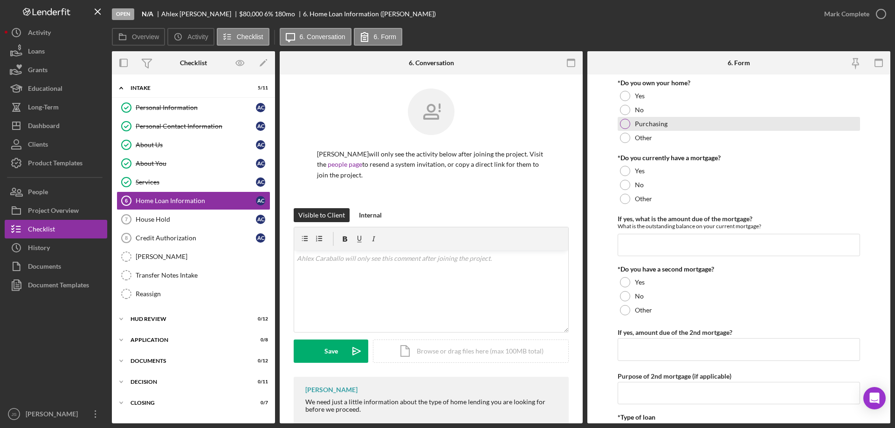
drag, startPoint x: 625, startPoint y: 107, endPoint x: 630, endPoint y: 118, distance: 12.5
click at [626, 107] on div at bounding box center [625, 110] width 10 height 10
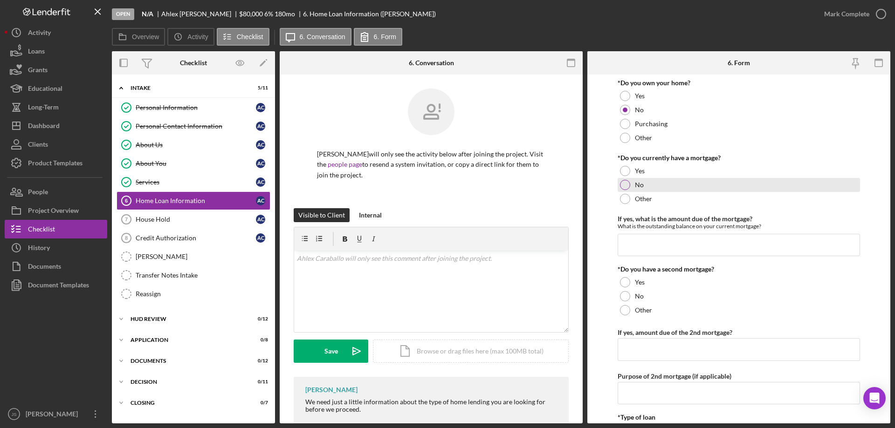
click at [625, 182] on div at bounding box center [625, 185] width 10 height 10
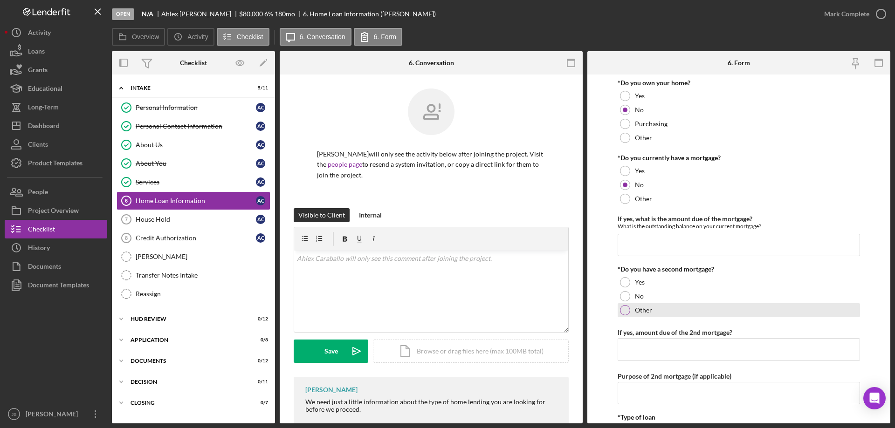
scroll to position [47, 0]
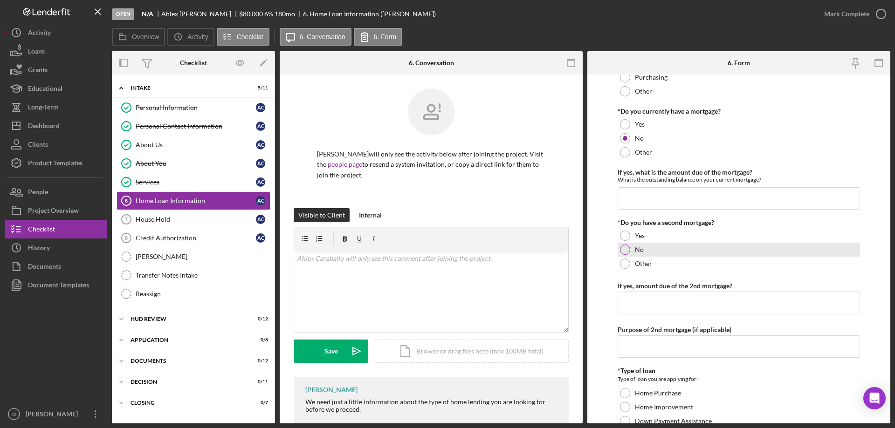
click at [624, 248] on div at bounding box center [625, 250] width 10 height 10
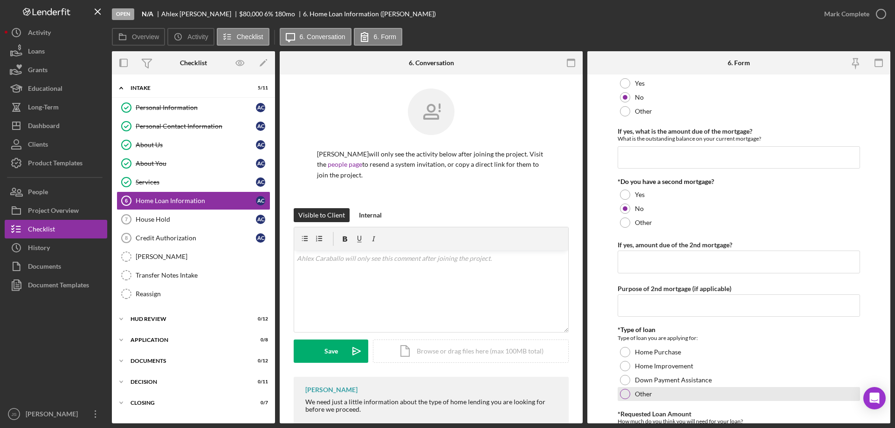
scroll to position [140, 0]
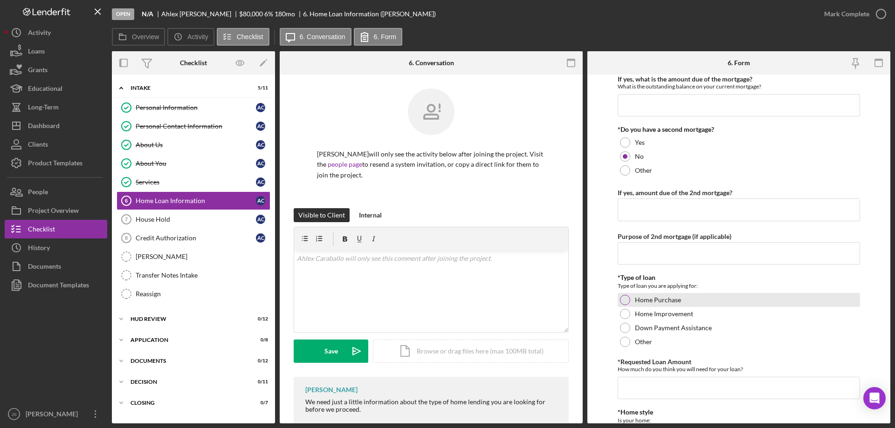
click at [622, 301] on div at bounding box center [625, 300] width 10 height 10
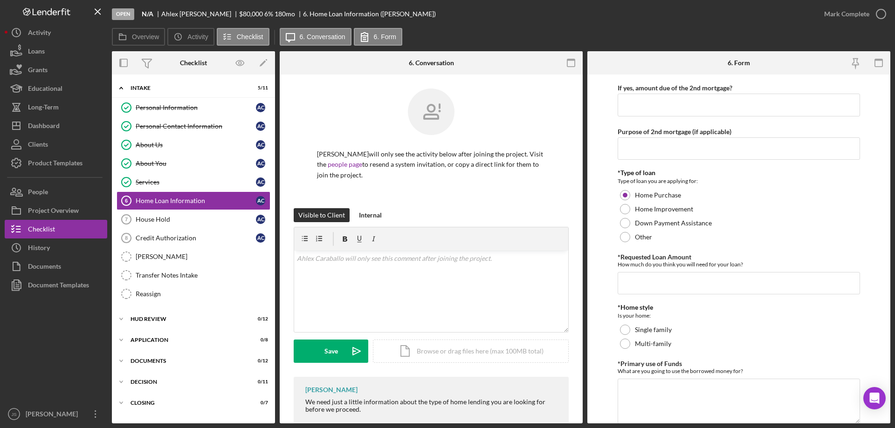
scroll to position [280, 0]
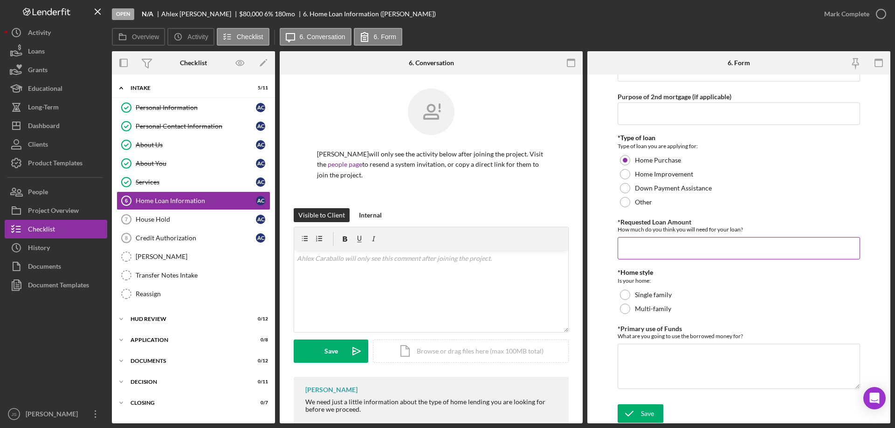
click at [644, 253] on input "*Requested Loan Amount" at bounding box center [738, 248] width 242 height 22
type input "$80,000"
click at [624, 295] on div at bounding box center [625, 295] width 10 height 10
click at [666, 364] on textarea "*Primary use of Funds" at bounding box center [738, 366] width 242 height 45
type textarea "home purchase"
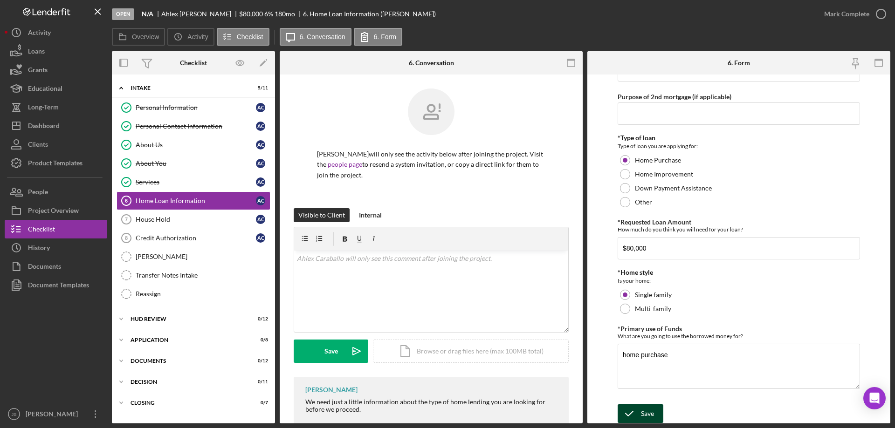
click at [636, 411] on icon "submit" at bounding box center [628, 413] width 23 height 23
click at [880, 11] on icon "button" at bounding box center [880, 13] width 23 height 23
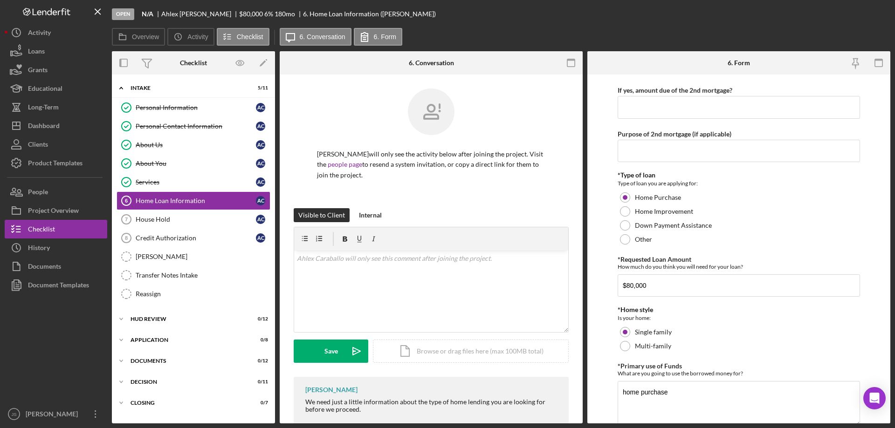
scroll to position [317, 0]
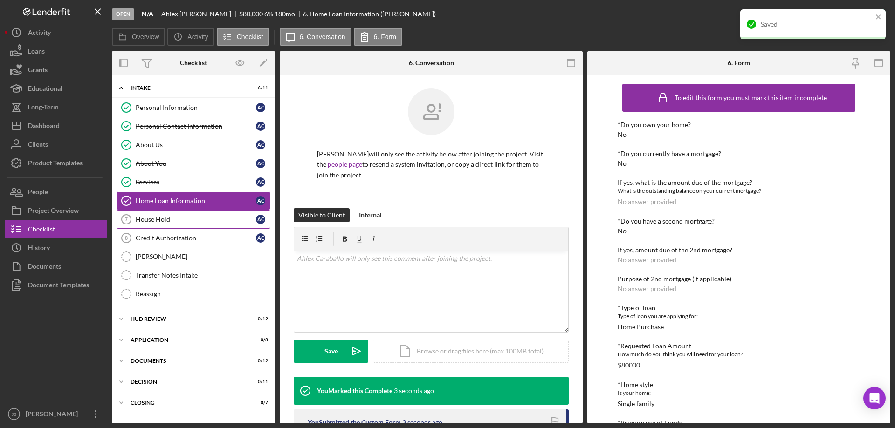
click at [186, 219] on div "House Hold" at bounding box center [196, 219] width 120 height 7
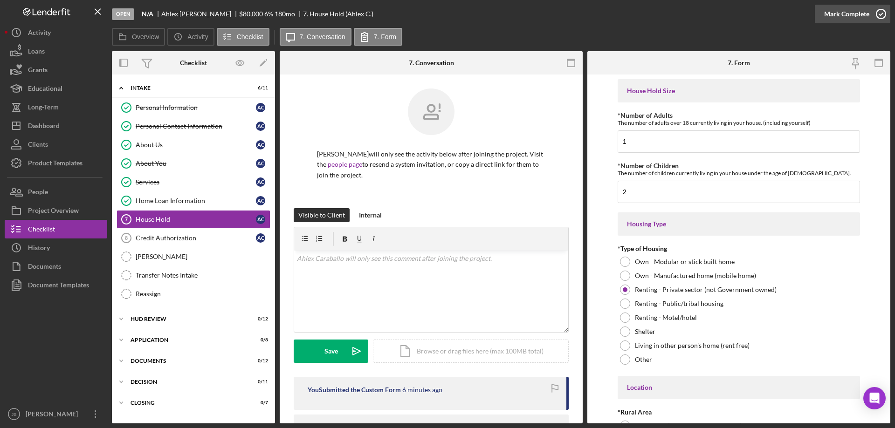
click at [882, 13] on icon "button" at bounding box center [880, 13] width 23 height 23
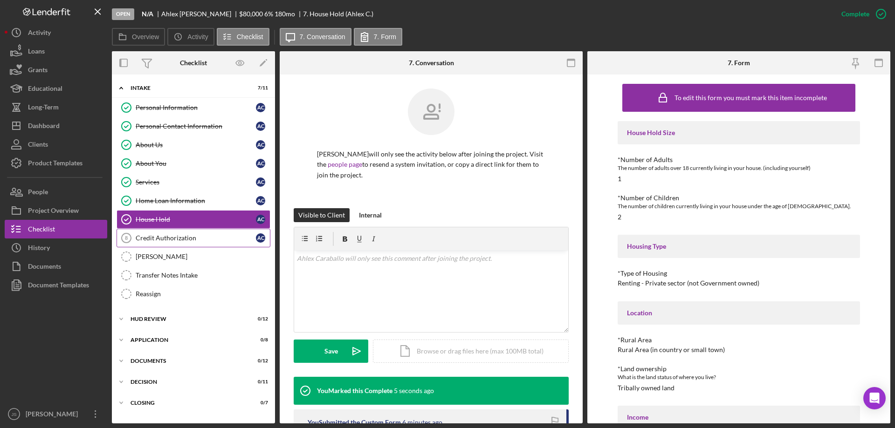
click at [199, 238] on div "Credit Authorization" at bounding box center [196, 237] width 120 height 7
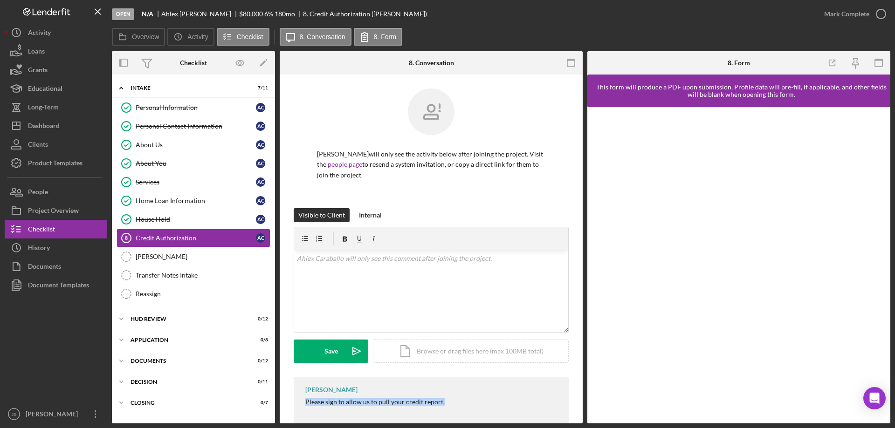
drag, startPoint x: 307, startPoint y: 403, endPoint x: 435, endPoint y: 404, distance: 128.2
click at [459, 408] on div "Janice StGermaine Please sign to allow us to pull your credit report." at bounding box center [431, 400] width 275 height 47
copy div "Please sign to allow us to pull your credit report."
click at [324, 274] on div "v Color teal Color pink Remove color Add row above Add row below Add column bef…" at bounding box center [431, 292] width 274 height 82
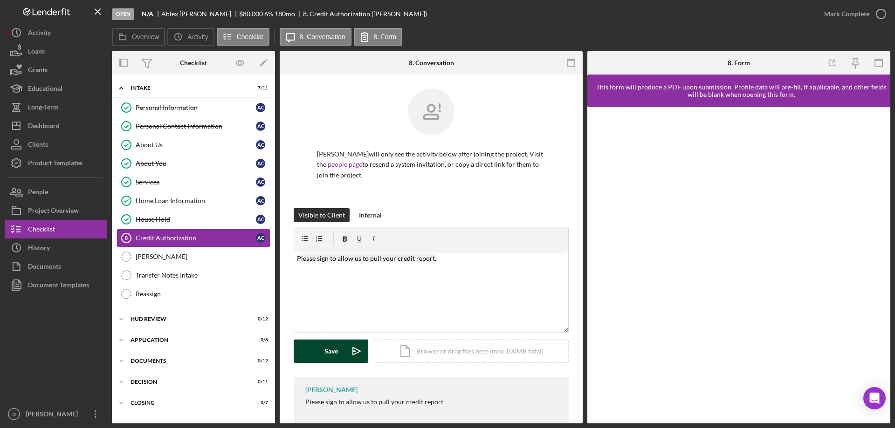
click at [322, 352] on button "Save Icon/icon-invite-send" at bounding box center [331, 351] width 75 height 23
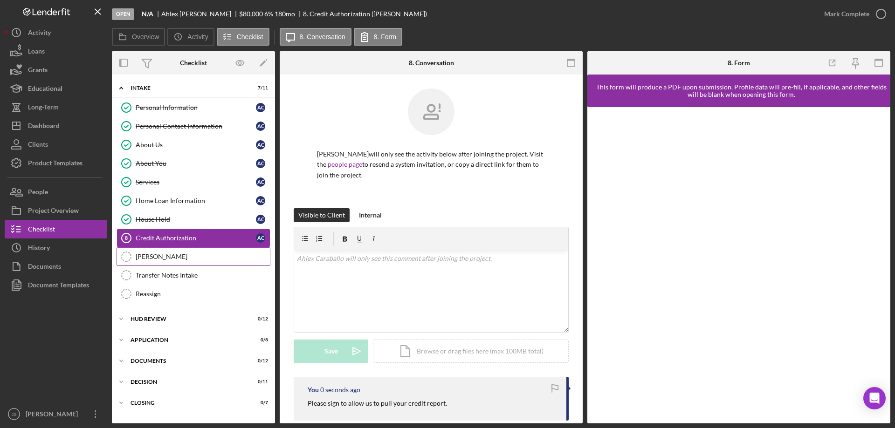
click at [162, 255] on div "[PERSON_NAME]" at bounding box center [203, 256] width 134 height 7
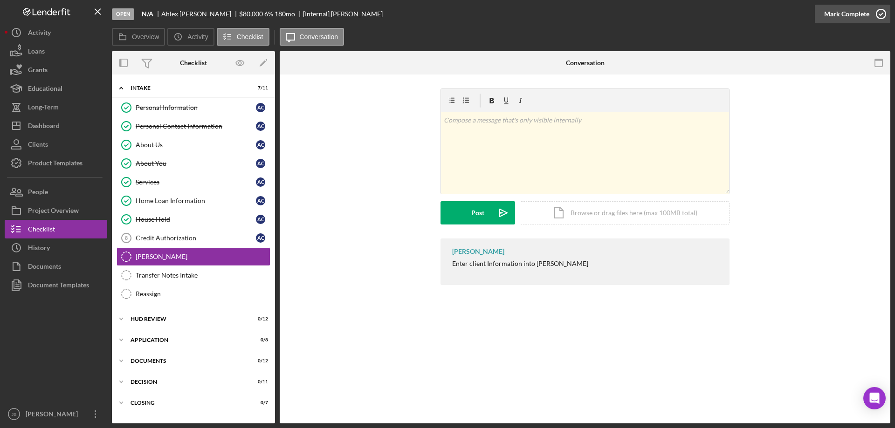
click at [882, 14] on icon "button" at bounding box center [880, 13] width 23 height 23
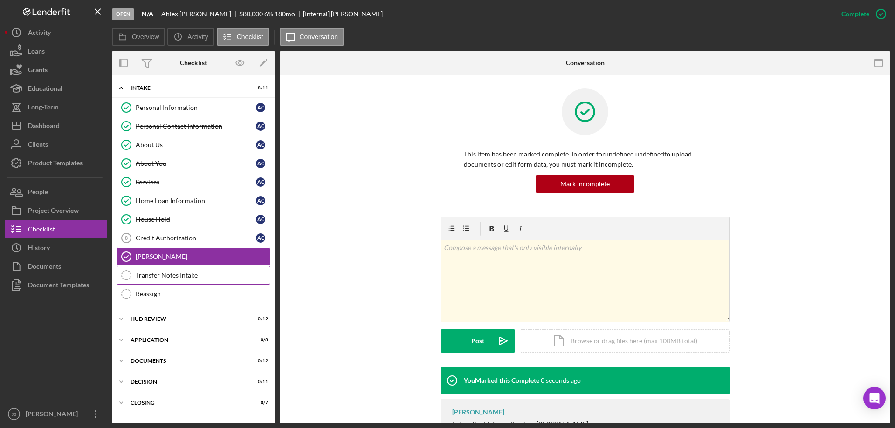
click at [162, 276] on div "Transfer Notes Intake" at bounding box center [203, 275] width 134 height 7
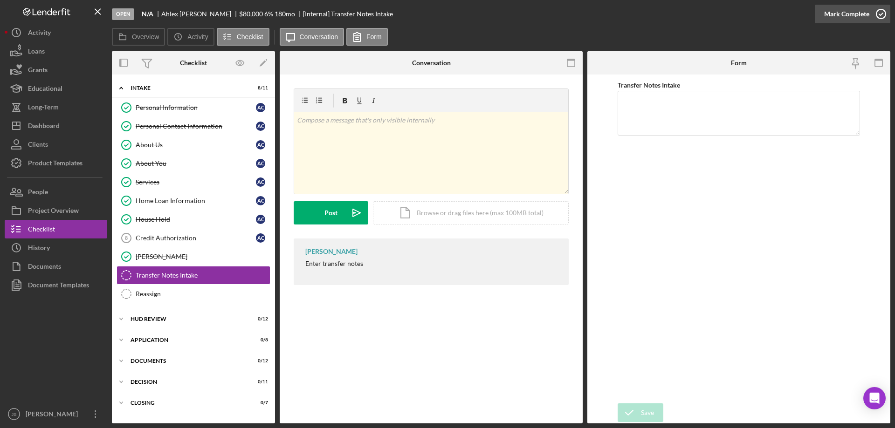
click at [881, 13] on icon "button" at bounding box center [880, 13] width 23 height 23
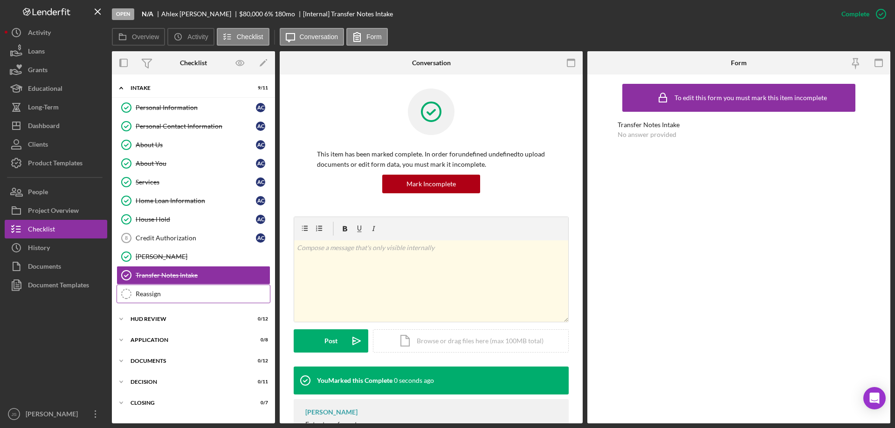
click at [169, 295] on div "Reassign" at bounding box center [203, 293] width 134 height 7
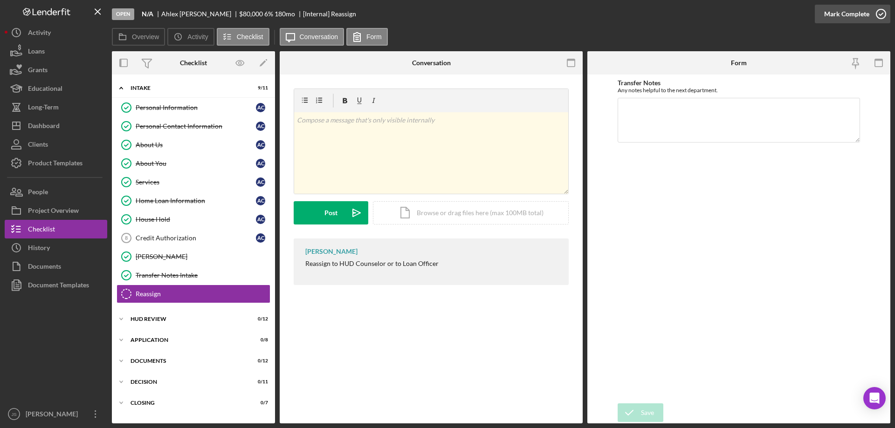
click at [882, 9] on icon "button" at bounding box center [880, 13] width 23 height 23
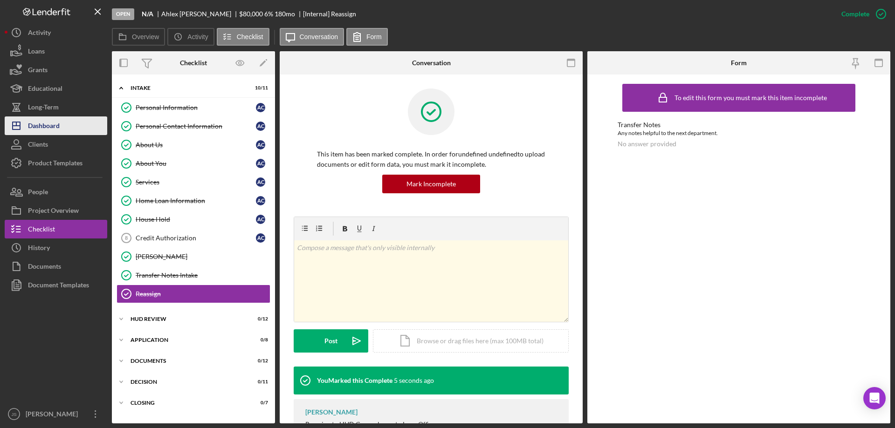
click at [60, 127] on div "Dashboard" at bounding box center [44, 127] width 32 height 21
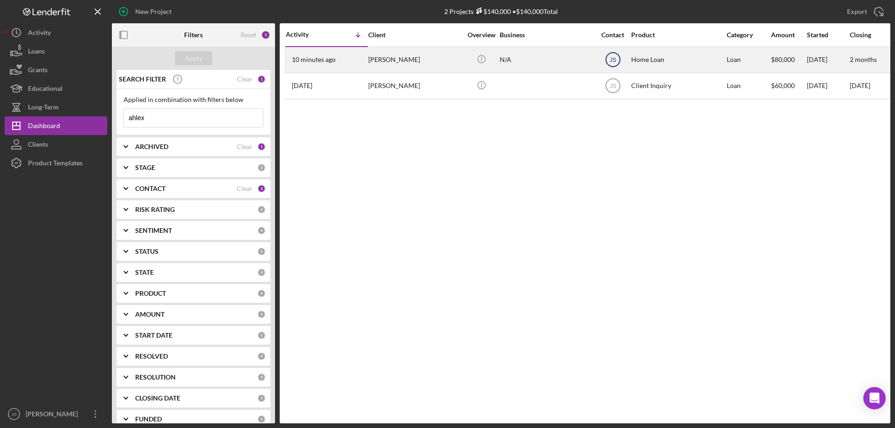
click at [612, 58] on text "JS" at bounding box center [612, 60] width 7 height 7
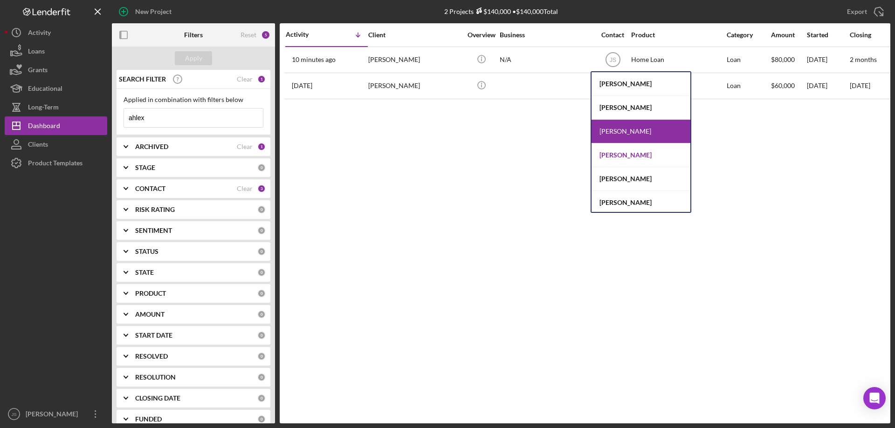
click at [618, 152] on div "[PERSON_NAME]" at bounding box center [640, 156] width 99 height 24
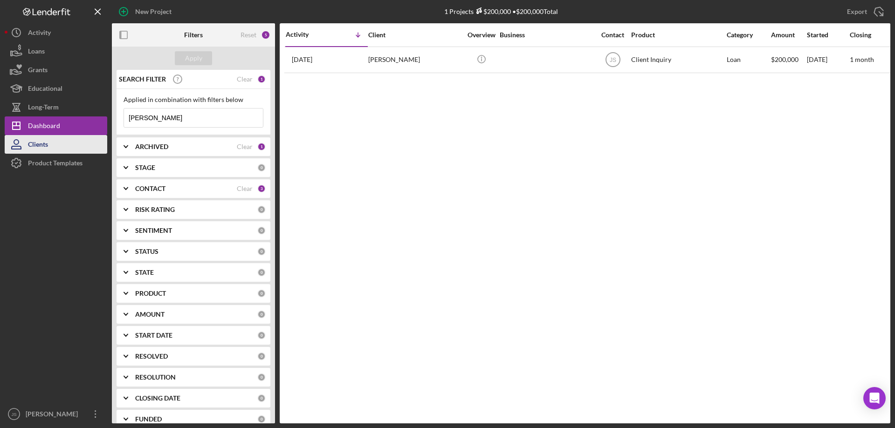
click at [52, 146] on button "Clients" at bounding box center [56, 144] width 103 height 19
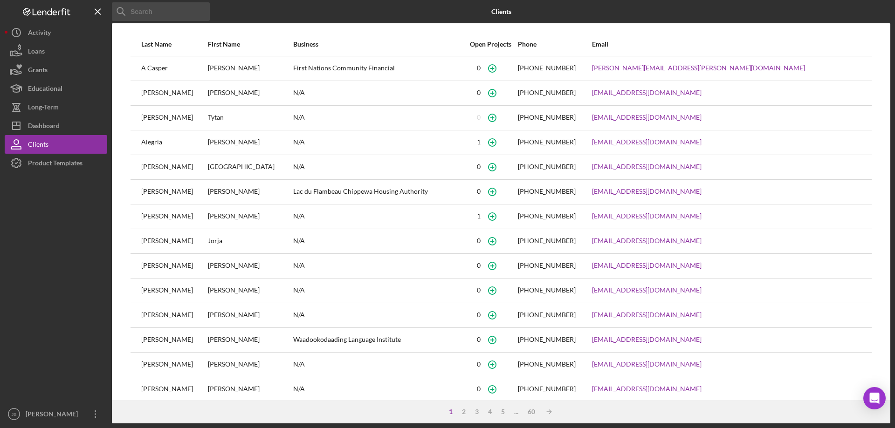
click at [187, 7] on input at bounding box center [161, 11] width 98 height 19
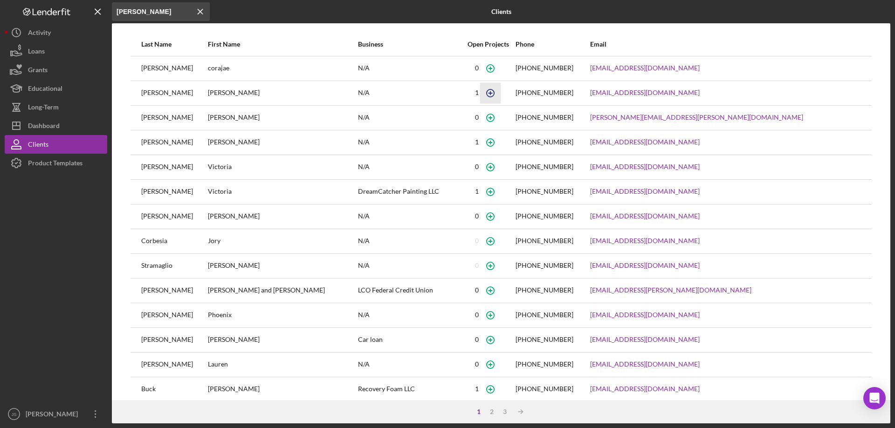
type input "[PERSON_NAME]"
click at [501, 94] on icon "button" at bounding box center [490, 92] width 21 height 21
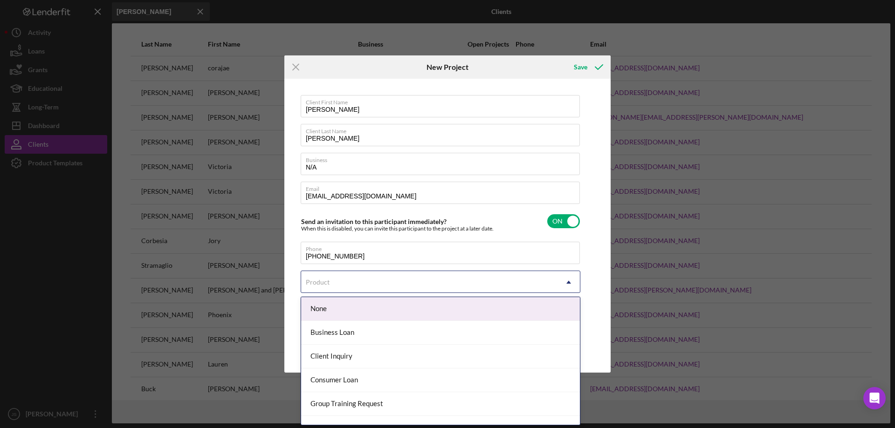
click at [351, 279] on div "Product" at bounding box center [429, 282] width 256 height 21
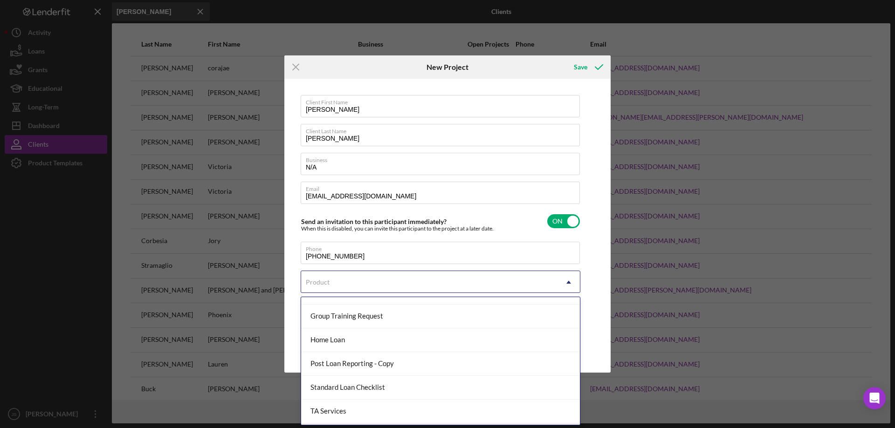
scroll to position [87, 0]
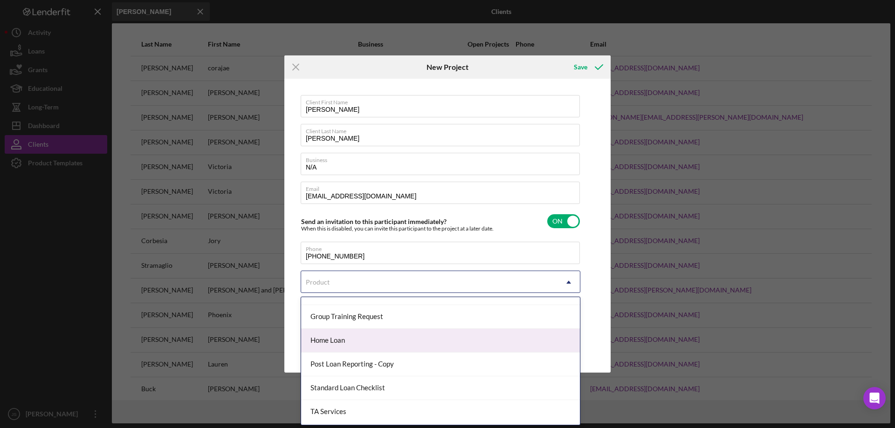
click at [417, 337] on div "Home Loan" at bounding box center [440, 341] width 279 height 24
checkbox input "true"
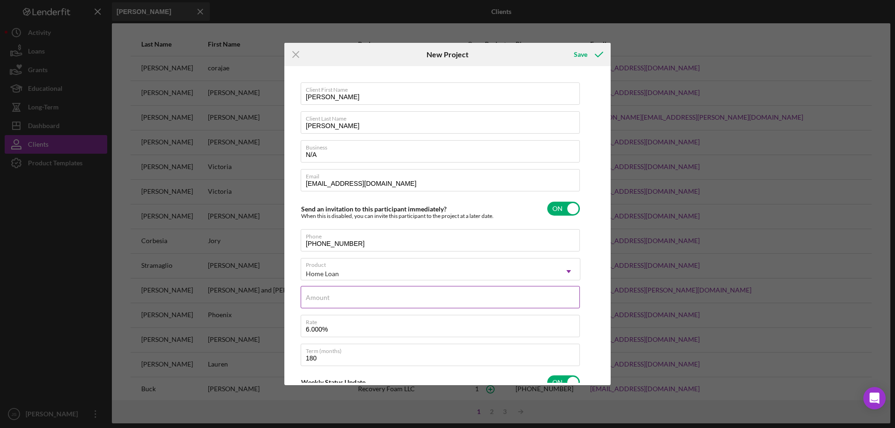
click at [391, 299] on input "Amount" at bounding box center [440, 297] width 279 height 22
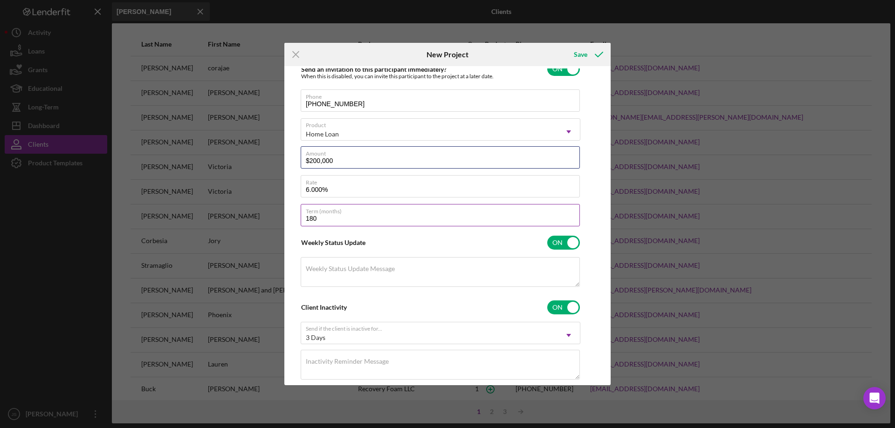
scroll to position [161, 0]
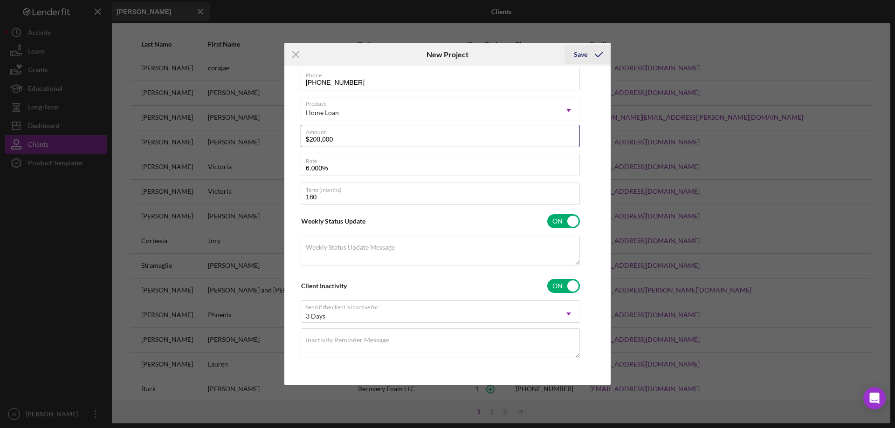
type input "$200,000"
click at [579, 55] on div "Save" at bounding box center [581, 54] width 14 height 19
checkbox input "false"
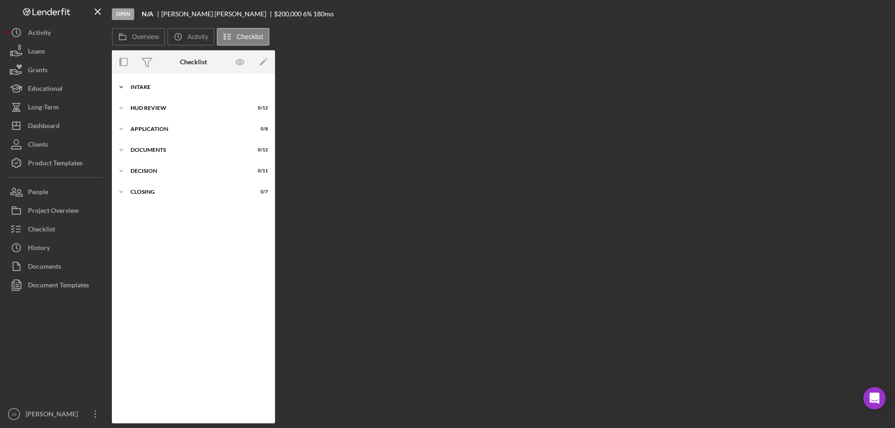
click at [123, 87] on icon "Icon/Expander" at bounding box center [121, 87] width 19 height 19
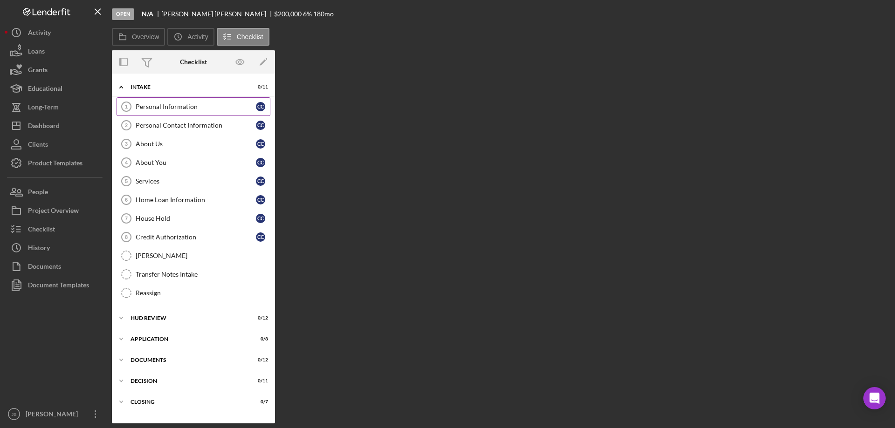
click at [149, 106] on div "Personal Information" at bounding box center [196, 106] width 120 height 7
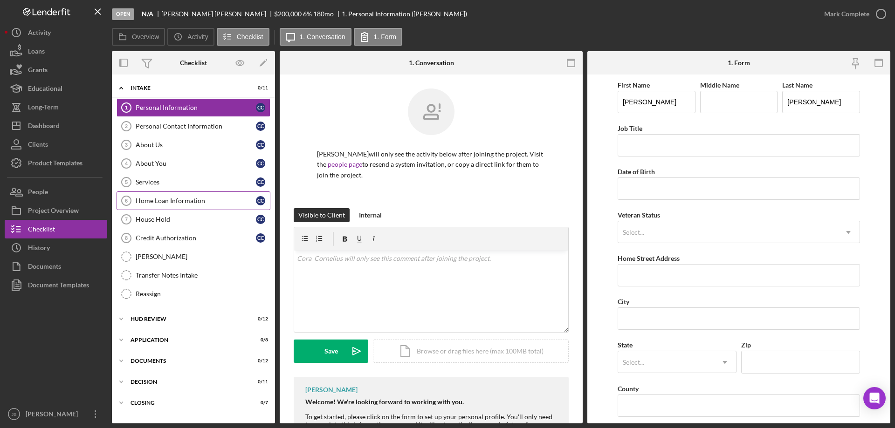
click at [215, 202] on div "Home Loan Information" at bounding box center [196, 200] width 120 height 7
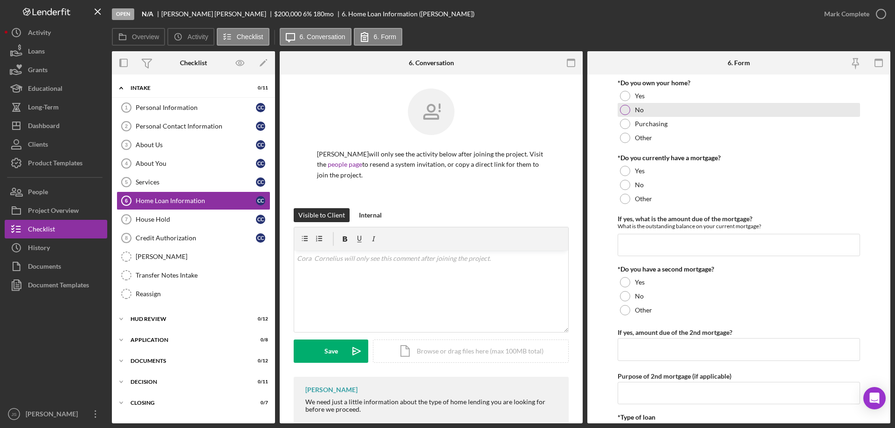
click at [625, 108] on div at bounding box center [625, 110] width 10 height 10
drag, startPoint x: 624, startPoint y: 184, endPoint x: 696, endPoint y: 218, distance: 79.8
click at [624, 184] on div at bounding box center [625, 185] width 10 height 10
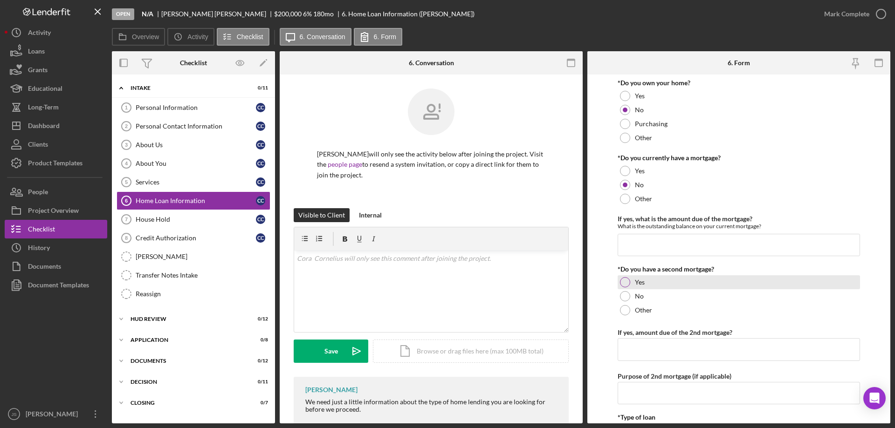
scroll to position [47, 0]
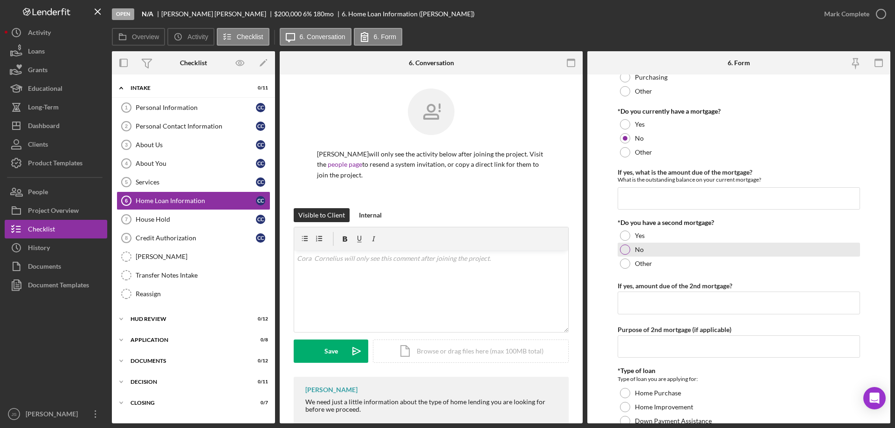
click at [625, 248] on div at bounding box center [625, 250] width 10 height 10
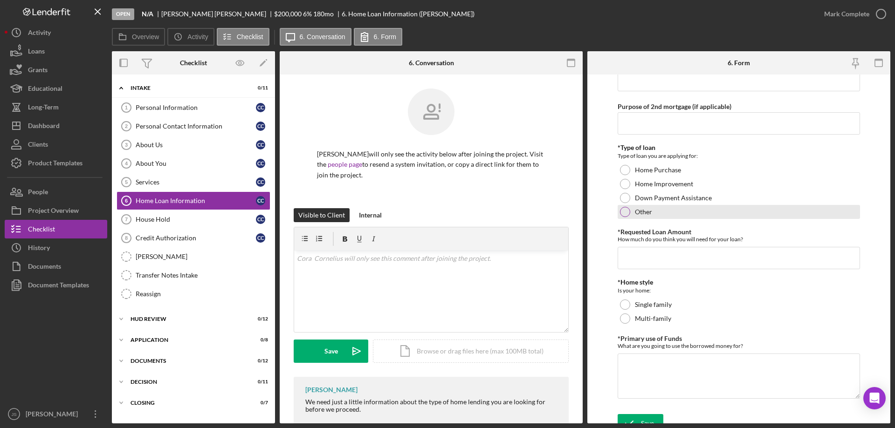
scroll to position [280, 0]
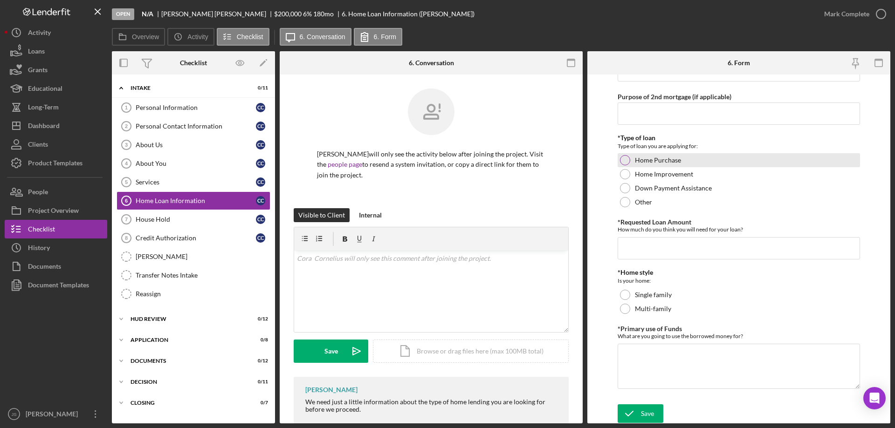
click at [626, 158] on div at bounding box center [625, 160] width 10 height 10
click at [641, 249] on input "*Requested Loan Amount" at bounding box center [738, 248] width 242 height 22
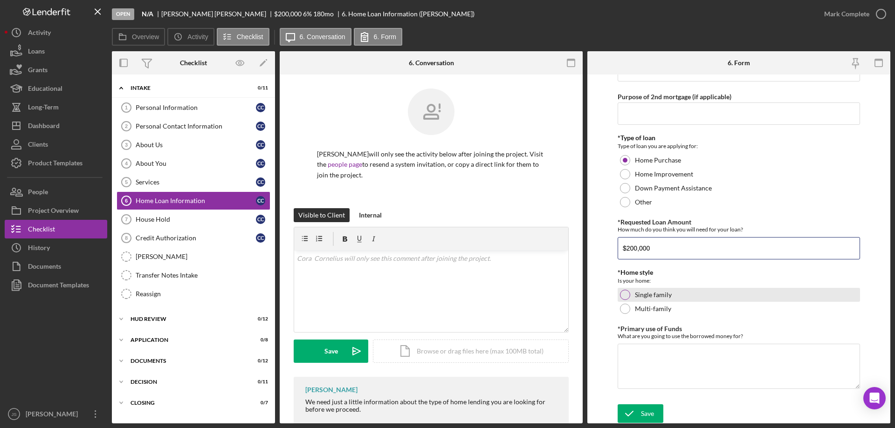
type input "$200,000"
click at [624, 297] on div at bounding box center [625, 295] width 10 height 10
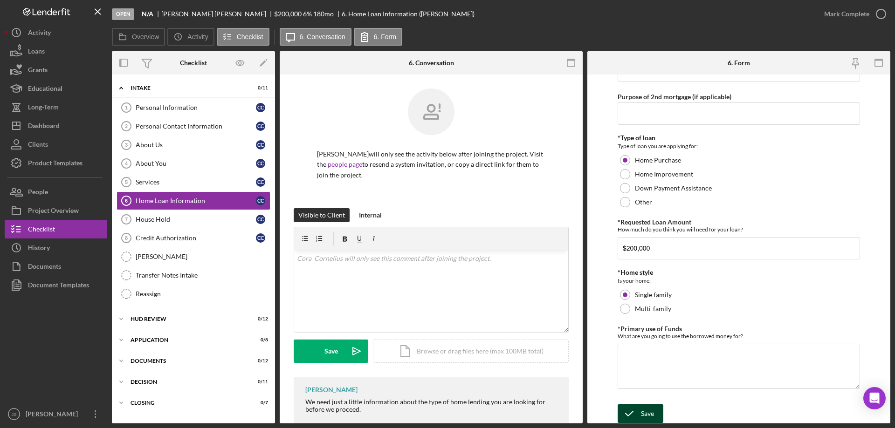
click at [641, 416] on div "Save" at bounding box center [647, 414] width 13 height 19
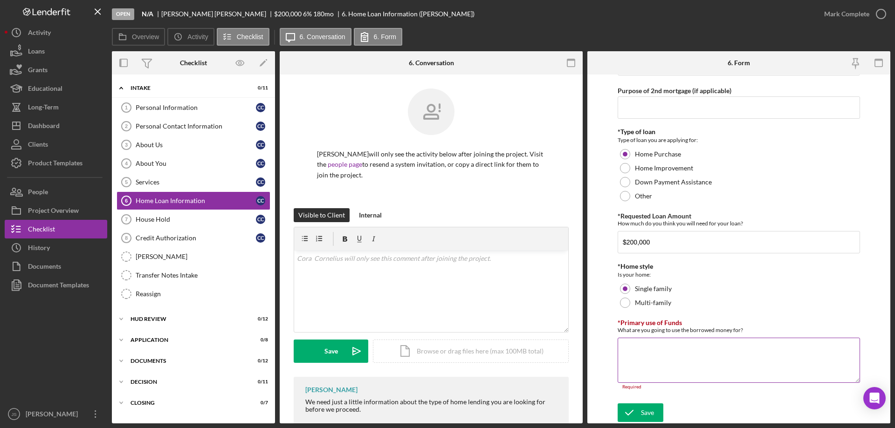
click at [656, 360] on textarea "*Primary use of Funds" at bounding box center [738, 360] width 242 height 45
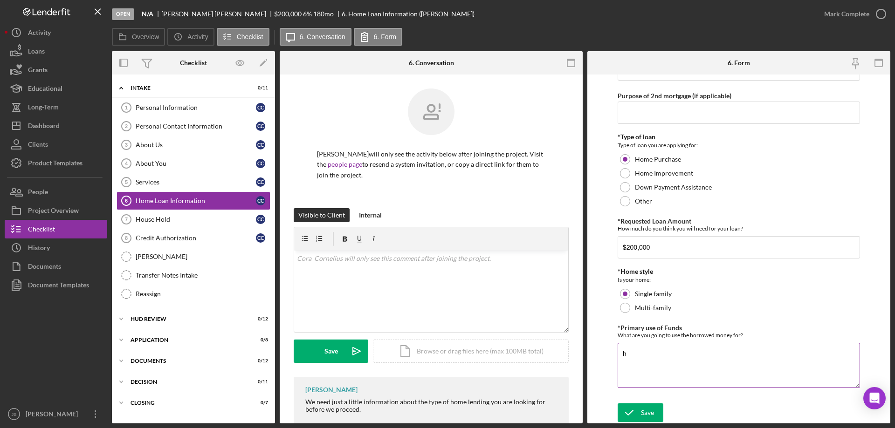
scroll to position [281, 0]
type textarea "home purchase"
click at [651, 409] on div "Save" at bounding box center [647, 413] width 13 height 19
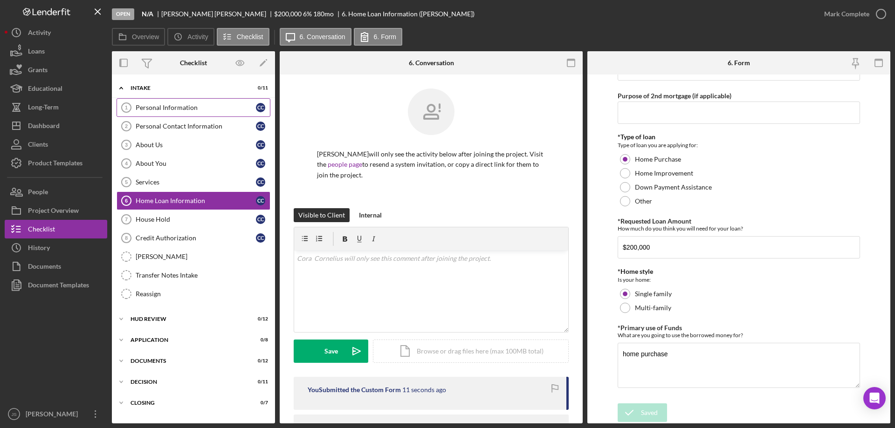
click at [177, 106] on div "Personal Information" at bounding box center [196, 107] width 120 height 7
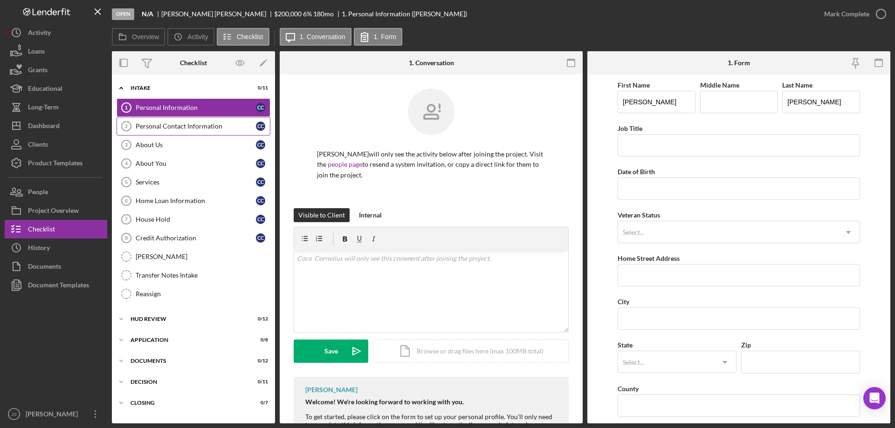
click at [176, 126] on div "Personal Contact Information" at bounding box center [196, 126] width 120 height 7
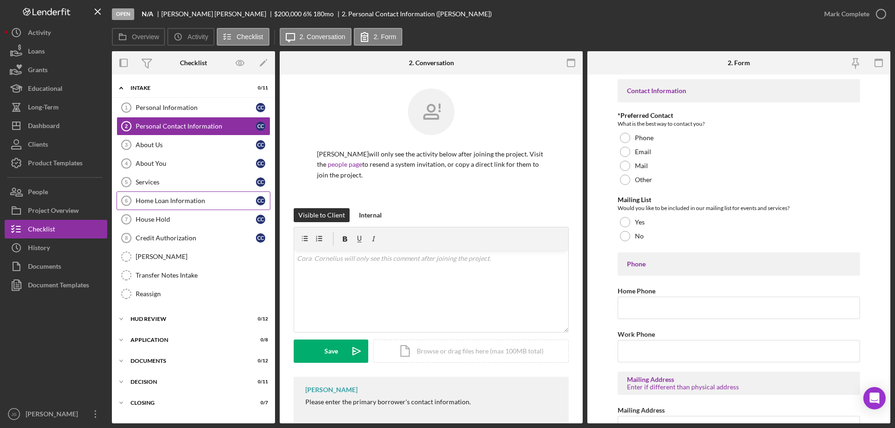
click at [182, 200] on div "Home Loan Information" at bounding box center [196, 200] width 120 height 7
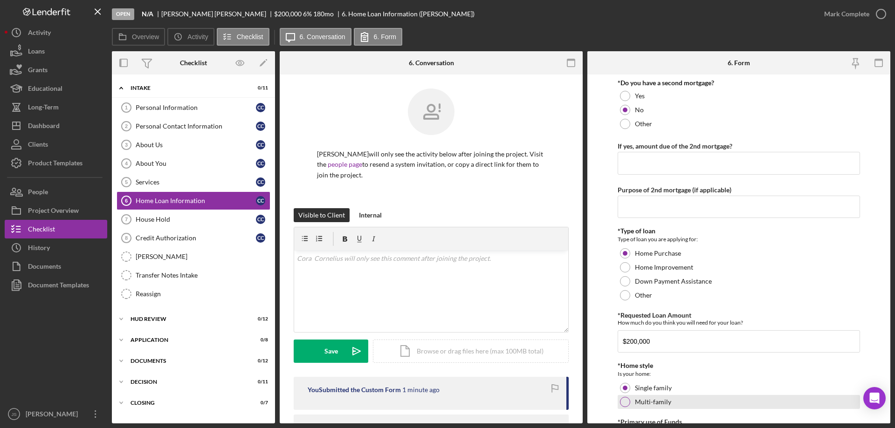
scroll to position [281, 0]
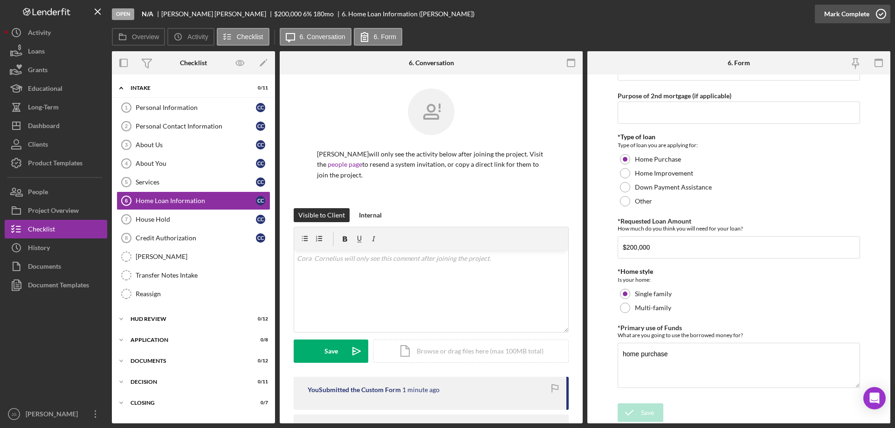
click at [883, 12] on icon "button" at bounding box center [880, 13] width 23 height 23
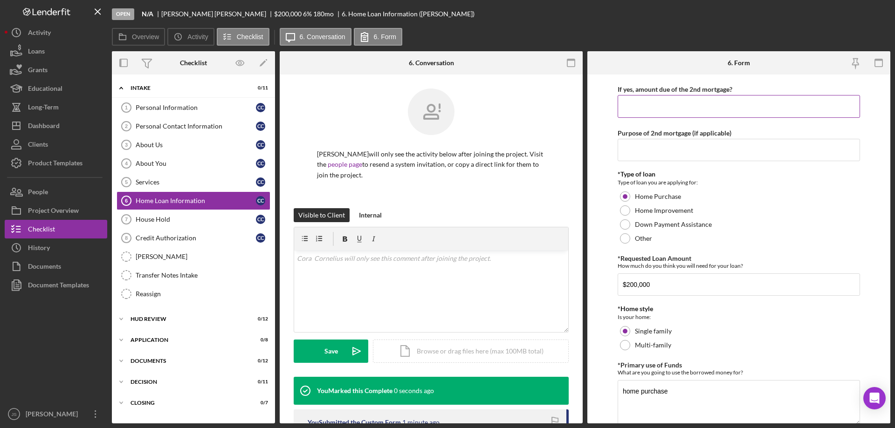
scroll to position [318, 0]
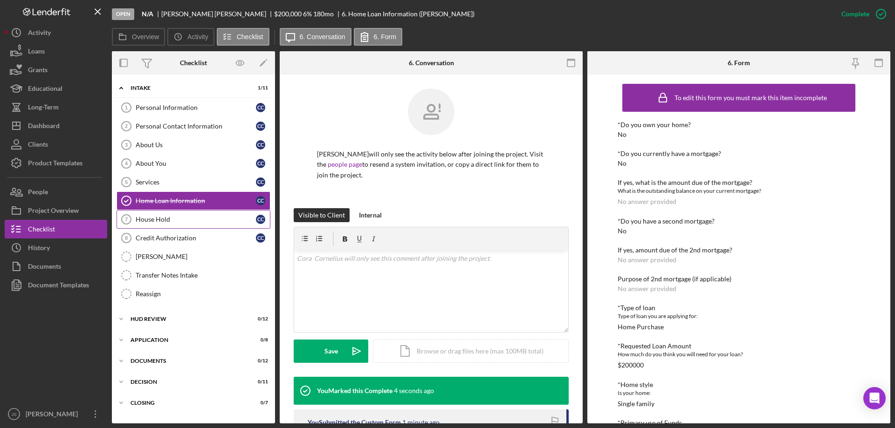
click at [187, 220] on div "House Hold" at bounding box center [196, 219] width 120 height 7
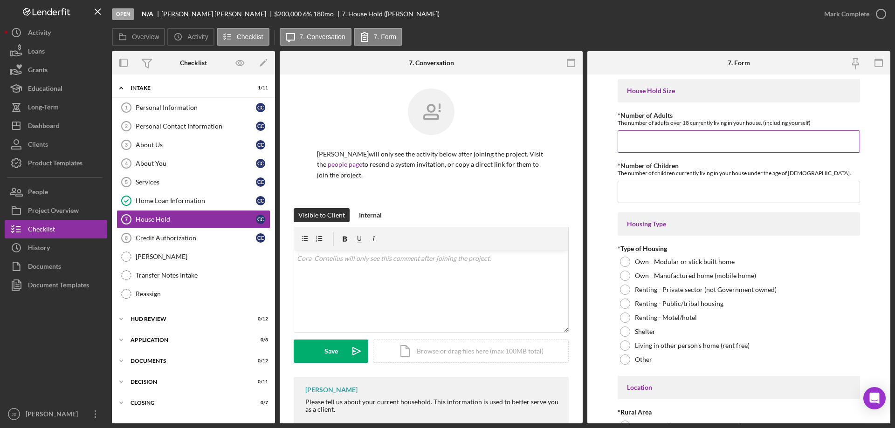
click at [635, 145] on input "*Number of Adults" at bounding box center [738, 141] width 242 height 22
type input "1"
click at [645, 195] on input "*Number of Children" at bounding box center [738, 192] width 242 height 22
type input "0"
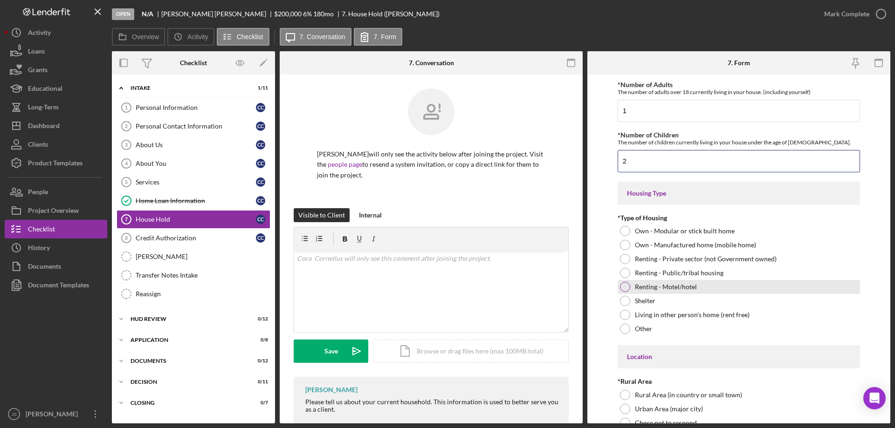
scroll to position [47, 0]
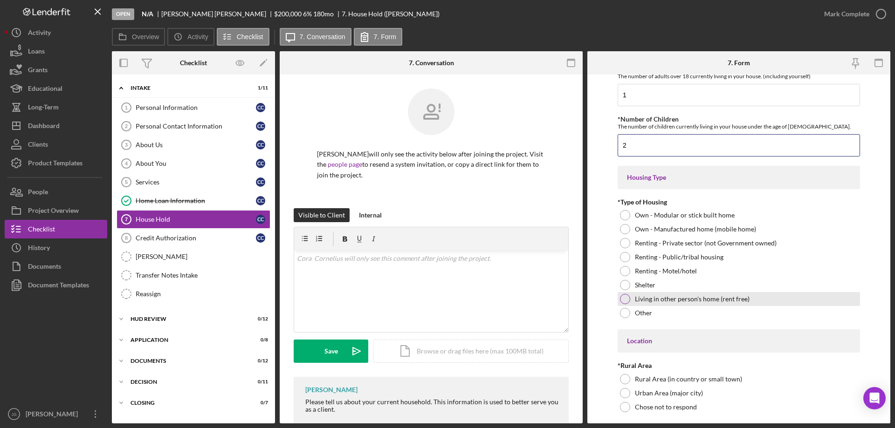
type input "2"
click at [626, 298] on div at bounding box center [625, 299] width 10 height 10
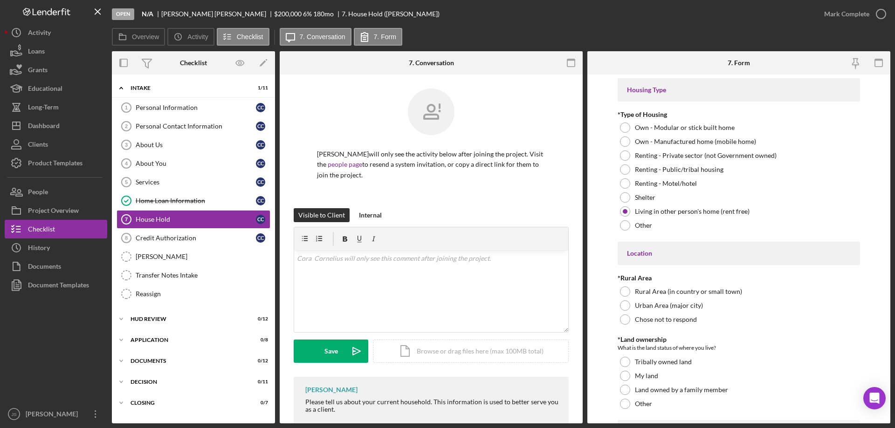
scroll to position [140, 0]
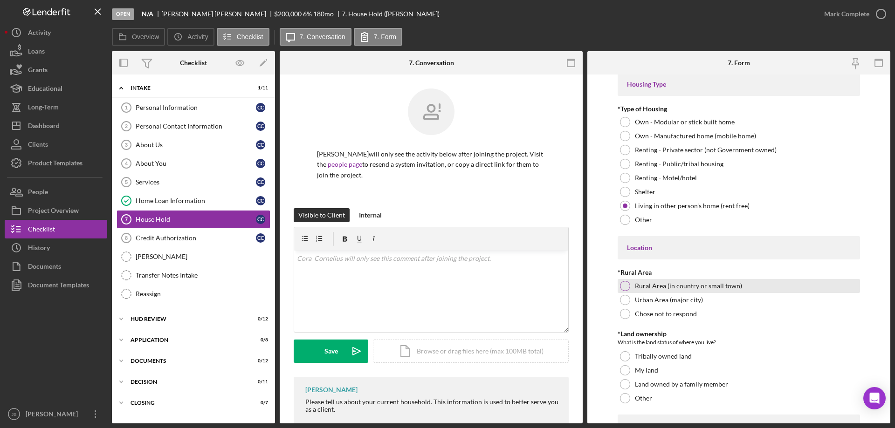
click at [621, 284] on div at bounding box center [625, 286] width 10 height 10
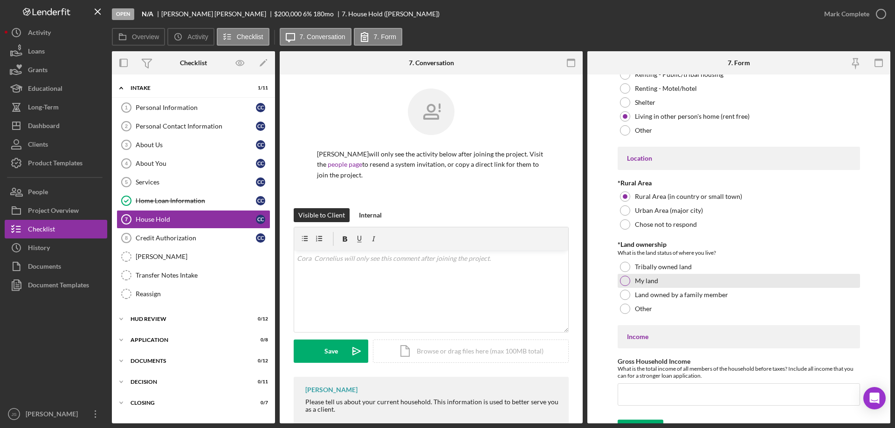
scroll to position [233, 0]
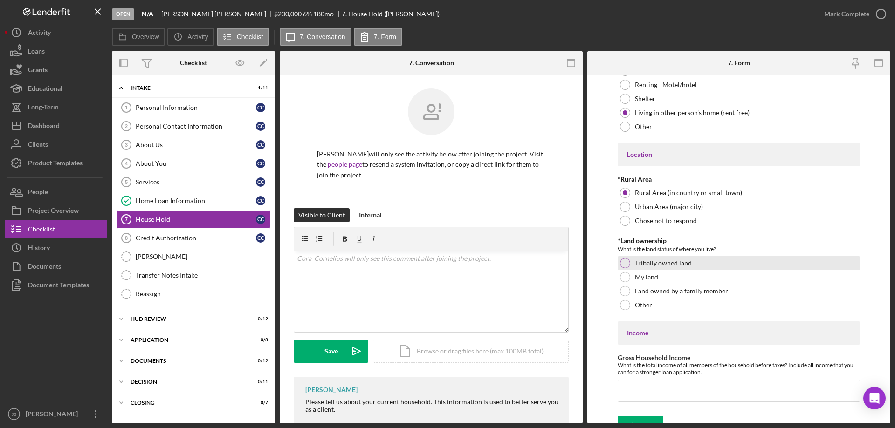
click at [625, 262] on div at bounding box center [625, 263] width 10 height 10
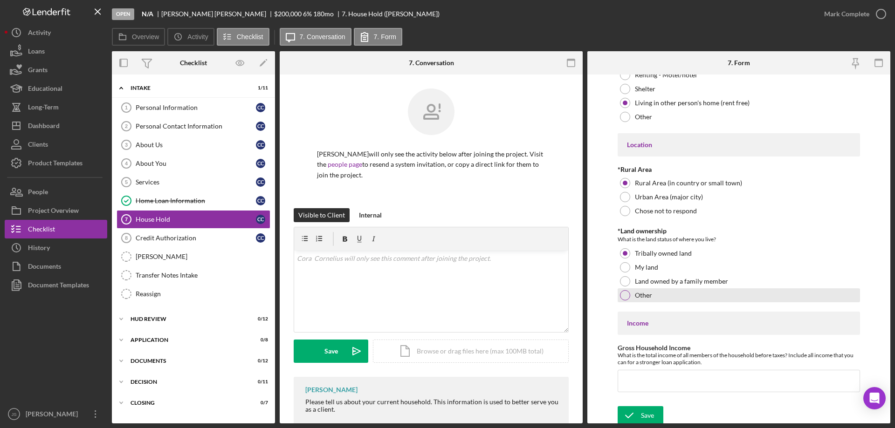
scroll to position [246, 0]
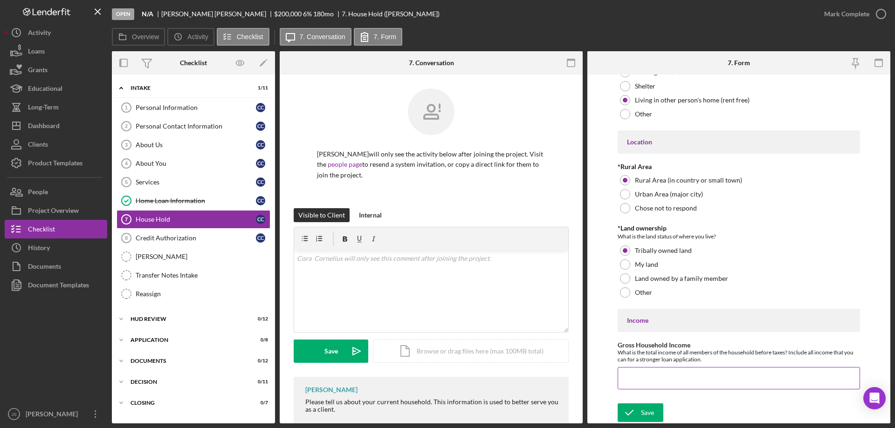
click at [631, 377] on input "Gross Household Income" at bounding box center [738, 378] width 242 height 22
type input "$75,000"
drag, startPoint x: 644, startPoint y: 407, endPoint x: 710, endPoint y: 403, distance: 66.3
click at [645, 407] on div "Save" at bounding box center [647, 413] width 13 height 19
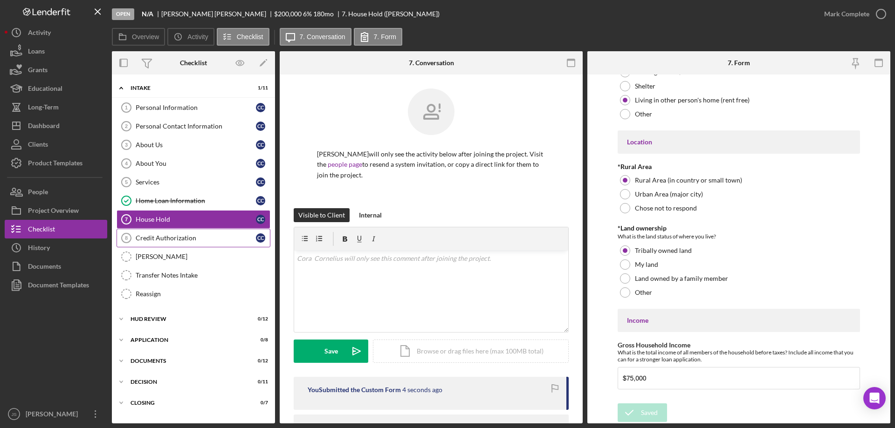
click at [186, 237] on div "Credit Authorization" at bounding box center [196, 237] width 120 height 7
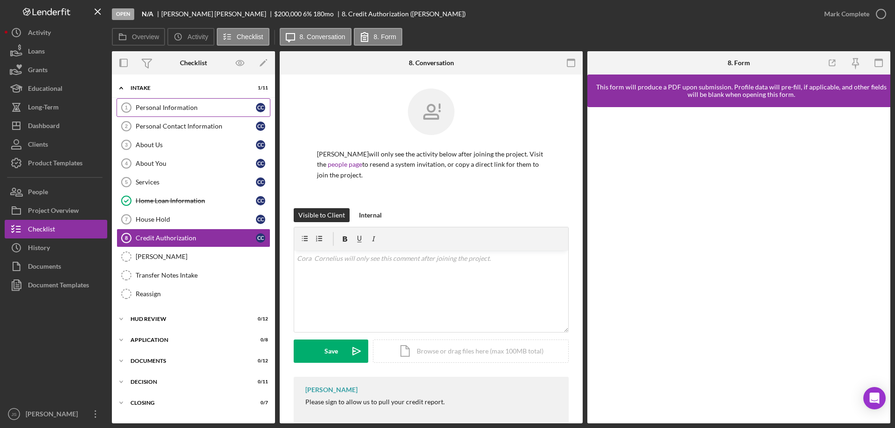
click at [179, 107] on div "Personal Information" at bounding box center [196, 107] width 120 height 7
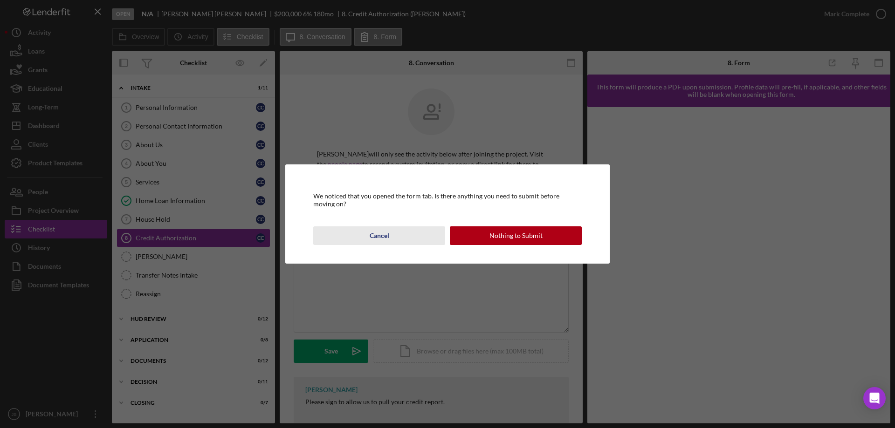
click at [394, 233] on button "Cancel" at bounding box center [379, 235] width 132 height 19
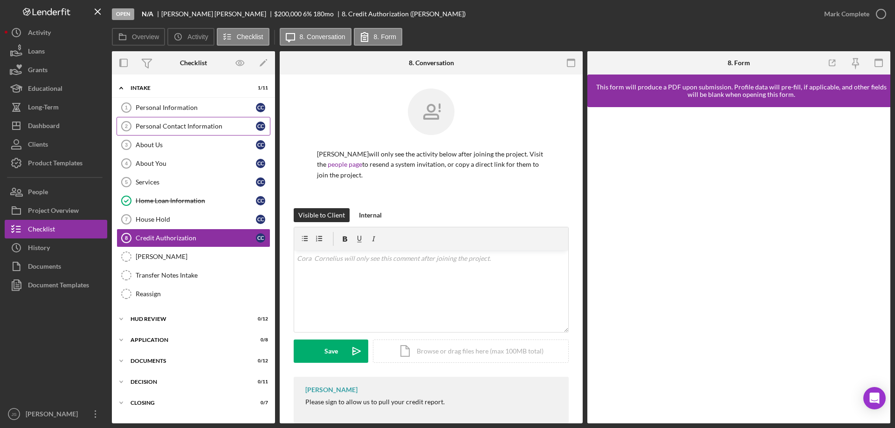
click at [206, 124] on div "Personal Contact Information" at bounding box center [196, 126] width 120 height 7
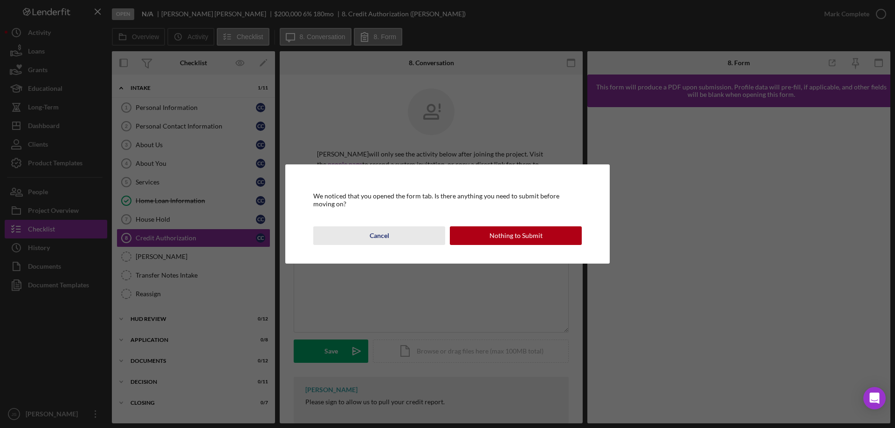
click at [398, 241] on button "Cancel" at bounding box center [379, 235] width 132 height 19
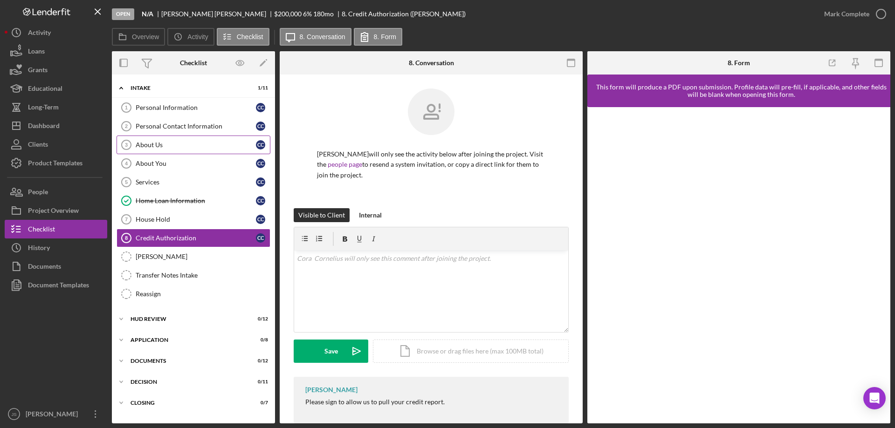
click at [176, 144] on div "About Us" at bounding box center [196, 144] width 120 height 7
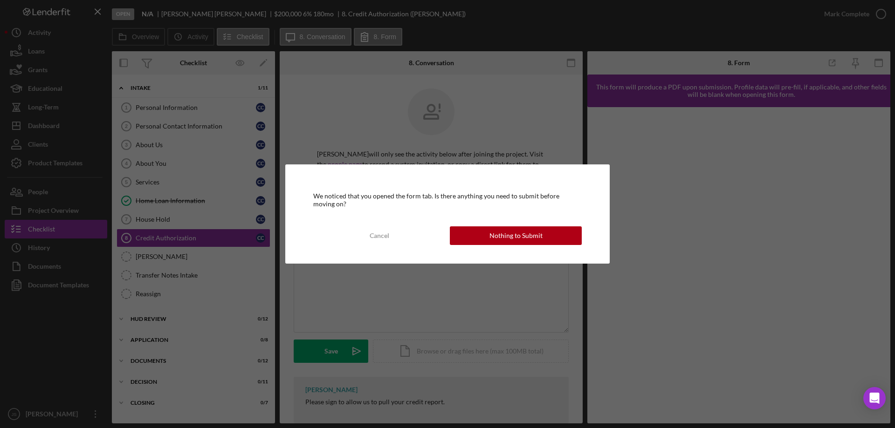
click at [185, 125] on div "We noticed that you opened the form tab. Is there anything you need to submit b…" at bounding box center [447, 214] width 895 height 428
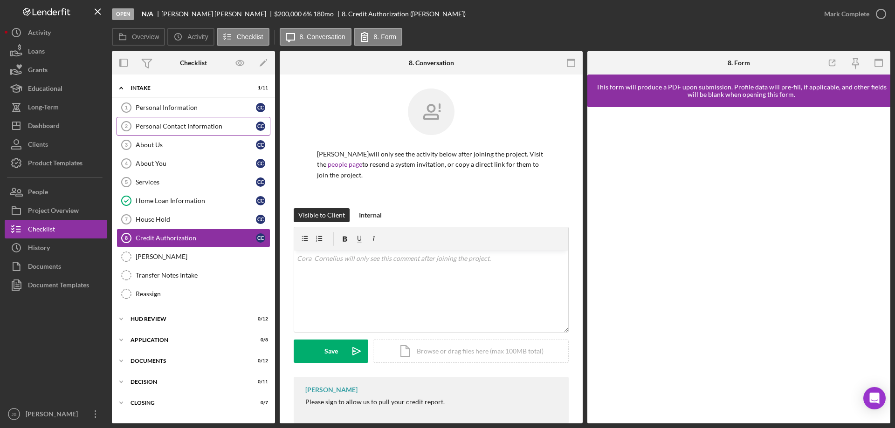
click at [209, 127] on div "Personal Contact Information" at bounding box center [196, 126] width 120 height 7
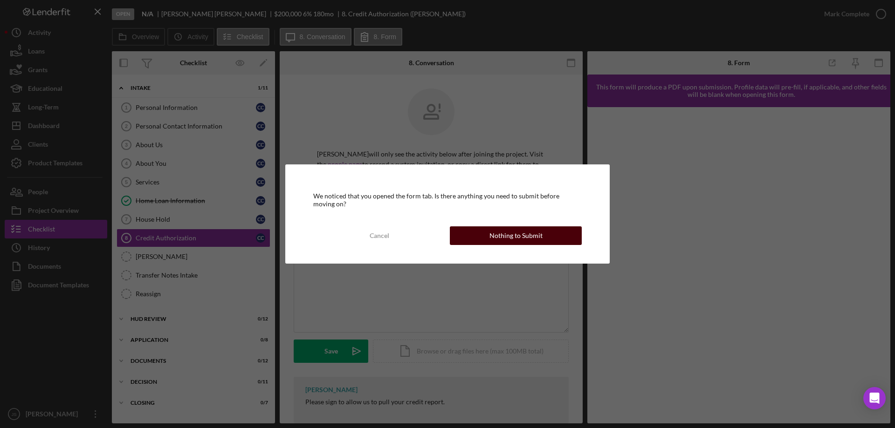
click at [500, 236] on div "Nothing to Submit" at bounding box center [515, 235] width 53 height 19
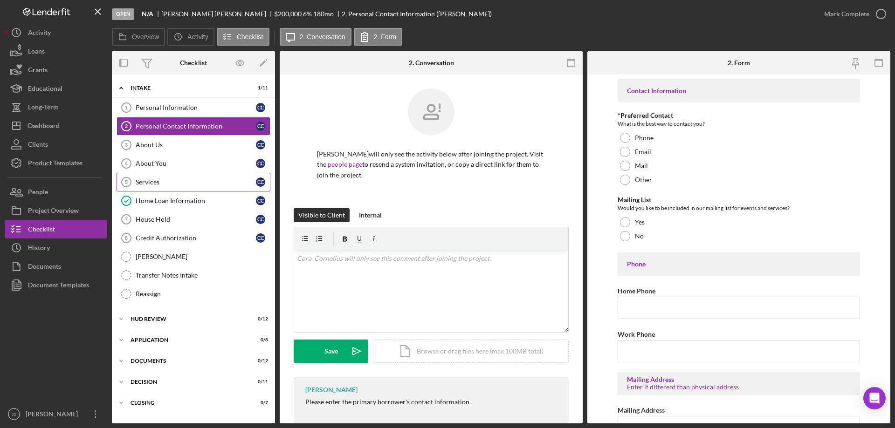
click at [180, 183] on div "Services" at bounding box center [196, 181] width 120 height 7
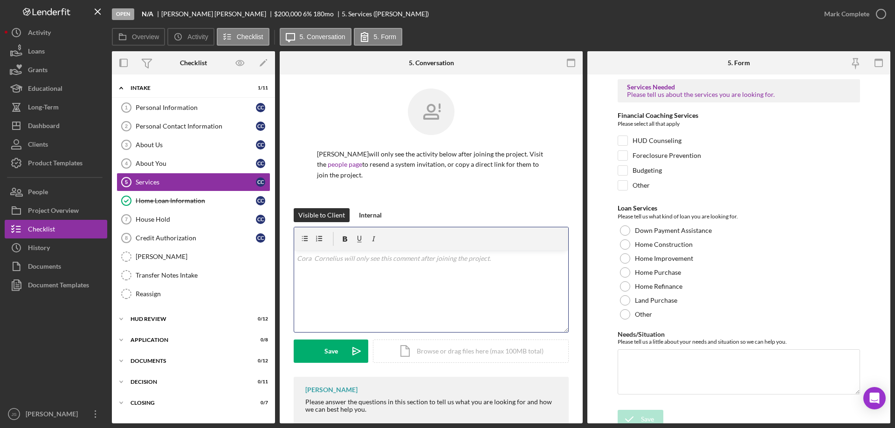
click at [325, 287] on div "v Color teal Color pink Remove color Add row above Add row below Add column bef…" at bounding box center [431, 292] width 274 height 82
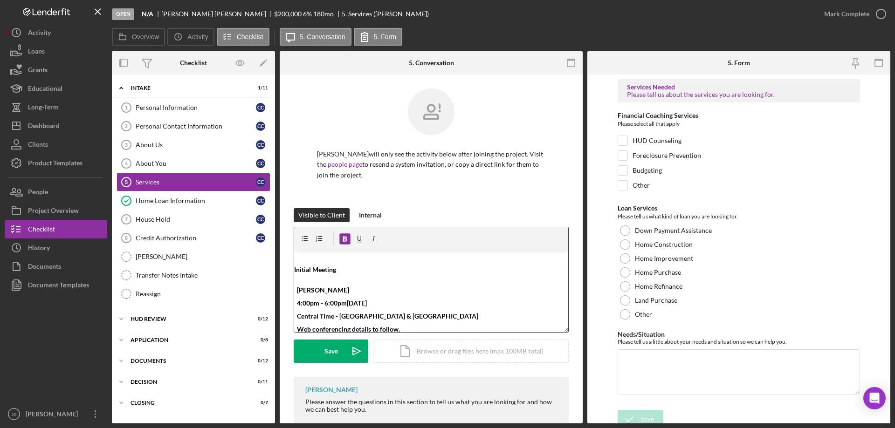
scroll to position [3, 0]
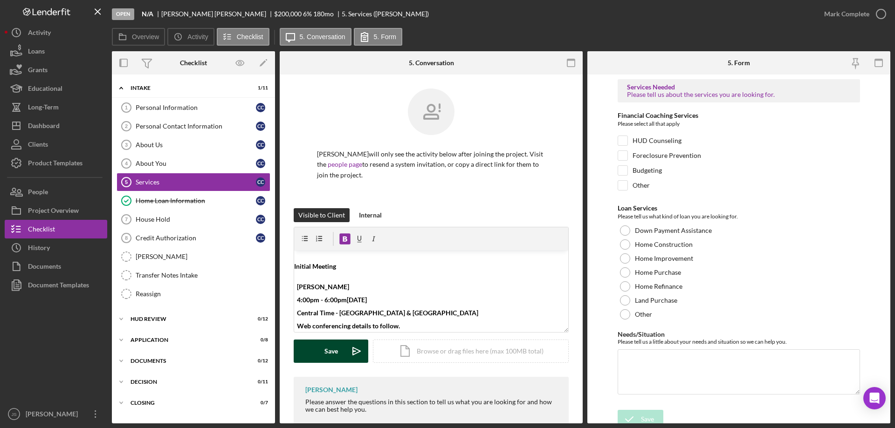
click at [323, 351] on button "Save Icon/icon-invite-send" at bounding box center [331, 351] width 75 height 23
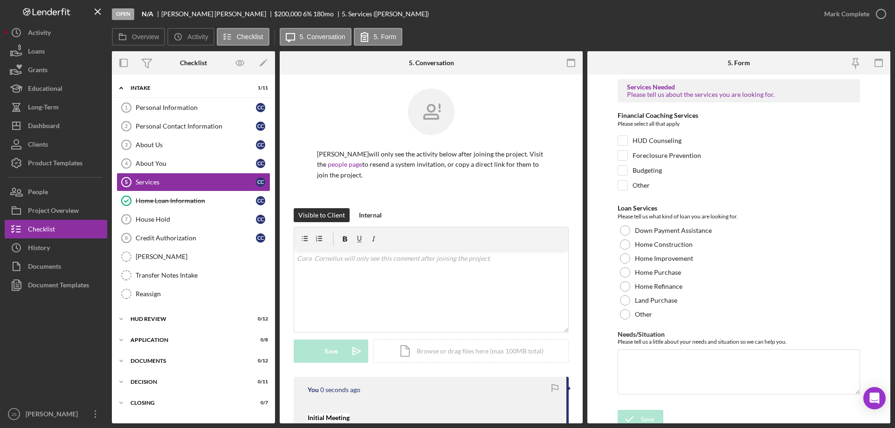
scroll to position [0, 0]
click at [624, 140] on input "HUD Counseling" at bounding box center [622, 140] width 9 height 9
checkbox input "true"
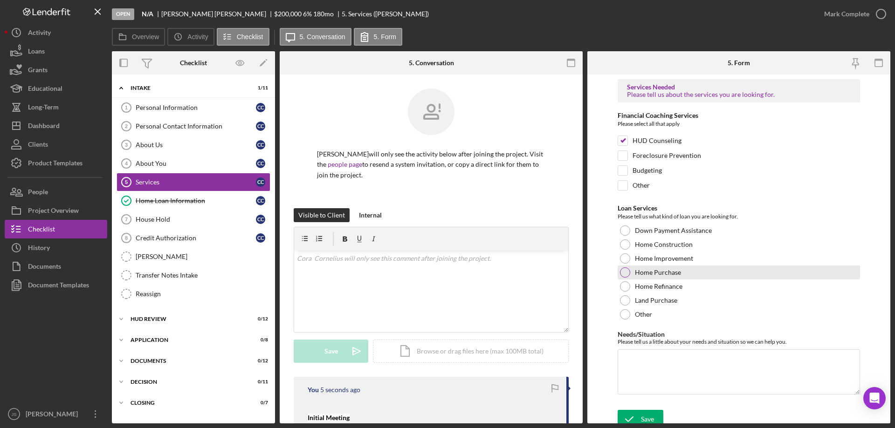
click at [624, 271] on div at bounding box center [625, 273] width 10 height 10
click at [675, 379] on textarea "Needs/Situation" at bounding box center [738, 372] width 242 height 45
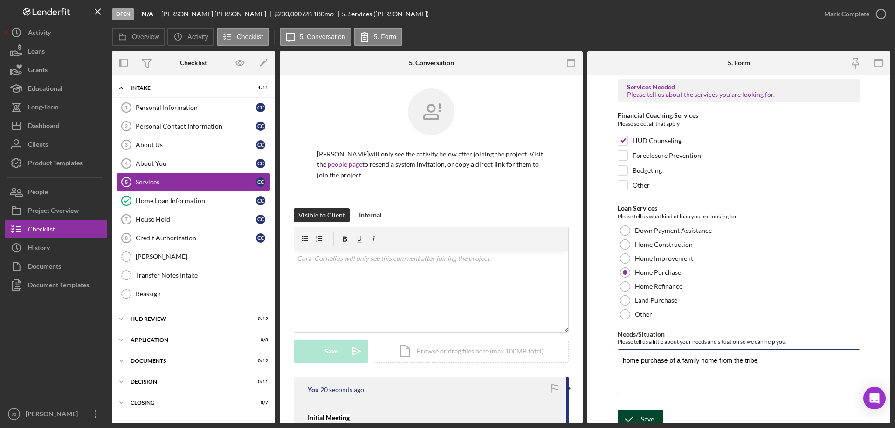
type textarea "home purchase of a family home from the tribe"
click at [642, 413] on div "Save" at bounding box center [647, 419] width 13 height 19
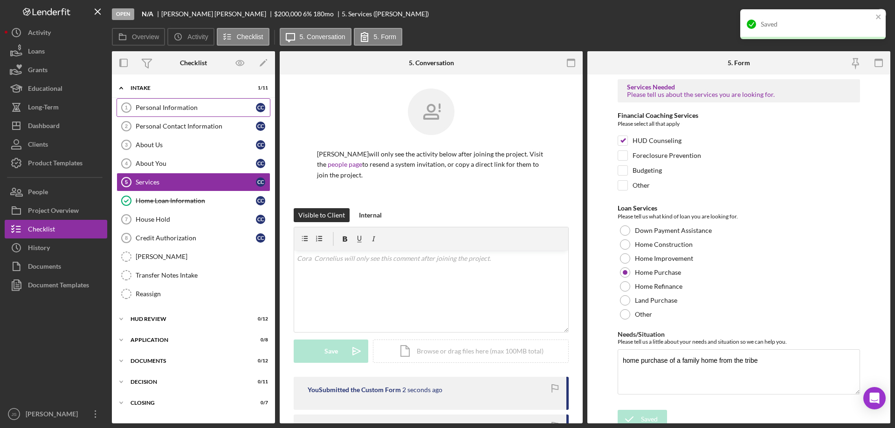
click at [199, 110] on div "Personal Information" at bounding box center [196, 107] width 120 height 7
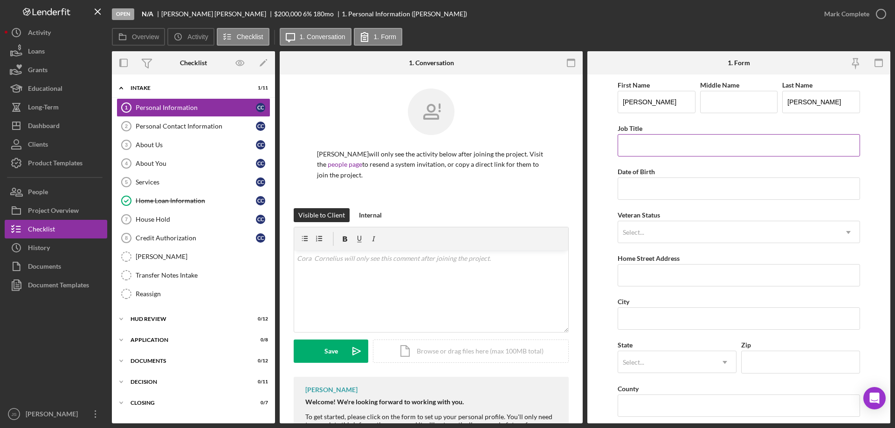
click at [650, 147] on input "Job Title" at bounding box center [738, 145] width 242 height 22
type input "Para Educator"
click at [648, 189] on input "Date of Birth" at bounding box center [738, 189] width 242 height 22
type input "[DATE]"
click at [646, 230] on div "Select..." at bounding box center [727, 232] width 219 height 21
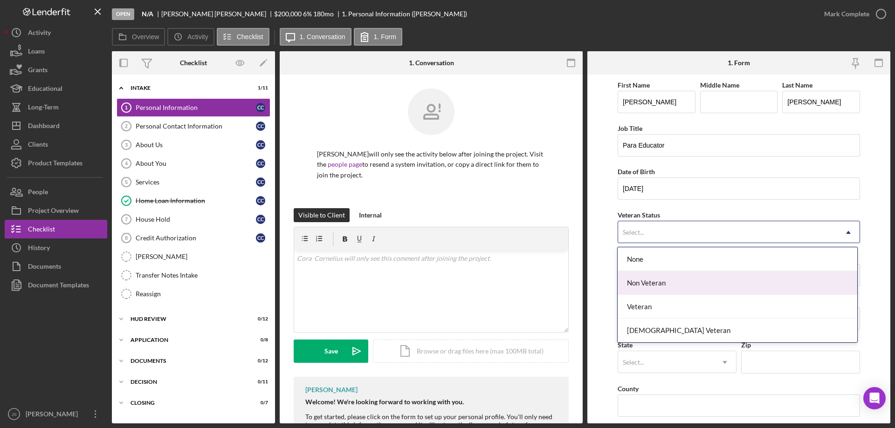
click at [658, 281] on div "Non Veteran" at bounding box center [736, 283] width 239 height 24
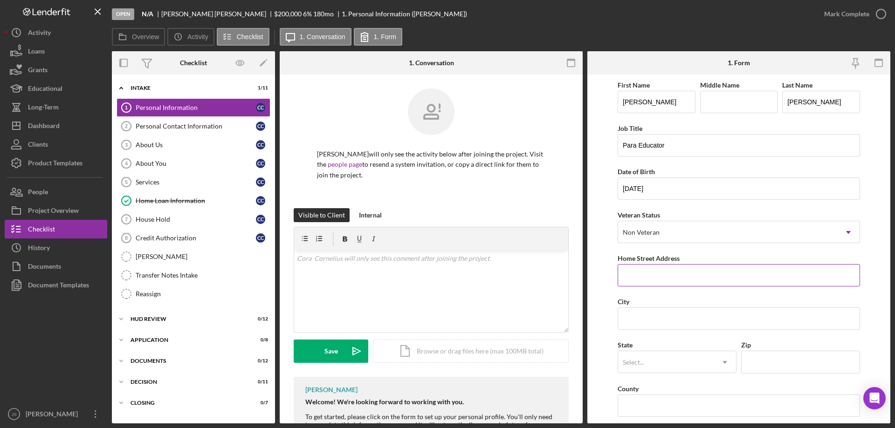
click at [664, 277] on input "Home Street Address" at bounding box center [738, 275] width 242 height 22
type input "3045 Ferndale Dr"
type input "Green Bay"
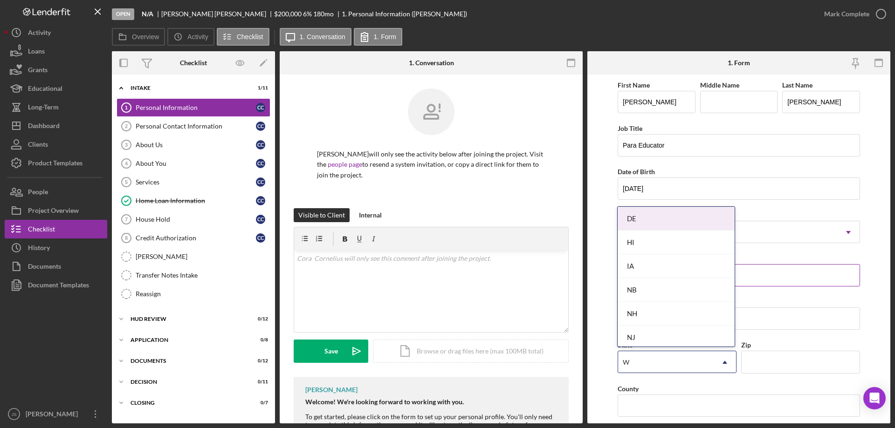
type input "WI"
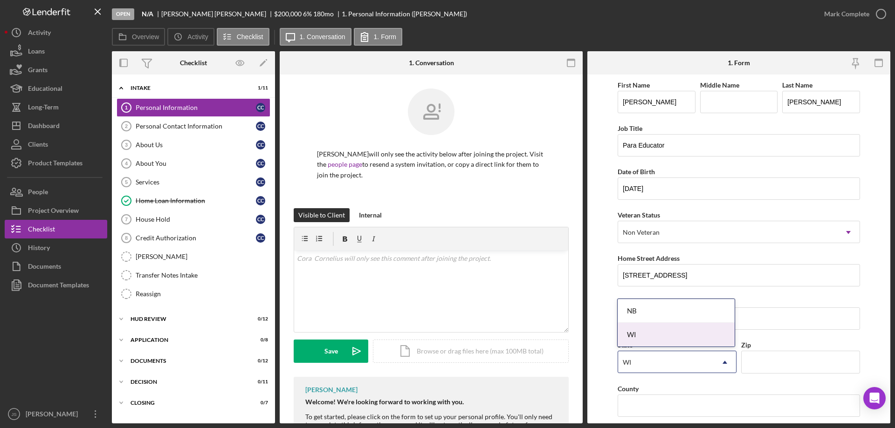
drag, startPoint x: 665, startPoint y: 336, endPoint x: 670, endPoint y: 336, distance: 4.8
click at [666, 336] on div "WI" at bounding box center [675, 335] width 117 height 24
click at [784, 366] on input "Zip" at bounding box center [800, 362] width 119 height 22
type input "54313"
click at [672, 410] on input "County" at bounding box center [738, 406] width 242 height 22
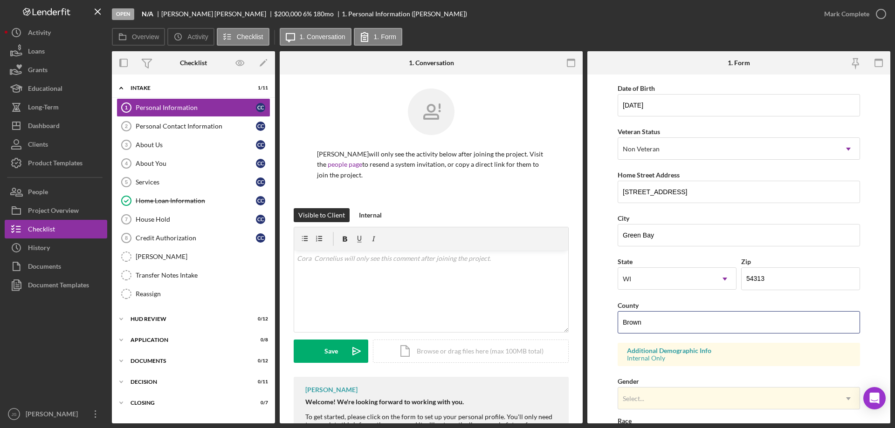
scroll to position [186, 0]
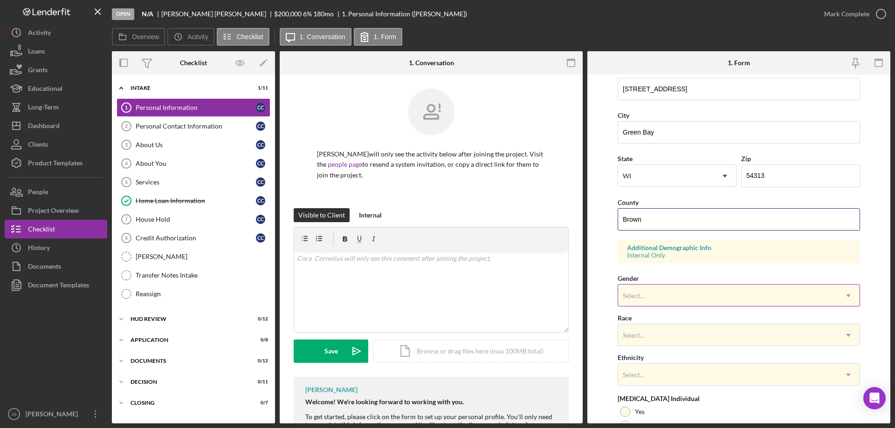
type input "Brown"
click at [687, 292] on div "Select..." at bounding box center [727, 295] width 219 height 21
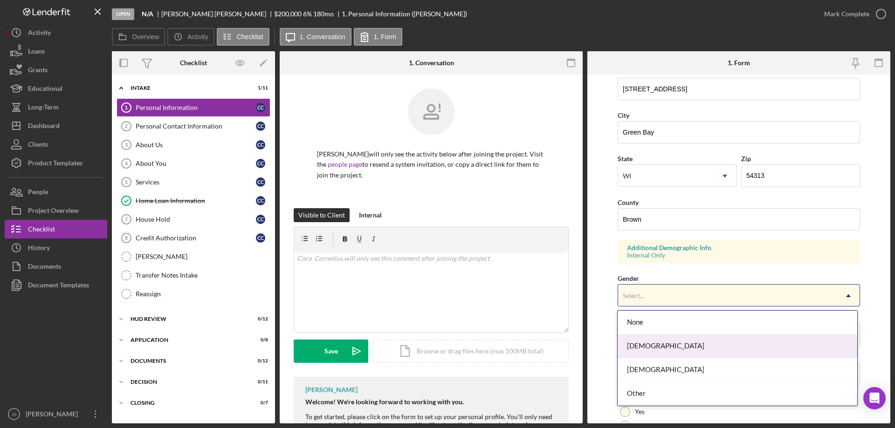
click at [665, 344] on div "[DEMOGRAPHIC_DATA]" at bounding box center [736, 347] width 239 height 24
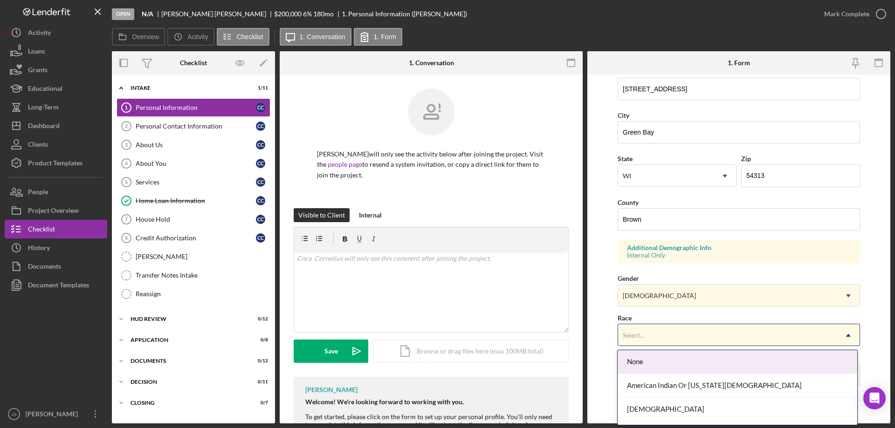
click at [681, 324] on div "Select... Icon/Dropdown Arrow" at bounding box center [738, 335] width 242 height 22
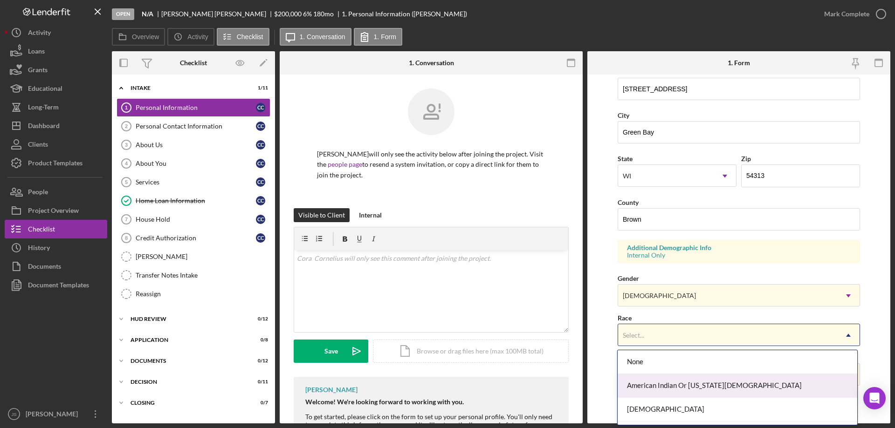
drag, startPoint x: 671, startPoint y: 384, endPoint x: 679, endPoint y: 363, distance: 23.3
click at [672, 384] on div "American Indian Or [US_STATE][DEMOGRAPHIC_DATA]" at bounding box center [736, 386] width 239 height 24
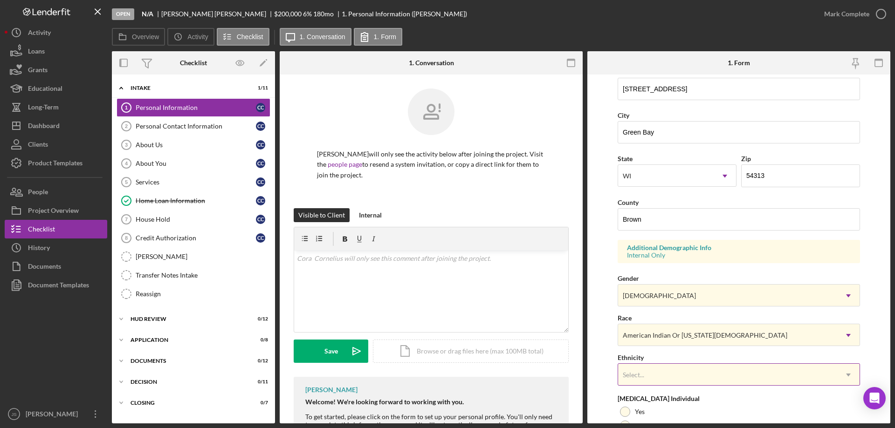
click at [674, 369] on div "Select..." at bounding box center [727, 374] width 219 height 21
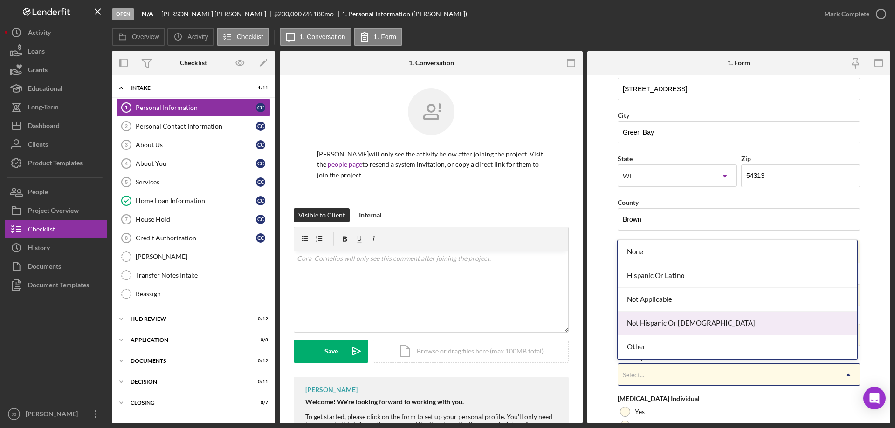
click at [712, 319] on div "Not Hispanic Or [DEMOGRAPHIC_DATA]" at bounding box center [736, 324] width 239 height 24
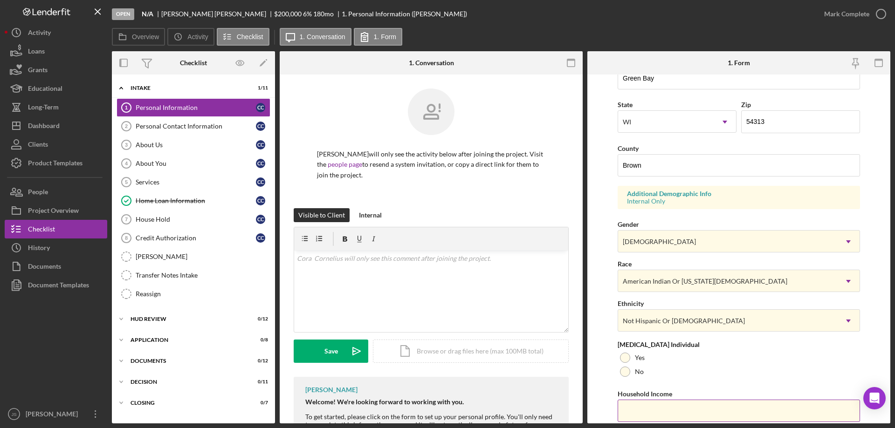
scroll to position [273, 0]
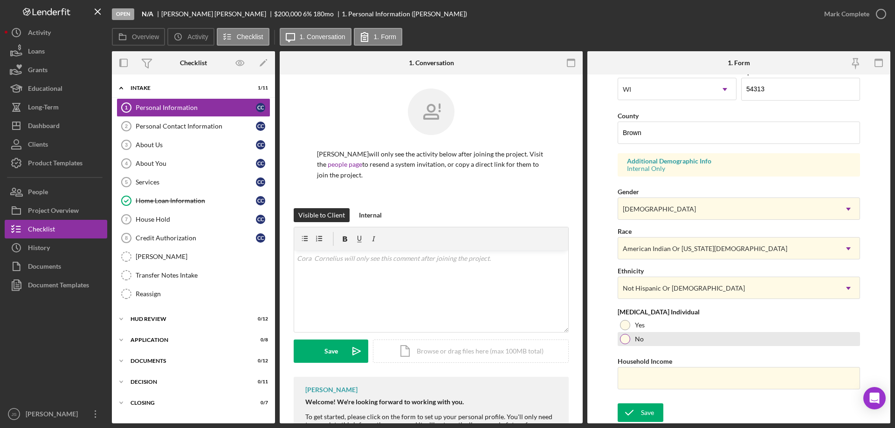
click at [624, 339] on div at bounding box center [625, 339] width 10 height 10
click at [639, 379] on input "Household Income" at bounding box center [738, 378] width 242 height 22
type input "$75,000"
click at [642, 416] on div "Save" at bounding box center [647, 413] width 13 height 19
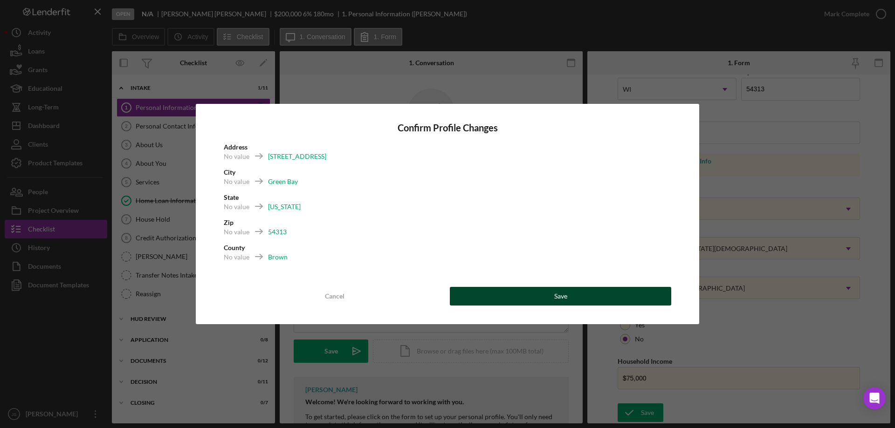
click at [548, 294] on button "Save" at bounding box center [560, 296] width 221 height 19
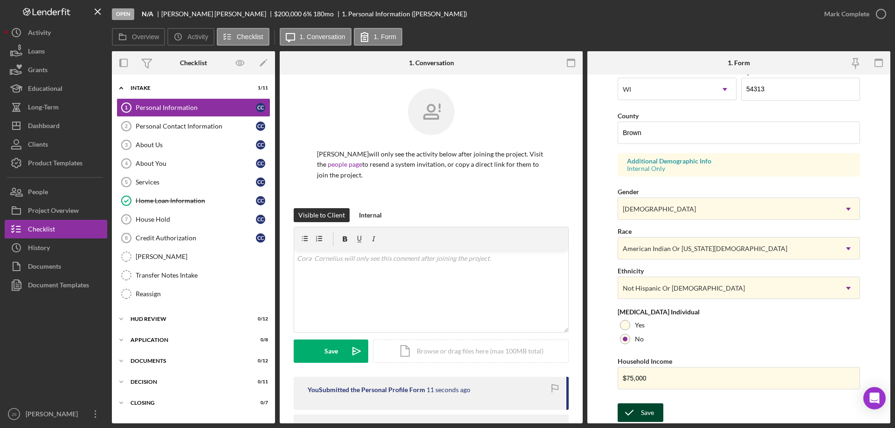
click at [655, 415] on button "Save" at bounding box center [640, 413] width 46 height 19
click at [632, 406] on icon "submit" at bounding box center [628, 412] width 23 height 23
click at [879, 9] on circle "button" at bounding box center [880, 13] width 9 height 9
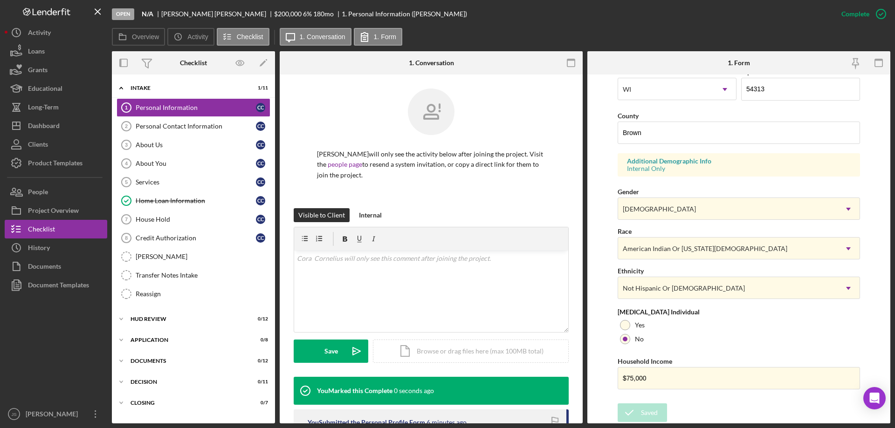
scroll to position [86, 0]
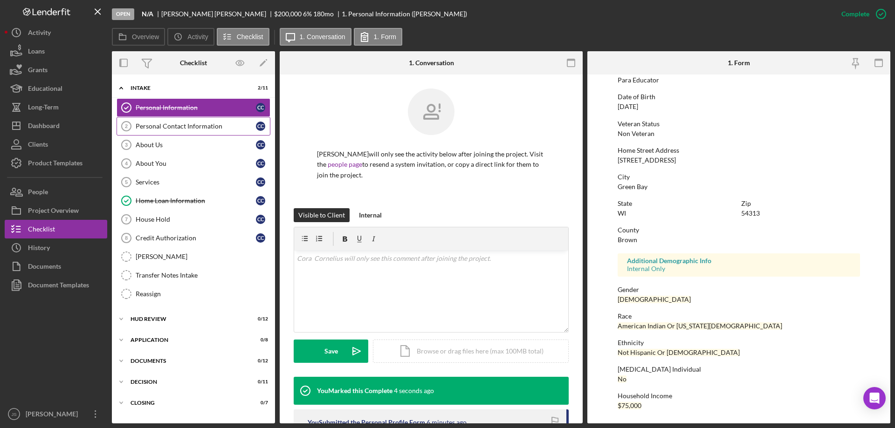
drag, startPoint x: 183, startPoint y: 124, endPoint x: 190, endPoint y: 125, distance: 6.7
click at [184, 124] on div "Personal Contact Information" at bounding box center [196, 126] width 120 height 7
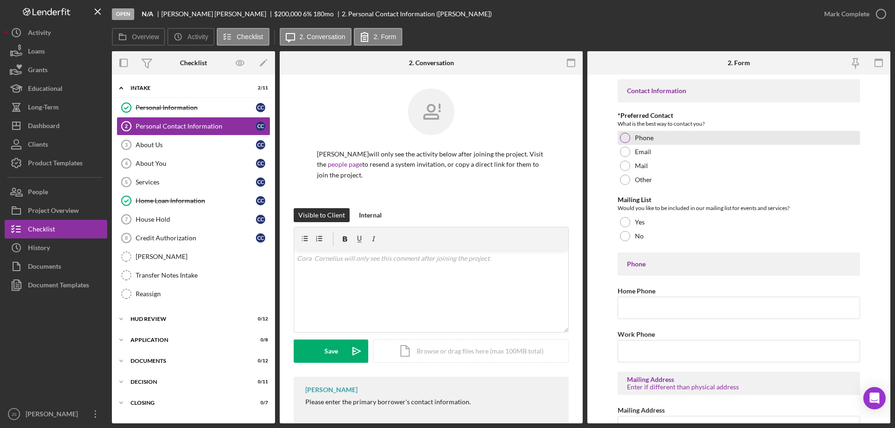
click at [624, 138] on div at bounding box center [625, 138] width 10 height 10
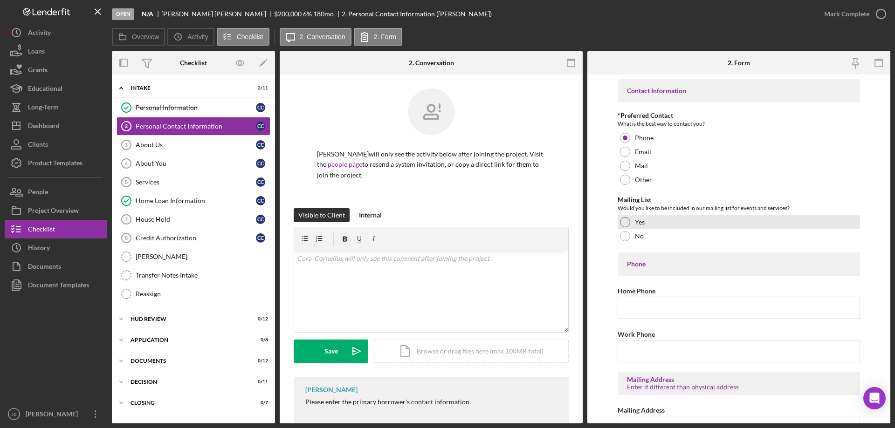
click at [624, 221] on div at bounding box center [625, 222] width 10 height 10
click at [628, 306] on input "Home Phone" at bounding box center [738, 308] width 242 height 22
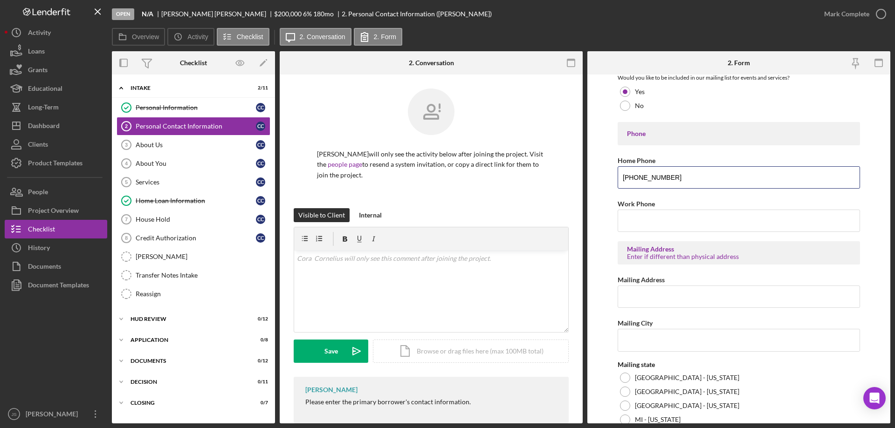
scroll to position [225, 0]
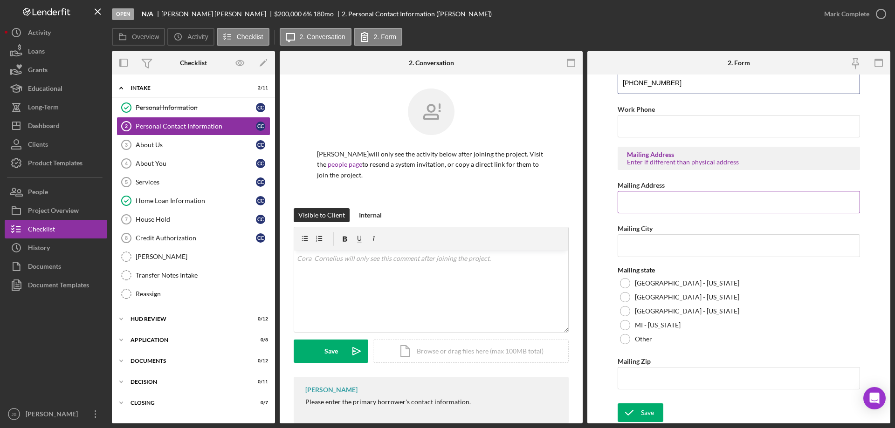
type input "[PHONE_NUMBER]"
click at [664, 207] on input "Mailing Address" at bounding box center [738, 202] width 242 height 22
type input "3045 Ferndale Dr4"
type input "`"
click at [682, 207] on input "3045 Ferndale Dr4" at bounding box center [738, 202] width 242 height 22
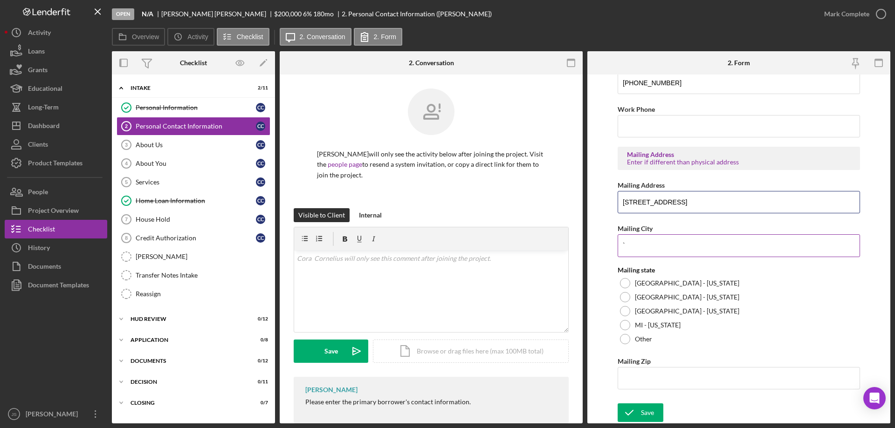
type input "3045 Ferndale Dr"
click at [639, 244] on input "`" at bounding box center [738, 245] width 242 height 22
type input "\"
type input "o"
type input "Green Bay"
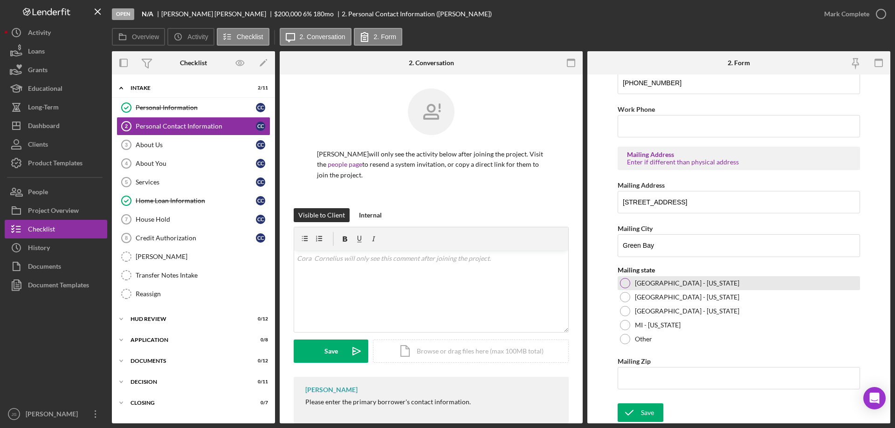
click at [624, 282] on div at bounding box center [625, 283] width 10 height 10
click at [644, 385] on input "Mailing Zip" at bounding box center [738, 378] width 242 height 22
type input "54,313"
click at [642, 412] on div "Save" at bounding box center [647, 413] width 13 height 19
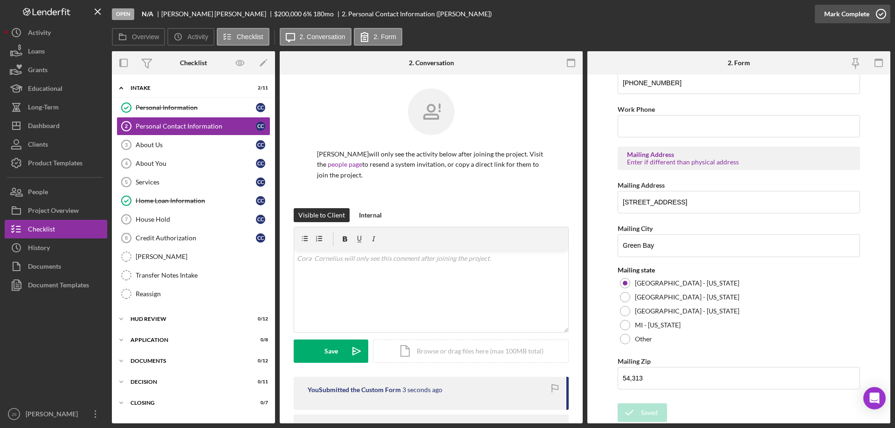
click at [881, 13] on icon "button" at bounding box center [880, 13] width 23 height 23
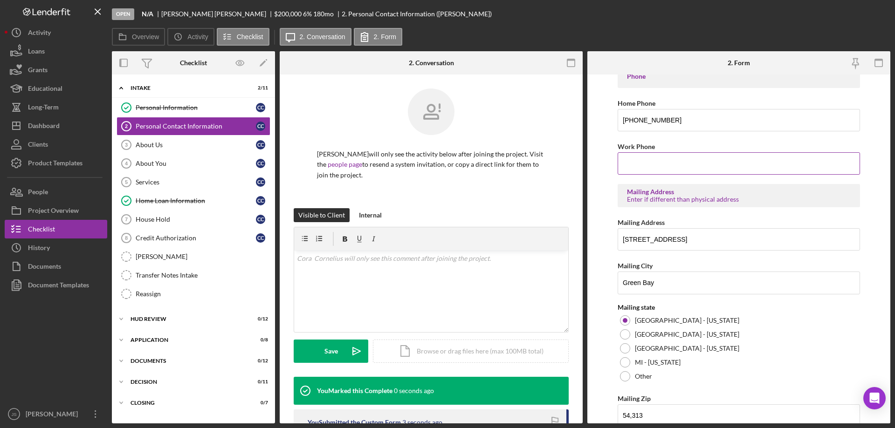
scroll to position [262, 0]
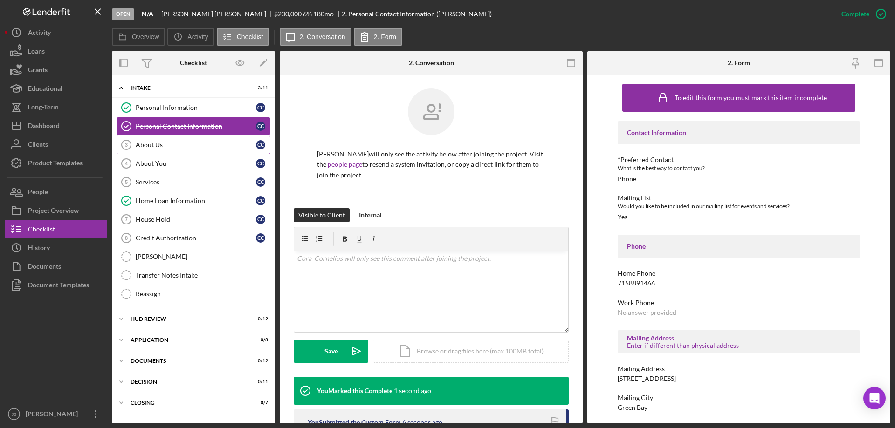
click at [186, 144] on div "About Us" at bounding box center [196, 144] width 120 height 7
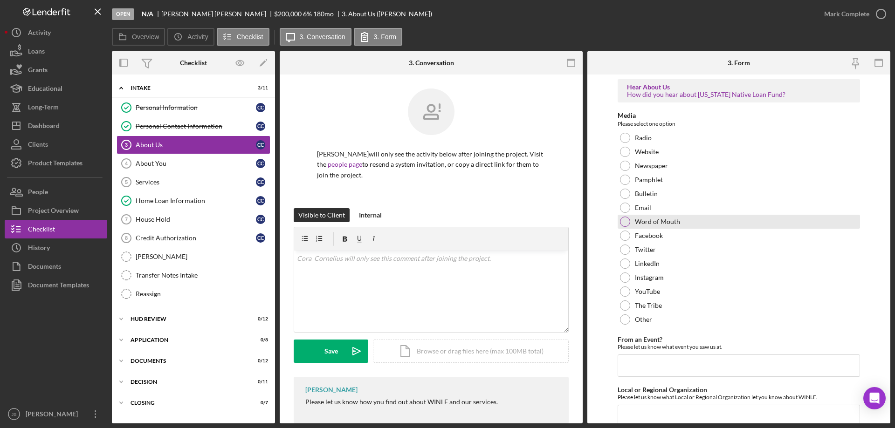
drag, startPoint x: 623, startPoint y: 221, endPoint x: 617, endPoint y: 221, distance: 5.6
click at [623, 221] on div at bounding box center [625, 222] width 10 height 10
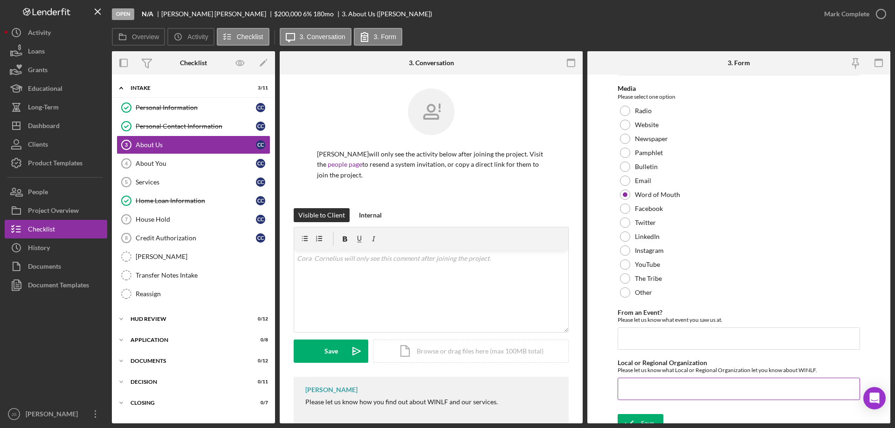
scroll to position [38, 0]
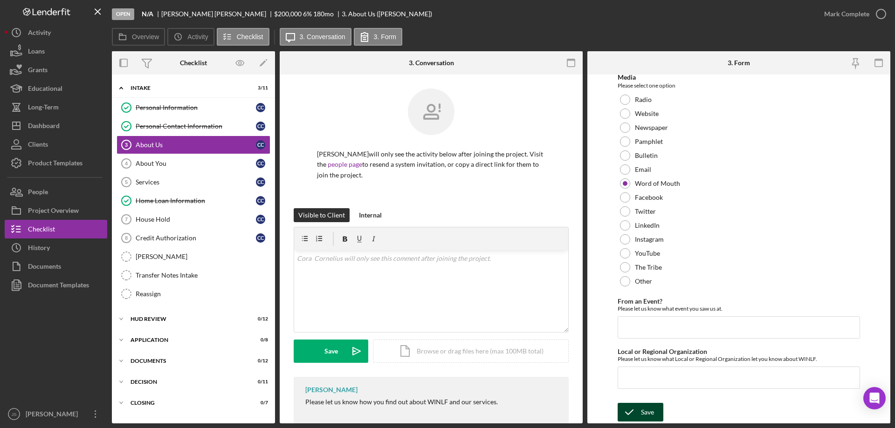
click at [650, 412] on div "Save" at bounding box center [647, 412] width 13 height 19
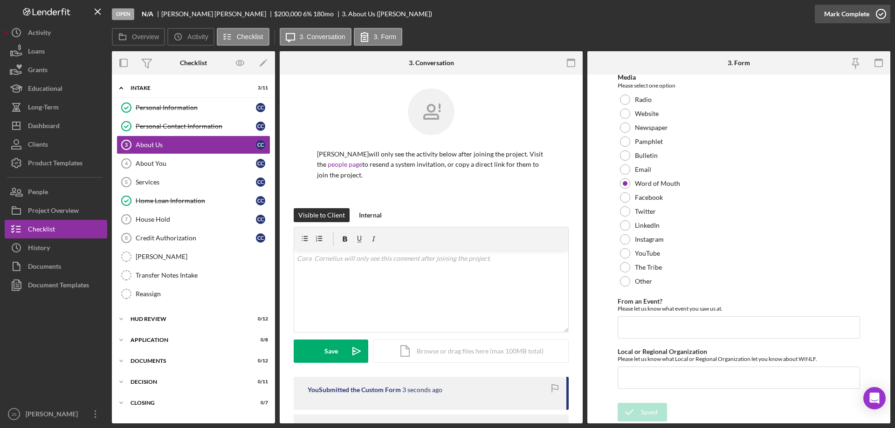
click at [881, 14] on icon "button" at bounding box center [880, 13] width 23 height 23
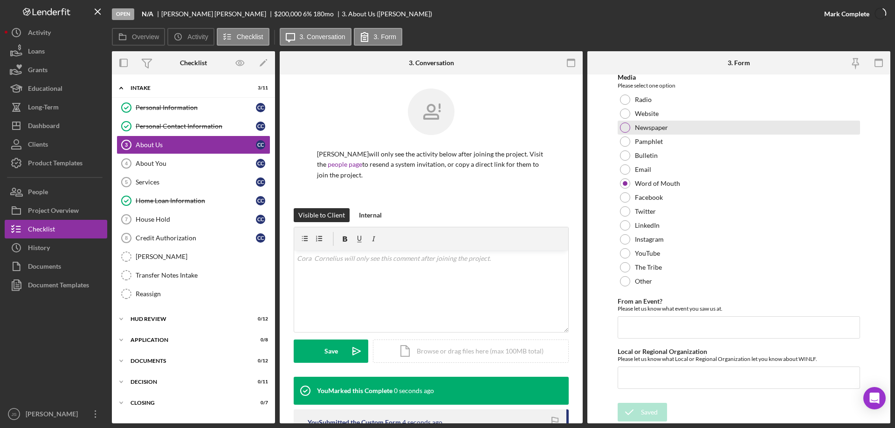
scroll to position [0, 0]
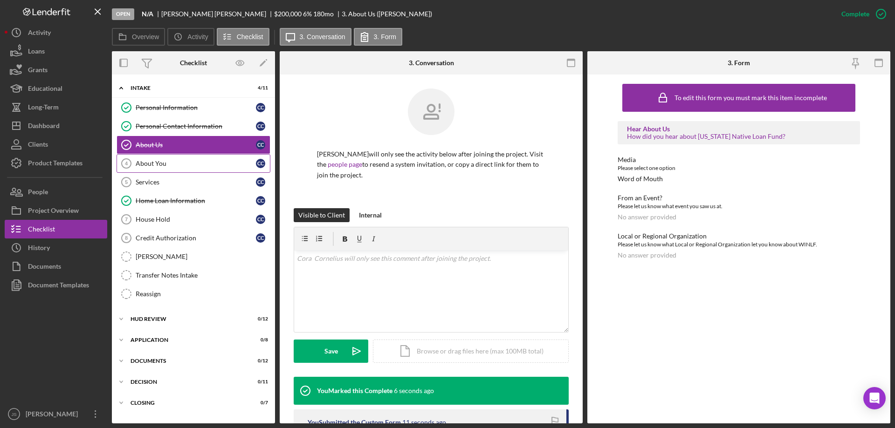
click at [168, 162] on div "About You" at bounding box center [196, 163] width 120 height 7
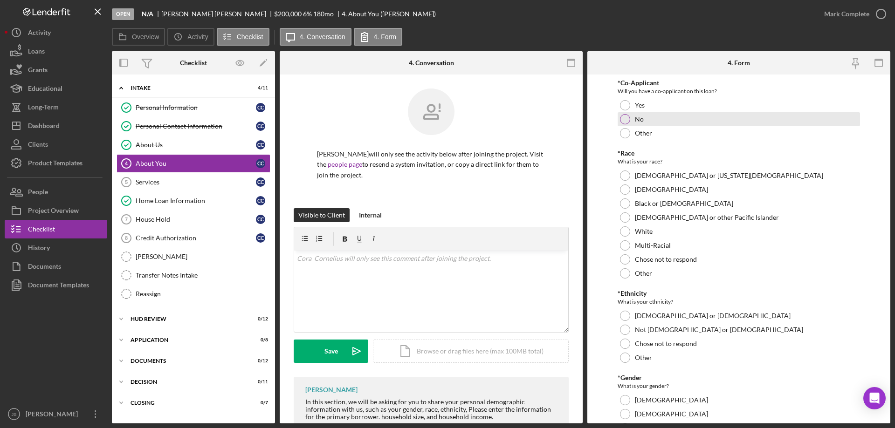
click at [623, 116] on div at bounding box center [625, 119] width 10 height 10
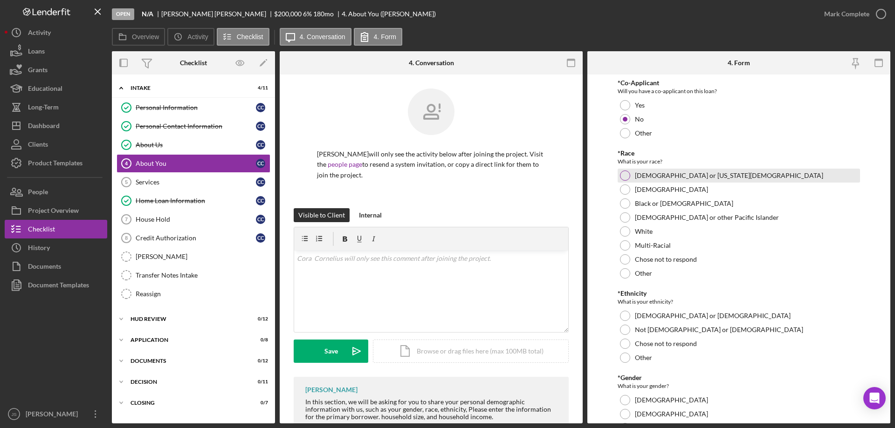
click at [625, 174] on div at bounding box center [625, 176] width 10 height 10
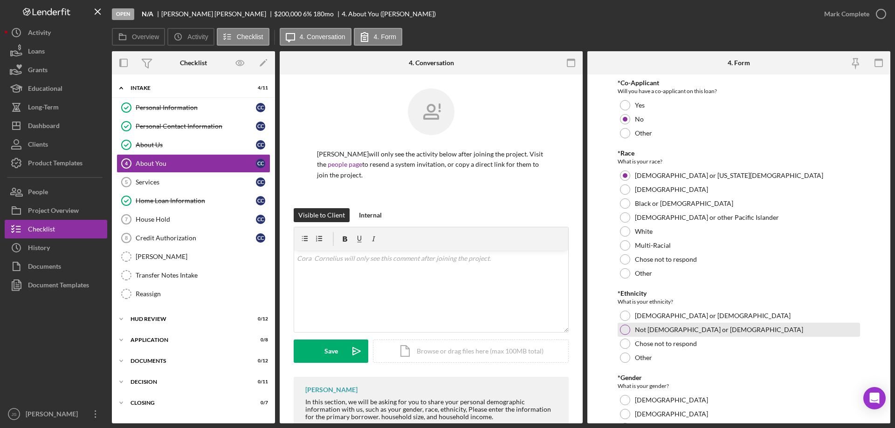
click at [624, 330] on div at bounding box center [625, 330] width 10 height 10
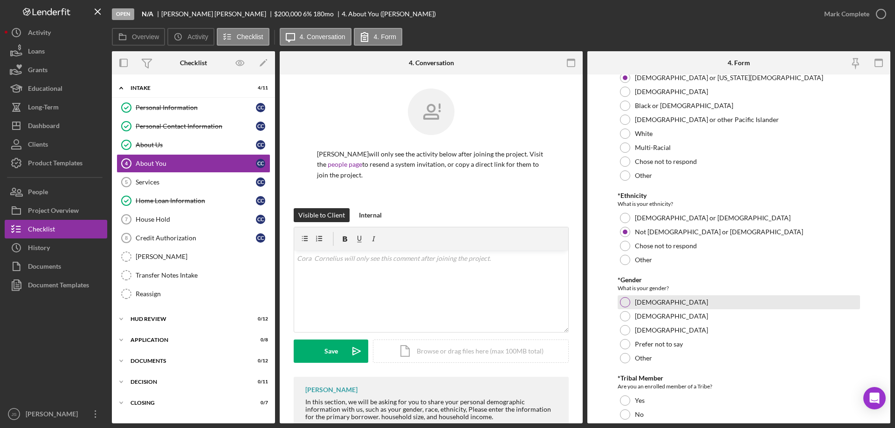
scroll to position [140, 0]
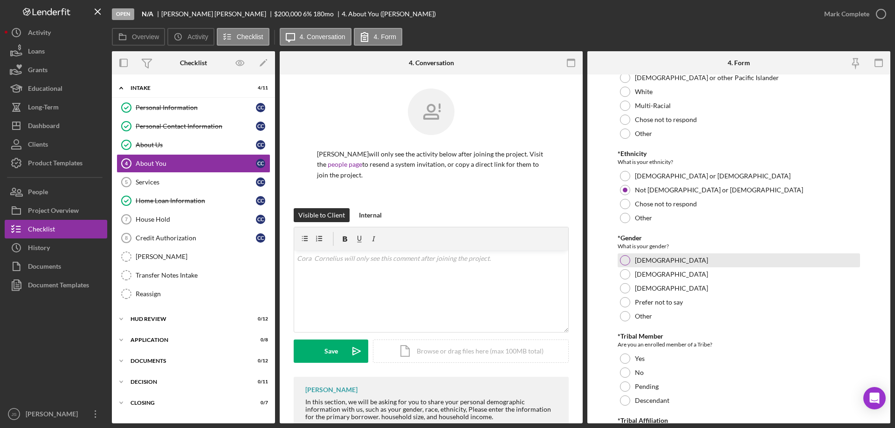
click at [626, 260] on div at bounding box center [625, 260] width 10 height 10
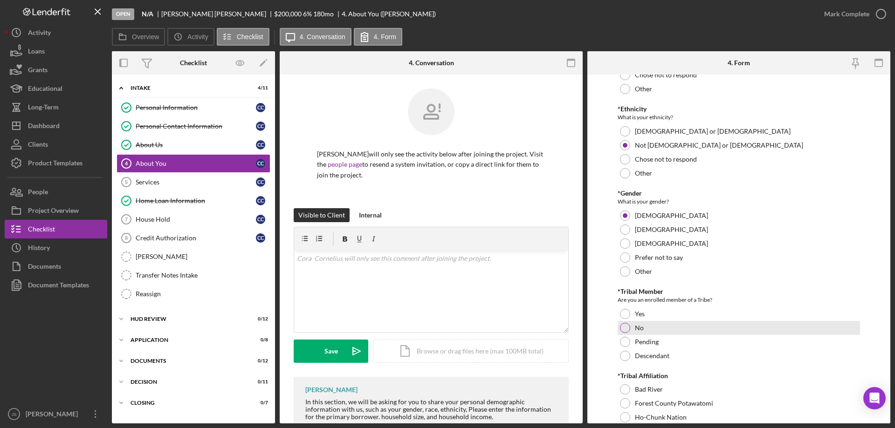
scroll to position [233, 0]
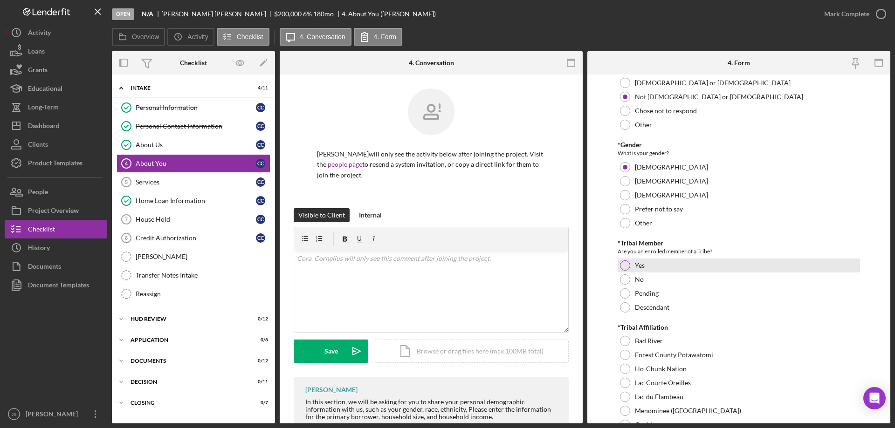
click at [623, 266] on div at bounding box center [625, 266] width 10 height 10
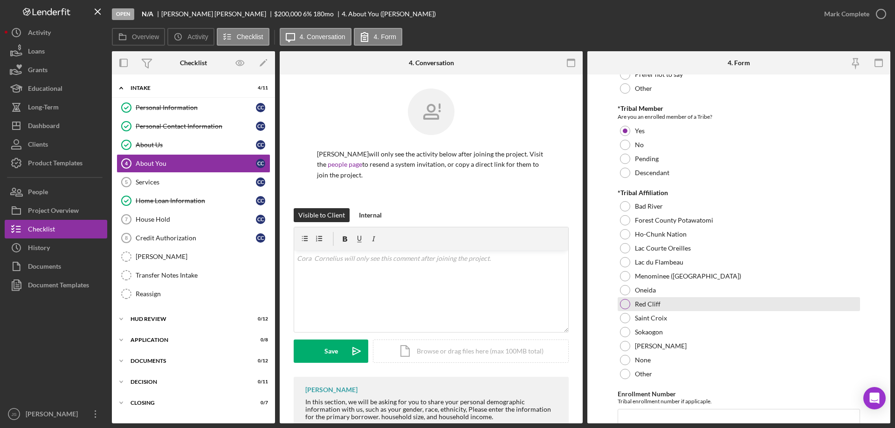
scroll to position [373, 0]
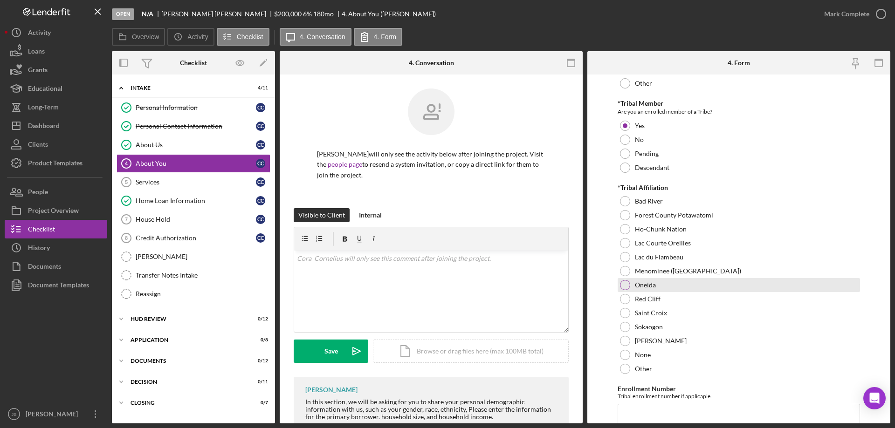
click at [623, 287] on div at bounding box center [625, 285] width 10 height 10
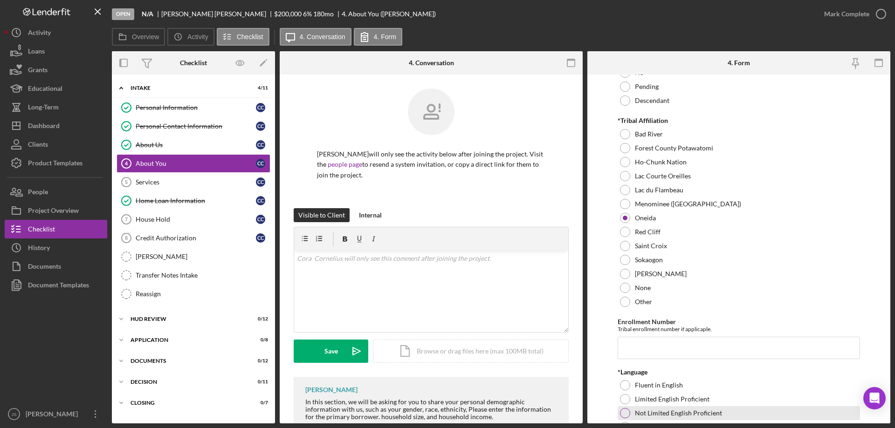
scroll to position [559, 0]
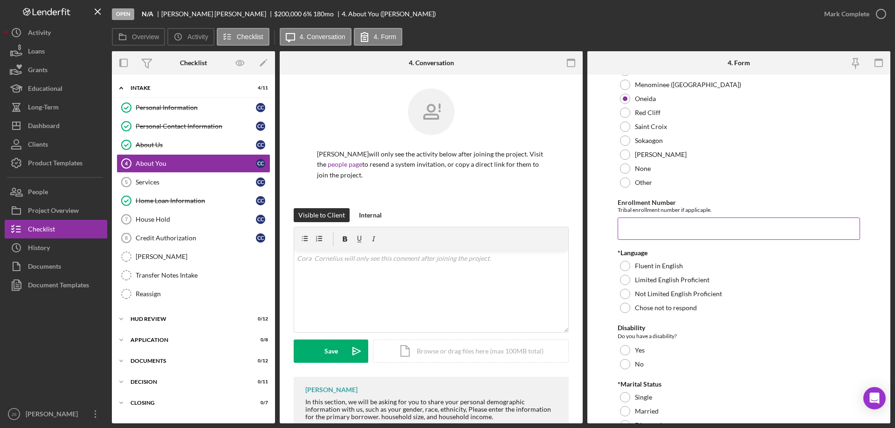
click at [642, 227] on input "Enrollment Number" at bounding box center [738, 229] width 242 height 22
type input "12450"
click at [624, 262] on div at bounding box center [625, 266] width 10 height 10
click at [626, 364] on div at bounding box center [625, 364] width 10 height 10
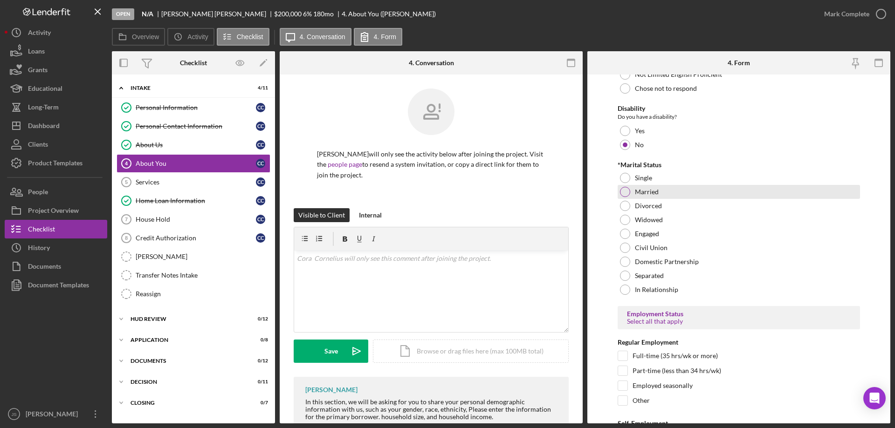
scroll to position [792, 0]
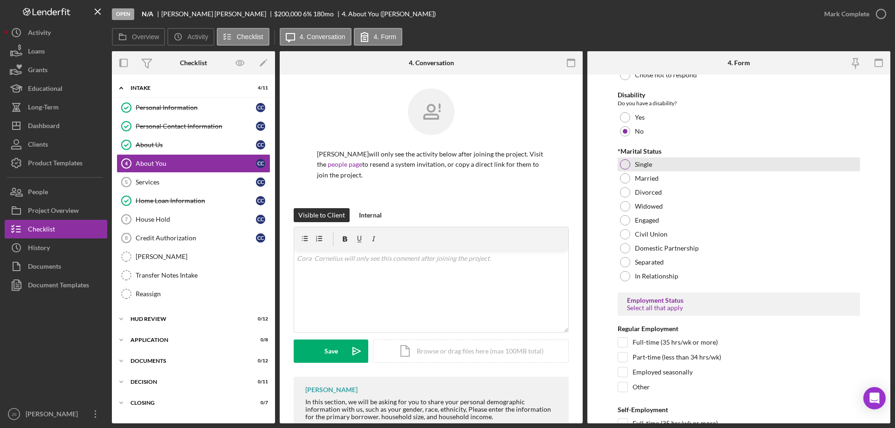
click at [623, 162] on div at bounding box center [625, 164] width 10 height 10
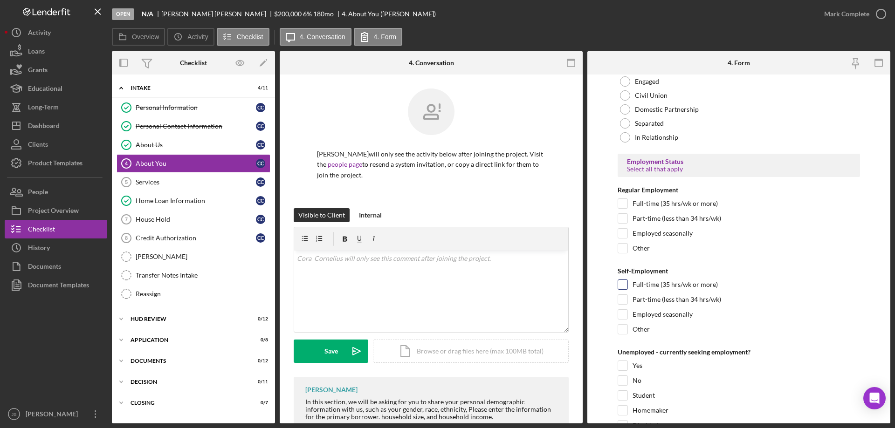
scroll to position [932, 0]
click at [621, 297] on input "Part-time (less than 34 hrs/wk)" at bounding box center [622, 298] width 9 height 9
checkbox input "true"
click at [624, 314] on input "Employed seasonally" at bounding box center [622, 313] width 9 height 9
checkbox input "true"
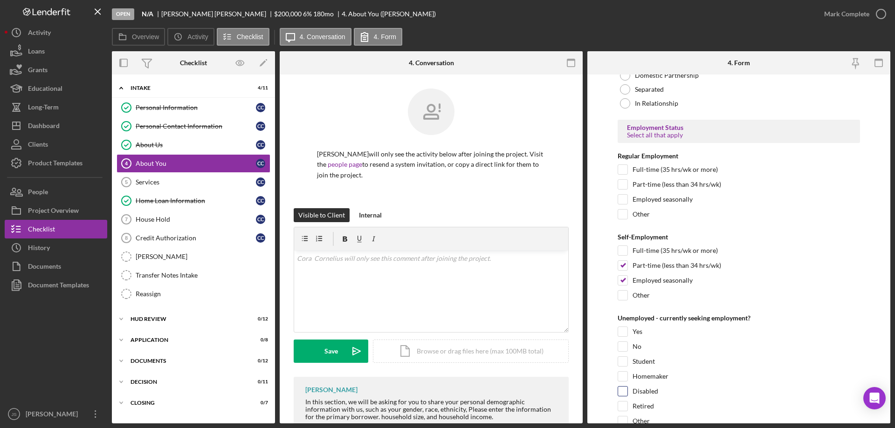
scroll to position [1025, 0]
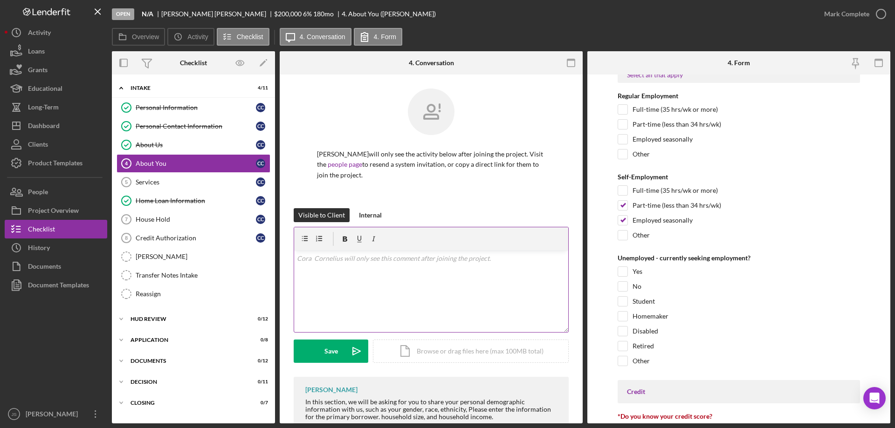
drag, startPoint x: 623, startPoint y: 287, endPoint x: 409, endPoint y: 294, distance: 213.6
click at [621, 287] on input "No" at bounding box center [622, 286] width 9 height 9
checkbox input "true"
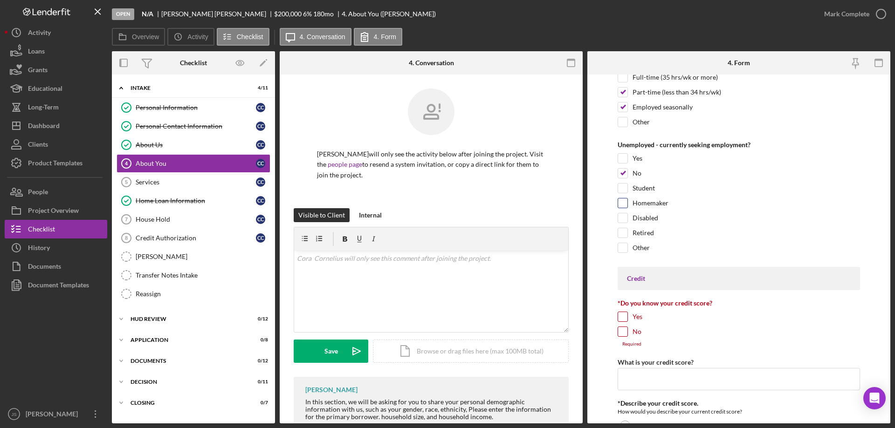
scroll to position [1165, 0]
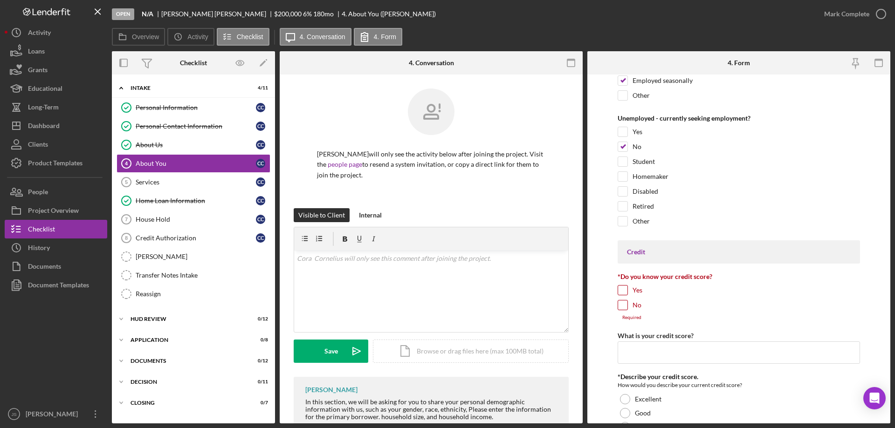
click at [622, 288] on input "Yes" at bounding box center [622, 290] width 9 height 9
checkbox input "true"
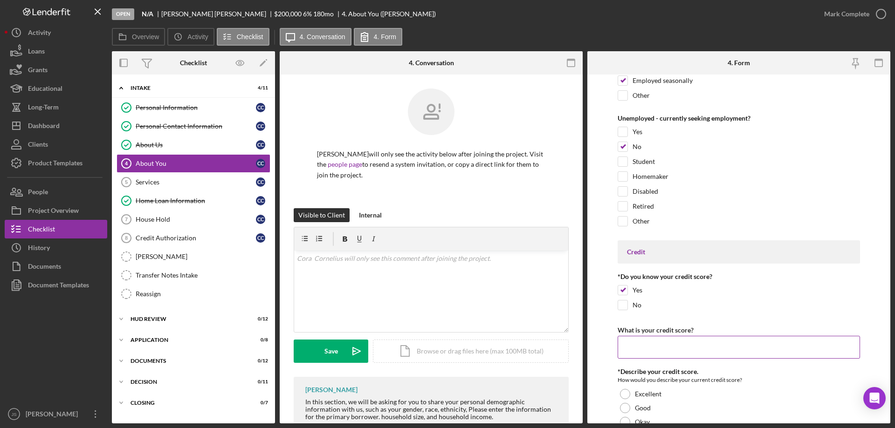
click at [644, 348] on input "What is your credit score?" at bounding box center [738, 347] width 242 height 22
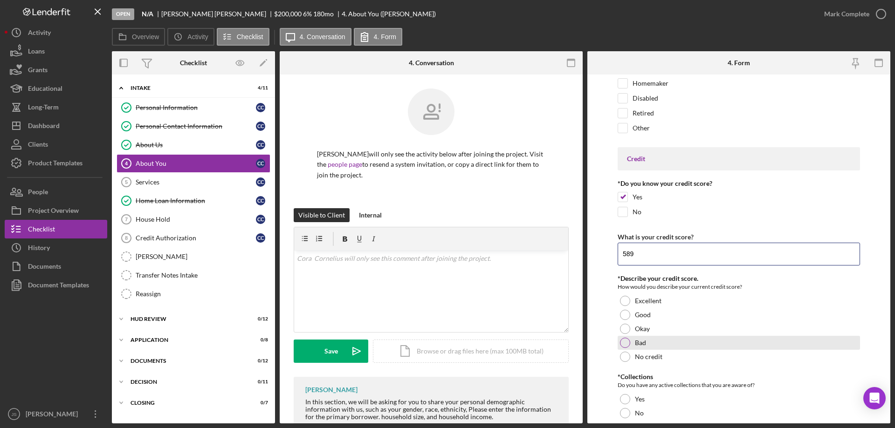
type input "589"
click at [619, 343] on div "Bad" at bounding box center [738, 343] width 242 height 14
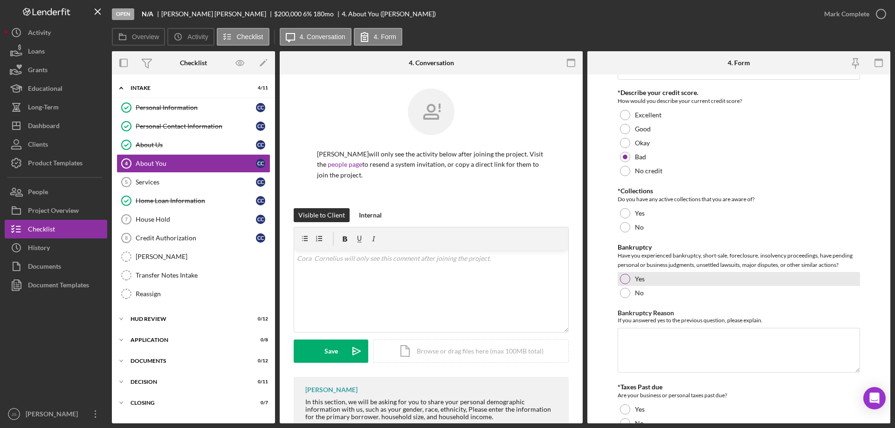
scroll to position [1445, 0]
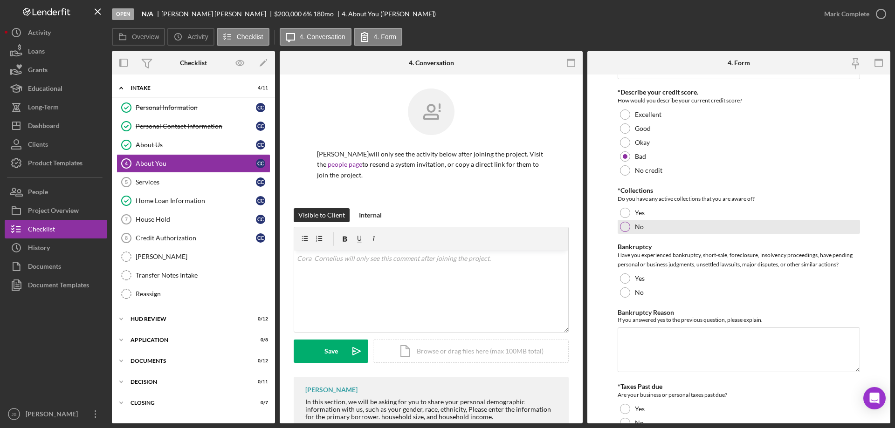
click at [624, 226] on div at bounding box center [625, 227] width 10 height 10
drag, startPoint x: 622, startPoint y: 290, endPoint x: 594, endPoint y: 290, distance: 28.0
click at [621, 291] on div at bounding box center [625, 293] width 10 height 10
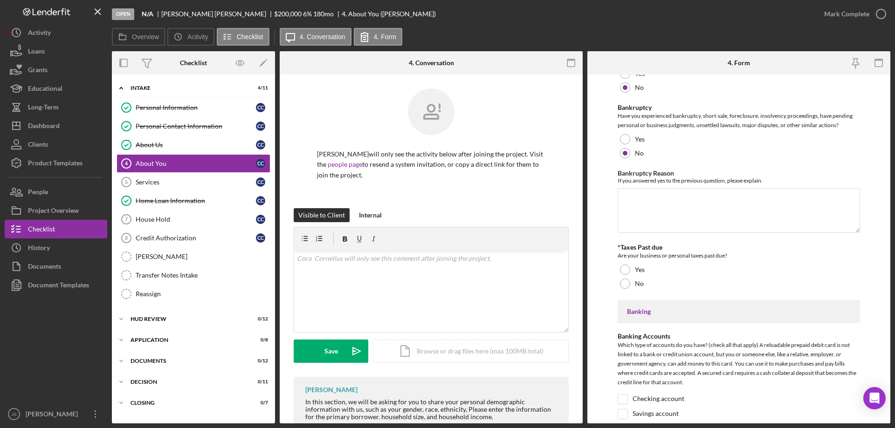
scroll to position [1585, 0]
drag, startPoint x: 622, startPoint y: 283, endPoint x: 695, endPoint y: 308, distance: 77.7
click at [622, 283] on div at bounding box center [625, 283] width 10 height 10
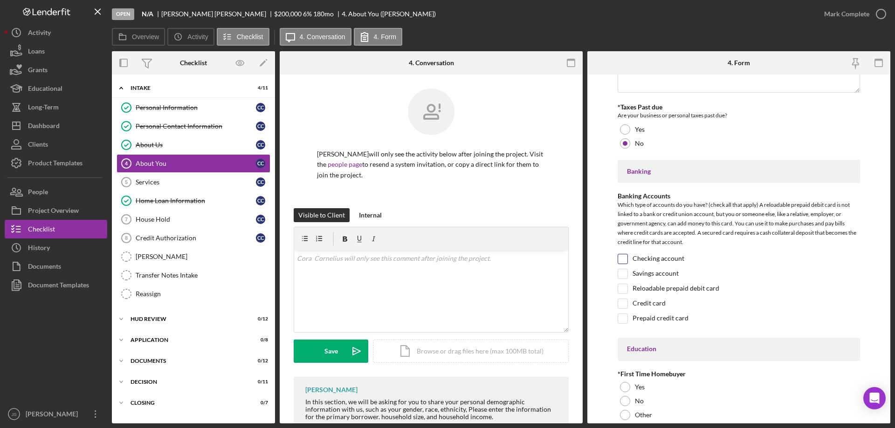
click at [623, 254] on input "Checking account" at bounding box center [622, 258] width 9 height 9
checkbox input "true"
click at [623, 388] on div at bounding box center [625, 387] width 10 height 10
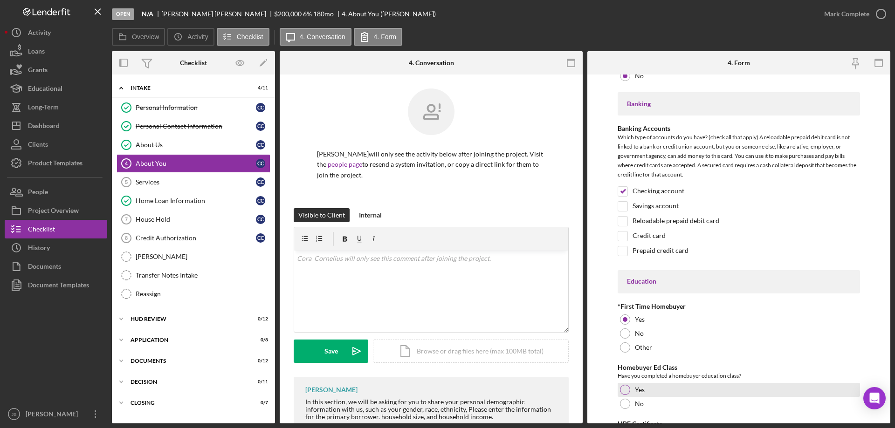
scroll to position [1911, 0]
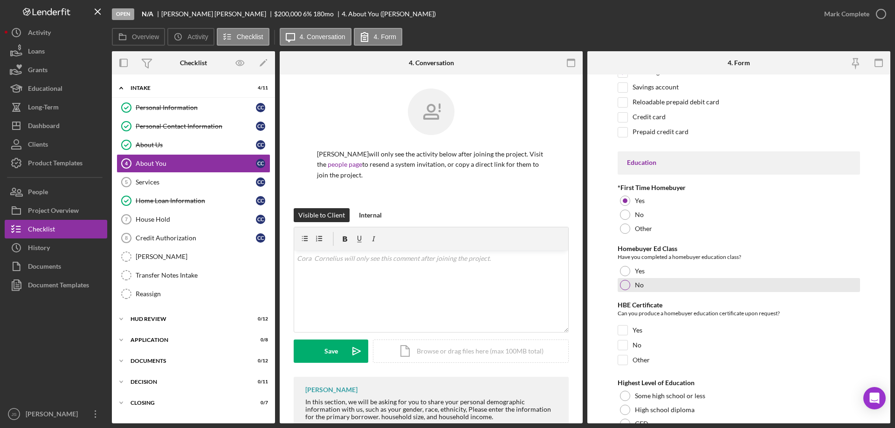
click at [624, 287] on div at bounding box center [625, 285] width 10 height 10
click at [624, 346] on input "No" at bounding box center [622, 345] width 9 height 9
checkbox input "true"
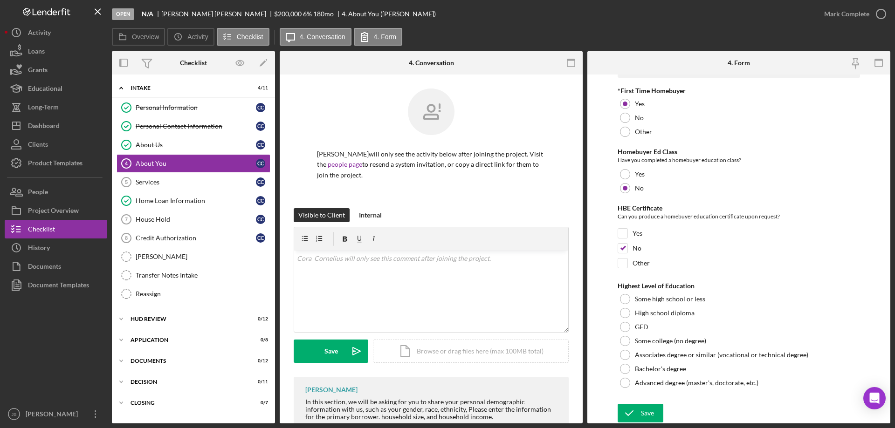
scroll to position [2008, 0]
click at [628, 341] on div at bounding box center [625, 341] width 10 height 10
click at [634, 415] on icon "submit" at bounding box center [628, 412] width 23 height 23
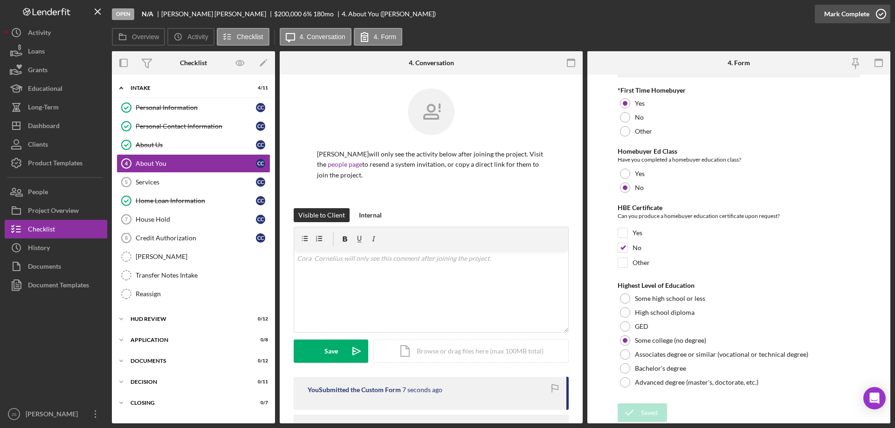
click at [880, 15] on icon "button" at bounding box center [880, 13] width 23 height 23
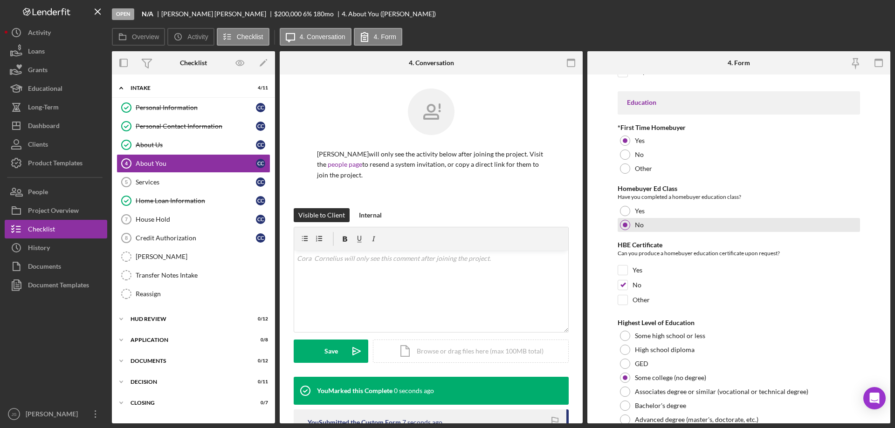
scroll to position [2045, 0]
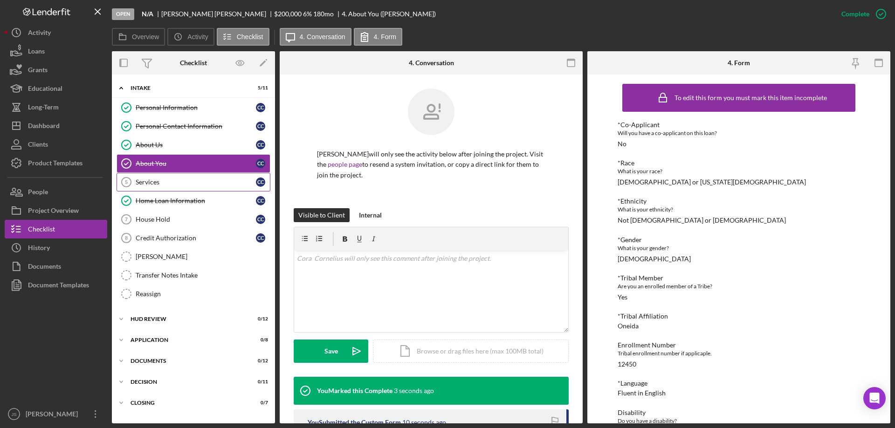
click at [147, 182] on div "Services" at bounding box center [196, 181] width 120 height 7
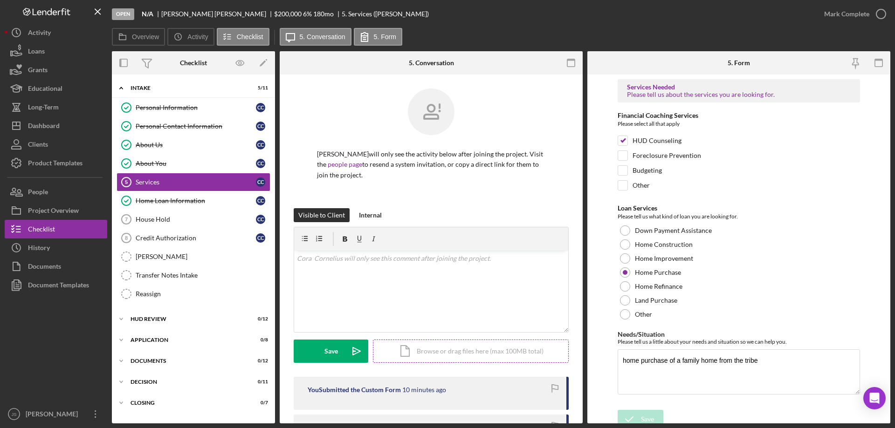
scroll to position [171, 0]
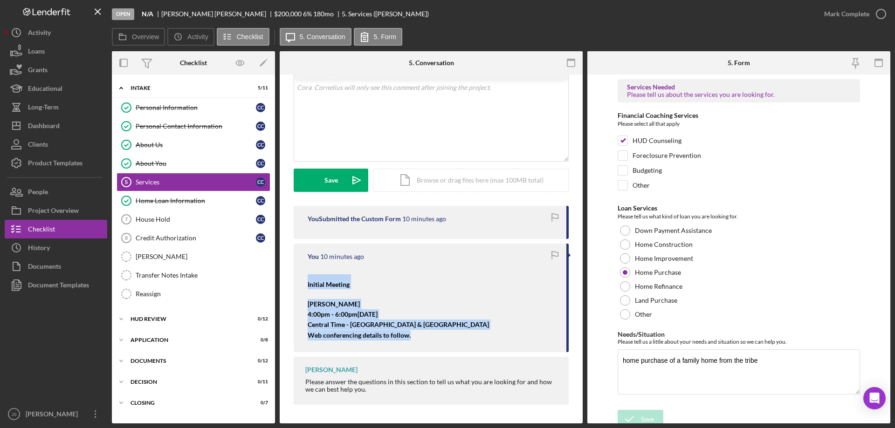
drag, startPoint x: 307, startPoint y: 285, endPoint x: 385, endPoint y: 319, distance: 85.1
click at [420, 339] on div "You 10 minutes ago Initial Meeting Kristy Carlson 4:00pm - 6:00pm, Thursday, Oc…" at bounding box center [431, 298] width 275 height 109
copy div "Initial Meeting Kristy Carlson 4:00pm - 6:00pm, Thursday, October 16, 2025 Cent…"
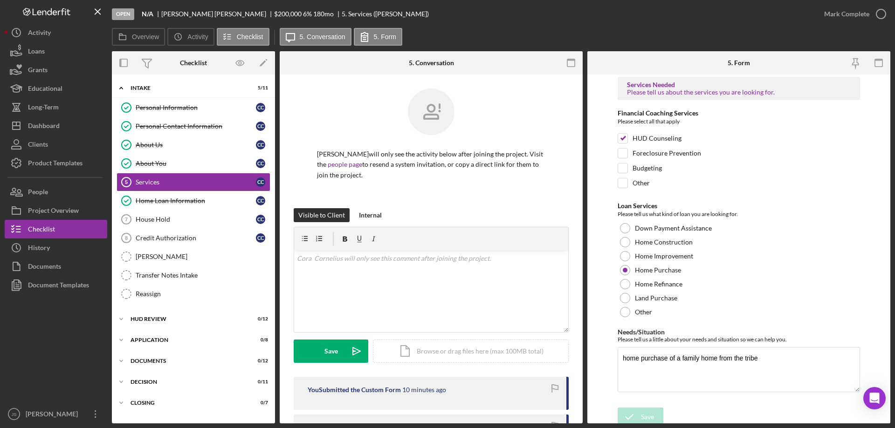
scroll to position [0, 0]
click at [880, 11] on icon "button" at bounding box center [880, 13] width 23 height 23
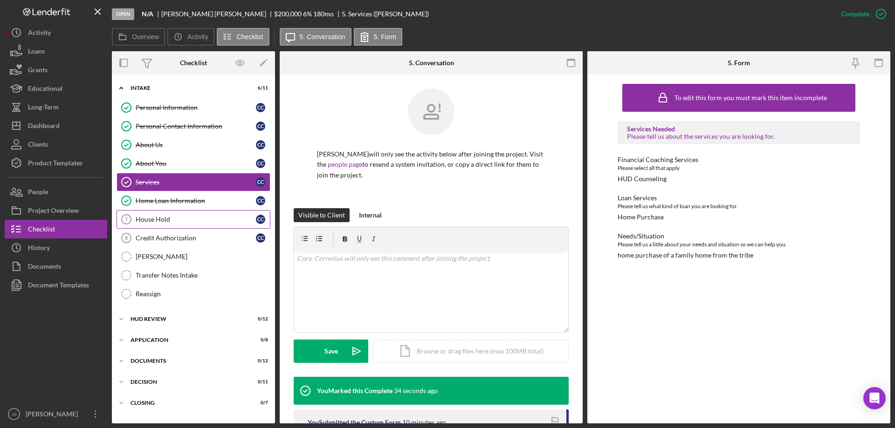
click at [181, 220] on div "House Hold" at bounding box center [196, 219] width 120 height 7
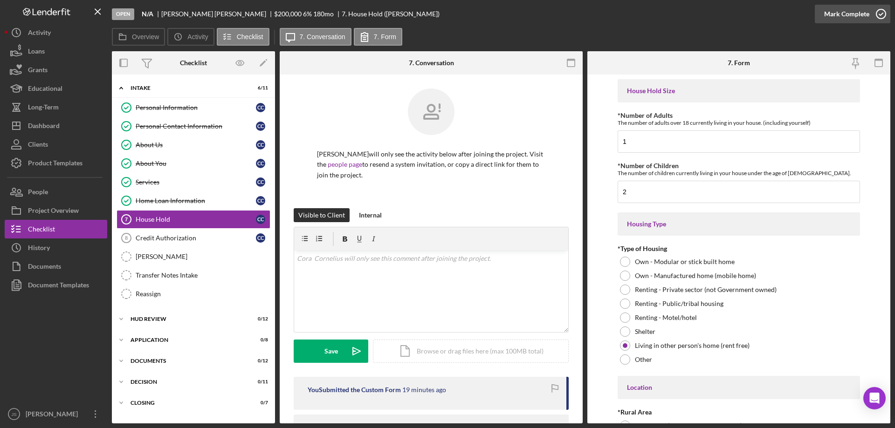
click at [879, 12] on icon "button" at bounding box center [880, 13] width 23 height 23
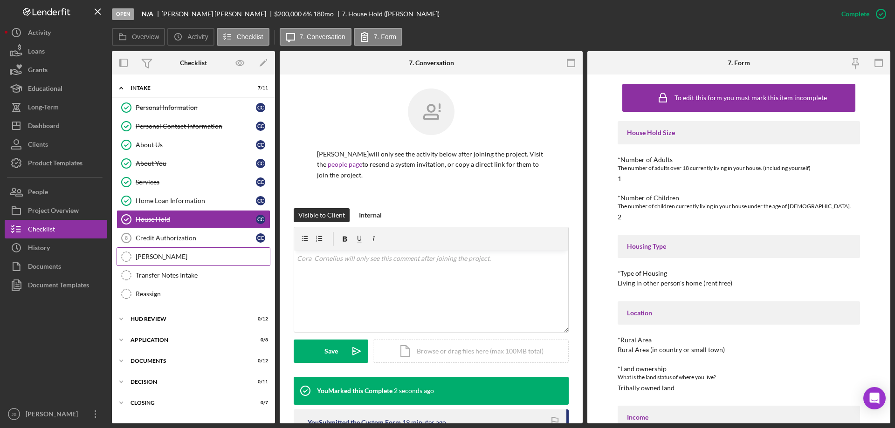
click at [164, 258] on div "[PERSON_NAME]" at bounding box center [203, 256] width 134 height 7
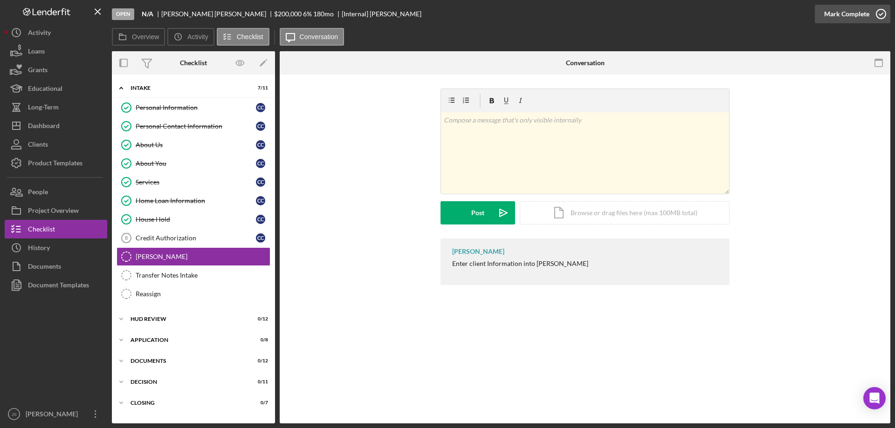
click at [880, 14] on icon "button" at bounding box center [880, 13] width 23 height 23
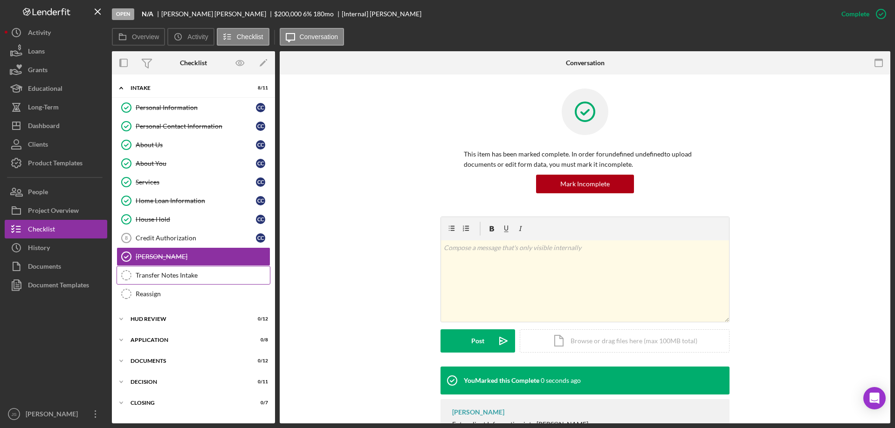
click at [184, 275] on div "Transfer Notes Intake" at bounding box center [203, 275] width 134 height 7
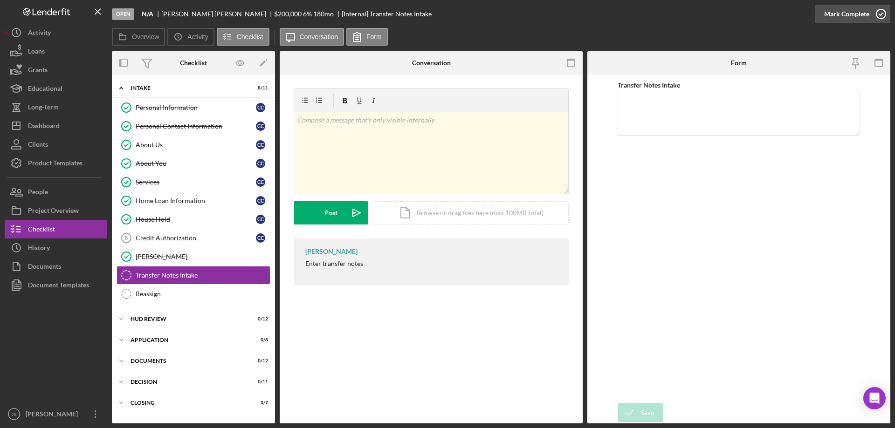
click at [880, 13] on icon "button" at bounding box center [880, 13] width 23 height 23
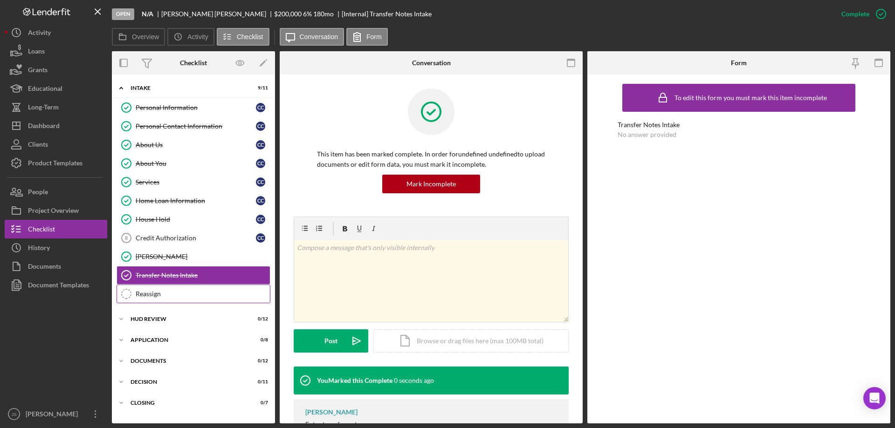
click at [175, 293] on div "Reassign" at bounding box center [203, 293] width 134 height 7
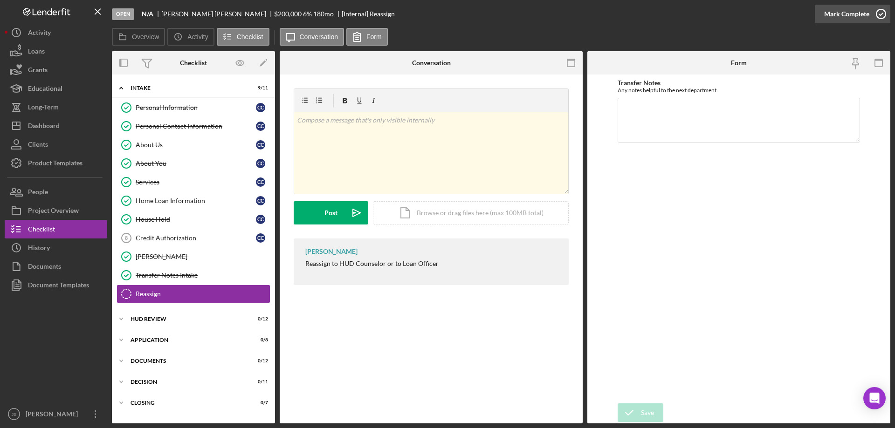
click at [881, 12] on icon "button" at bounding box center [880, 13] width 23 height 23
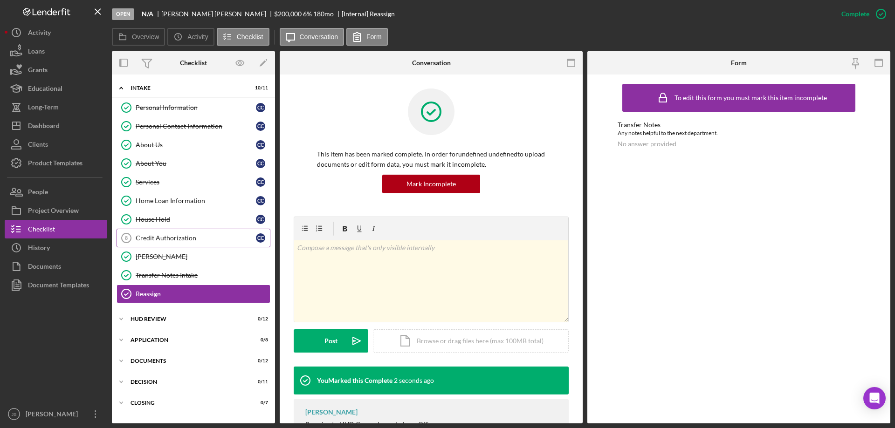
click at [176, 234] on div "Credit Authorization" at bounding box center [196, 237] width 120 height 7
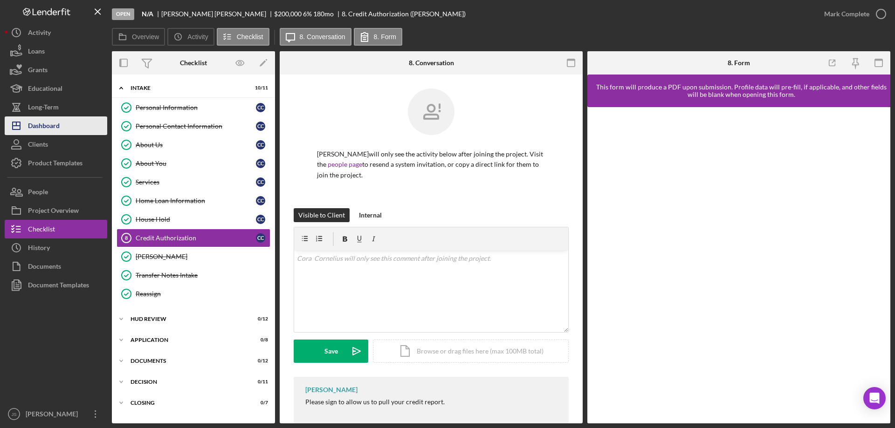
click at [50, 123] on div "Dashboard" at bounding box center [44, 127] width 32 height 21
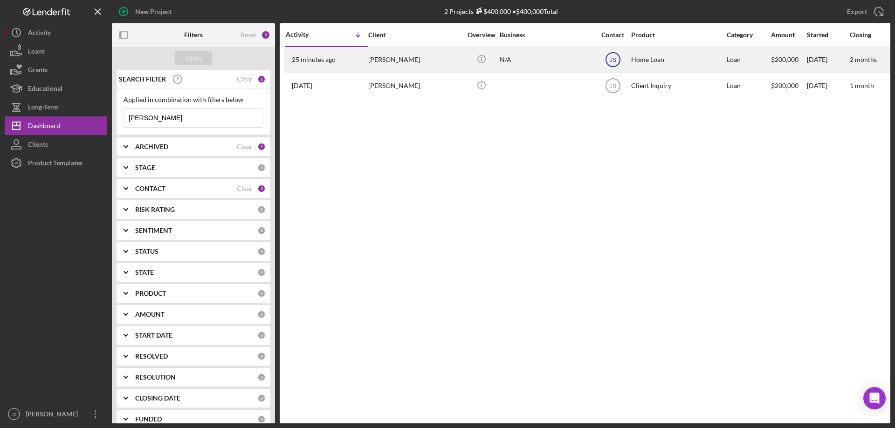
click at [613, 60] on text "JS" at bounding box center [612, 60] width 7 height 7
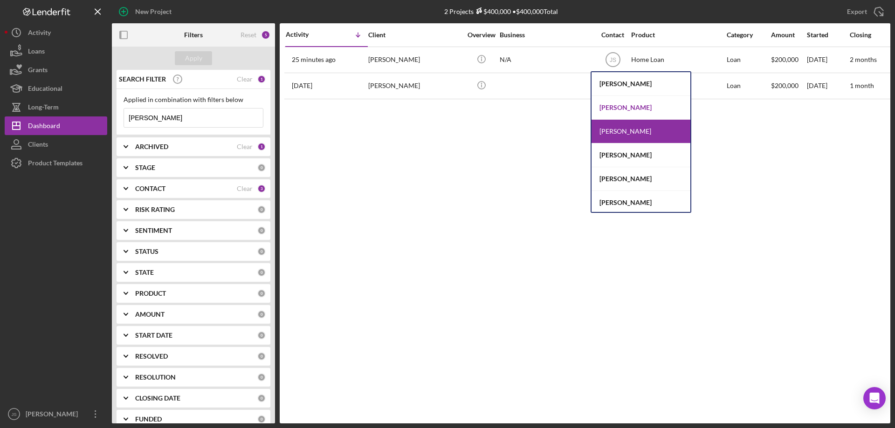
click at [620, 104] on div "[PERSON_NAME]" at bounding box center [640, 108] width 99 height 24
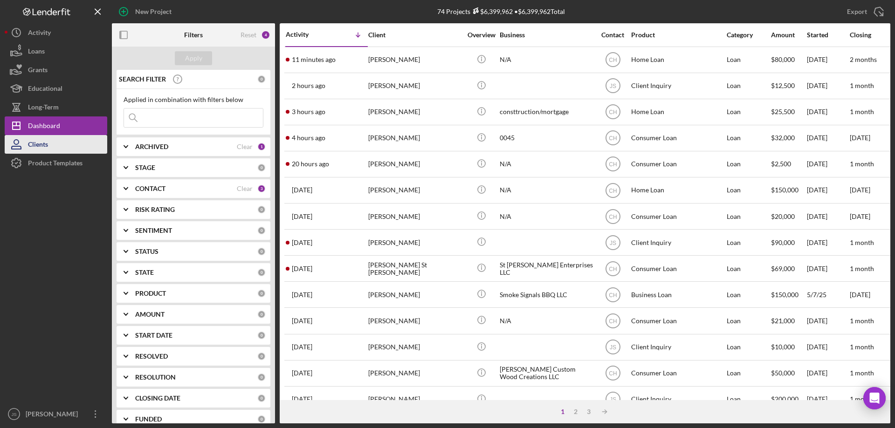
drag, startPoint x: 62, startPoint y: 144, endPoint x: 76, endPoint y: 142, distance: 14.3
click at [63, 144] on button "Clients" at bounding box center [56, 144] width 103 height 19
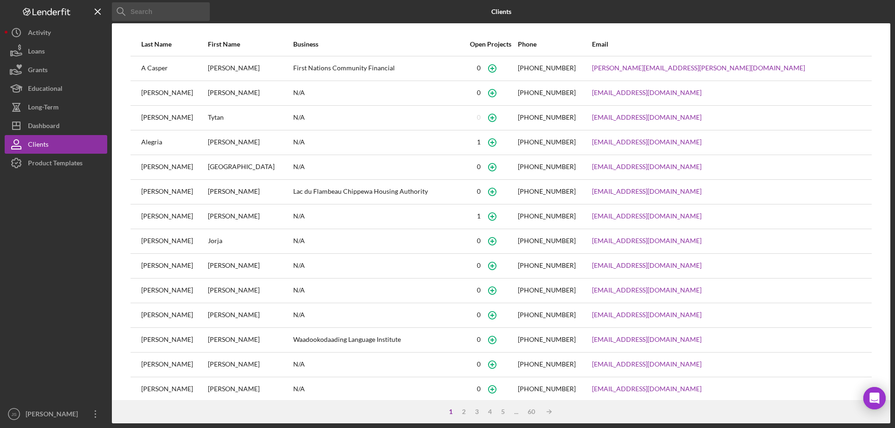
click at [175, 15] on input at bounding box center [161, 11] width 98 height 19
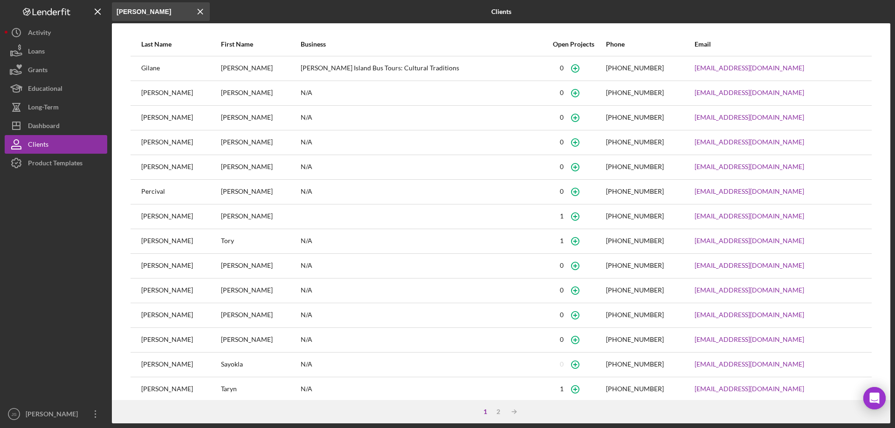
type input "william"
click at [574, 216] on icon "button" at bounding box center [575, 216] width 21 height 21
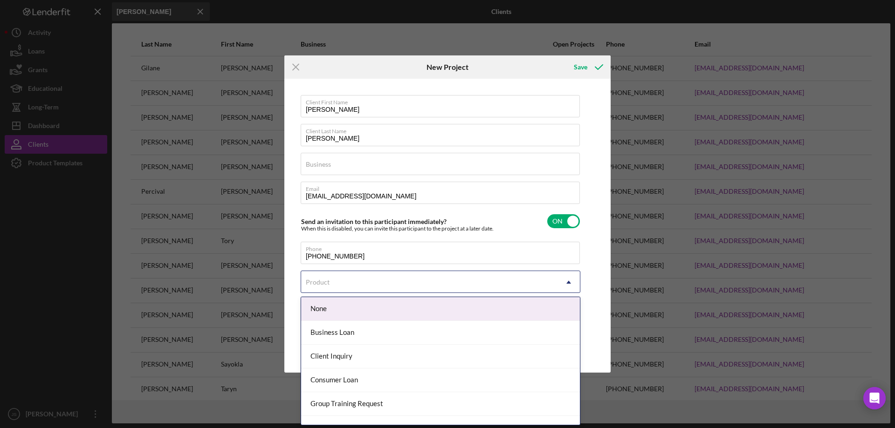
click at [353, 283] on div "Product" at bounding box center [429, 282] width 256 height 21
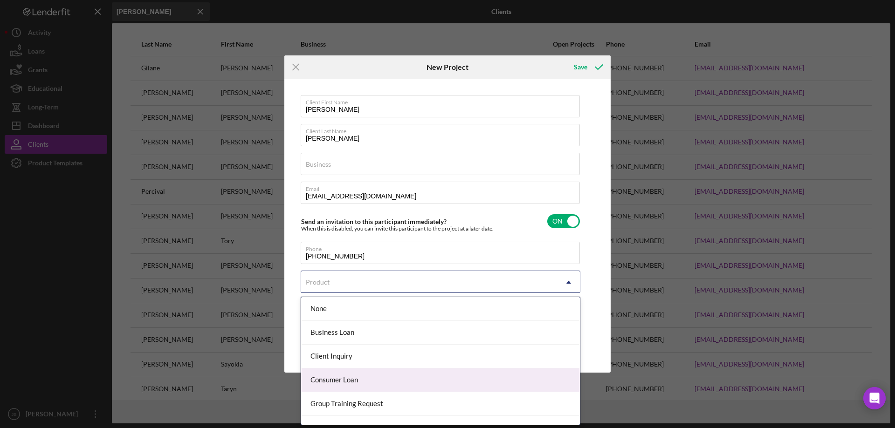
click at [366, 380] on div "Consumer Loan" at bounding box center [440, 381] width 279 height 24
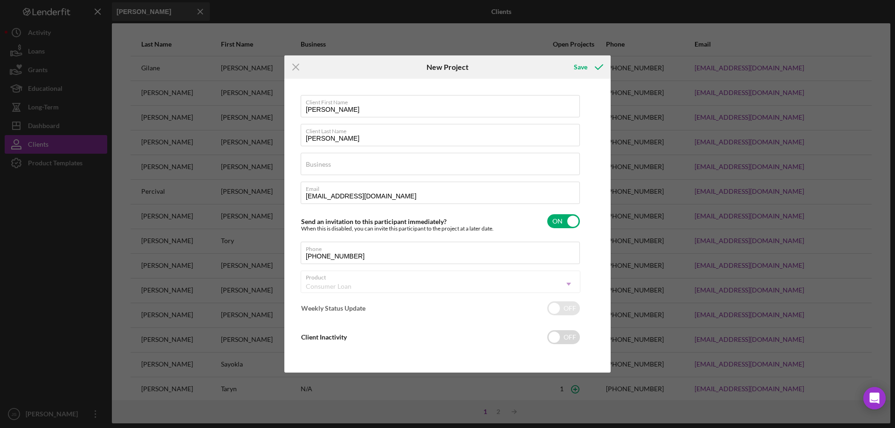
checkbox input "true"
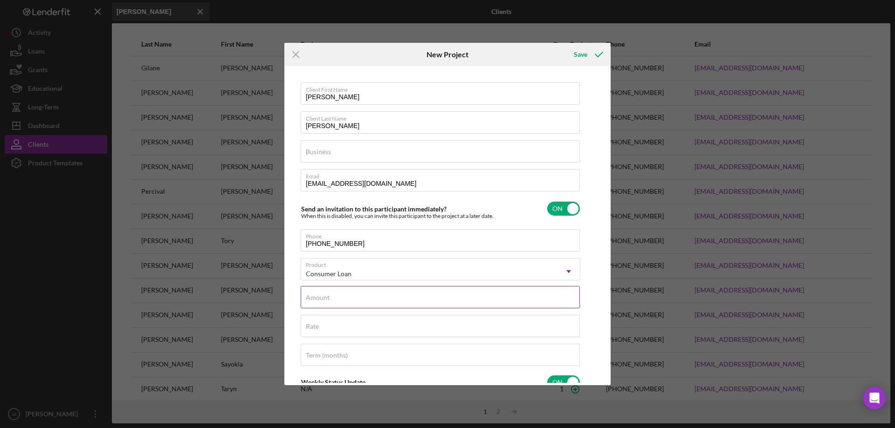
click at [336, 298] on input "Amount" at bounding box center [440, 297] width 279 height 22
click at [362, 297] on div "Amount Required" at bounding box center [441, 300] width 280 height 28
click at [349, 300] on div "Amount Required" at bounding box center [441, 300] width 280 height 28
type input "$9"
type input "$10,875"
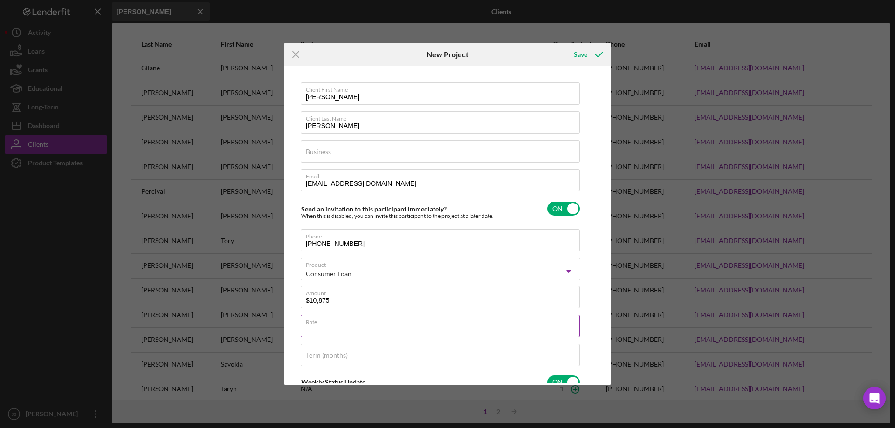
drag, startPoint x: 326, startPoint y: 330, endPoint x: 333, endPoint y: 323, distance: 9.6
click at [326, 330] on input "Rate" at bounding box center [440, 326] width 279 height 22
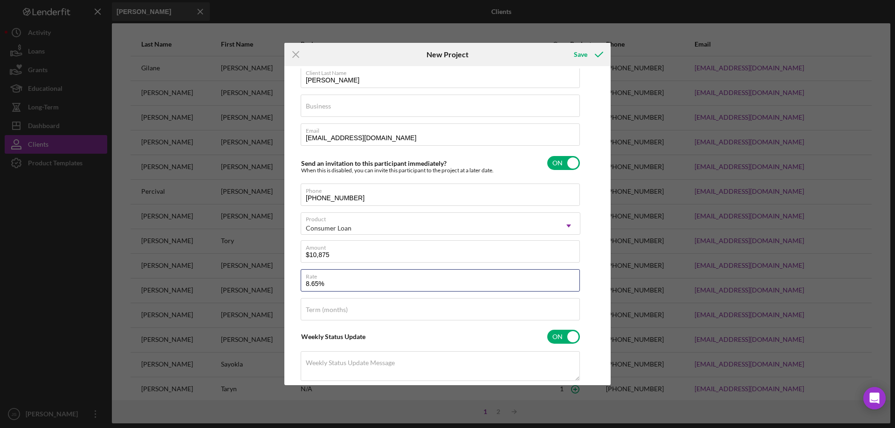
scroll to position [140, 0]
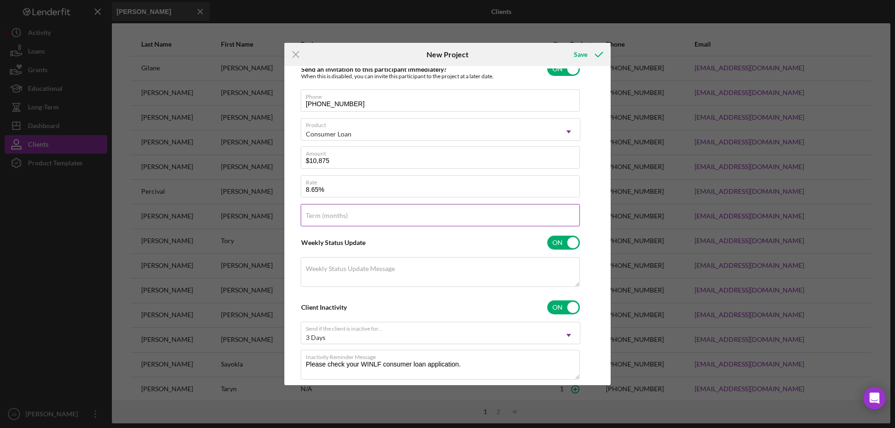
type input "8.650%"
click at [349, 215] on input "Term (months)" at bounding box center [440, 215] width 279 height 22
type input "60"
click at [583, 53] on div "Save" at bounding box center [581, 54] width 14 height 19
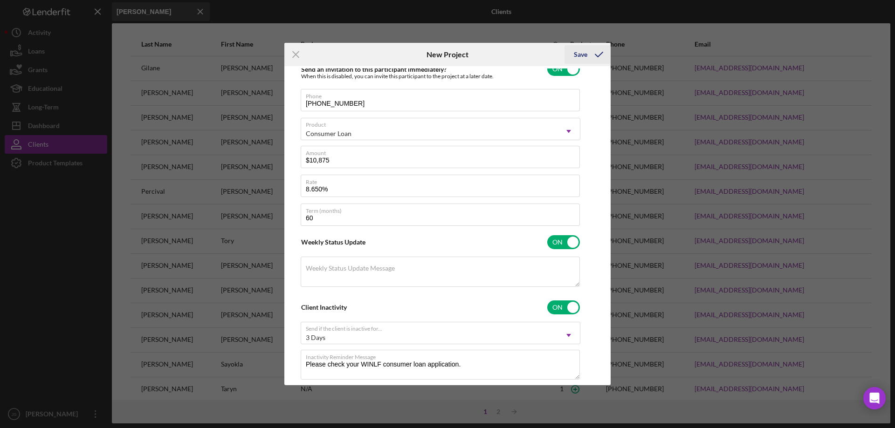
click at [576, 55] on div "Save" at bounding box center [581, 54] width 14 height 19
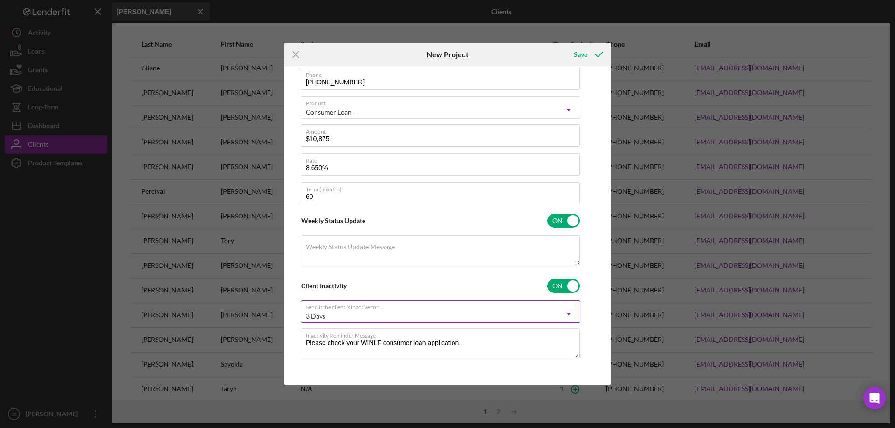
scroll to position [0, 0]
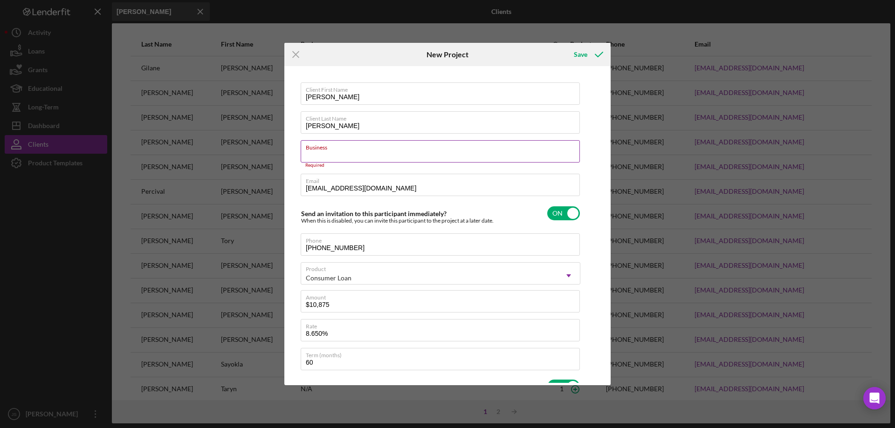
click at [337, 151] on input "Business" at bounding box center [440, 151] width 279 height 22
type input "N/A"
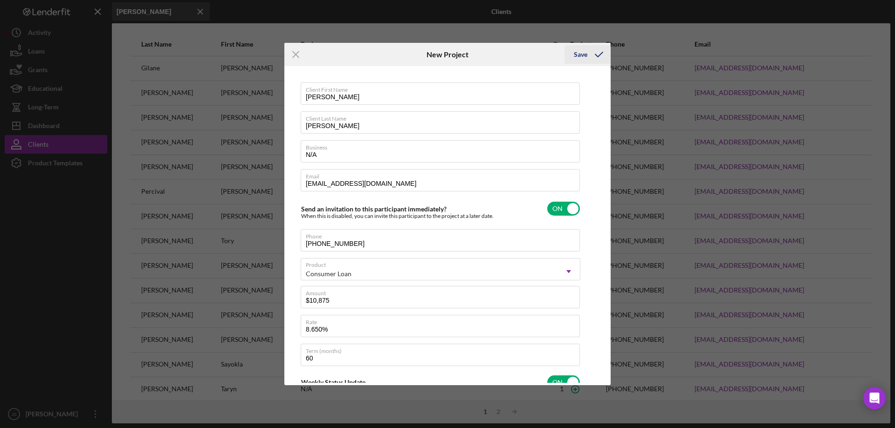
click at [575, 53] on div "Save" at bounding box center [581, 54] width 14 height 19
checkbox input "false"
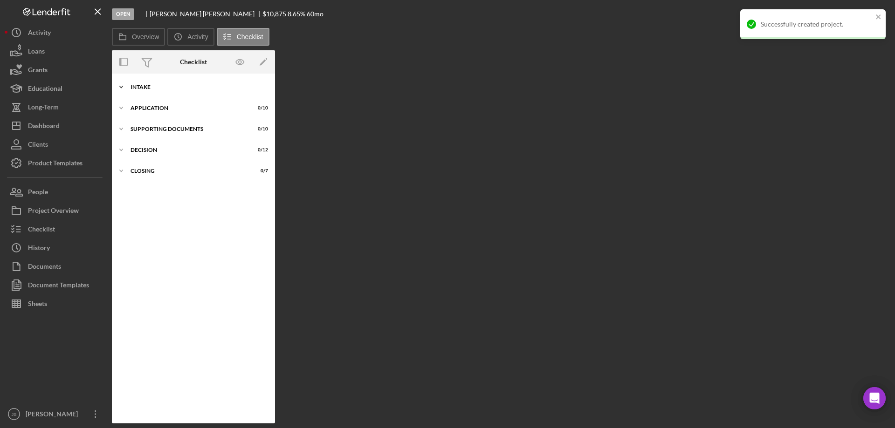
click at [122, 87] on icon "Icon/Expander" at bounding box center [121, 87] width 19 height 19
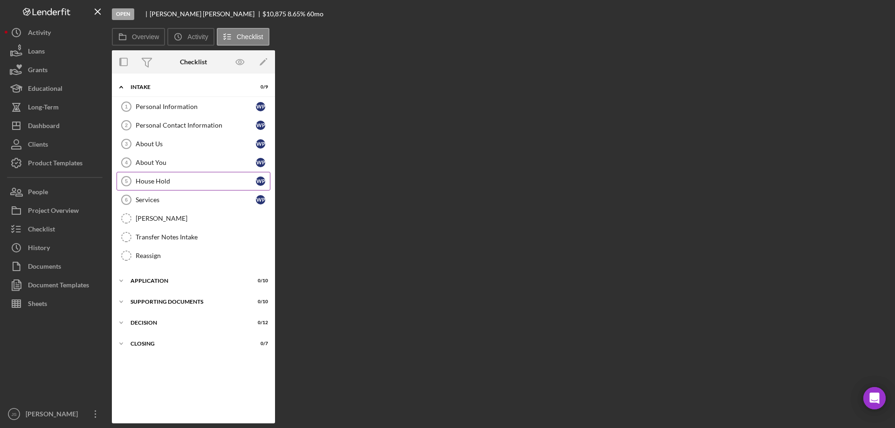
click at [173, 181] on div "House Hold" at bounding box center [196, 181] width 120 height 7
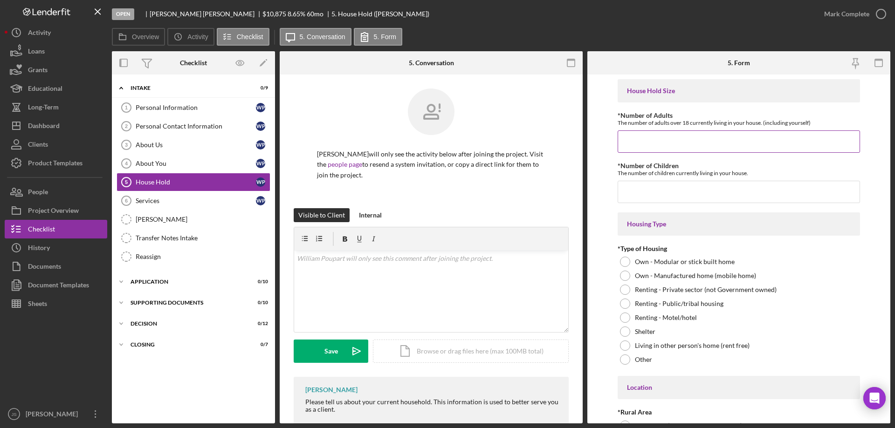
click at [647, 144] on input "*Number of Adults" at bounding box center [738, 141] width 242 height 22
type input "2"
click at [644, 199] on input "*Number of Children" at bounding box center [738, 192] width 242 height 22
type input "5"
click at [626, 303] on div at bounding box center [625, 304] width 10 height 10
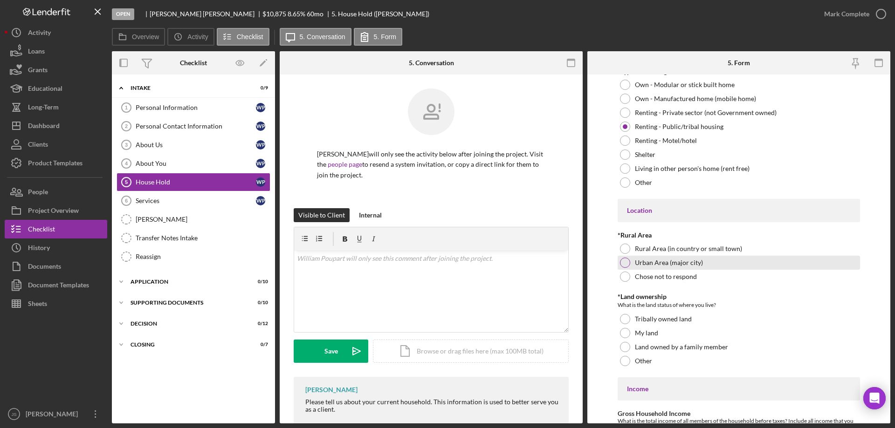
scroll to position [186, 0]
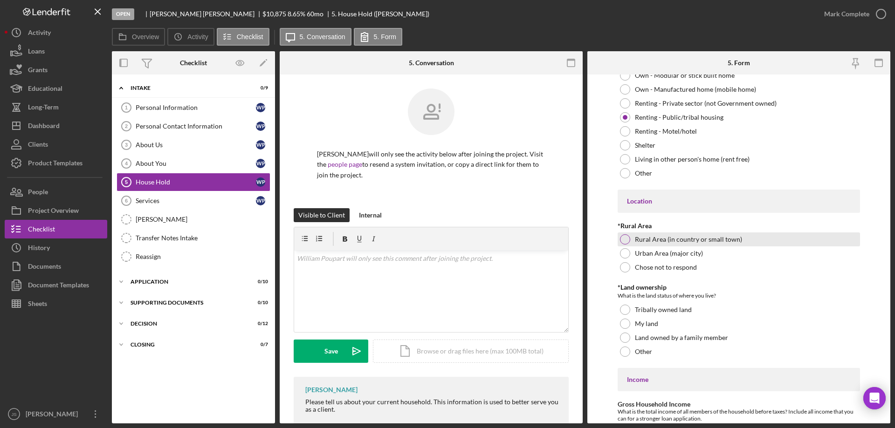
click at [628, 239] on div at bounding box center [625, 239] width 10 height 10
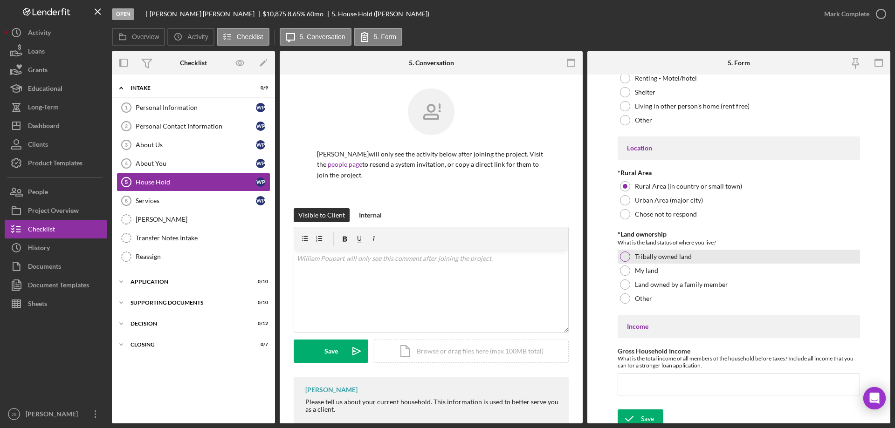
scroll to position [246, 0]
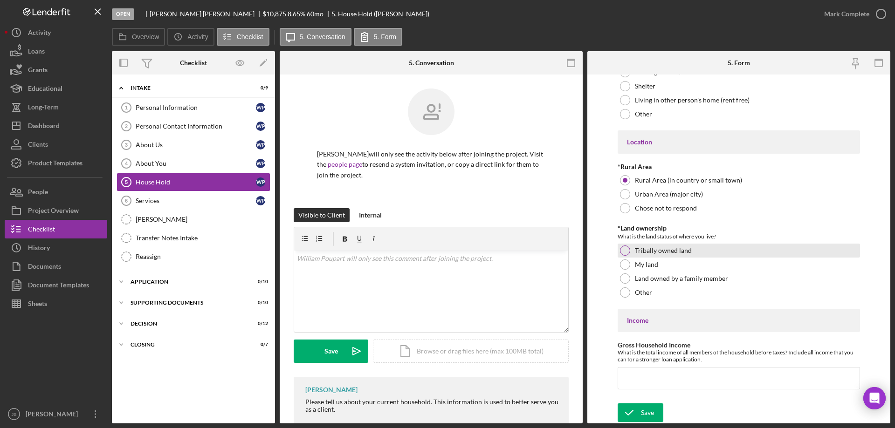
click at [627, 249] on div at bounding box center [625, 251] width 10 height 10
click at [630, 381] on input "Gross Household Income" at bounding box center [738, 378] width 242 height 22
click at [662, 384] on input "Gross Household Income" at bounding box center [738, 378] width 242 height 22
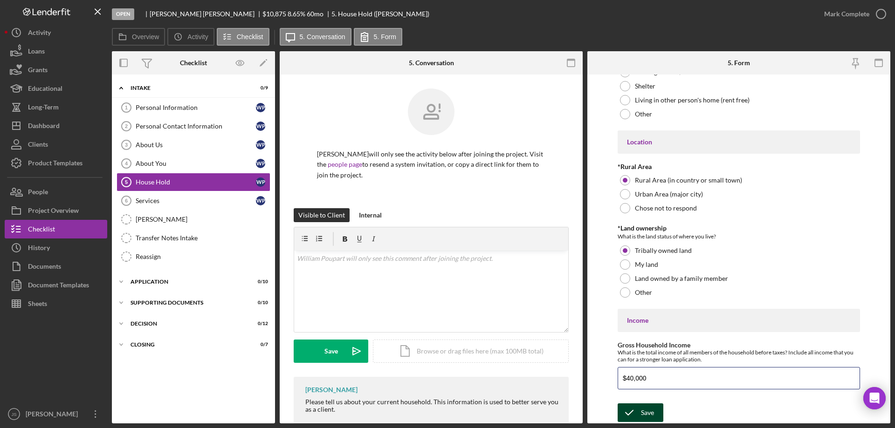
type input "$40,000"
click at [644, 410] on div "Save" at bounding box center [647, 413] width 13 height 19
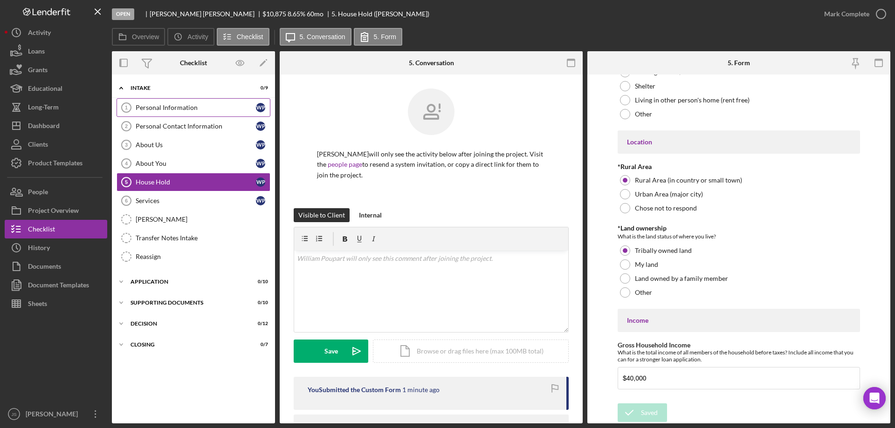
click at [213, 109] on div "Personal Information" at bounding box center [196, 107] width 120 height 7
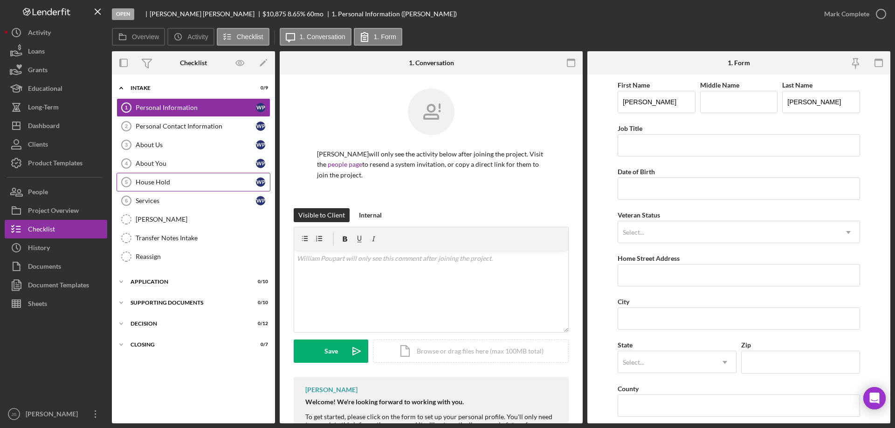
click at [184, 182] on div "House Hold" at bounding box center [196, 181] width 120 height 7
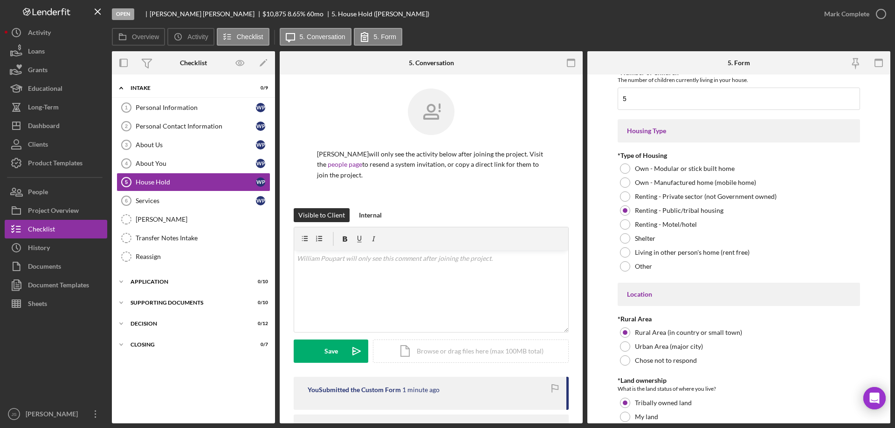
scroll to position [246, 0]
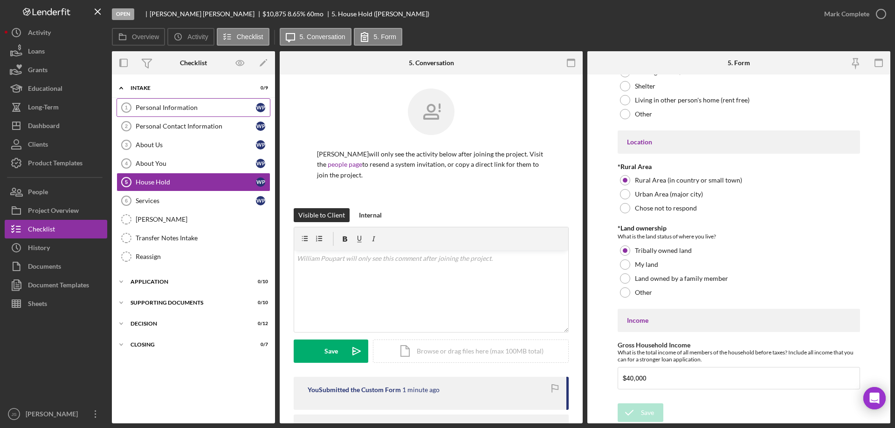
click at [172, 106] on div "Personal Information" at bounding box center [196, 107] width 120 height 7
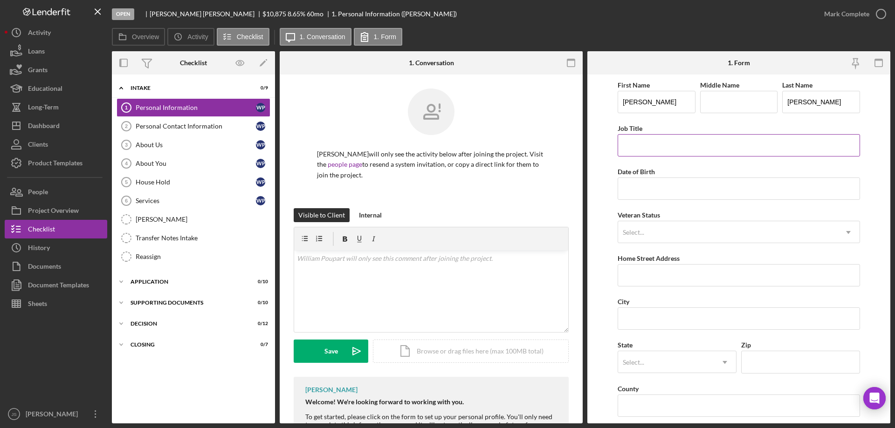
click at [647, 151] on input "Job Title" at bounding box center [738, 145] width 242 height 22
type input "Banker"
click at [635, 189] on input "Date of Birth" at bounding box center [738, 189] width 242 height 22
type input "[DATE]"
click at [640, 232] on div "Select..." at bounding box center [633, 232] width 21 height 7
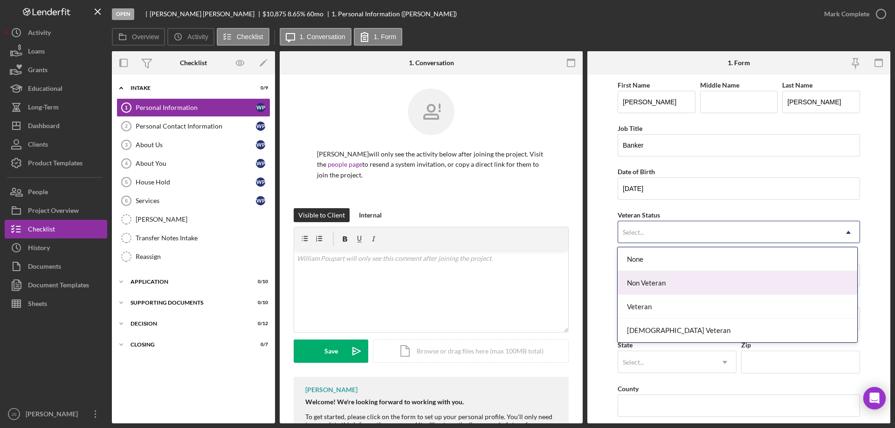
click at [653, 282] on div "Non Veteran" at bounding box center [736, 283] width 239 height 24
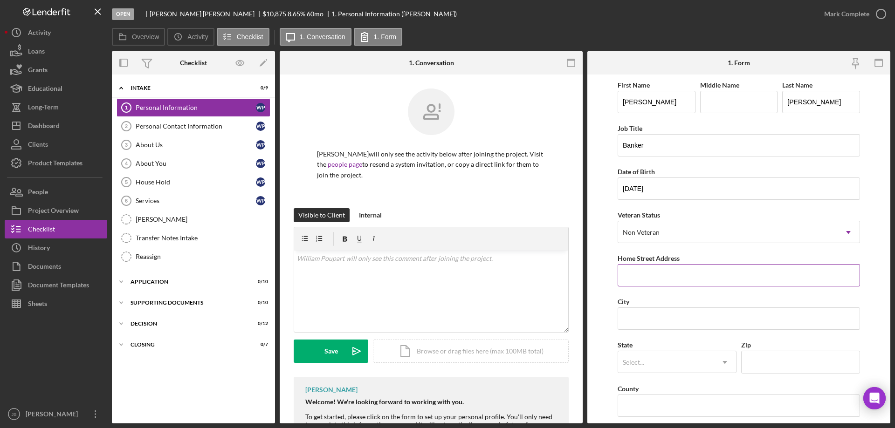
click at [655, 281] on input "Home Street Address" at bounding box center [738, 275] width 242 height 22
type input "[STREET_ADDRESS]"
type input "Lac du Flambeau"
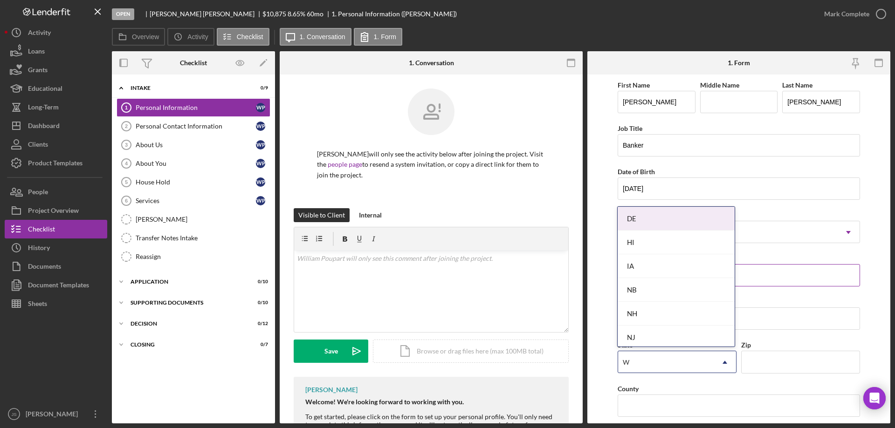
type input "WI"
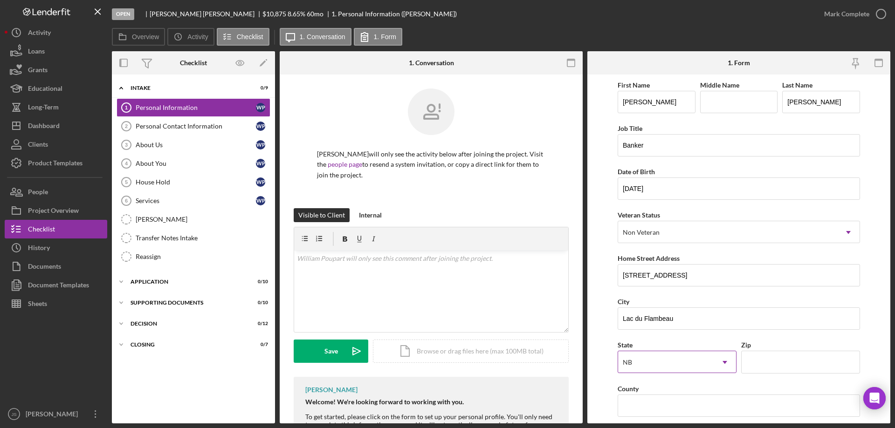
click at [669, 361] on div "NB" at bounding box center [666, 362] width 96 height 21
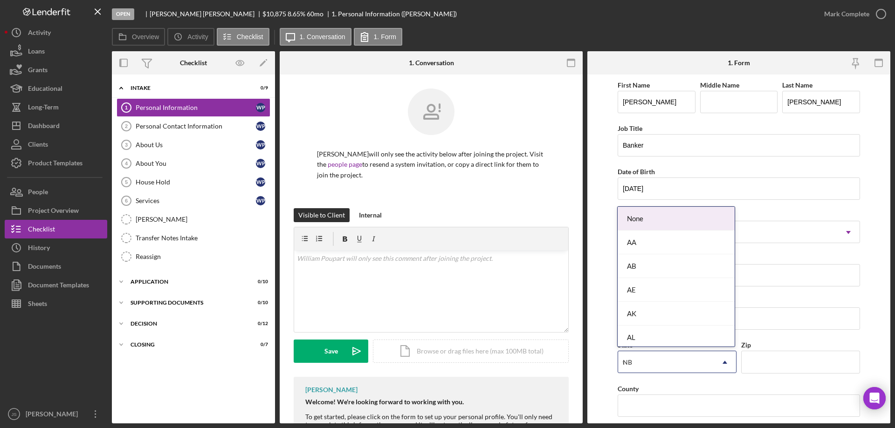
type input "wi"
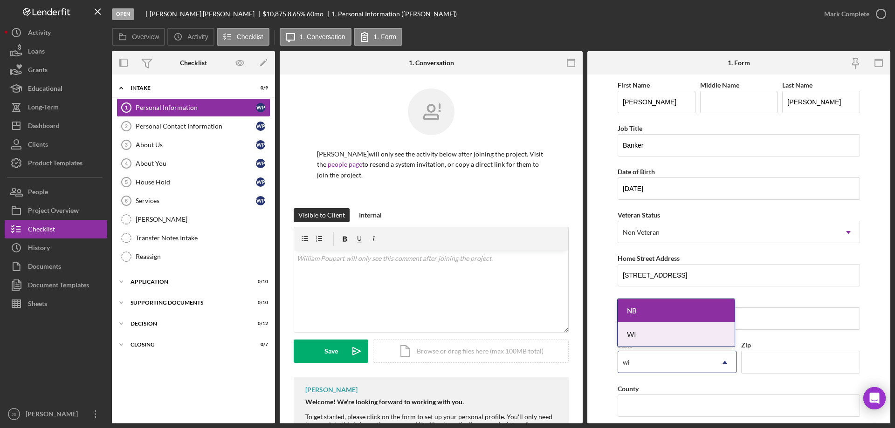
drag, startPoint x: 678, startPoint y: 337, endPoint x: 737, endPoint y: 364, distance: 65.5
click at [679, 337] on div "WI" at bounding box center [675, 335] width 117 height 24
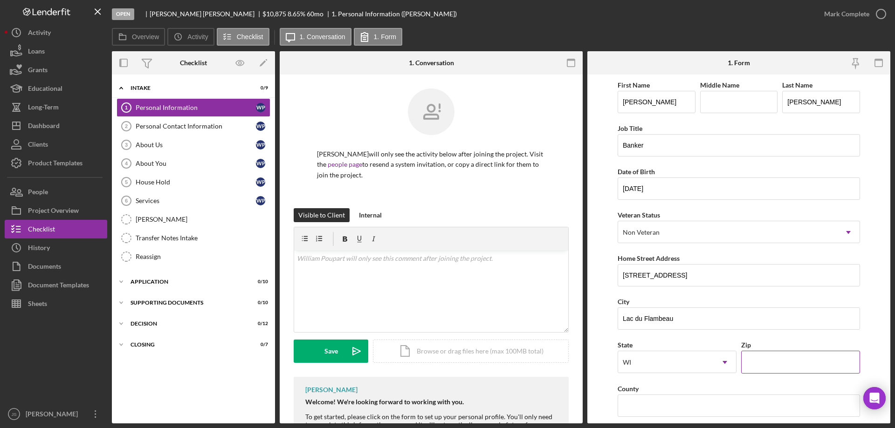
click at [757, 358] on input "Zip" at bounding box center [800, 362] width 119 height 22
type input "54538"
click at [659, 406] on input "County" at bounding box center [738, 406] width 242 height 22
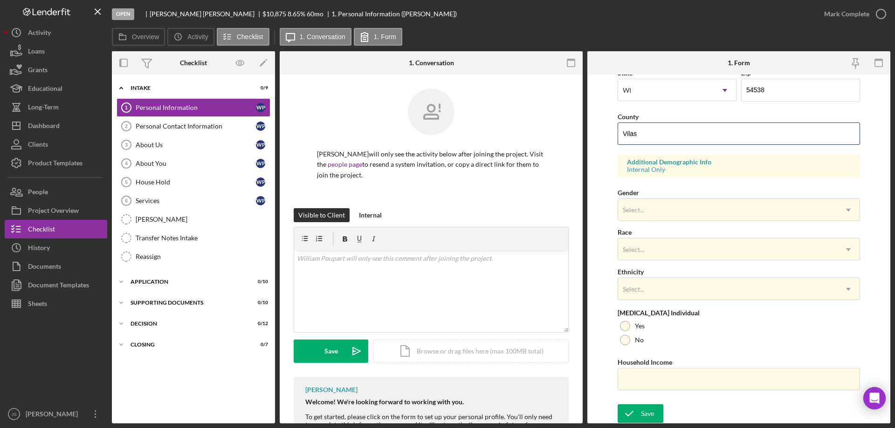
scroll to position [273, 0]
type input "Vilas"
click at [668, 205] on div "Select..." at bounding box center [727, 209] width 219 height 21
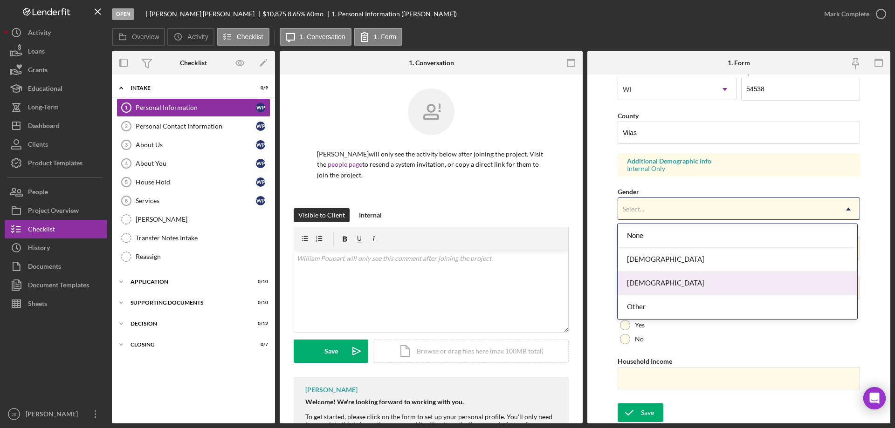
click at [647, 287] on div "[DEMOGRAPHIC_DATA]" at bounding box center [736, 284] width 239 height 24
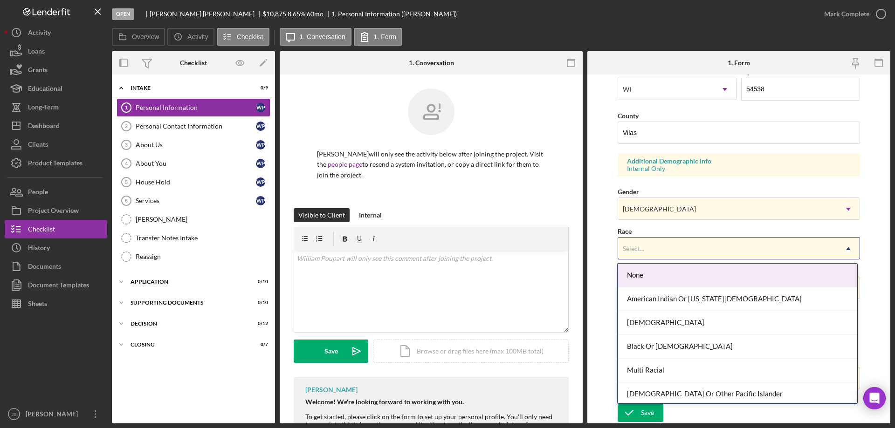
click at [653, 248] on div "Select..." at bounding box center [727, 248] width 219 height 21
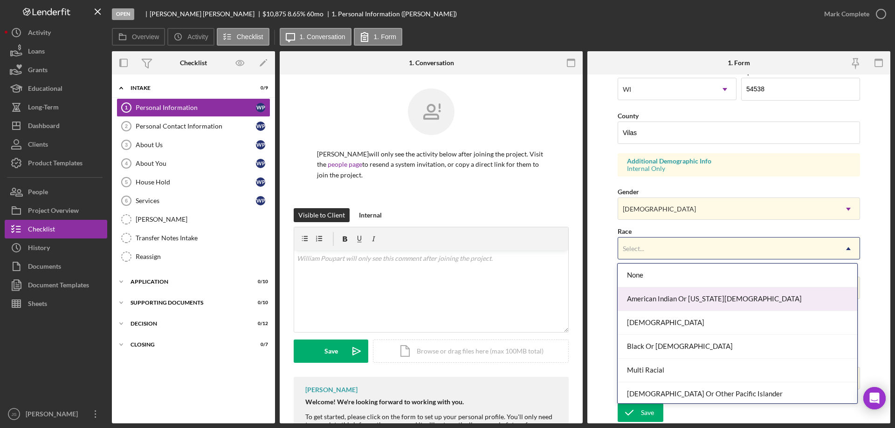
click at [662, 296] on div "American Indian Or [US_STATE][DEMOGRAPHIC_DATA]" at bounding box center [736, 300] width 239 height 24
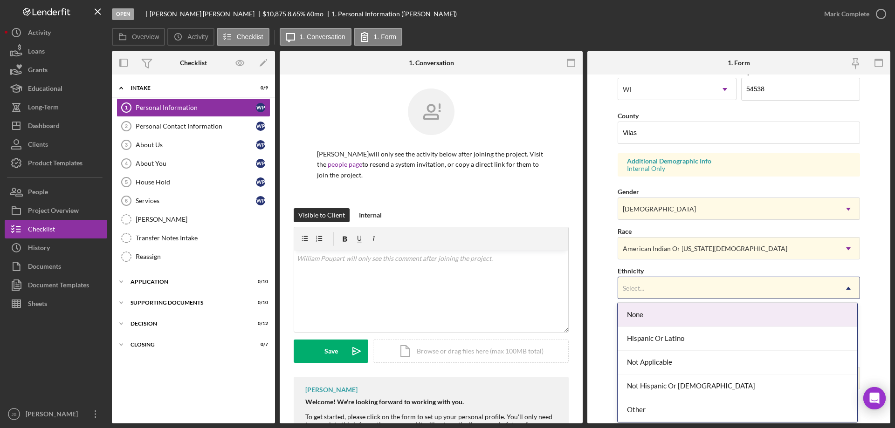
drag, startPoint x: 667, startPoint y: 282, endPoint x: 668, endPoint y: 288, distance: 5.2
click at [667, 282] on div "Select..." at bounding box center [727, 288] width 219 height 21
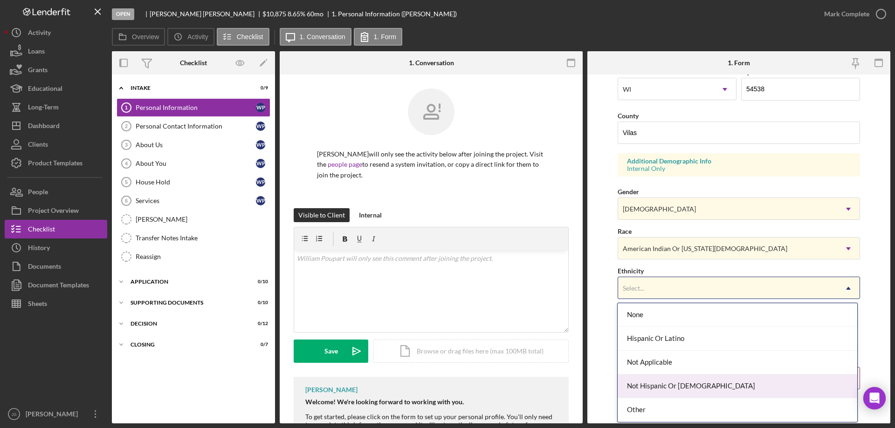
click at [678, 383] on div "Not Hispanic Or [DEMOGRAPHIC_DATA]" at bounding box center [736, 387] width 239 height 24
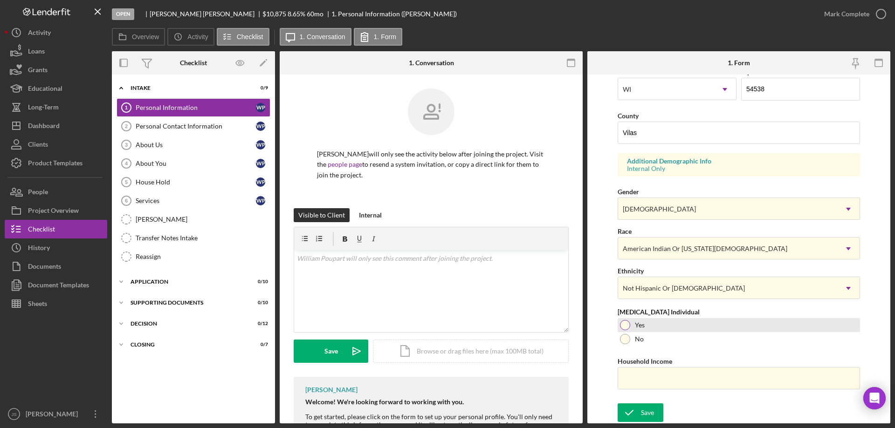
drag, startPoint x: 623, startPoint y: 325, endPoint x: 591, endPoint y: 325, distance: 31.2
click at [622, 325] on div at bounding box center [625, 325] width 10 height 10
click at [658, 381] on input "Household Income" at bounding box center [738, 378] width 242 height 22
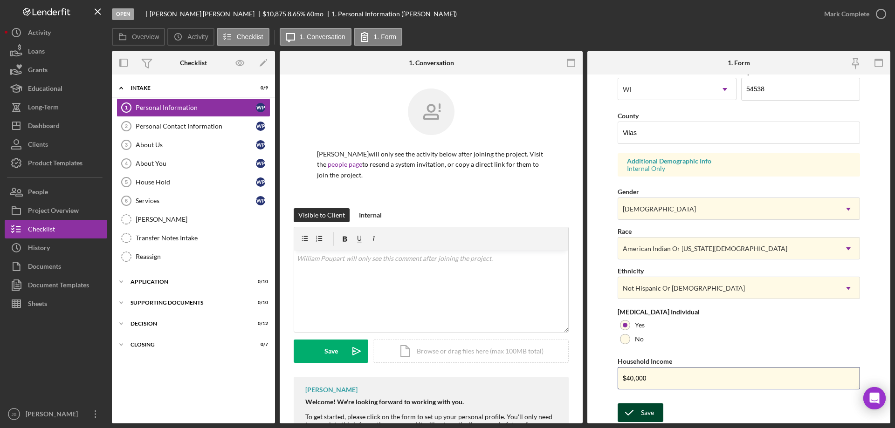
type input "$40,000"
click at [638, 411] on icon "submit" at bounding box center [628, 412] width 23 height 23
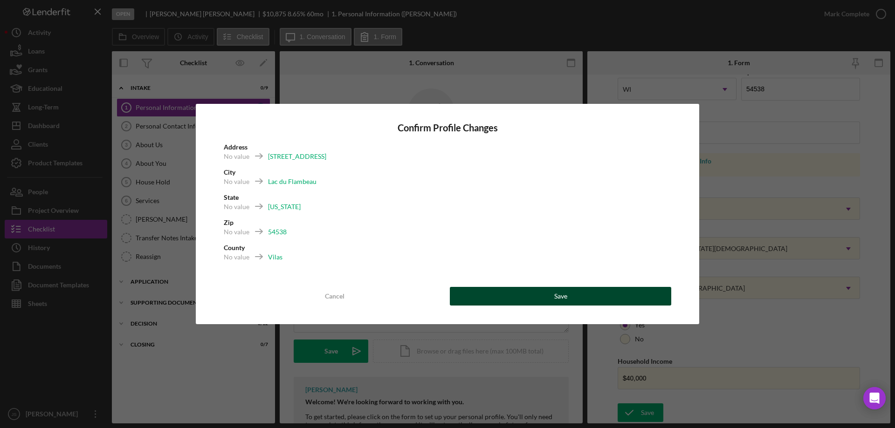
click at [563, 295] on div "Save" at bounding box center [560, 296] width 13 height 19
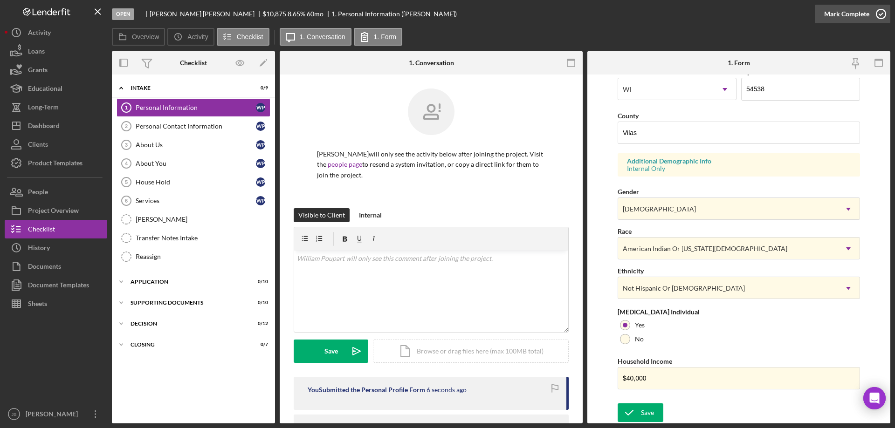
click at [885, 14] on icon "button" at bounding box center [880, 13] width 23 height 23
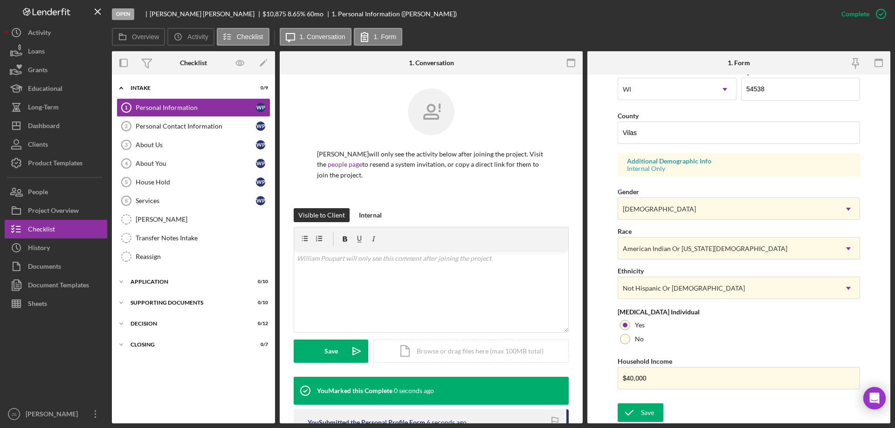
scroll to position [86, 0]
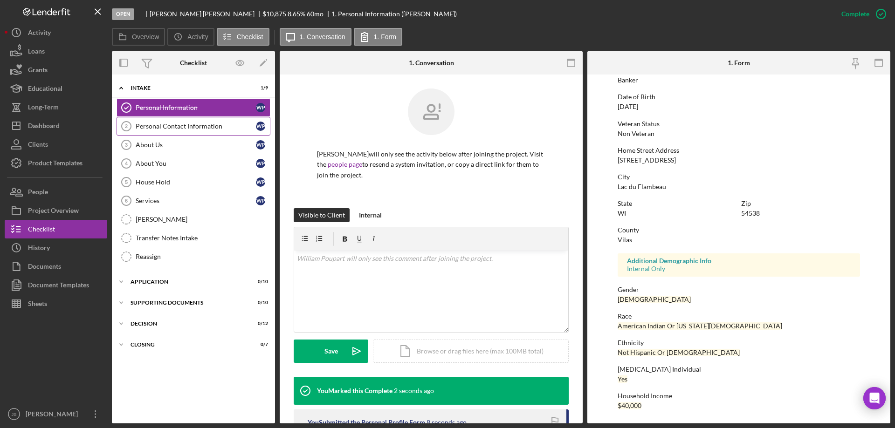
click at [169, 128] on div "Personal Contact Information" at bounding box center [196, 126] width 120 height 7
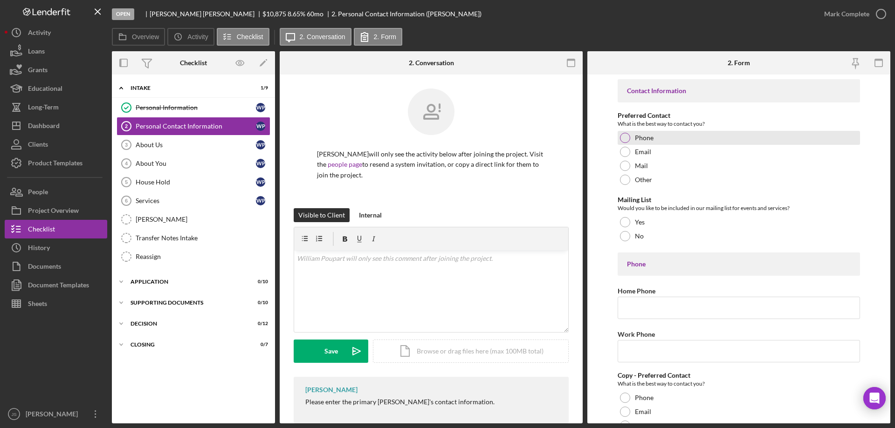
click at [626, 137] on div at bounding box center [625, 138] width 10 height 10
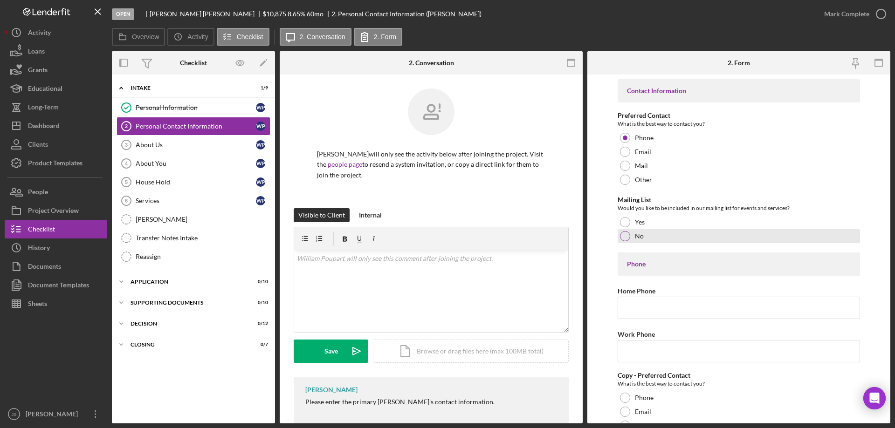
click at [624, 236] on div at bounding box center [625, 236] width 10 height 10
click at [645, 310] on input "Home Phone" at bounding box center [738, 308] width 242 height 22
type input "[PHONE_NUMBER]"
click at [628, 354] on input "Work Phone" at bounding box center [738, 351] width 242 height 22
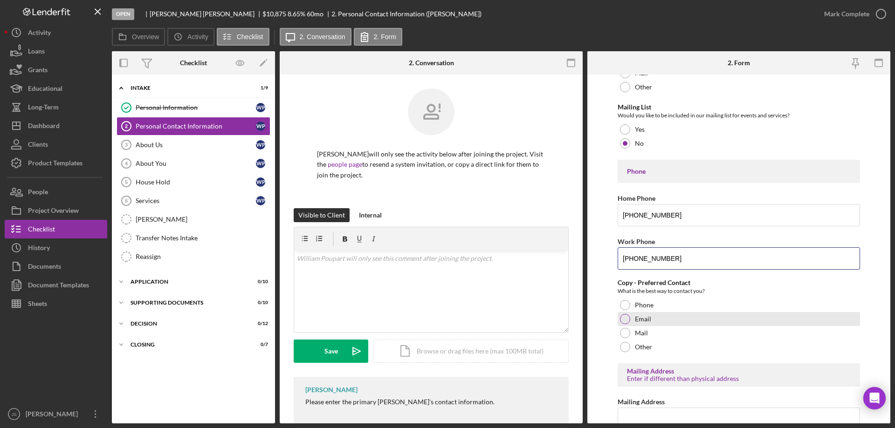
scroll to position [93, 0]
type input "[PHONE_NUMBER]"
click at [622, 304] on div at bounding box center [625, 305] width 10 height 10
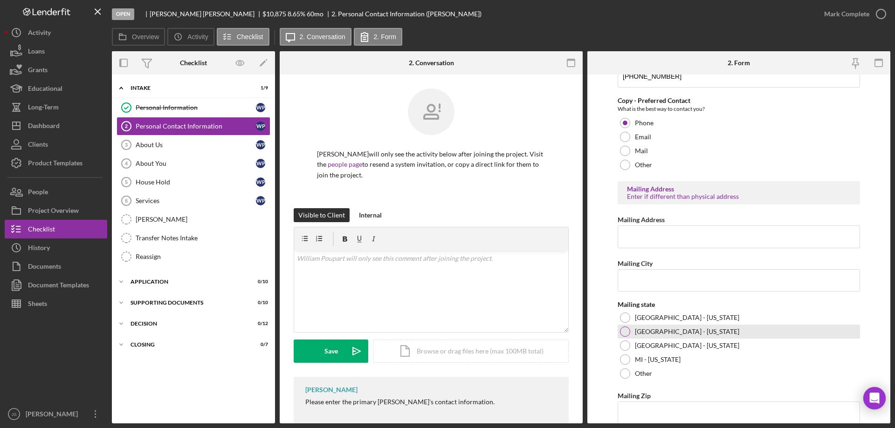
scroll to position [280, 0]
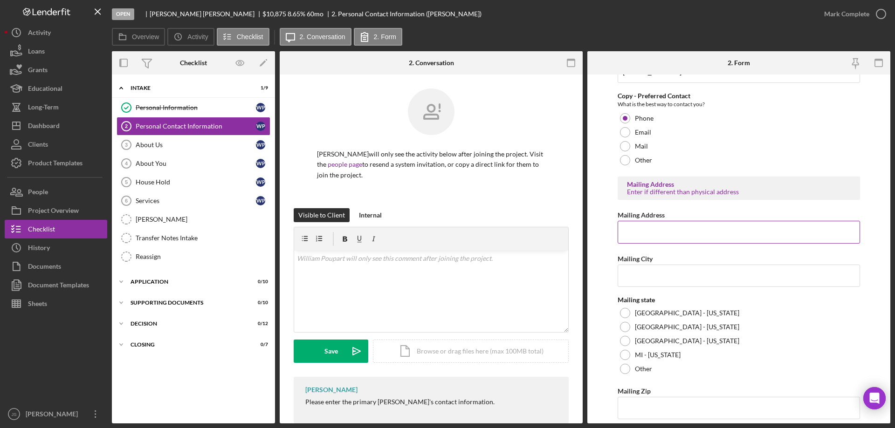
click at [642, 234] on input "Mailing Address" at bounding box center [738, 232] width 242 height 22
type input "PO Box 93"
click at [661, 277] on input "Mailing City" at bounding box center [738, 276] width 242 height 22
type input "Lac du Flambeau"
drag, startPoint x: 623, startPoint y: 311, endPoint x: 629, endPoint y: 395, distance: 84.1
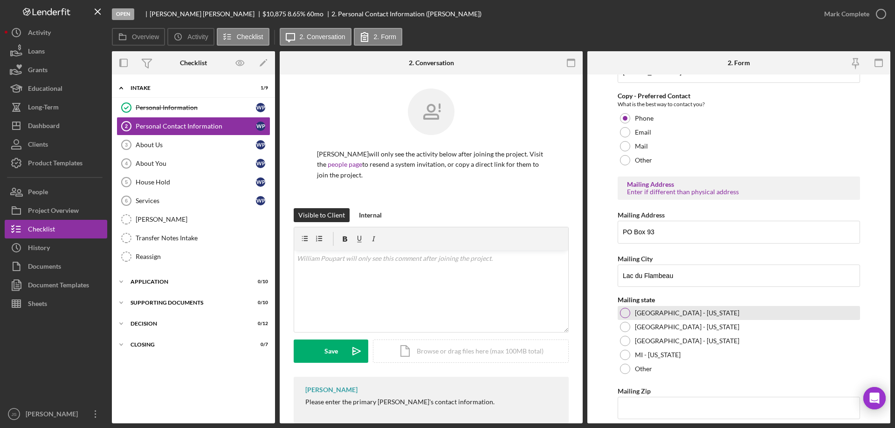
click at [624, 311] on div at bounding box center [625, 313] width 10 height 10
click at [634, 412] on input "Mailing Zip" at bounding box center [738, 408] width 242 height 22
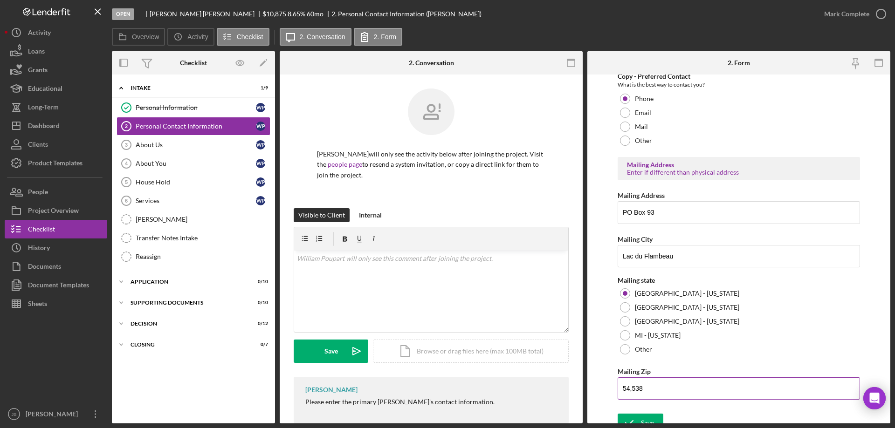
scroll to position [309, 0]
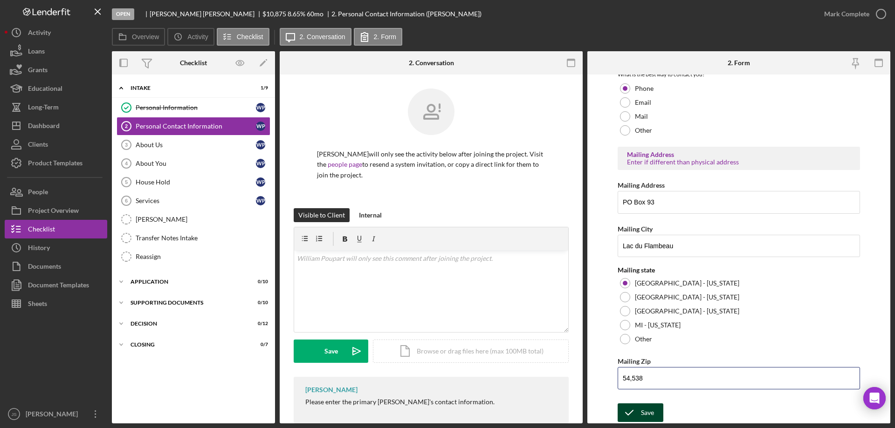
type input "54,538"
click at [647, 412] on div "Save" at bounding box center [647, 413] width 13 height 19
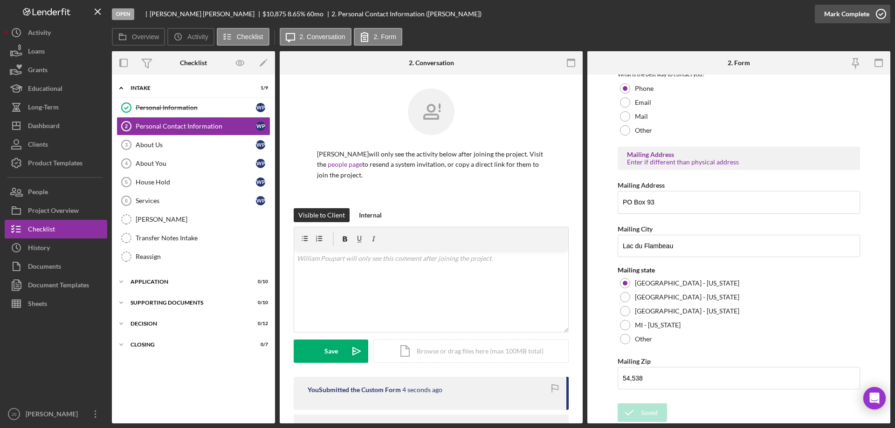
click at [881, 14] on icon "button" at bounding box center [880, 13] width 23 height 23
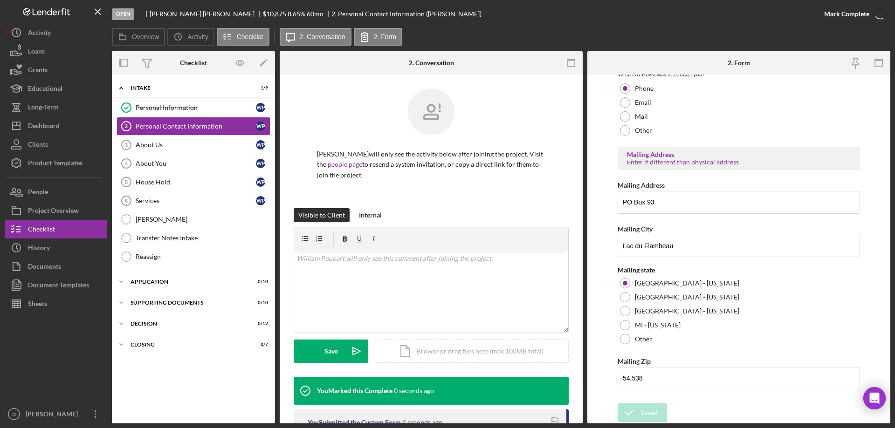
scroll to position [347, 0]
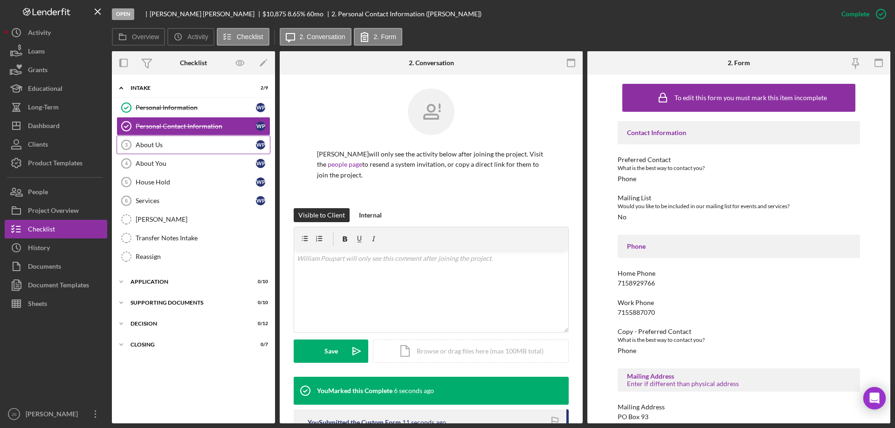
drag, startPoint x: 166, startPoint y: 145, endPoint x: 171, endPoint y: 144, distance: 4.9
click at [167, 145] on div "About Us" at bounding box center [196, 144] width 120 height 7
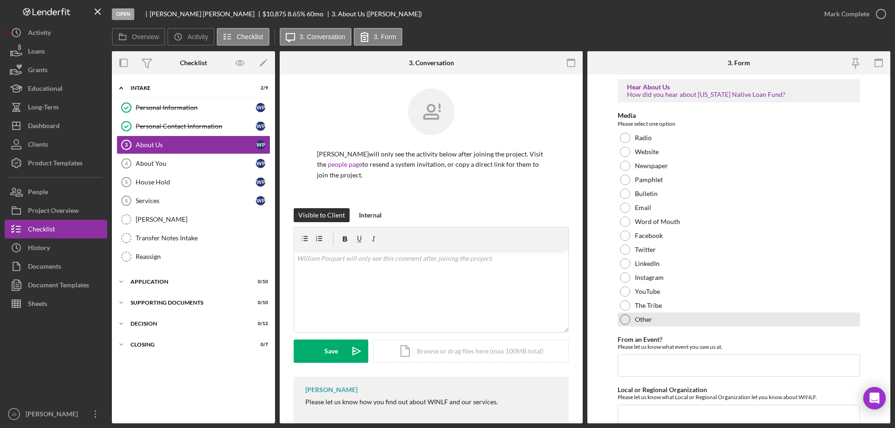
click at [627, 320] on div at bounding box center [625, 320] width 10 height 10
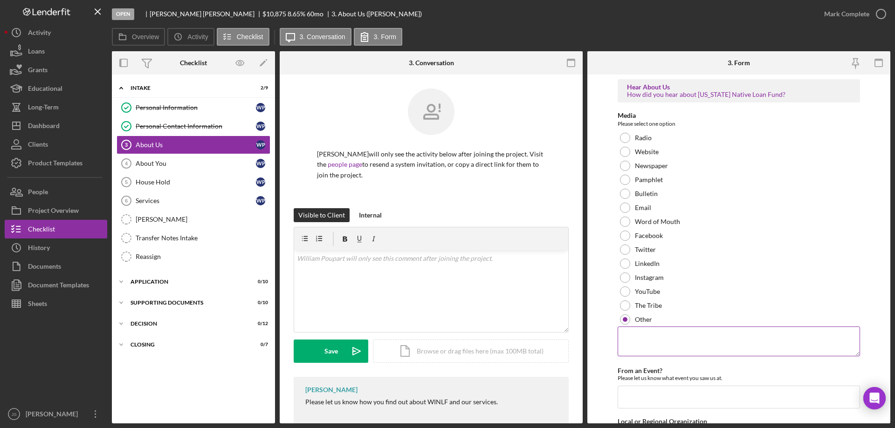
click at [634, 342] on textarea at bounding box center [738, 342] width 242 height 30
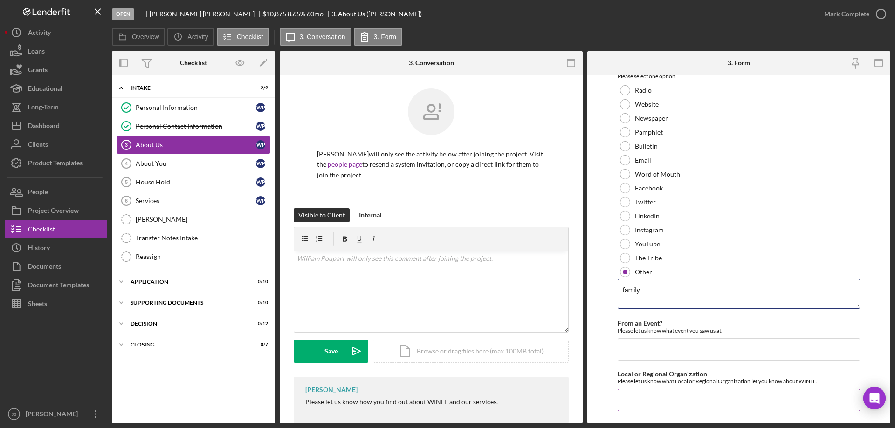
scroll to position [69, 0]
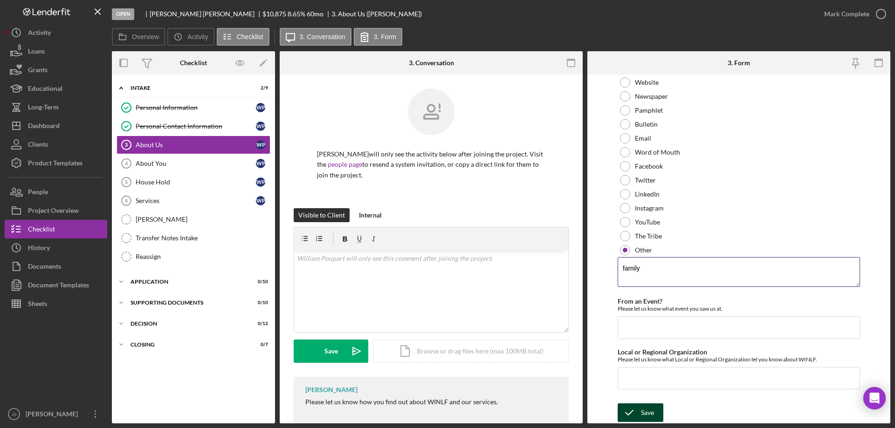
type textarea "family"
click at [645, 411] on div "Save" at bounding box center [647, 413] width 13 height 19
click at [879, 11] on div "Saved" at bounding box center [812, 9] width 149 height 4
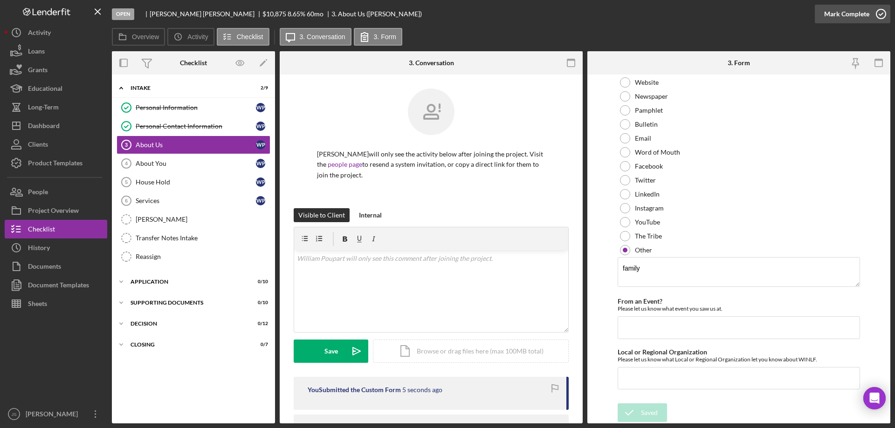
click at [881, 14] on icon "button" at bounding box center [880, 13] width 23 height 23
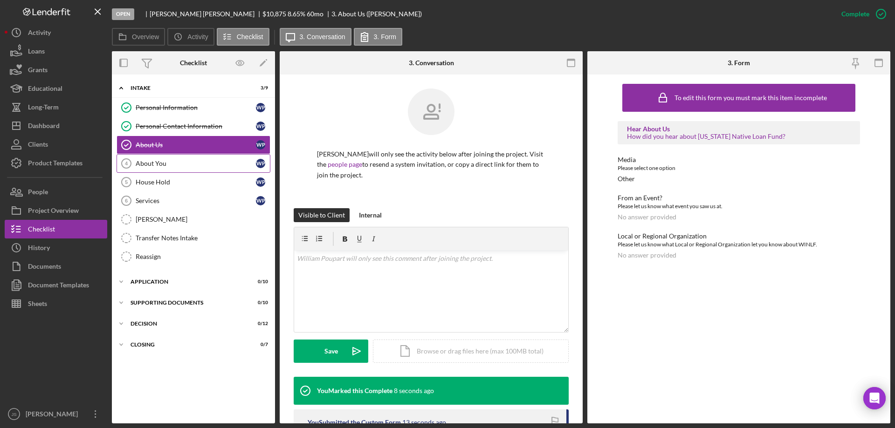
click at [174, 164] on div "About You" at bounding box center [196, 163] width 120 height 7
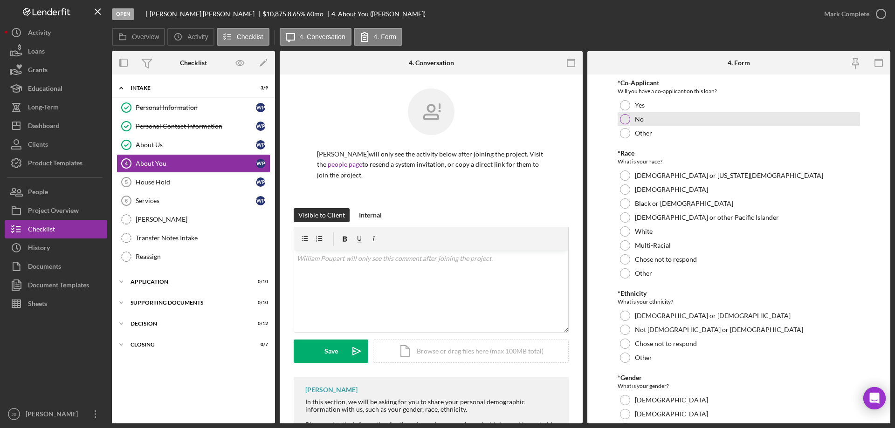
click at [624, 117] on div at bounding box center [625, 119] width 10 height 10
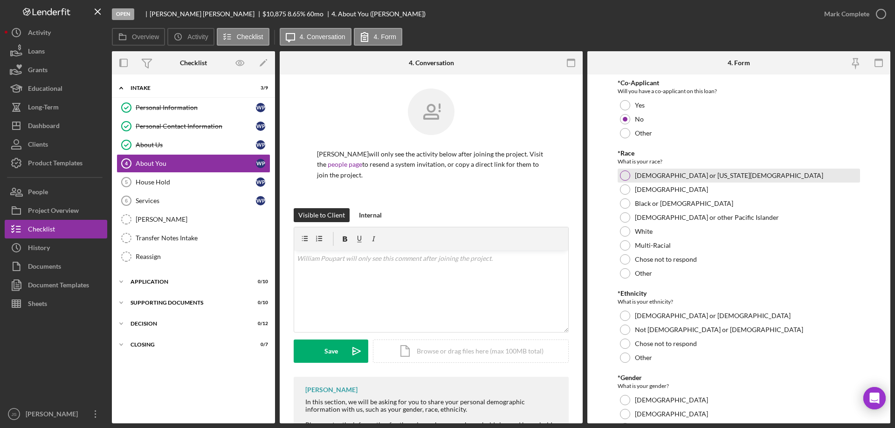
click at [626, 176] on div at bounding box center [625, 176] width 10 height 10
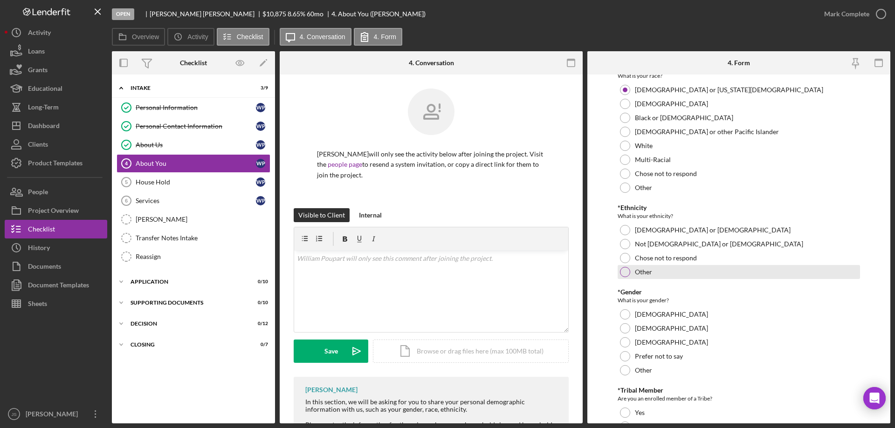
scroll to position [93, 0]
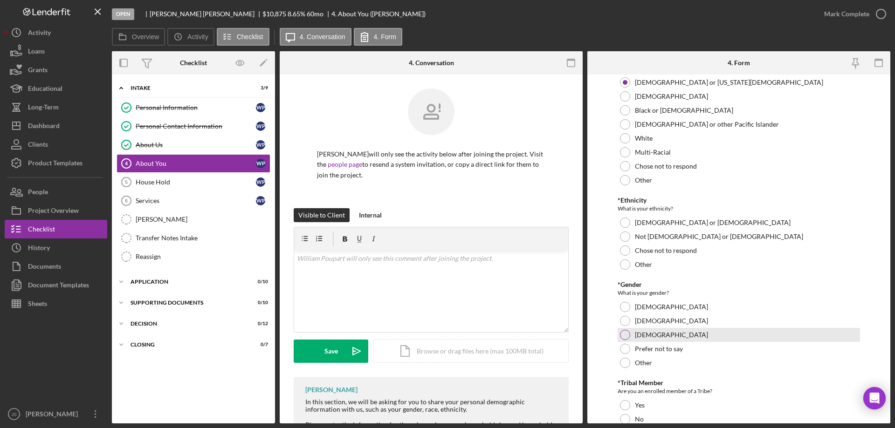
drag, startPoint x: 621, startPoint y: 236, endPoint x: 715, endPoint y: 334, distance: 136.1
click at [621, 236] on div at bounding box center [625, 237] width 10 height 10
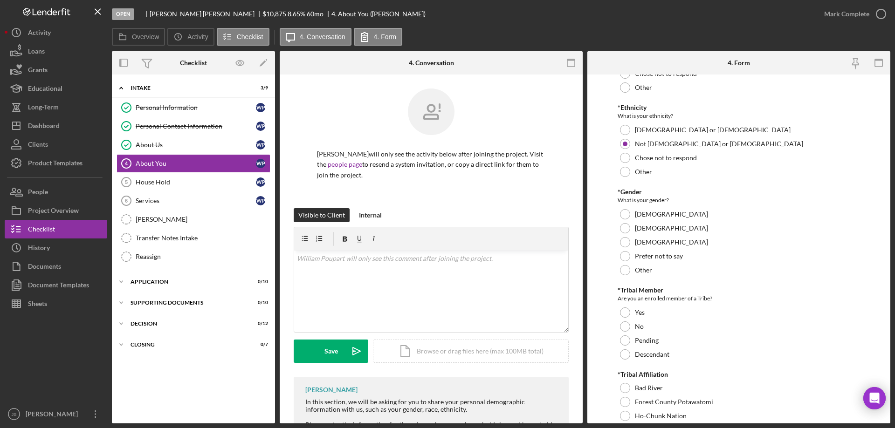
scroll to position [186, 0]
click at [625, 226] on div at bounding box center [625, 228] width 10 height 10
drag, startPoint x: 626, startPoint y: 311, endPoint x: 631, endPoint y: 311, distance: 4.7
click at [626, 311] on div at bounding box center [625, 312] width 10 height 10
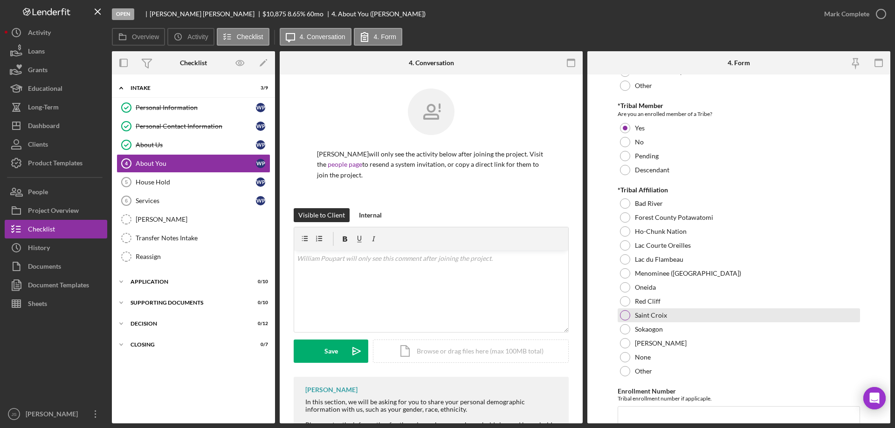
scroll to position [419, 0]
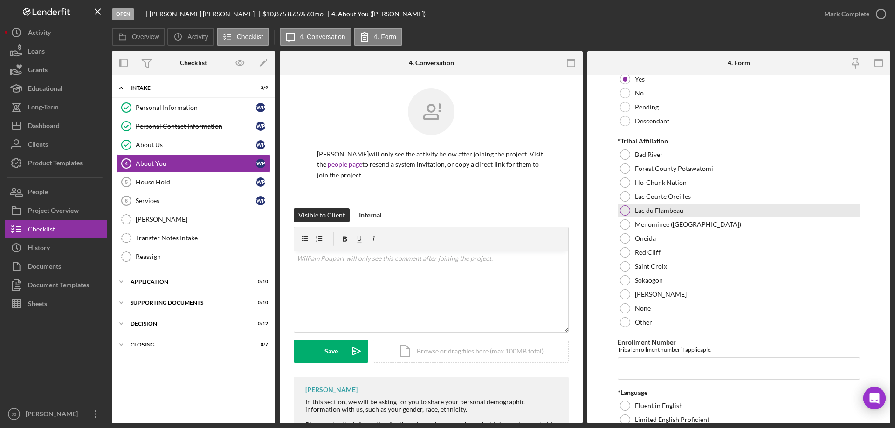
click at [623, 211] on div at bounding box center [625, 211] width 10 height 10
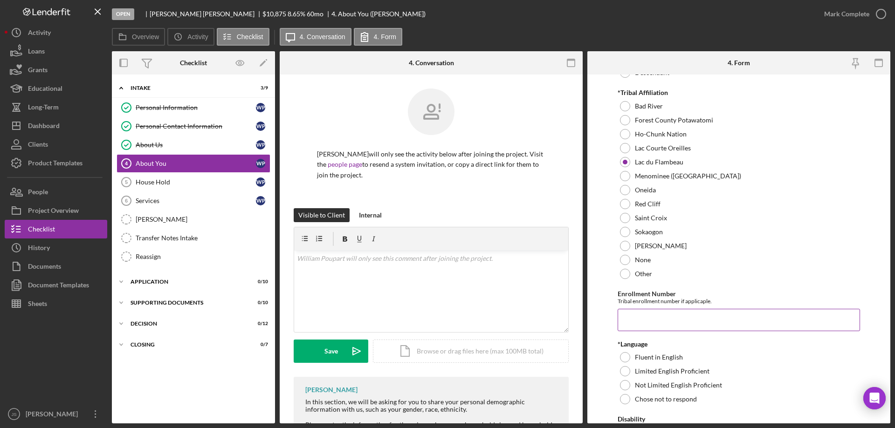
scroll to position [513, 0]
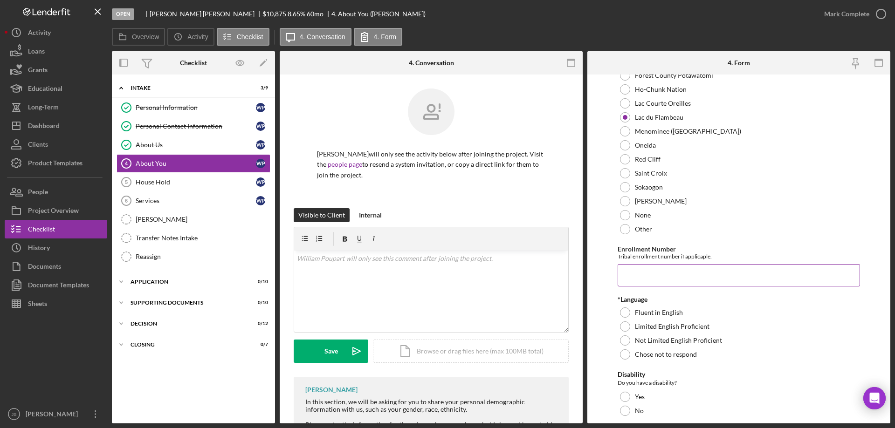
click at [653, 281] on input "Enrollment Number" at bounding box center [738, 275] width 242 height 22
type input "2899"
click at [626, 314] on div at bounding box center [625, 313] width 10 height 10
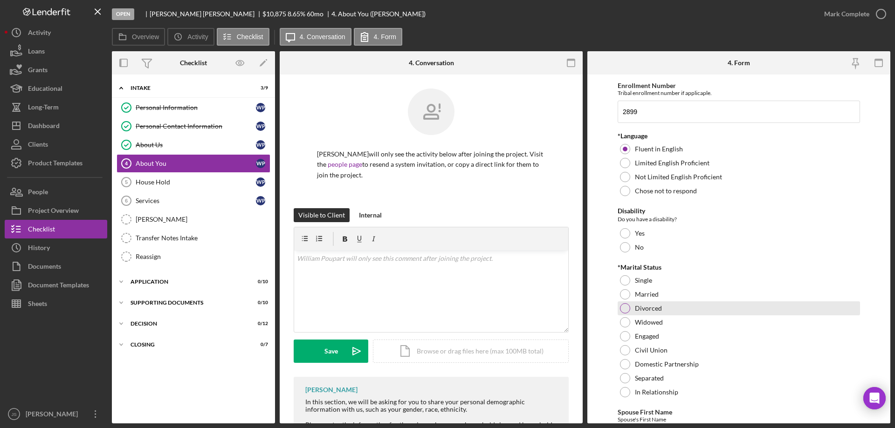
scroll to position [699, 0]
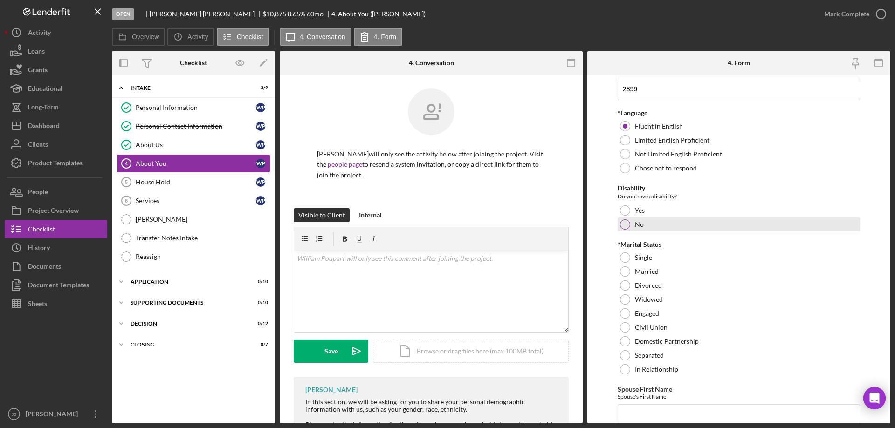
click at [625, 223] on div at bounding box center [625, 225] width 10 height 10
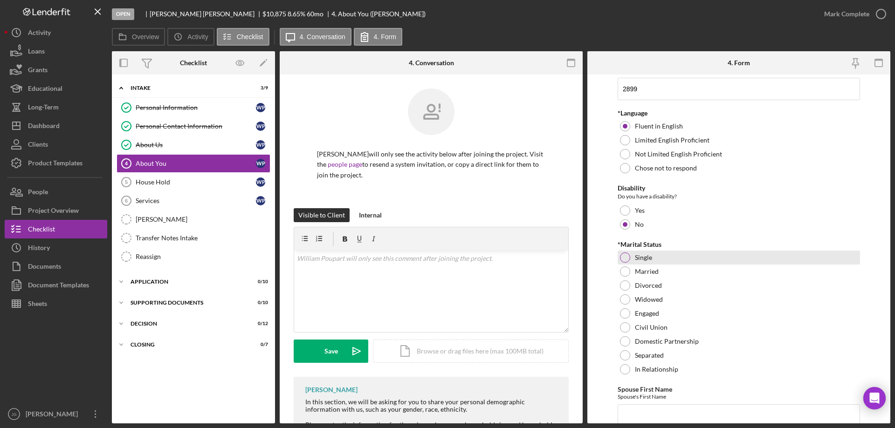
click at [622, 254] on div at bounding box center [625, 258] width 10 height 10
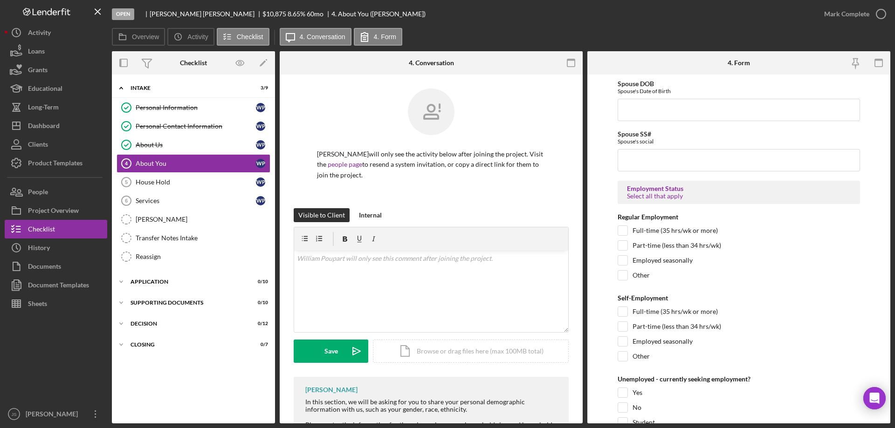
scroll to position [1165, 0]
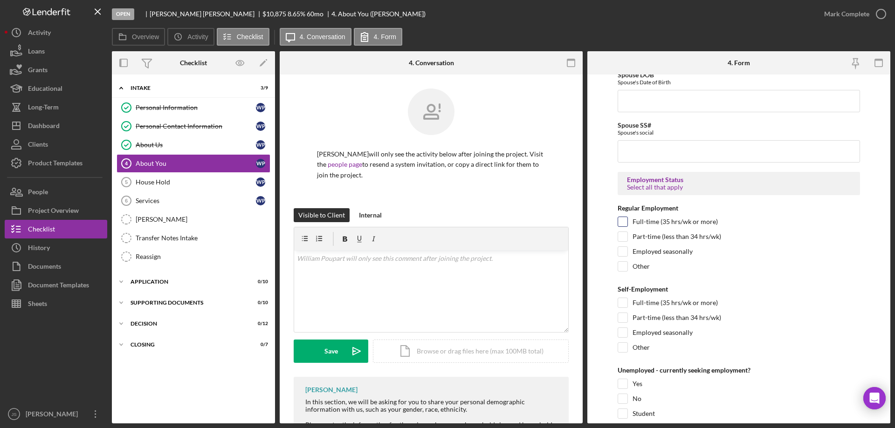
click at [622, 220] on input "Full-time (35 hrs/wk or more)" at bounding box center [622, 221] width 9 height 9
checkbox input "true"
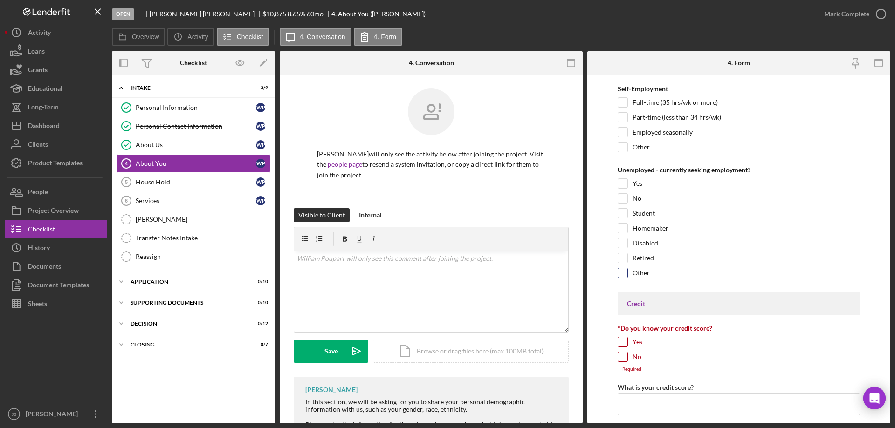
scroll to position [1352, 0]
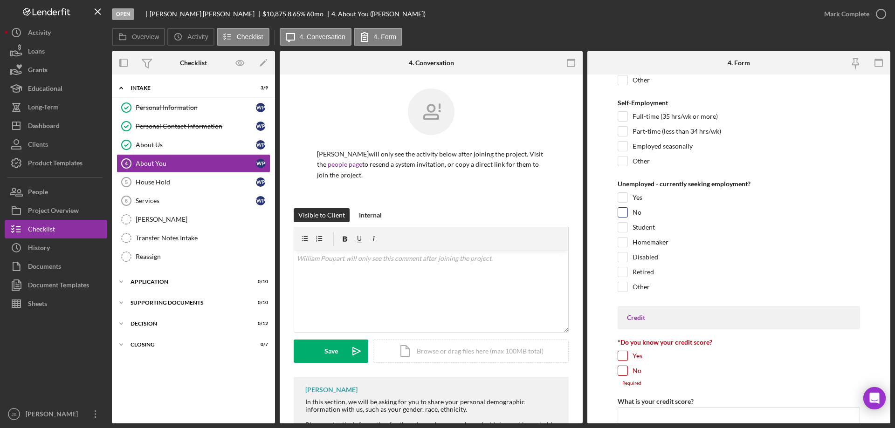
click at [621, 210] on input "No" at bounding box center [622, 212] width 9 height 9
checkbox input "true"
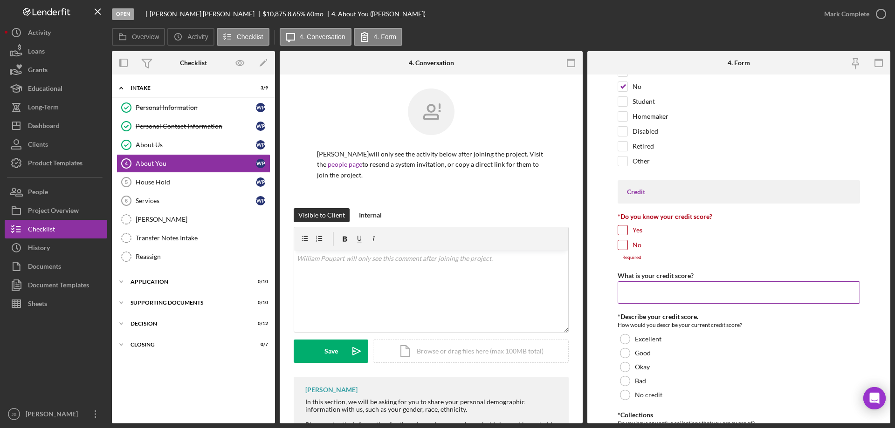
scroll to position [1491, 0]
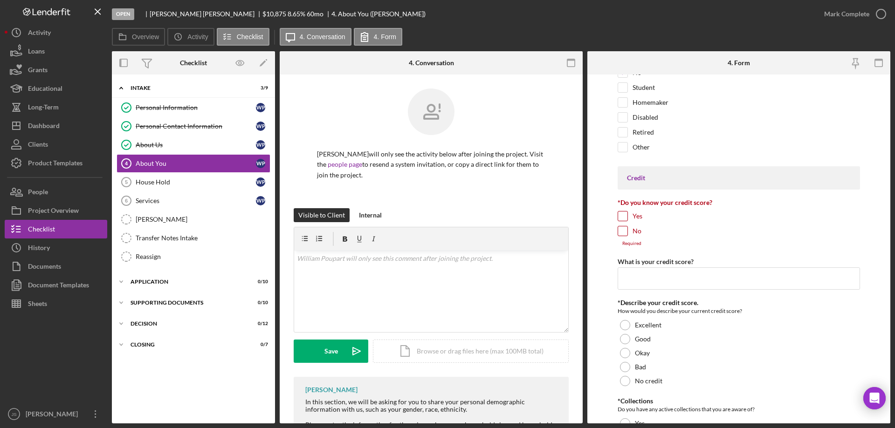
click at [622, 214] on input "Yes" at bounding box center [622, 216] width 9 height 9
checkbox input "true"
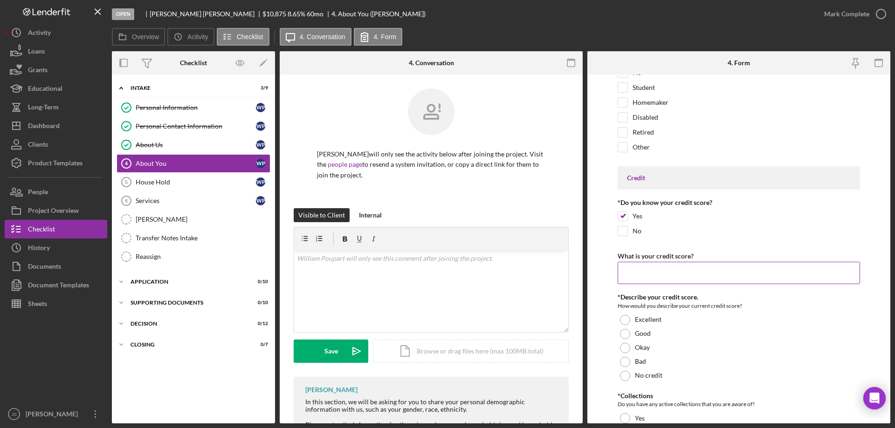
click at [631, 273] on input "What is your credit score?" at bounding box center [738, 273] width 242 height 22
type input "610"
drag, startPoint x: 624, startPoint y: 345, endPoint x: 724, endPoint y: 341, distance: 99.8
click at [626, 345] on div at bounding box center [625, 348] width 10 height 10
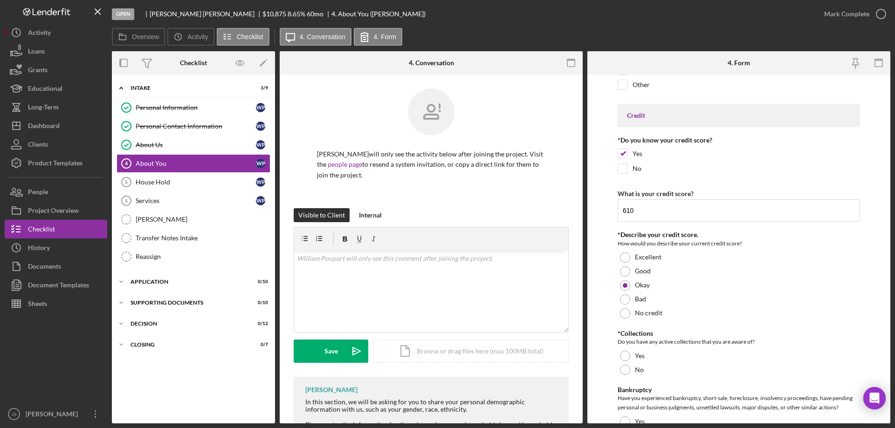
scroll to position [1678, 0]
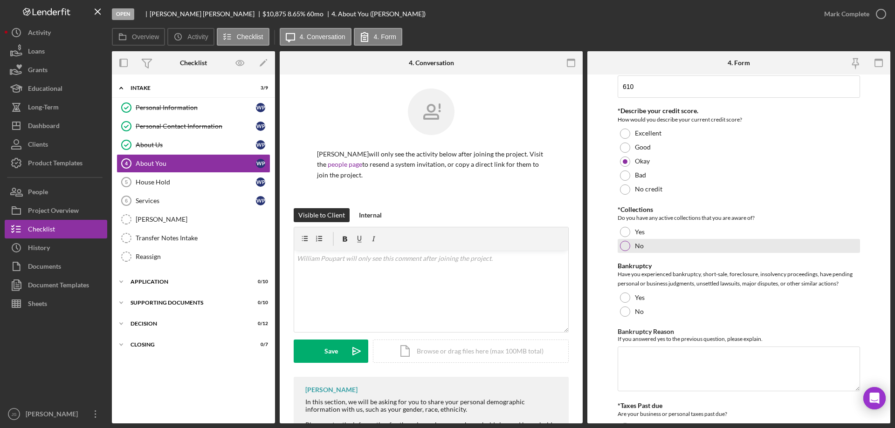
click at [625, 246] on div at bounding box center [625, 246] width 10 height 10
click at [625, 312] on div at bounding box center [625, 312] width 10 height 10
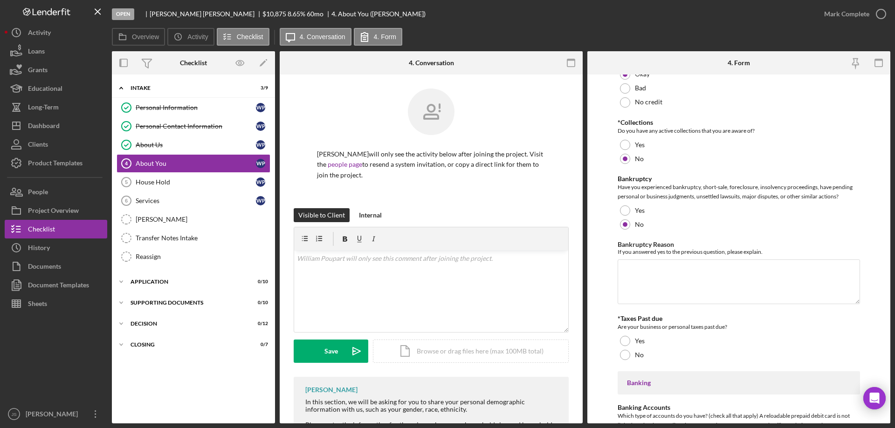
scroll to position [1864, 0]
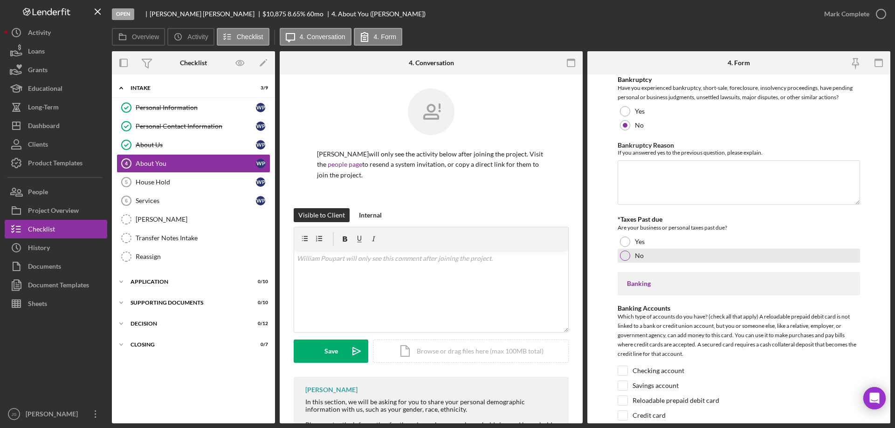
drag, startPoint x: 624, startPoint y: 255, endPoint x: 224, endPoint y: 269, distance: 400.6
click at [624, 255] on div at bounding box center [625, 256] width 10 height 10
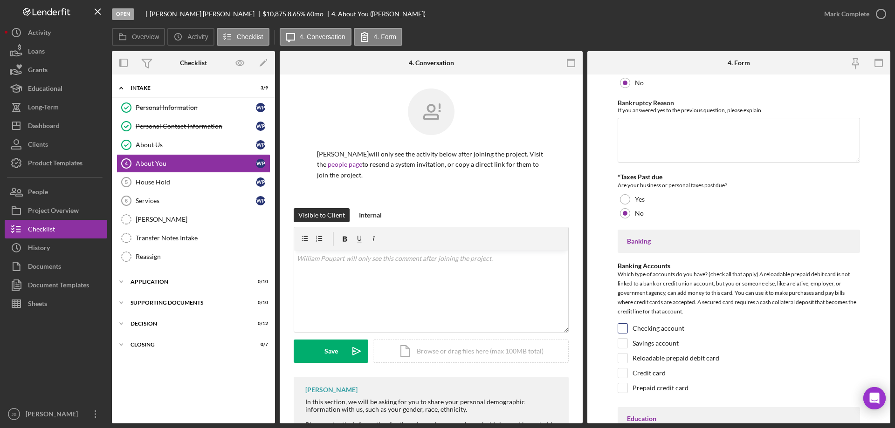
scroll to position [1957, 0]
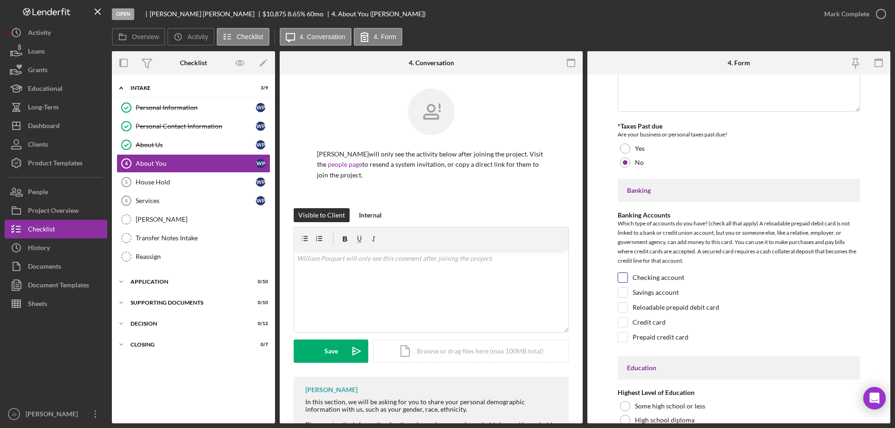
click at [624, 276] on input "Checking account" at bounding box center [622, 277] width 9 height 9
checkbox input "true"
click at [622, 293] on input "Savings account" at bounding box center [622, 292] width 9 height 9
checkbox input "true"
click at [626, 322] on input "Credit card" at bounding box center [622, 322] width 9 height 9
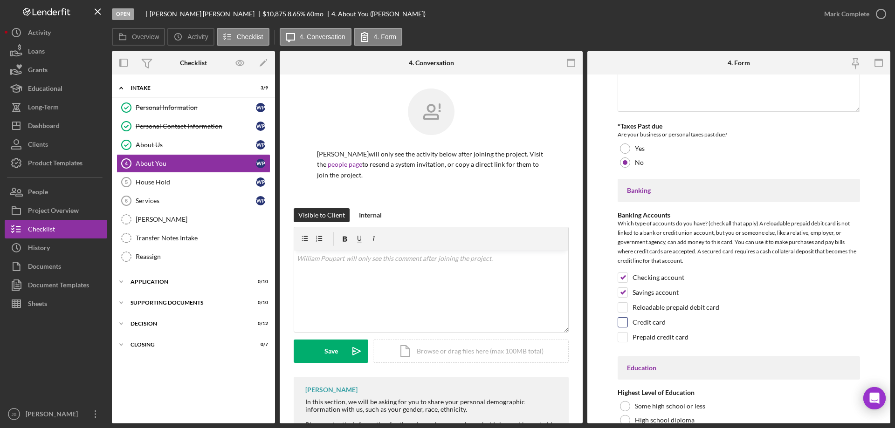
checkbox input "true"
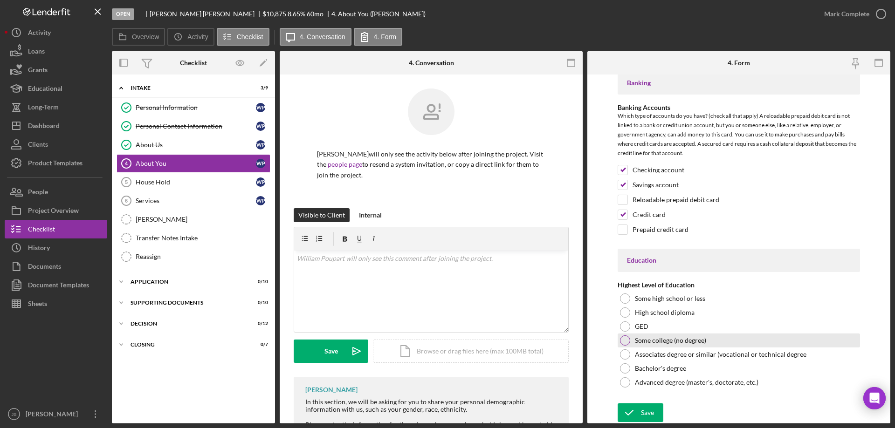
click at [625, 340] on div at bounding box center [625, 341] width 10 height 10
drag, startPoint x: 640, startPoint y: 412, endPoint x: 647, endPoint y: 410, distance: 7.1
click at [641, 412] on div "Save" at bounding box center [647, 413] width 13 height 19
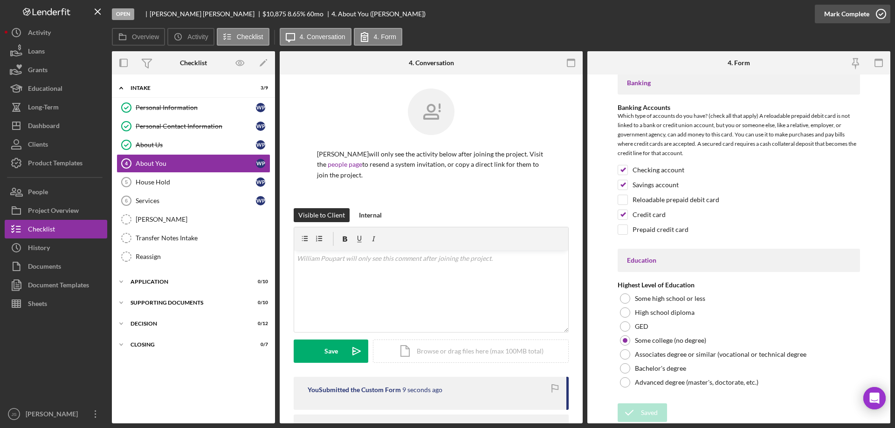
click at [882, 12] on icon "button" at bounding box center [880, 13] width 23 height 23
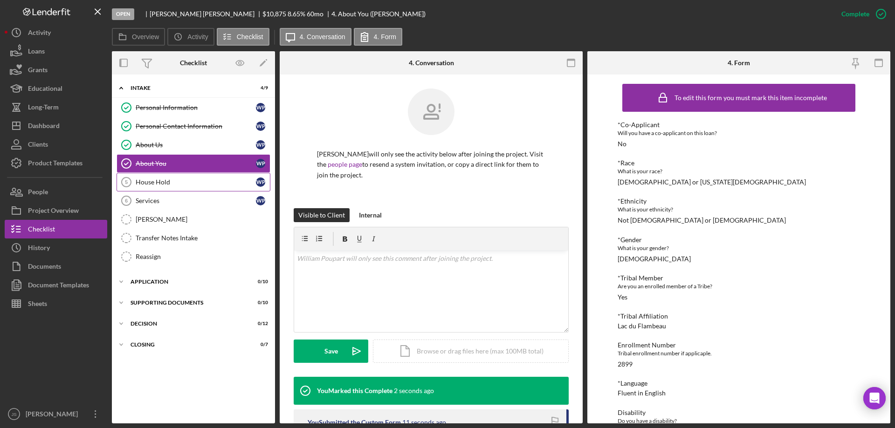
click at [174, 185] on div "House Hold" at bounding box center [196, 181] width 120 height 7
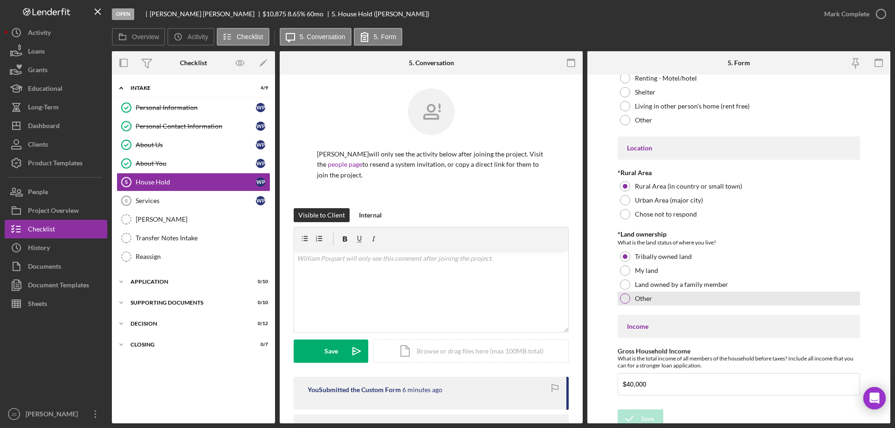
scroll to position [246, 0]
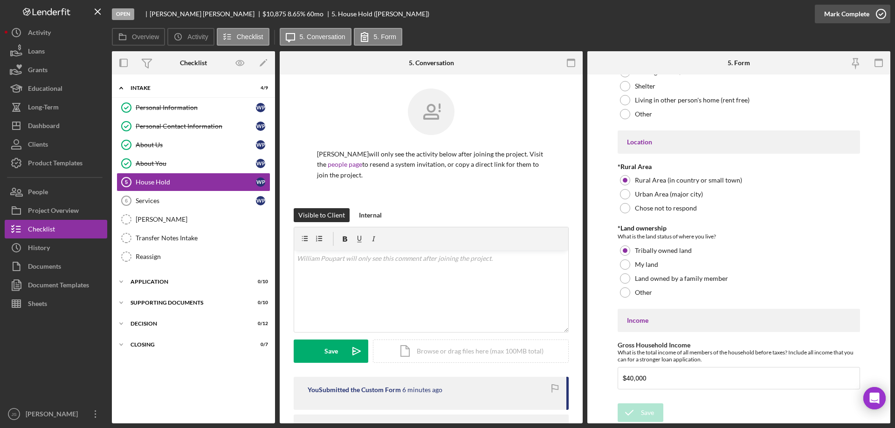
click at [878, 13] on icon "button" at bounding box center [880, 13] width 23 height 23
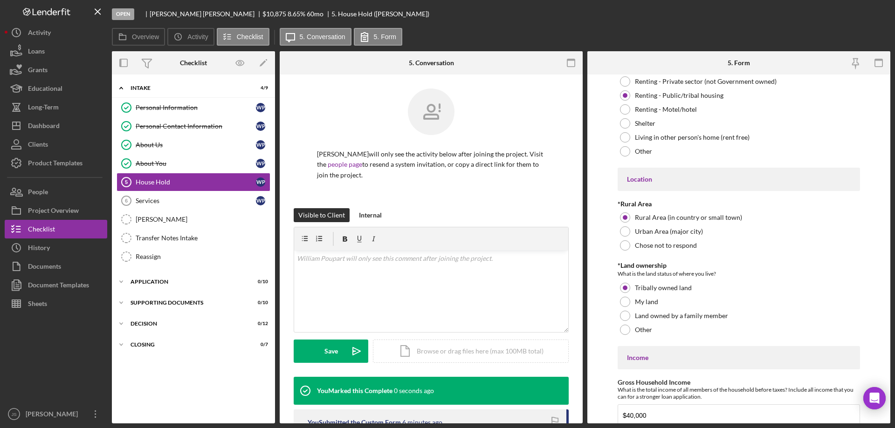
scroll to position [283, 0]
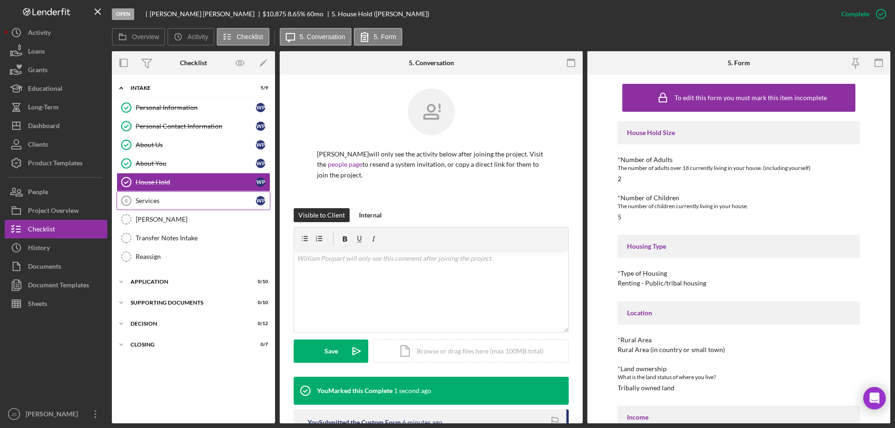
click at [170, 200] on div "Services" at bounding box center [196, 200] width 120 height 7
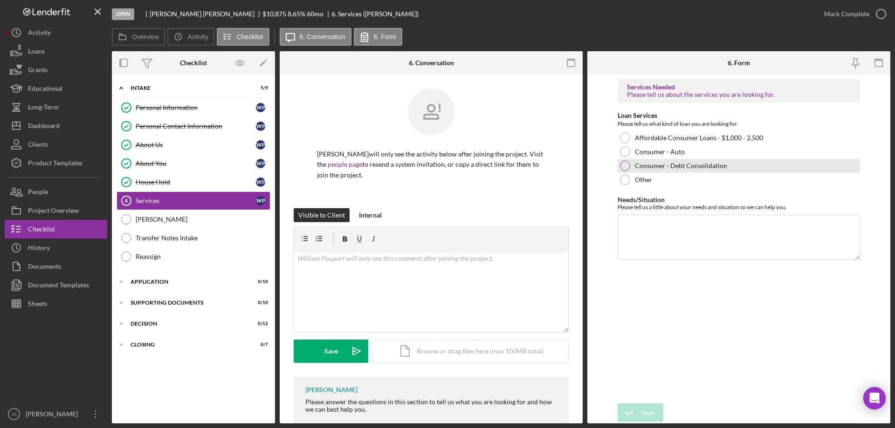
click at [625, 166] on div at bounding box center [625, 166] width 10 height 10
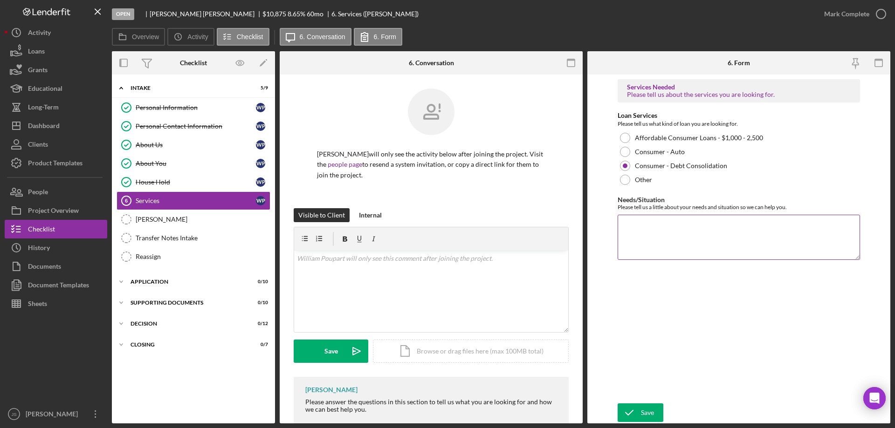
click at [652, 240] on textarea "Needs/Situation" at bounding box center [738, 237] width 242 height 45
type textarea "D/C Loan with truck as collateral"
click at [642, 411] on div "Save" at bounding box center [647, 413] width 13 height 19
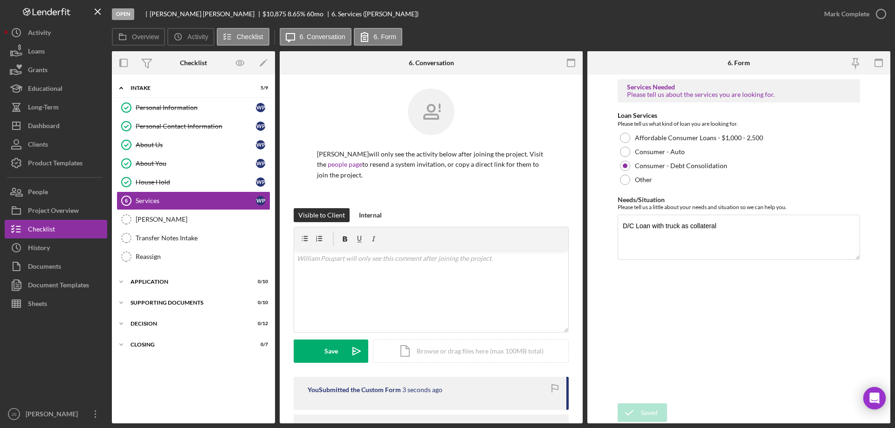
click at [0, 0] on icon "button" at bounding box center [0, 0] width 0 height 0
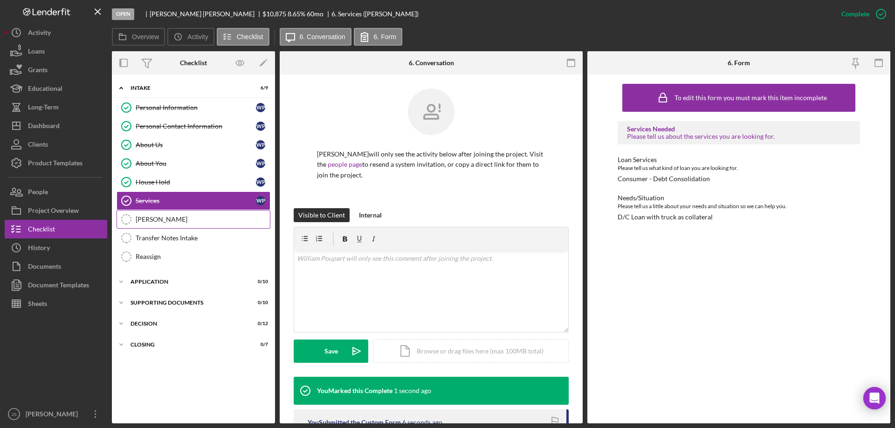
click at [177, 218] on div "[PERSON_NAME]" at bounding box center [203, 219] width 134 height 7
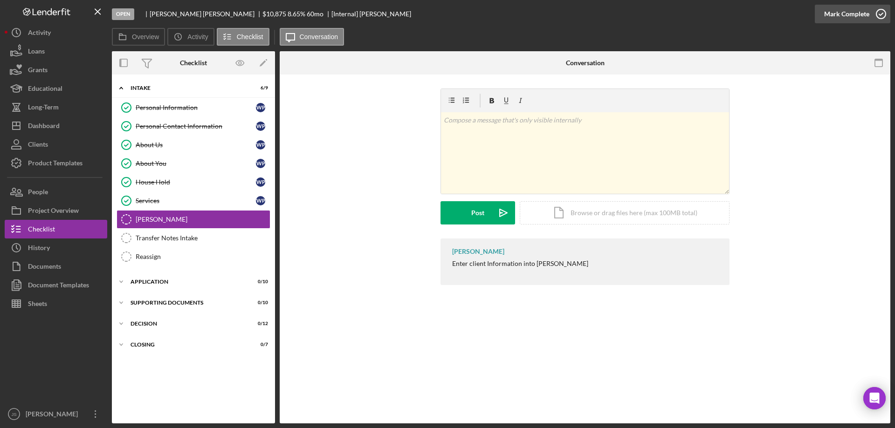
click at [883, 14] on icon "button" at bounding box center [880, 13] width 23 height 23
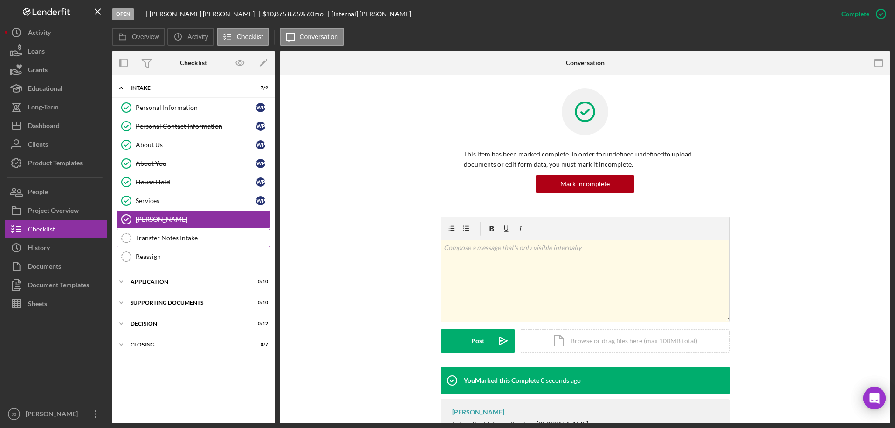
drag, startPoint x: 184, startPoint y: 239, endPoint x: 207, endPoint y: 233, distance: 23.6
click at [185, 239] on div "Transfer Notes Intake" at bounding box center [203, 237] width 134 height 7
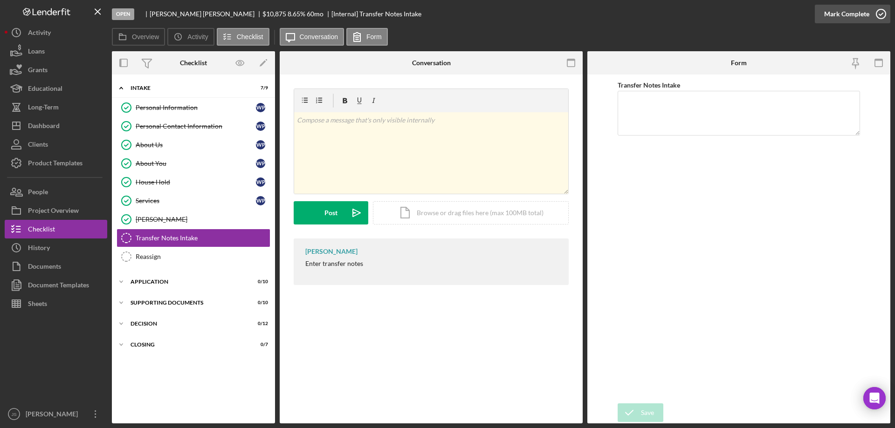
click at [881, 12] on icon "button" at bounding box center [880, 13] width 23 height 23
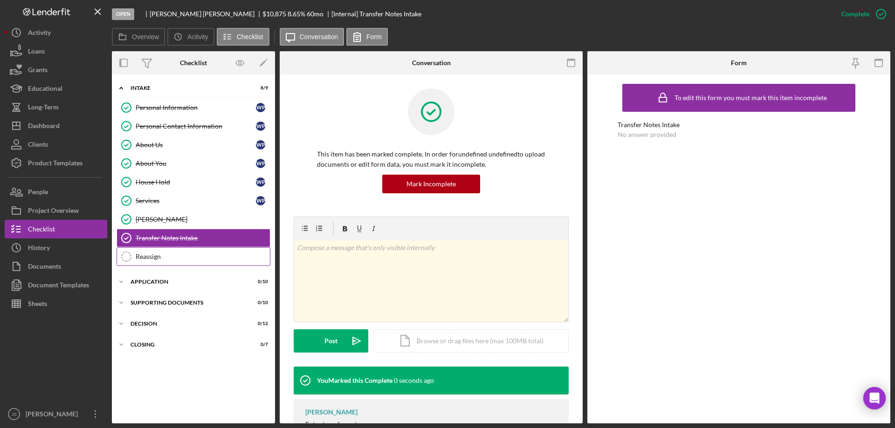
click at [179, 261] on div "Reassign" at bounding box center [203, 256] width 134 height 7
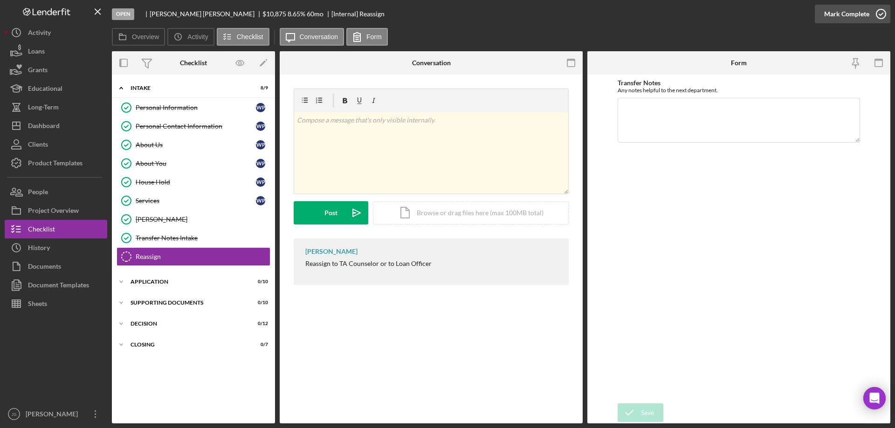
click at [884, 14] on icon "button" at bounding box center [880, 13] width 23 height 23
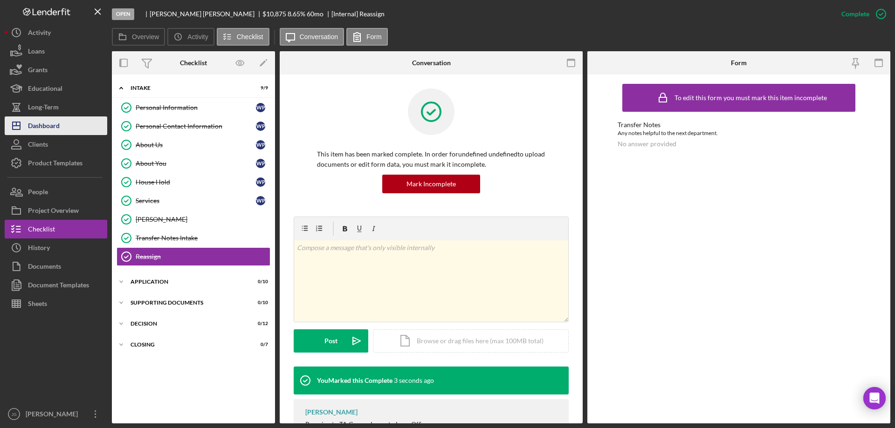
click at [61, 128] on button "Icon/Dashboard Dashboard" at bounding box center [56, 126] width 103 height 19
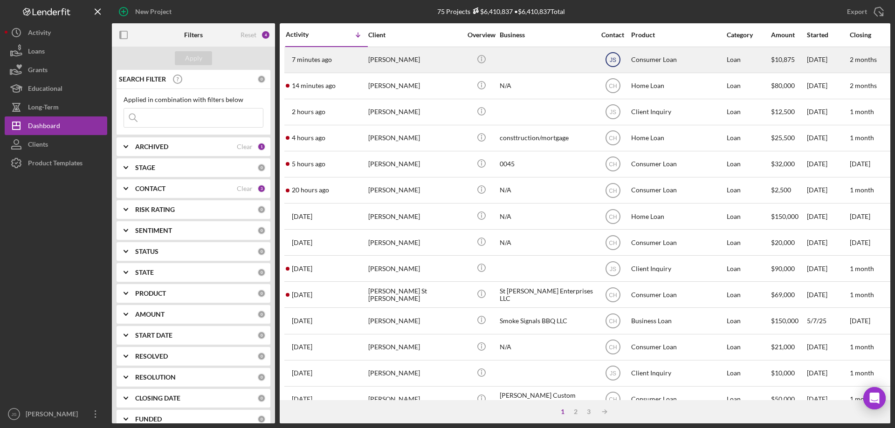
click at [614, 59] on text "JS" at bounding box center [612, 60] width 7 height 7
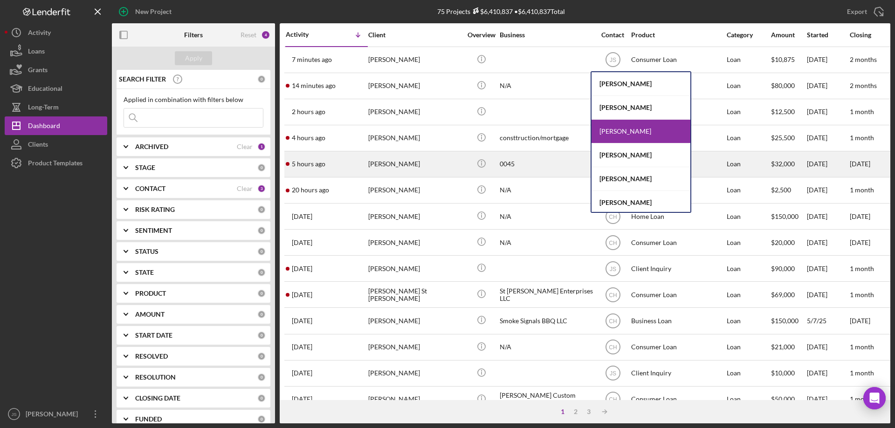
click at [621, 155] on div "[PERSON_NAME]" at bounding box center [640, 156] width 99 height 24
